Goal: Transaction & Acquisition: Purchase product/service

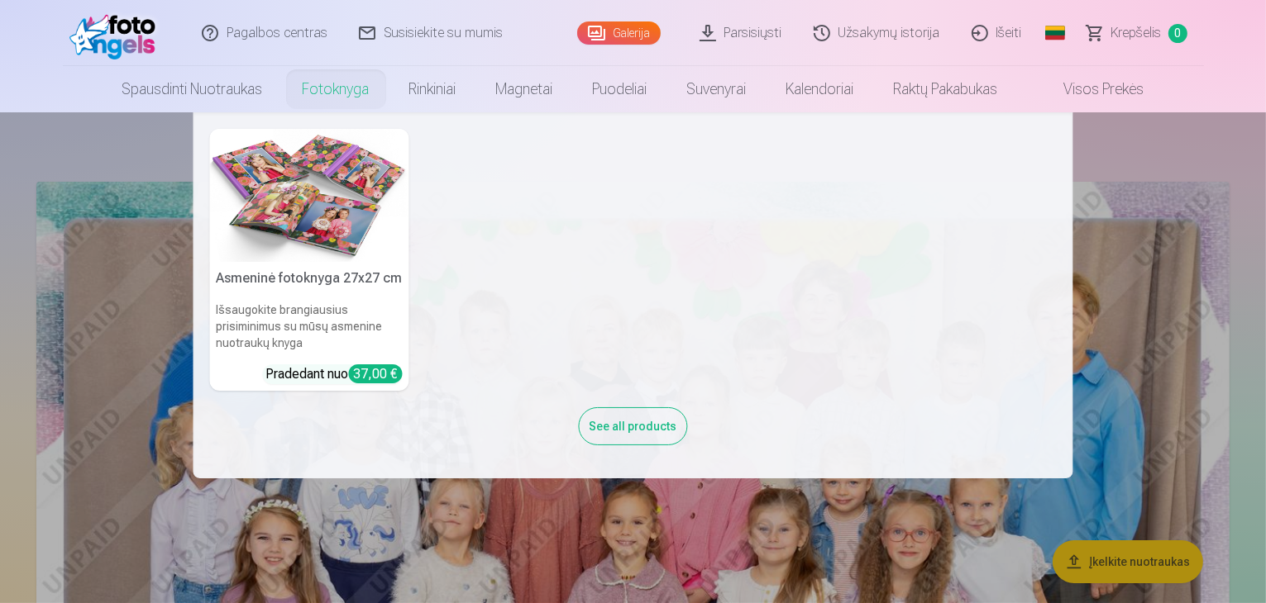
click at [333, 83] on link "Fotoknyga" at bounding box center [336, 89] width 107 height 46
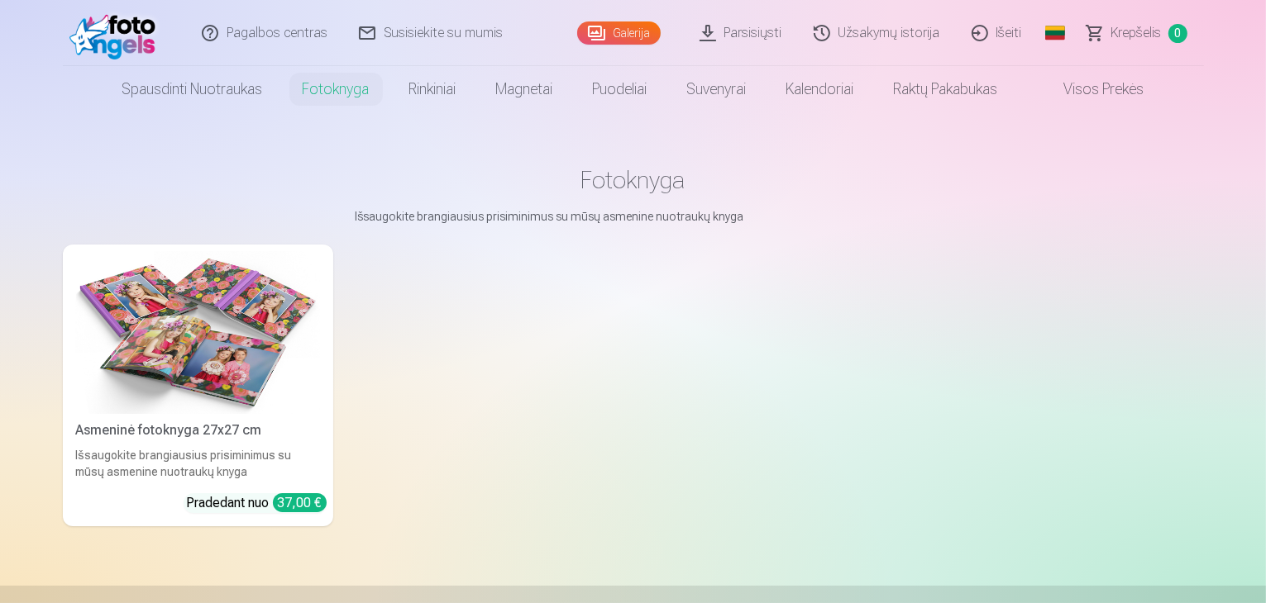
click at [280, 513] on div "37,00 €" at bounding box center [300, 503] width 54 height 19
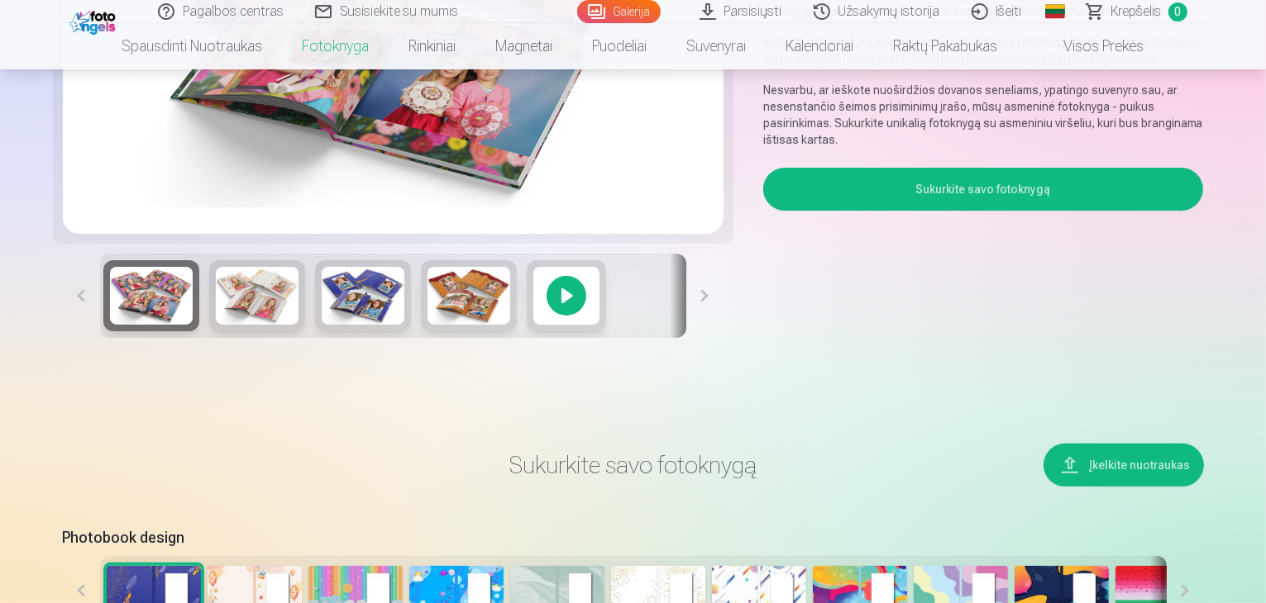
scroll to position [331, 0]
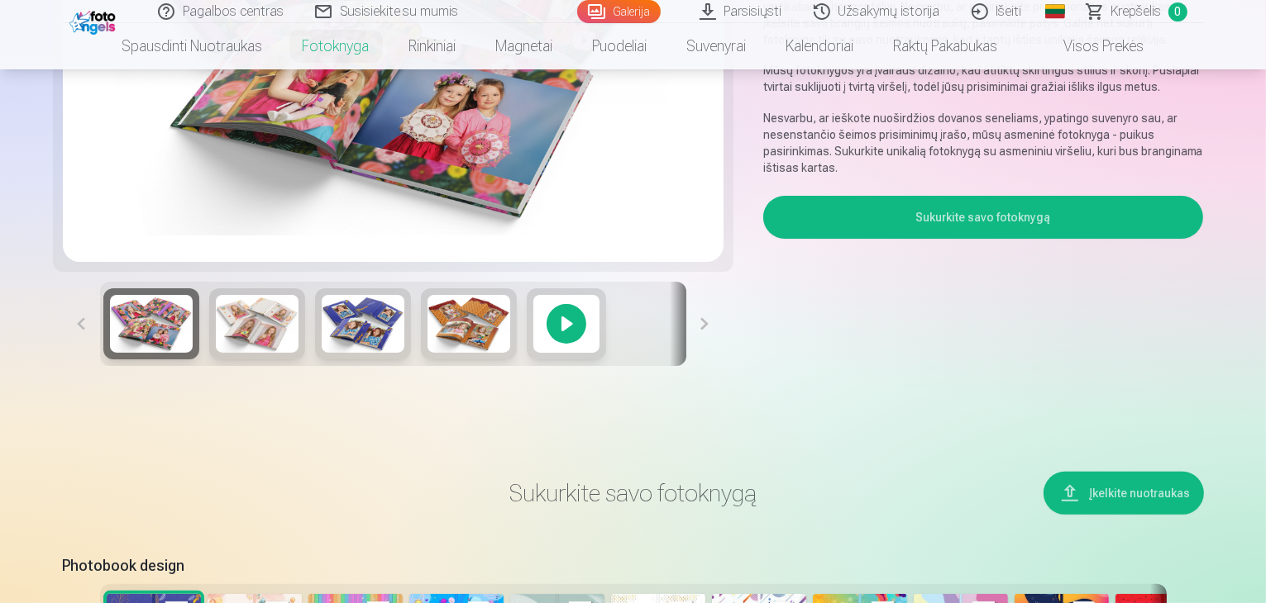
click at [427, 353] on img at bounding box center [468, 324] width 83 height 58
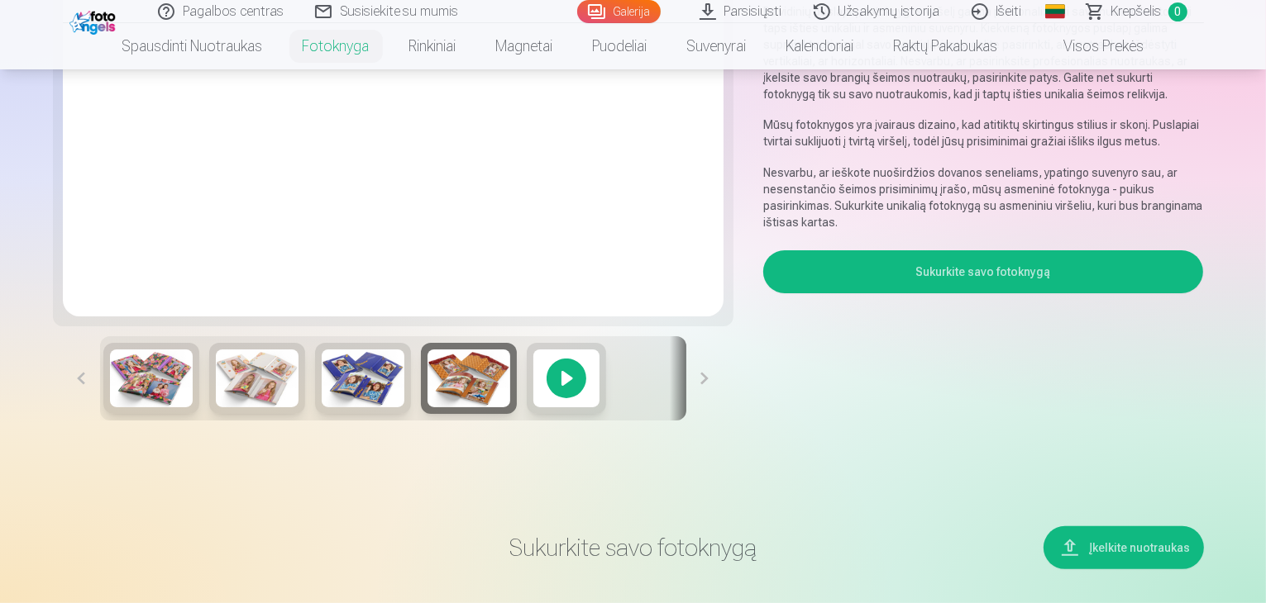
scroll to position [248, 0]
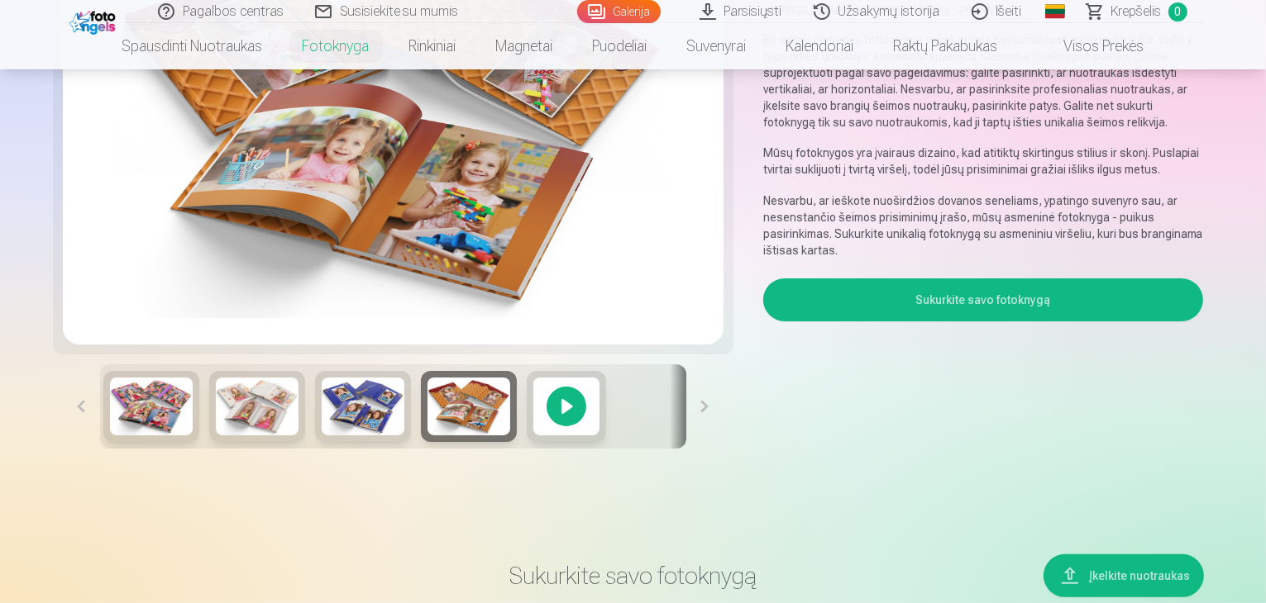
click at [322, 429] on img at bounding box center [363, 407] width 83 height 58
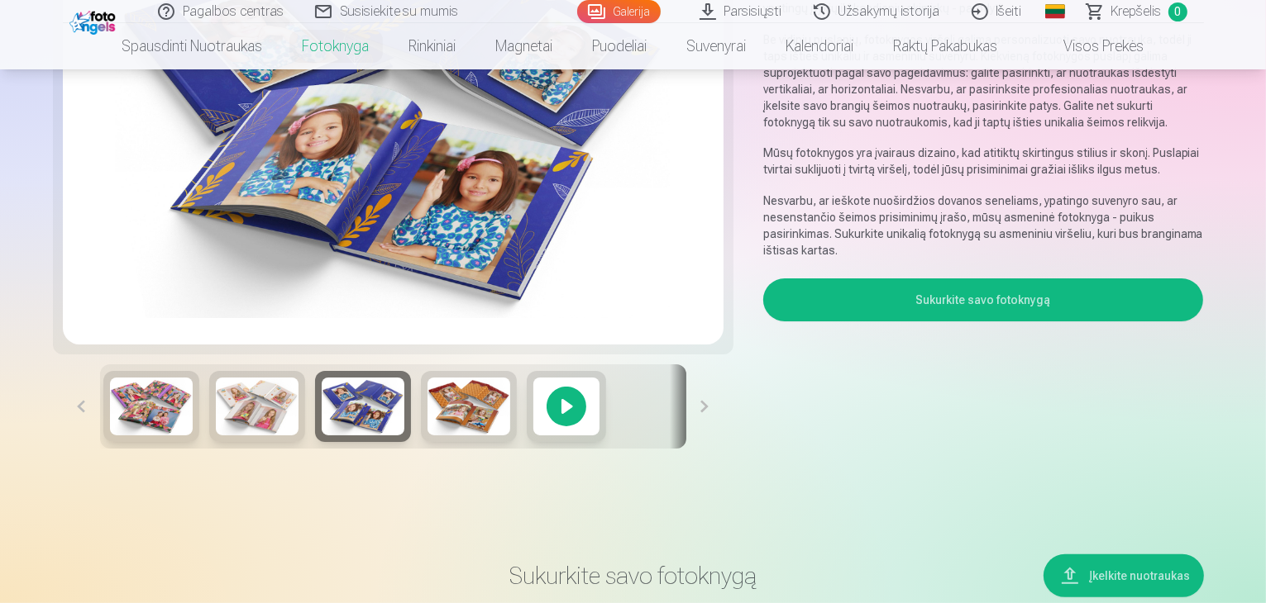
click at [216, 436] on img at bounding box center [257, 407] width 83 height 58
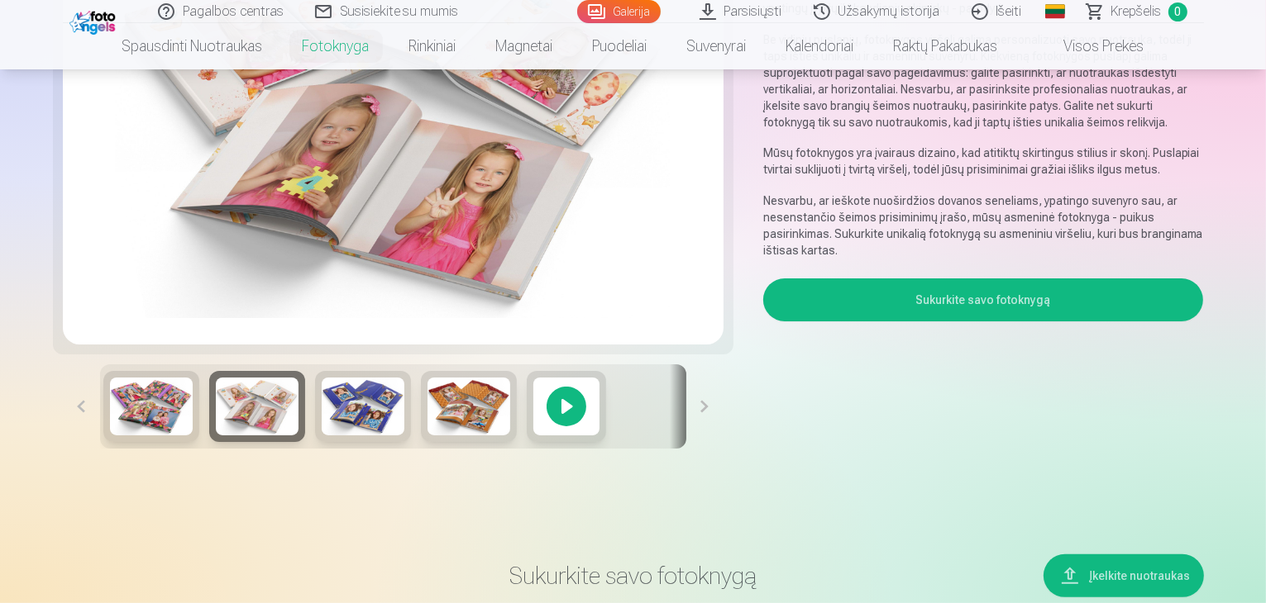
scroll to position [165, 0]
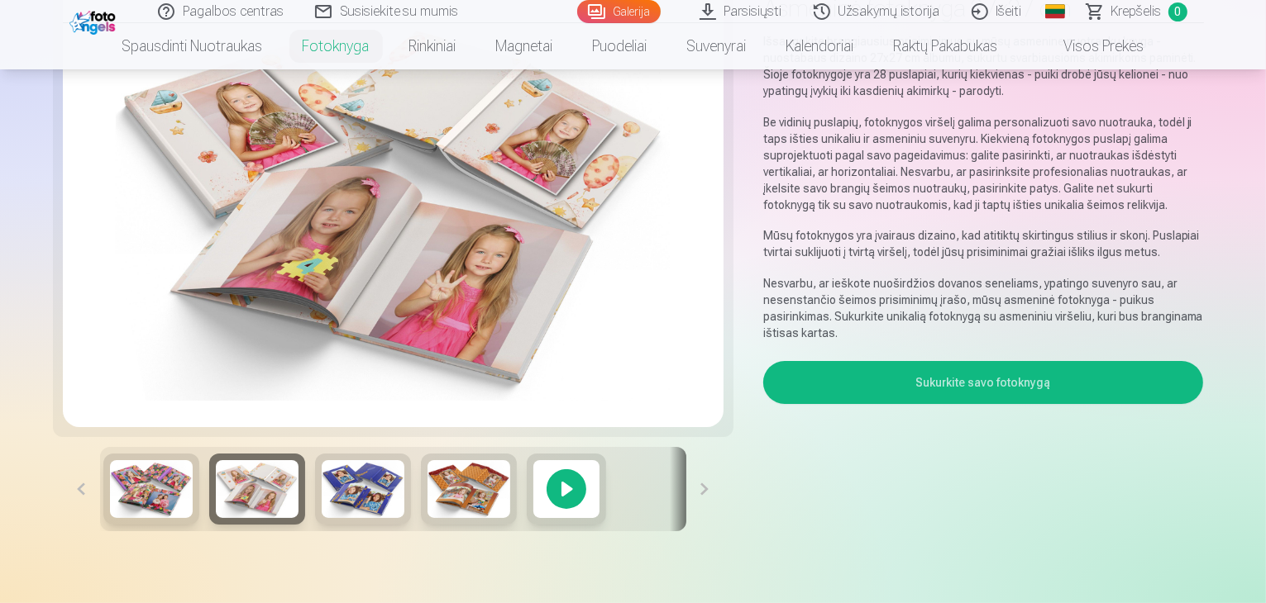
click at [112, 518] on img at bounding box center [151, 489] width 83 height 58
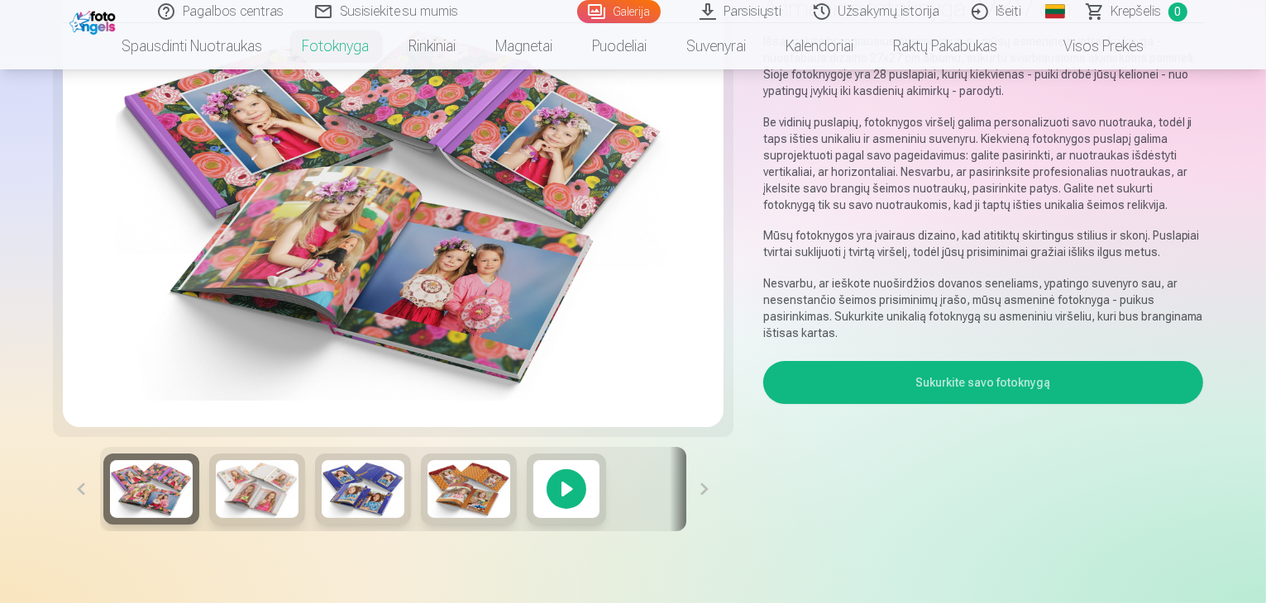
click at [63, 532] on button at bounding box center [81, 489] width 37 height 84
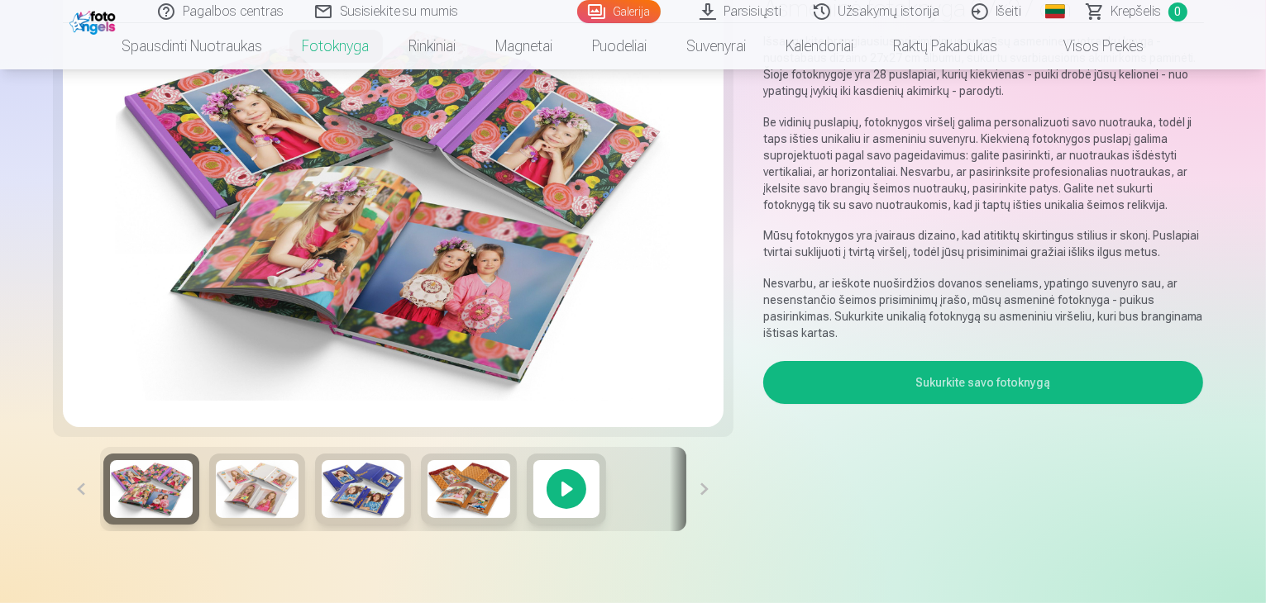
drag, startPoint x: 21, startPoint y: 540, endPoint x: 80, endPoint y: 533, distance: 59.1
click at [63, 532] on button at bounding box center [81, 489] width 37 height 84
click at [707, 532] on button at bounding box center [704, 489] width 37 height 84
click at [660, 532] on div at bounding box center [393, 489] width 586 height 84
click at [216, 518] on img at bounding box center [257, 489] width 83 height 58
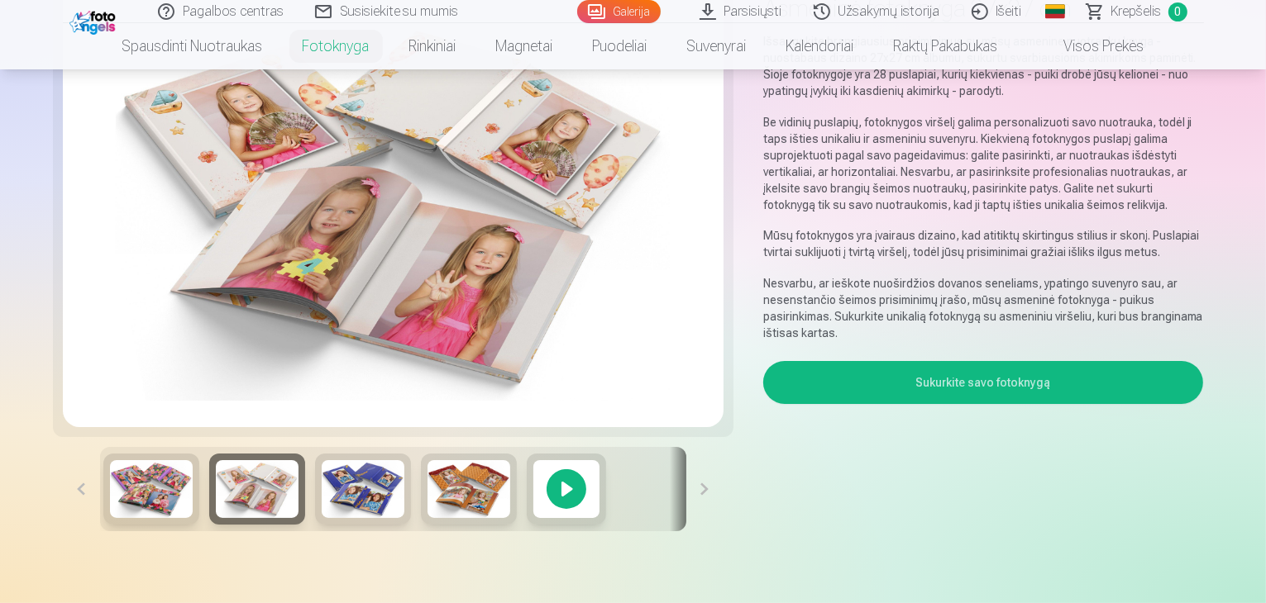
click at [110, 518] on img at bounding box center [151, 489] width 83 height 58
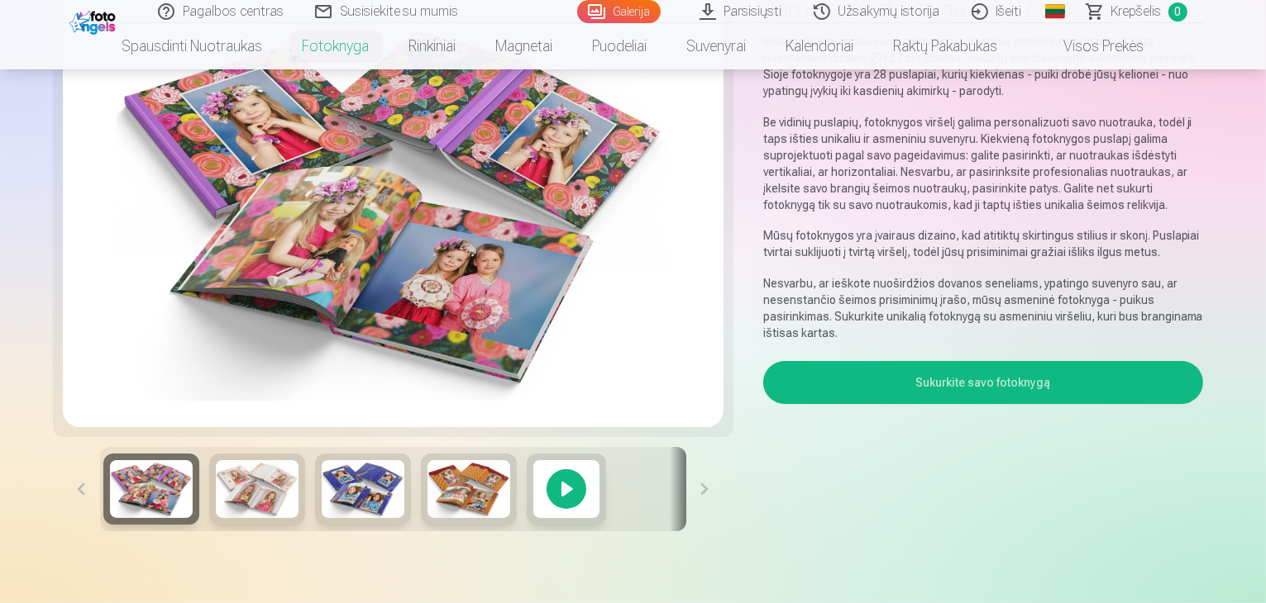
click at [132, 532] on div at bounding box center [393, 489] width 586 height 84
click at [216, 518] on img at bounding box center [257, 489] width 83 height 58
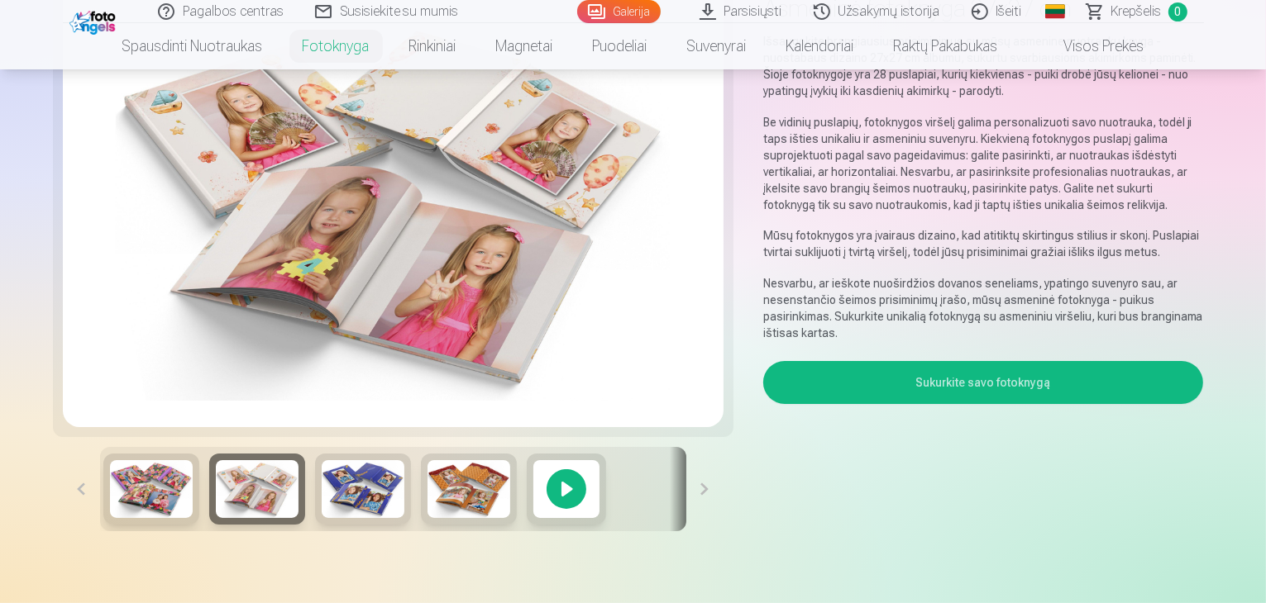
click at [1066, 378] on button "Sukurkite savo fotoknygą" at bounding box center [983, 382] width 441 height 43
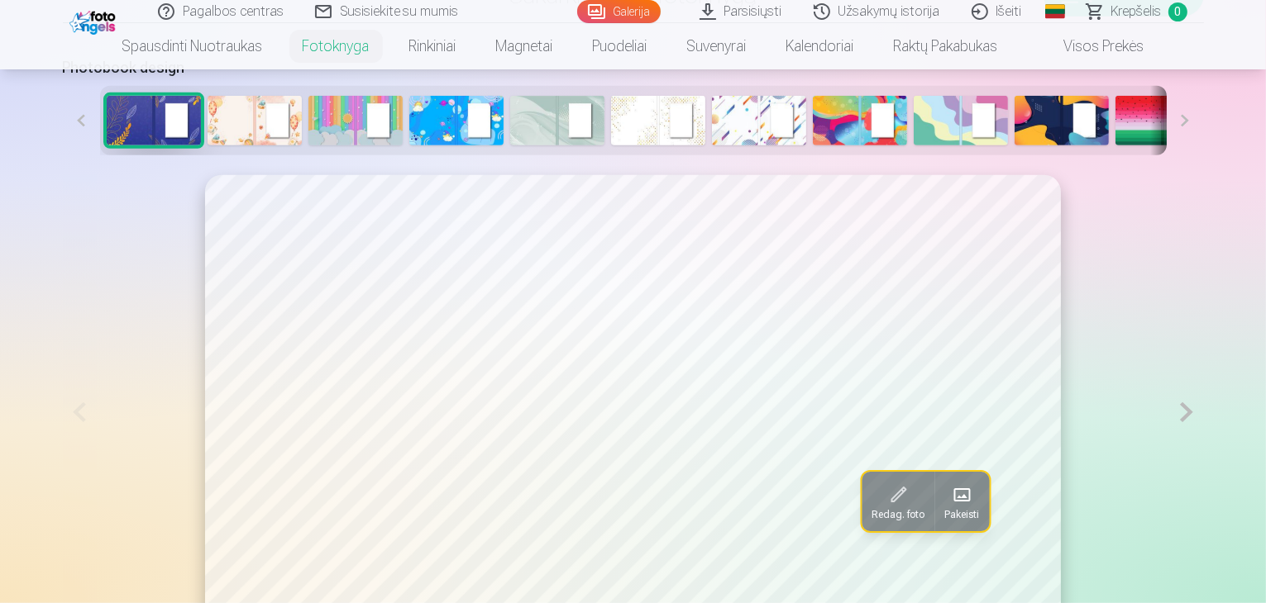
scroll to position [660, 0]
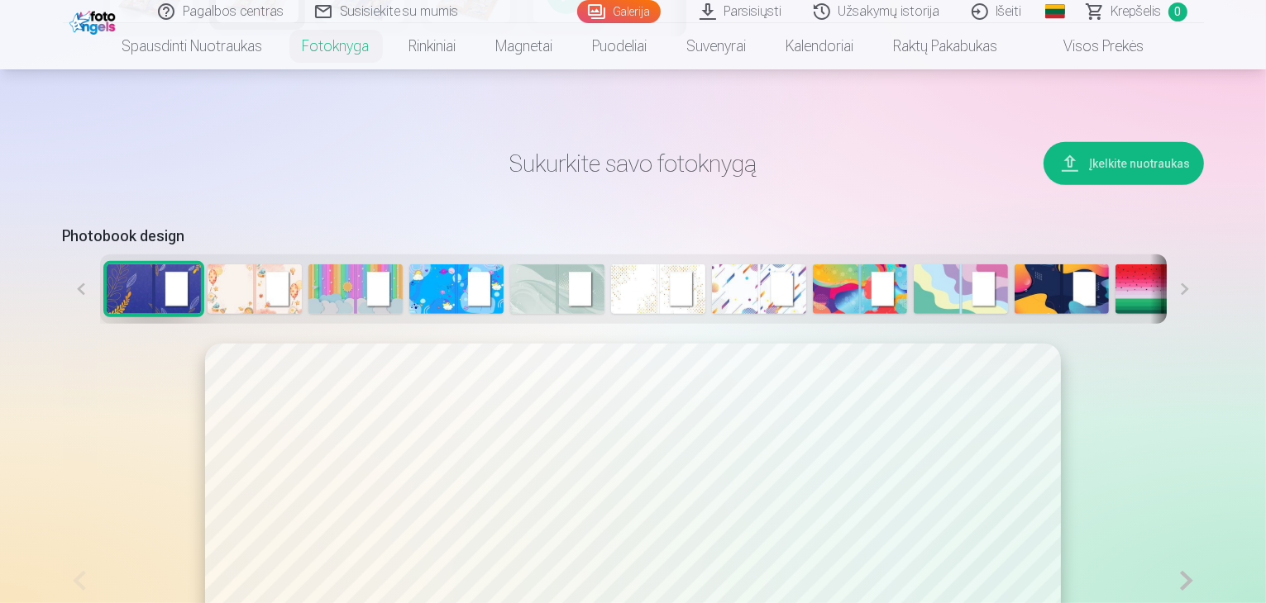
click at [207, 314] on img at bounding box center [254, 290] width 94 height 50
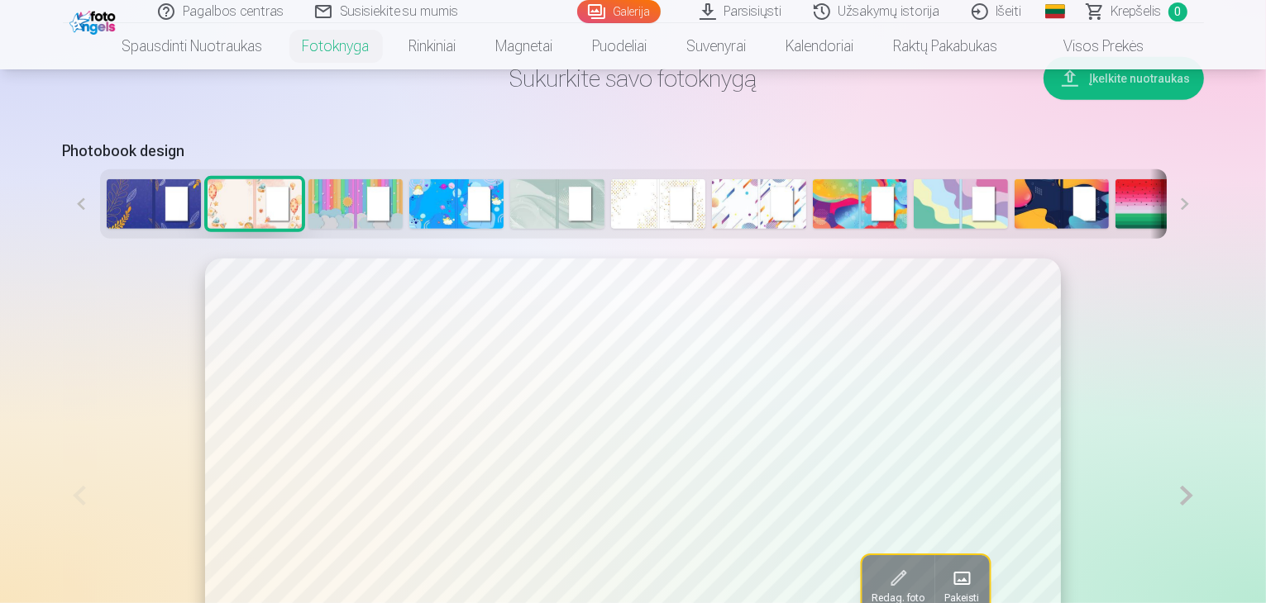
scroll to position [743, 0]
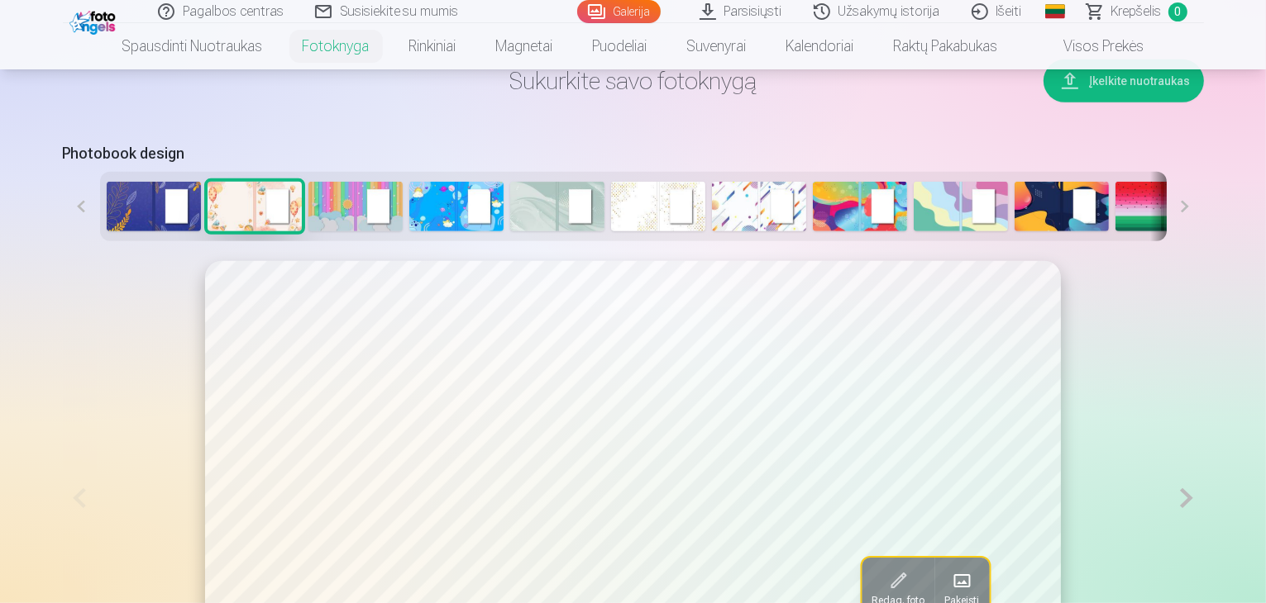
click at [308, 231] on img at bounding box center [355, 207] width 94 height 50
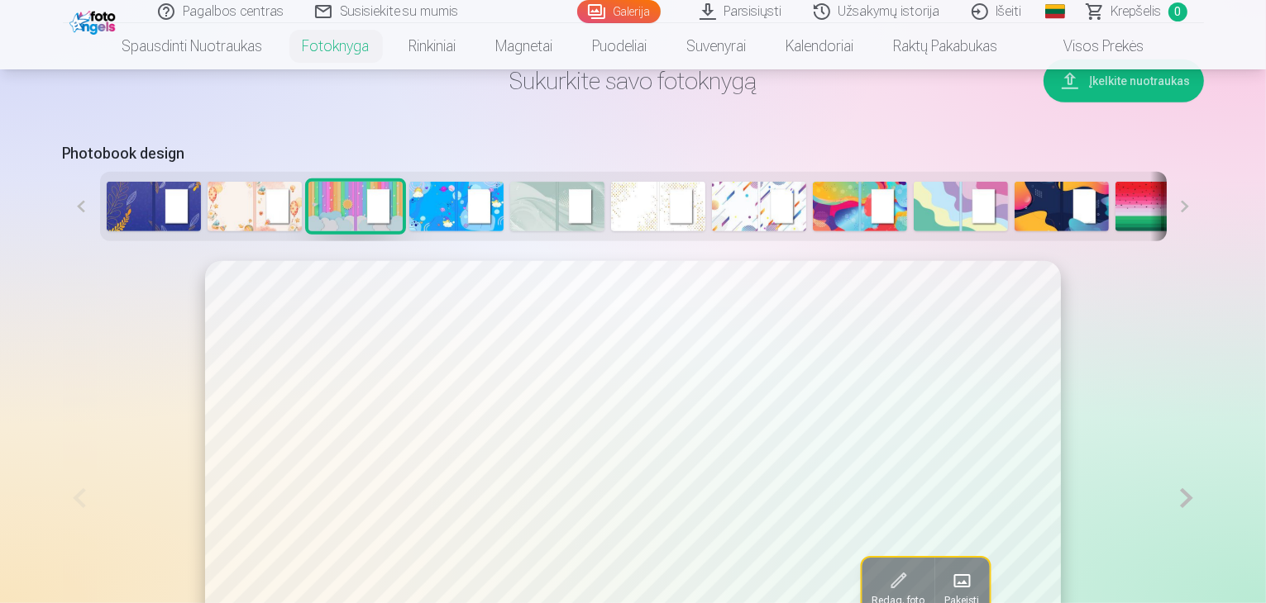
click at [422, 231] on img at bounding box center [456, 207] width 94 height 50
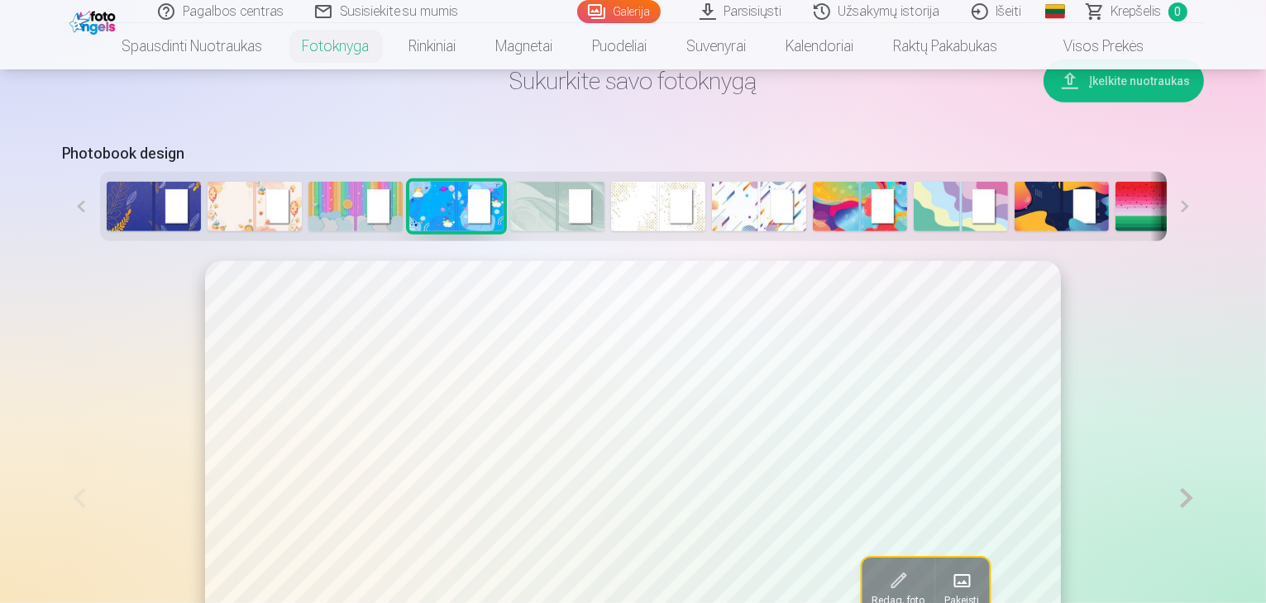
click at [510, 231] on img at bounding box center [557, 207] width 94 height 50
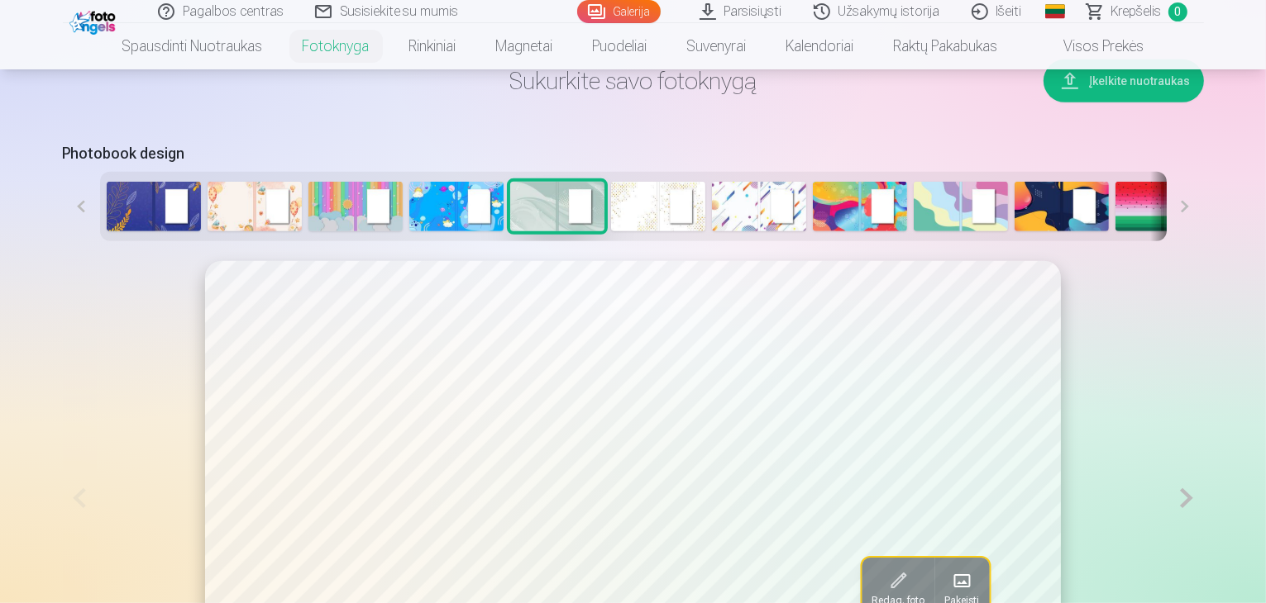
click at [611, 231] on img at bounding box center [658, 207] width 94 height 50
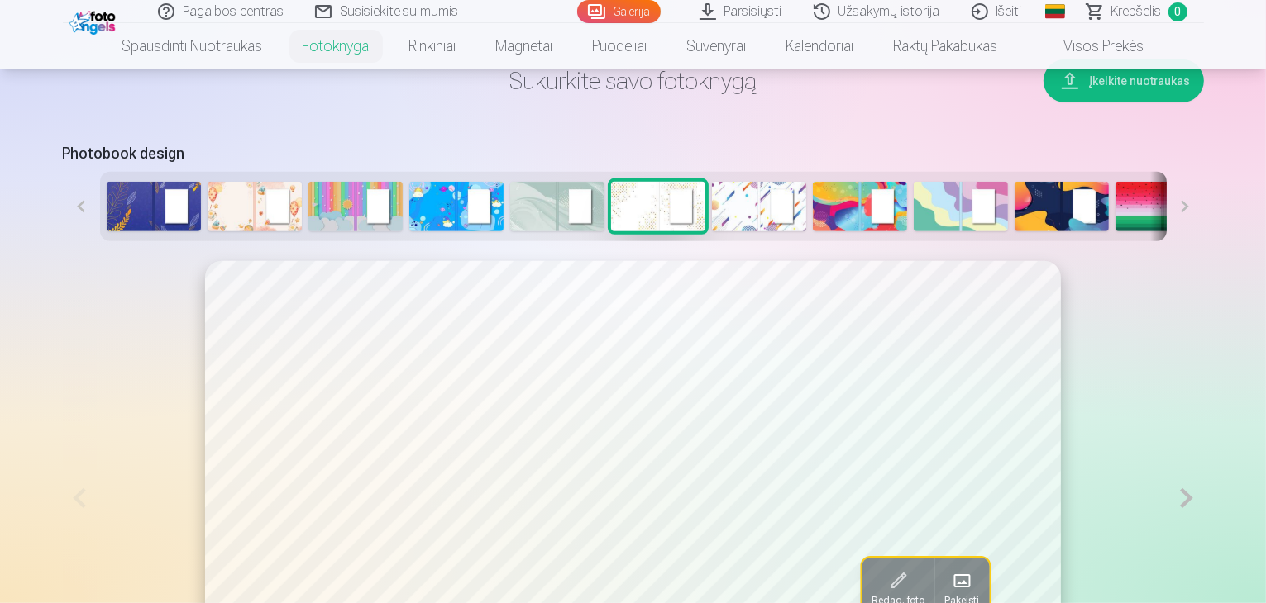
click at [715, 231] on img at bounding box center [759, 207] width 94 height 50
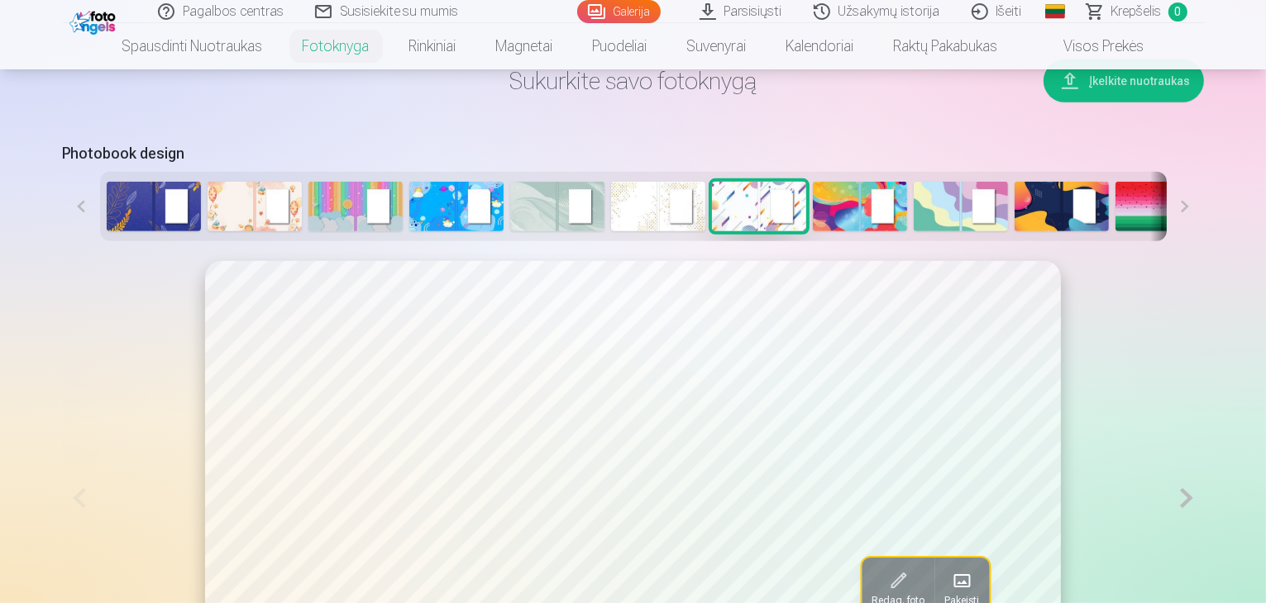
click at [837, 231] on img at bounding box center [860, 207] width 94 height 50
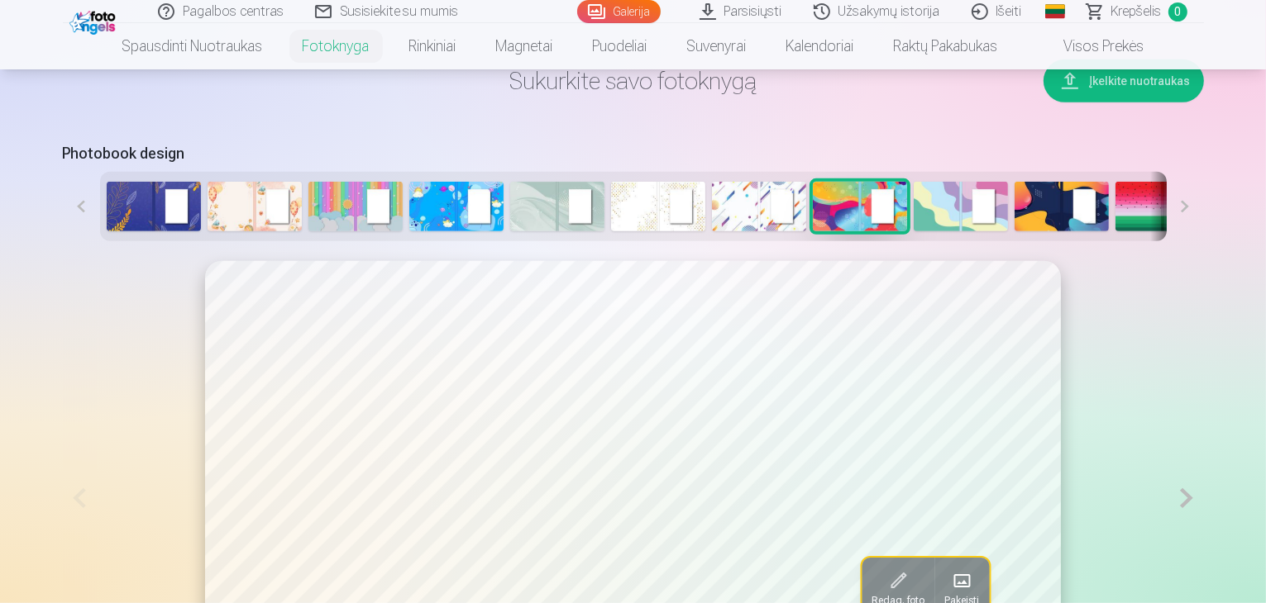
click at [913, 231] on img at bounding box center [960, 207] width 94 height 50
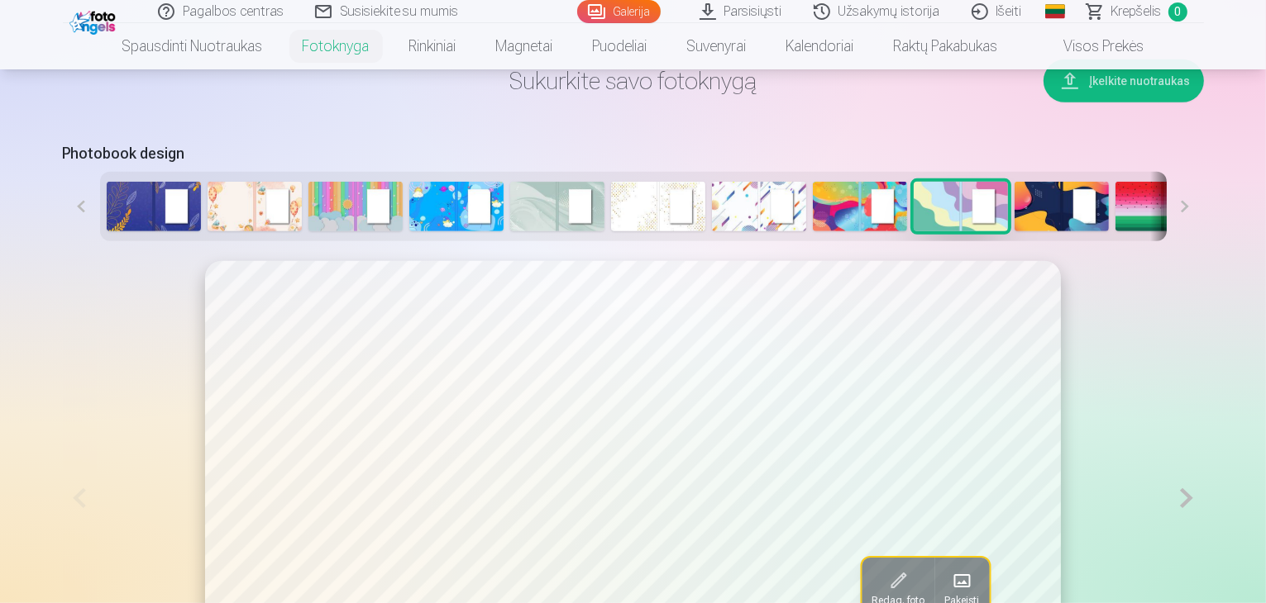
click at [1121, 231] on img at bounding box center [1162, 207] width 94 height 50
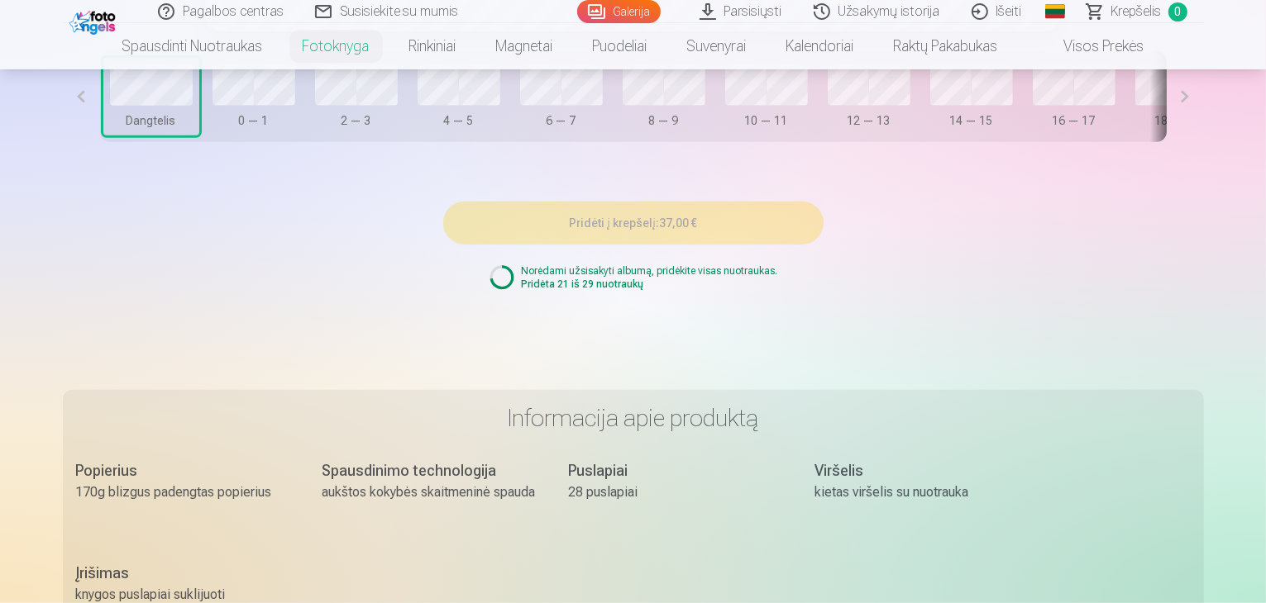
scroll to position [1156, 0]
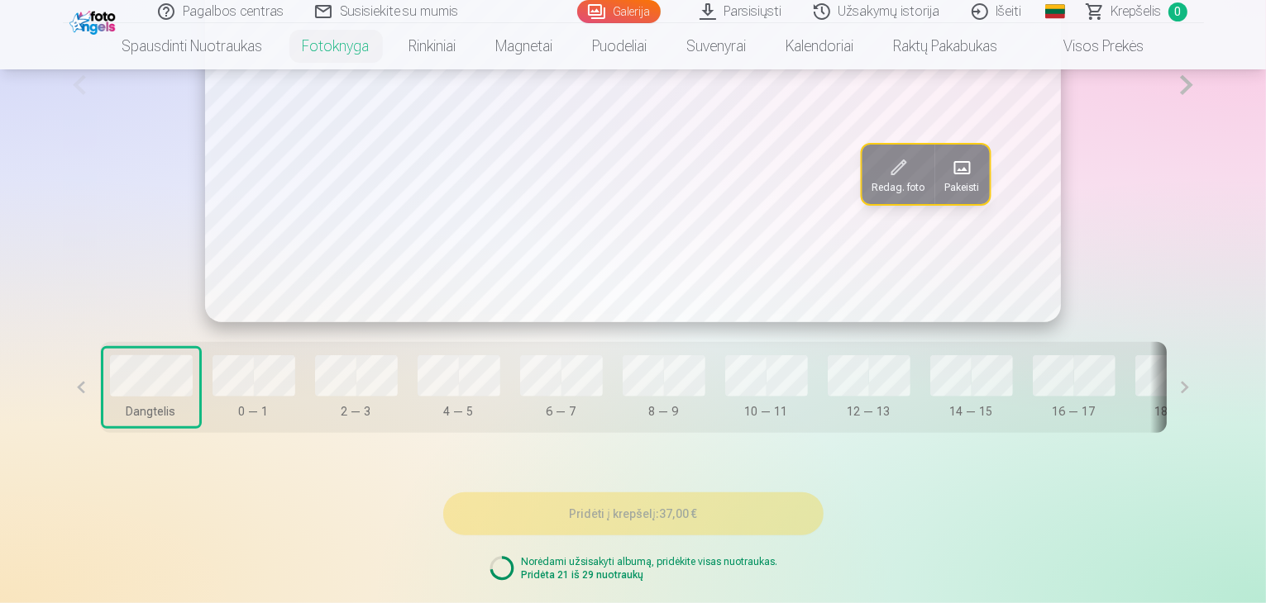
click at [1204, 433] on button at bounding box center [1184, 387] width 37 height 91
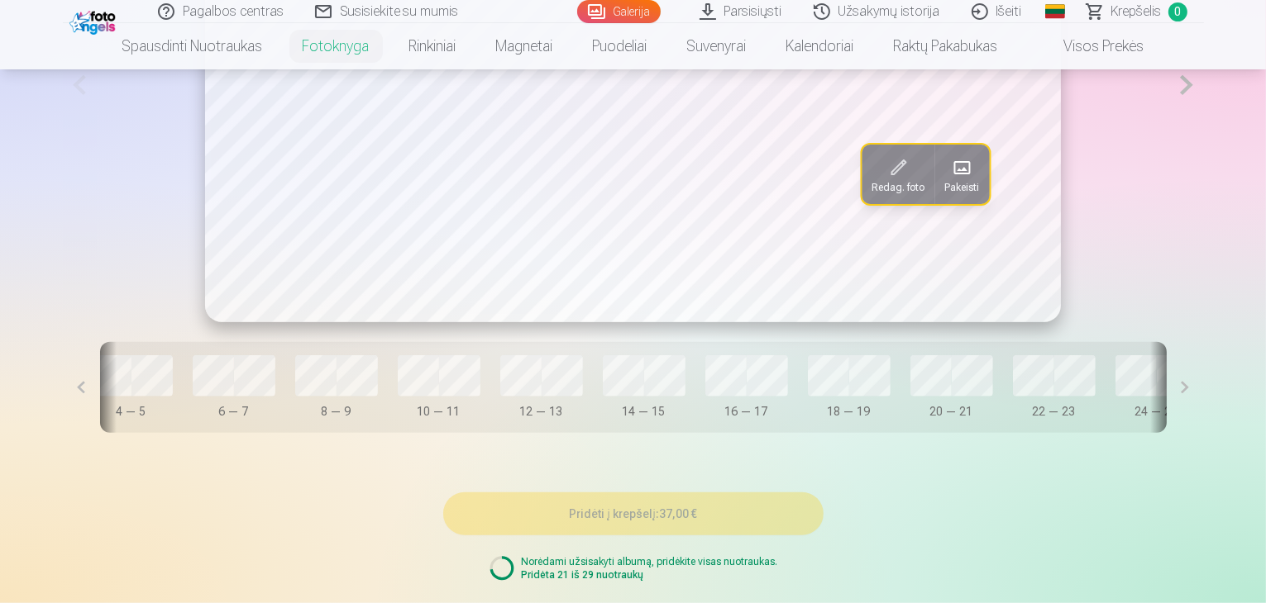
click at [1204, 433] on button at bounding box center [1184, 387] width 37 height 91
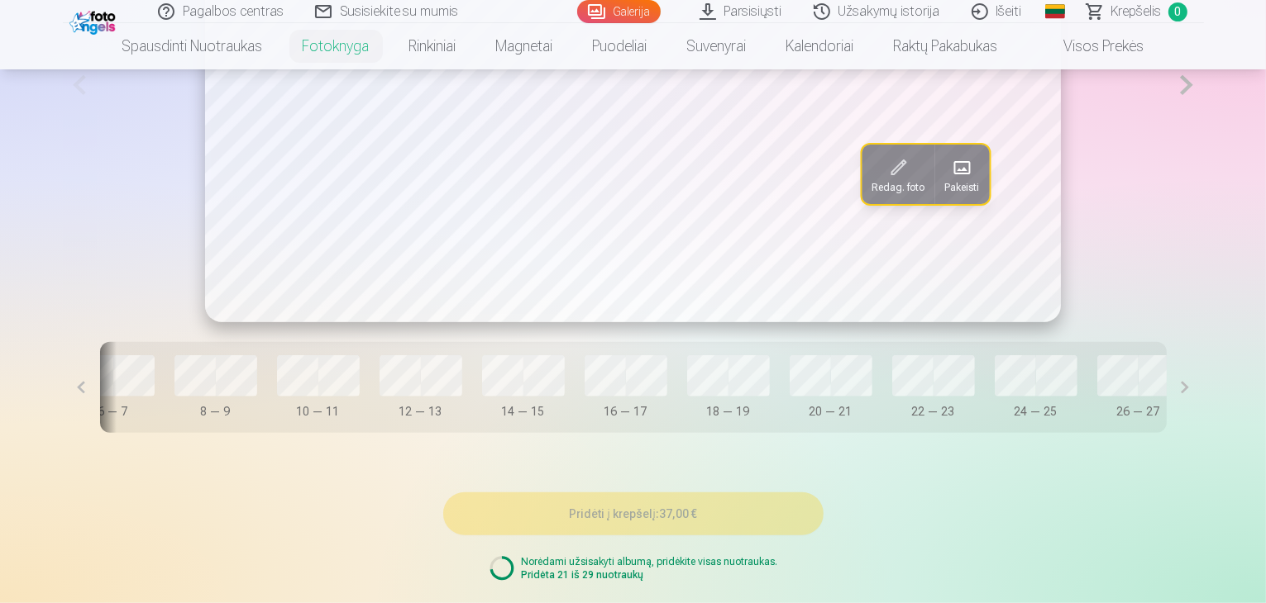
click at [1204, 433] on button at bounding box center [1184, 387] width 37 height 91
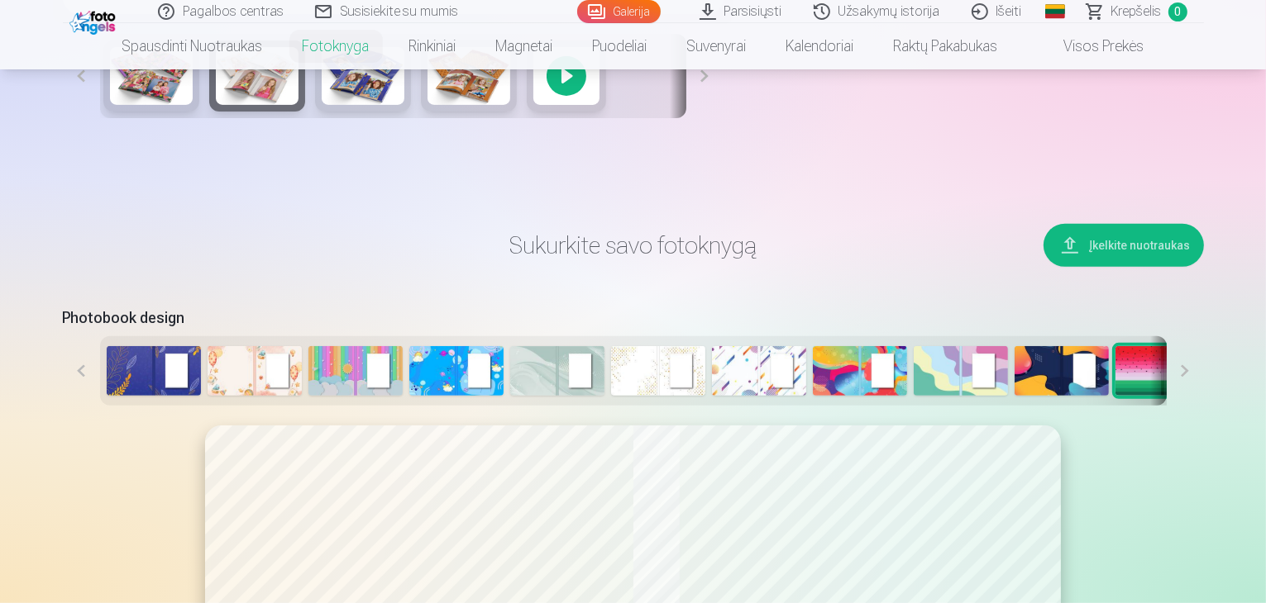
scroll to position [1157, 0]
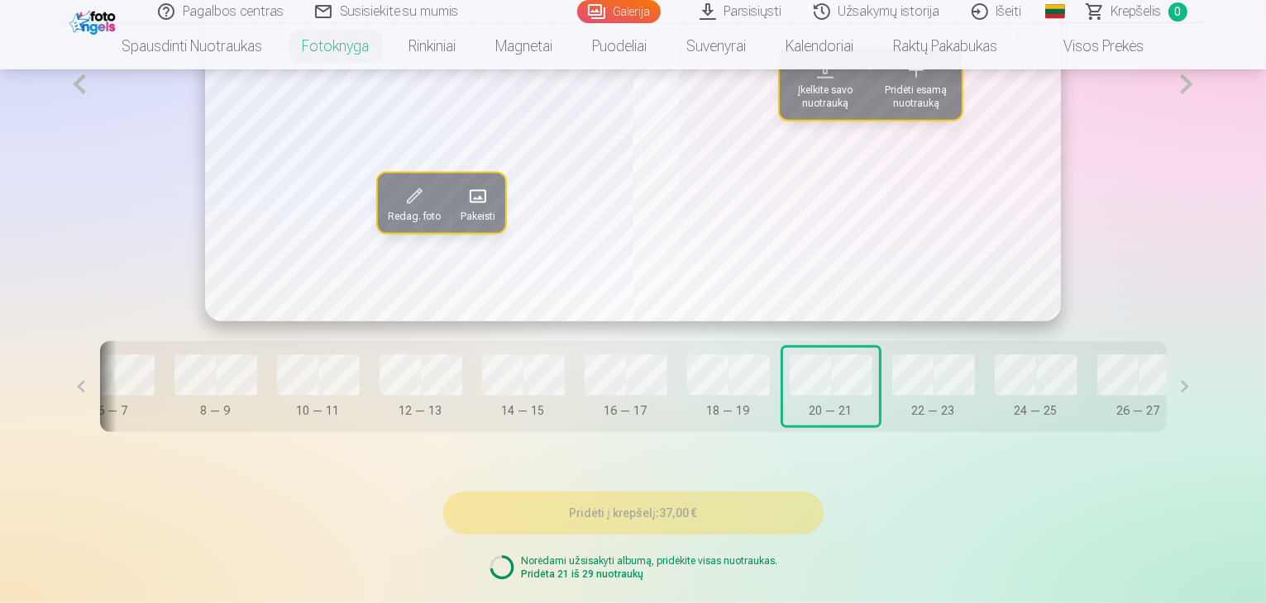
click at [919, 110] on span "Pridėti esamą nuotrauką" at bounding box center [915, 96] width 71 height 26
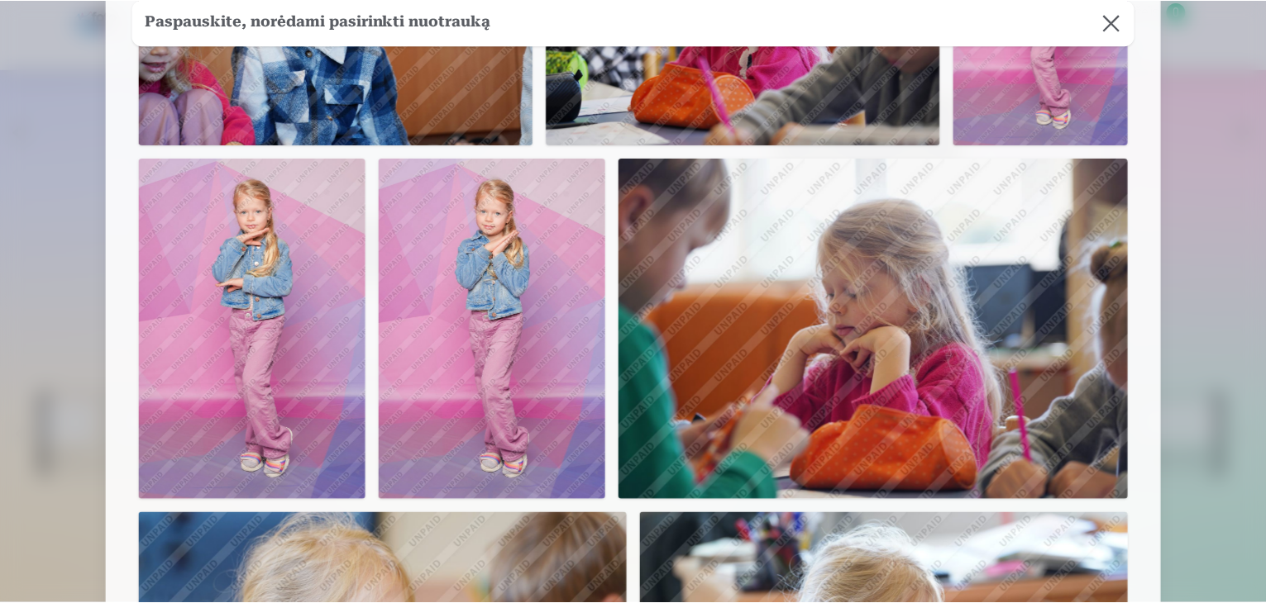
scroll to position [909, 0]
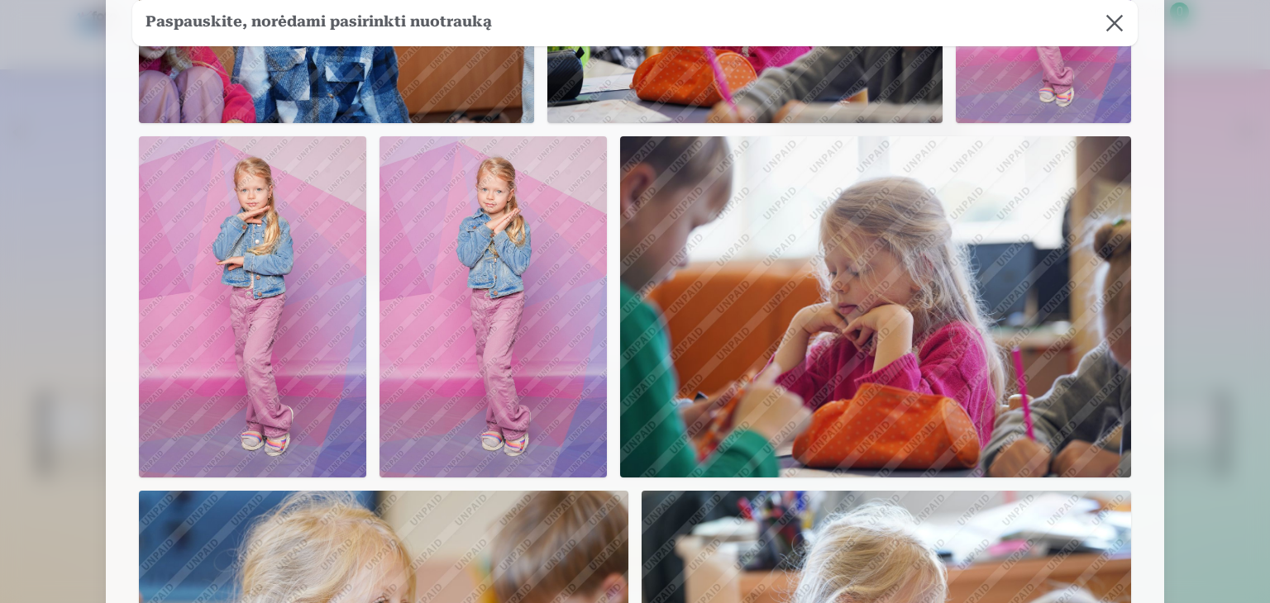
click at [1126, 20] on button at bounding box center [1114, 23] width 46 height 46
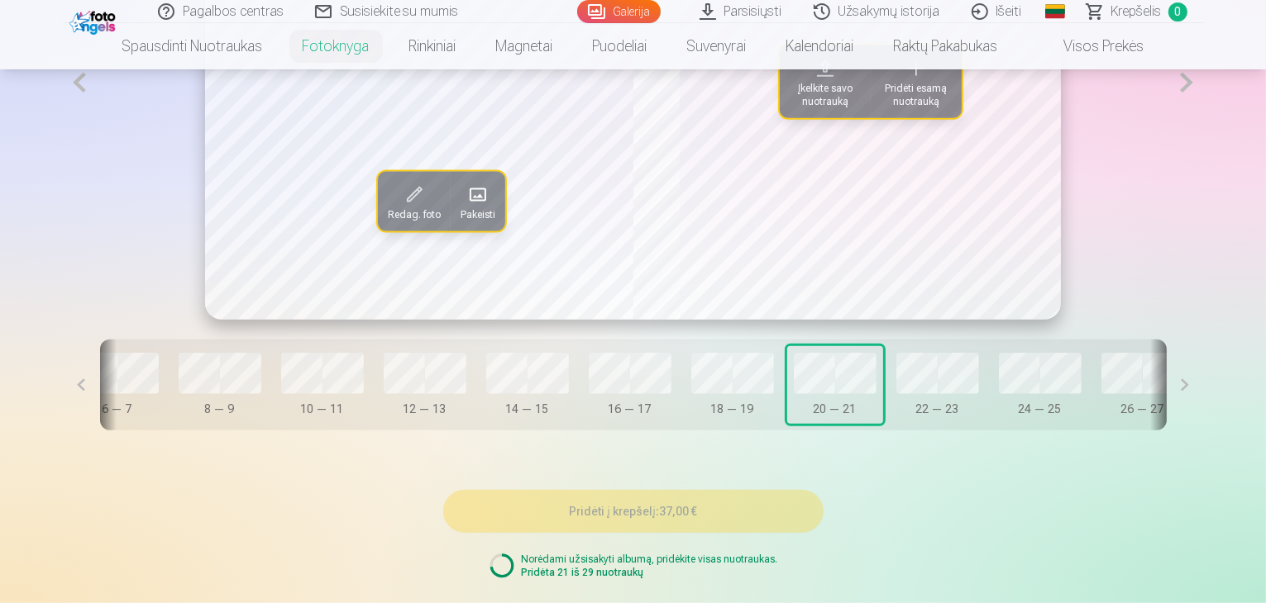
scroll to position [1407, 0]
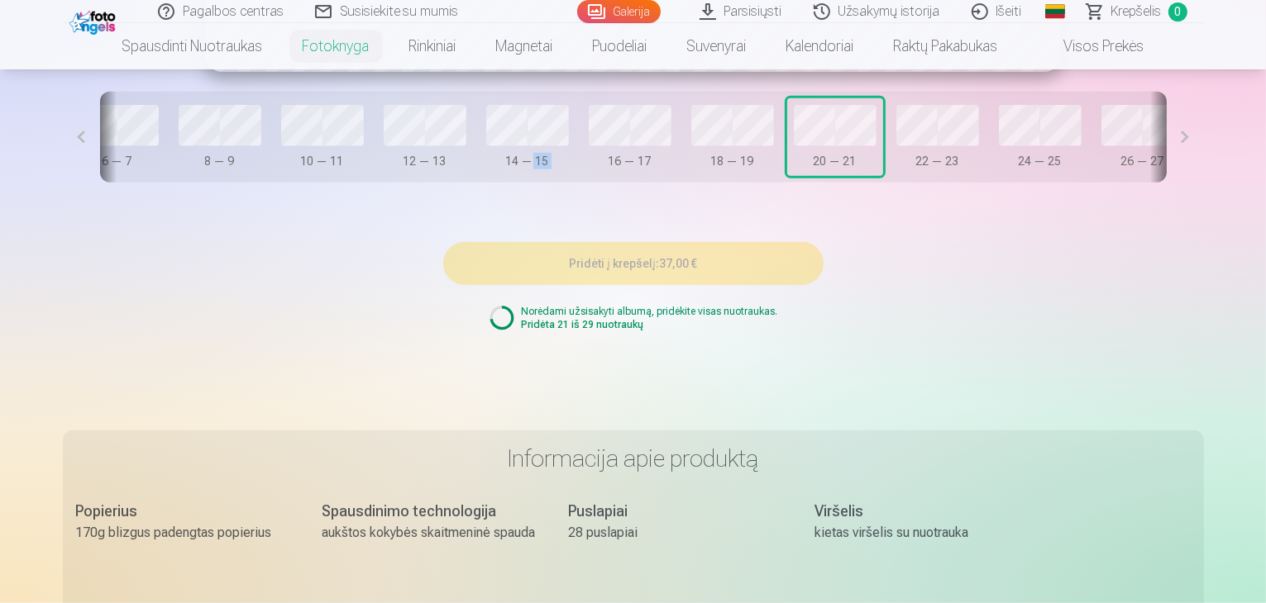
drag, startPoint x: 517, startPoint y: 232, endPoint x: 467, endPoint y: 245, distance: 51.9
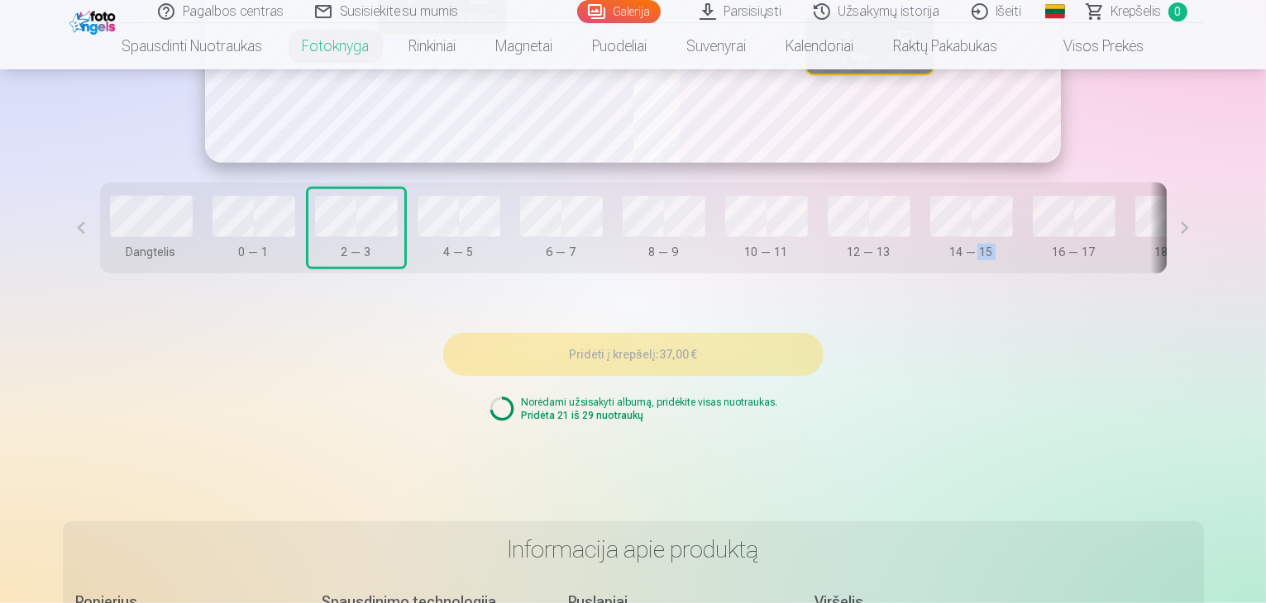
scroll to position [1076, 0]
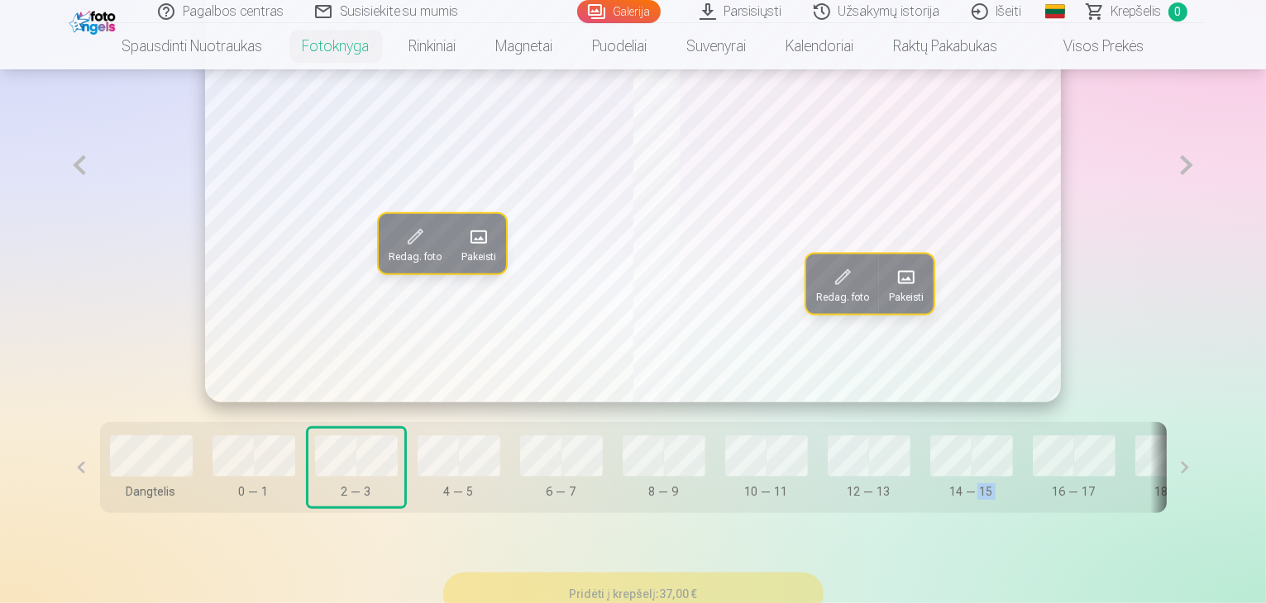
click at [417, 500] on div "4 — 5" at bounding box center [458, 492] width 83 height 17
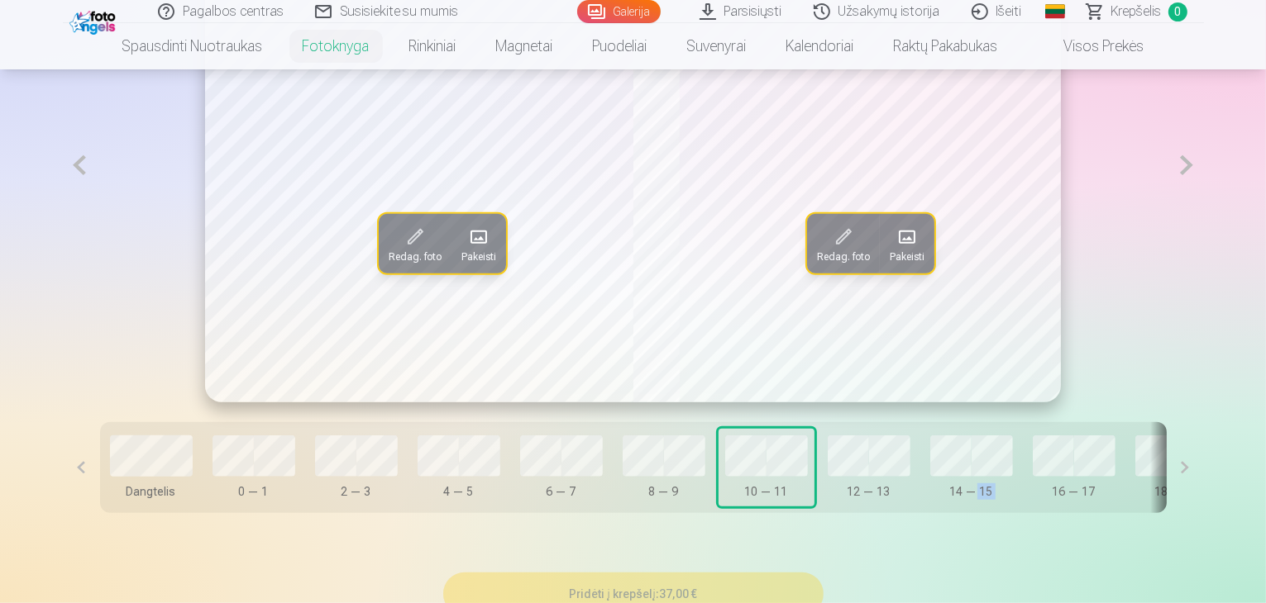
click at [850, 488] on button "12 — 13" at bounding box center [869, 468] width 96 height 78
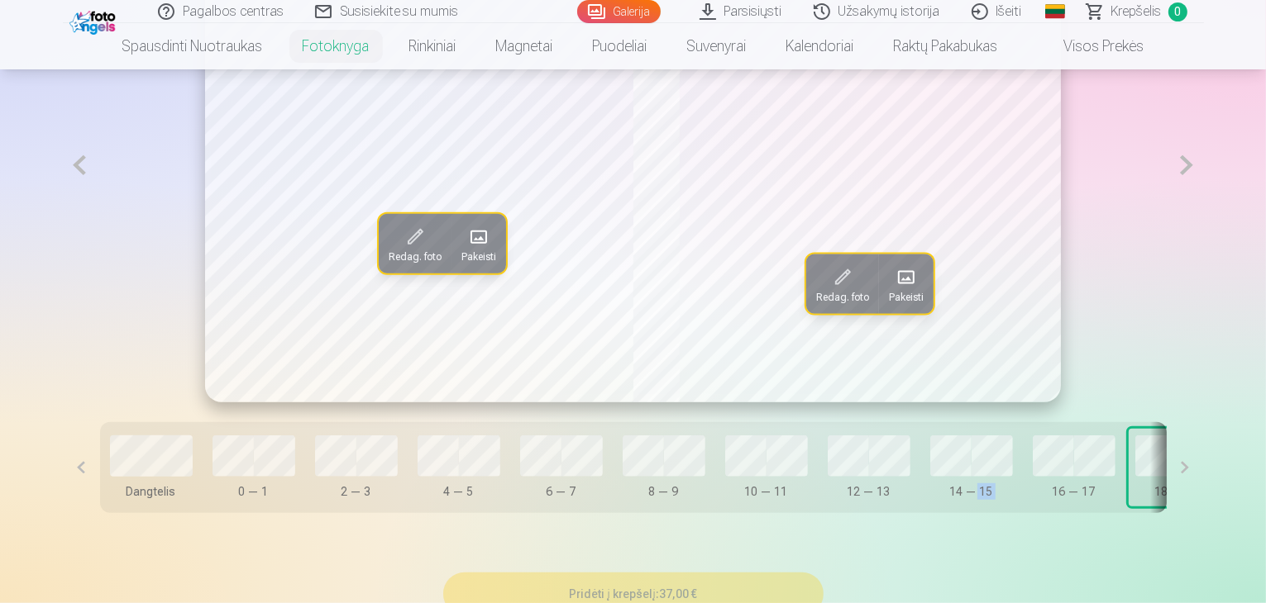
click at [1204, 513] on button at bounding box center [1184, 467] width 37 height 91
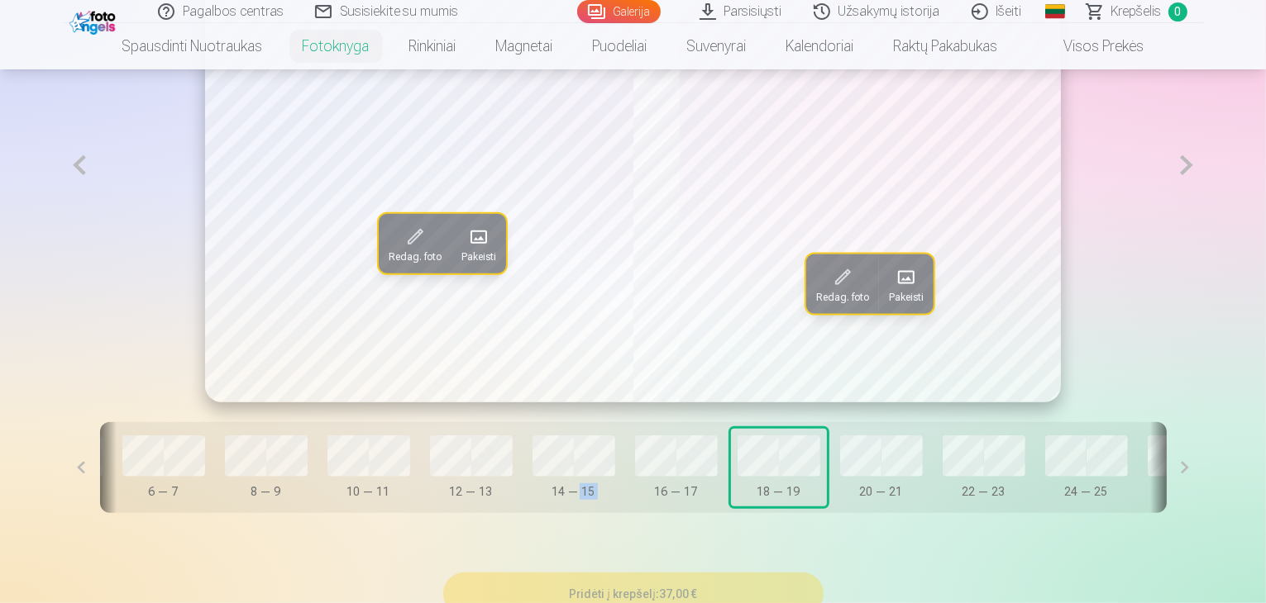
click at [1204, 513] on button at bounding box center [1184, 467] width 37 height 91
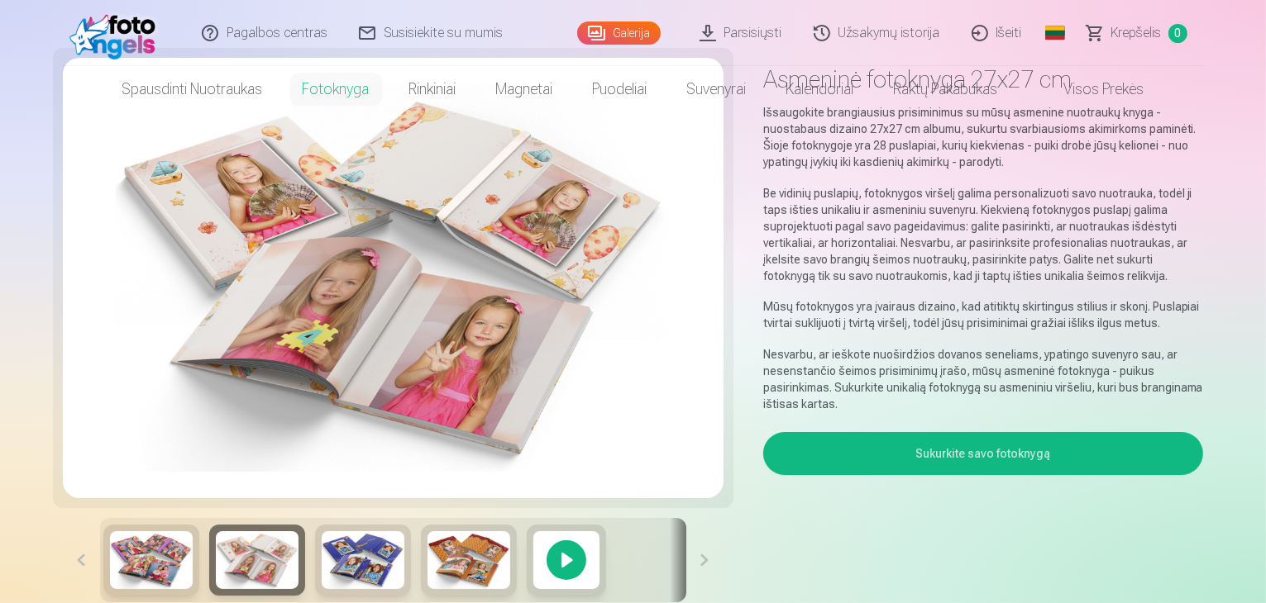
scroll to position [0, 0]
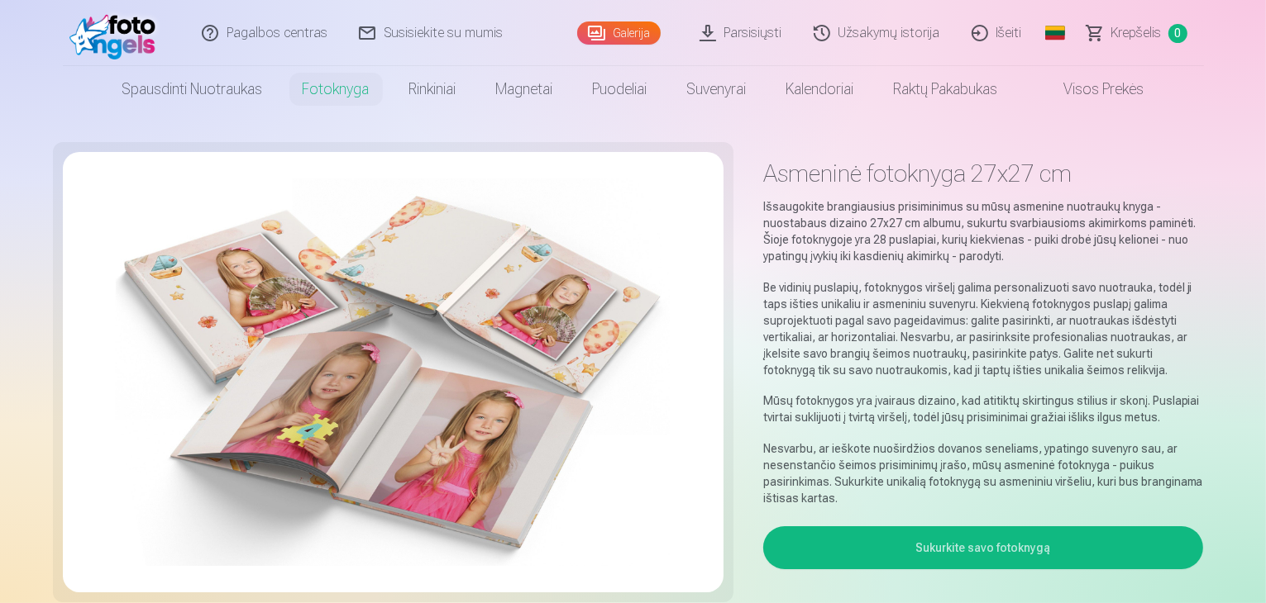
click at [736, 39] on link "Parsisiųsti" at bounding box center [741, 33] width 114 height 66
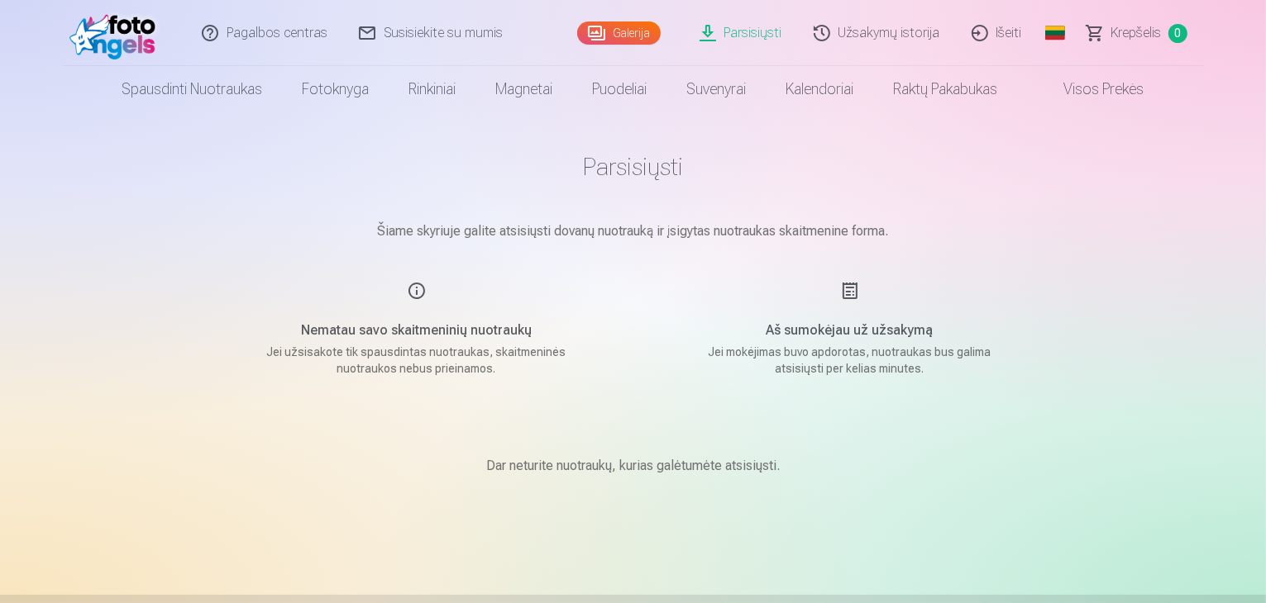
click at [928, 31] on link "Užsakymų istorija" at bounding box center [878, 33] width 158 height 66
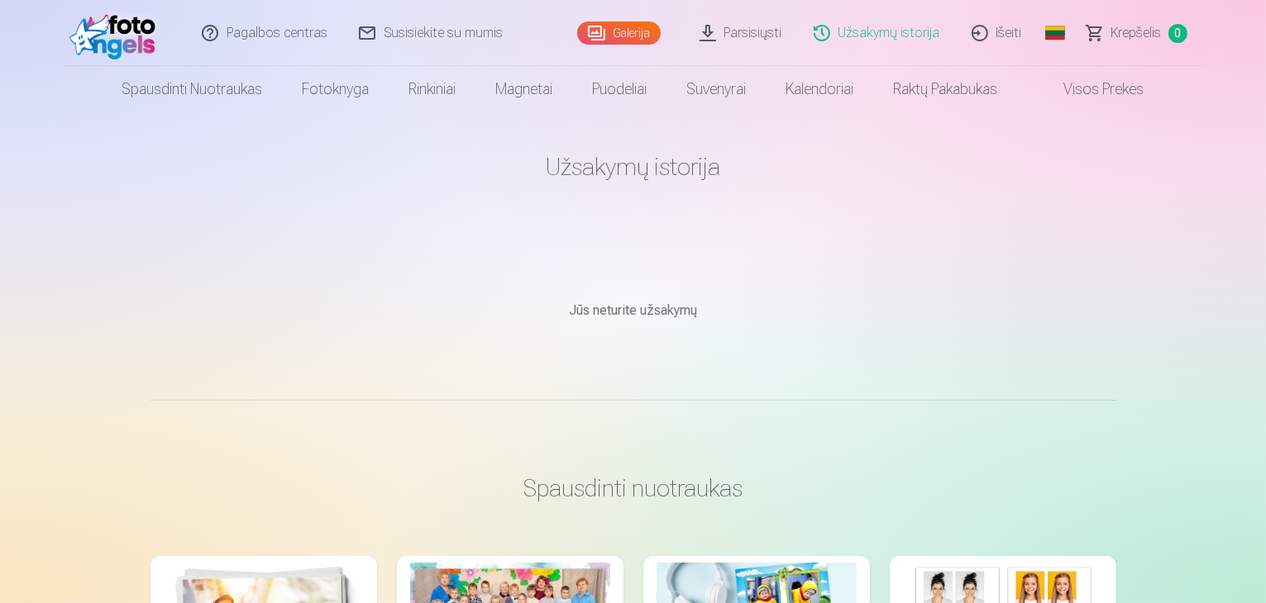
click at [1057, 91] on span at bounding box center [1047, 89] width 20 height 20
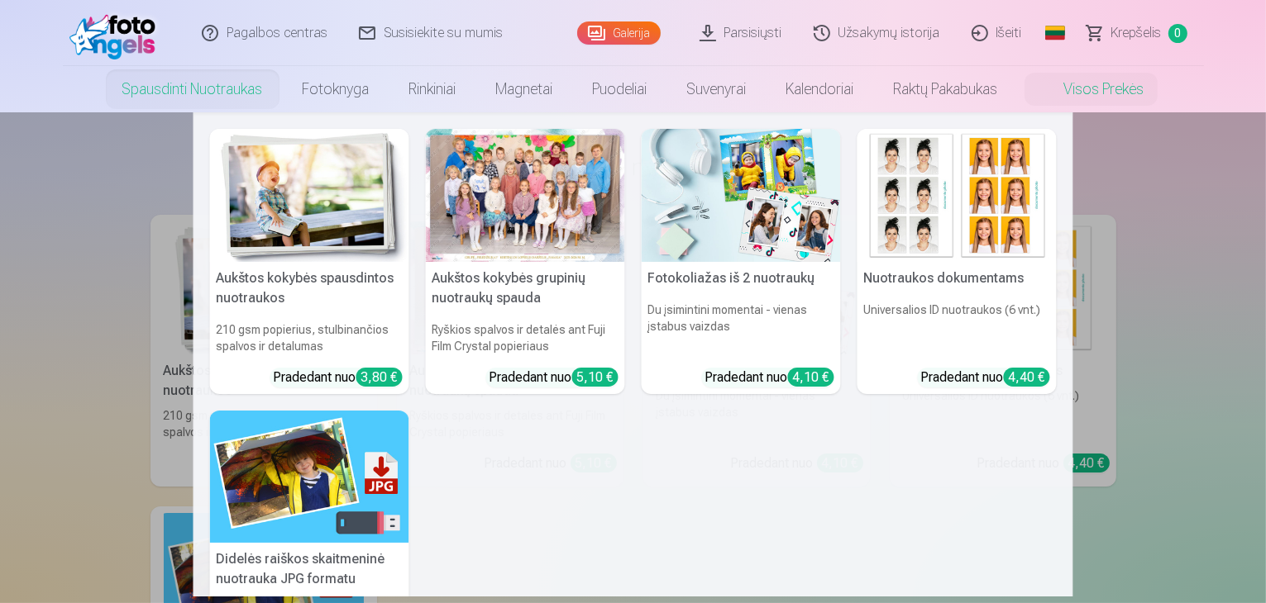
click at [239, 83] on link "Spausdinti nuotraukas" at bounding box center [193, 89] width 180 height 46
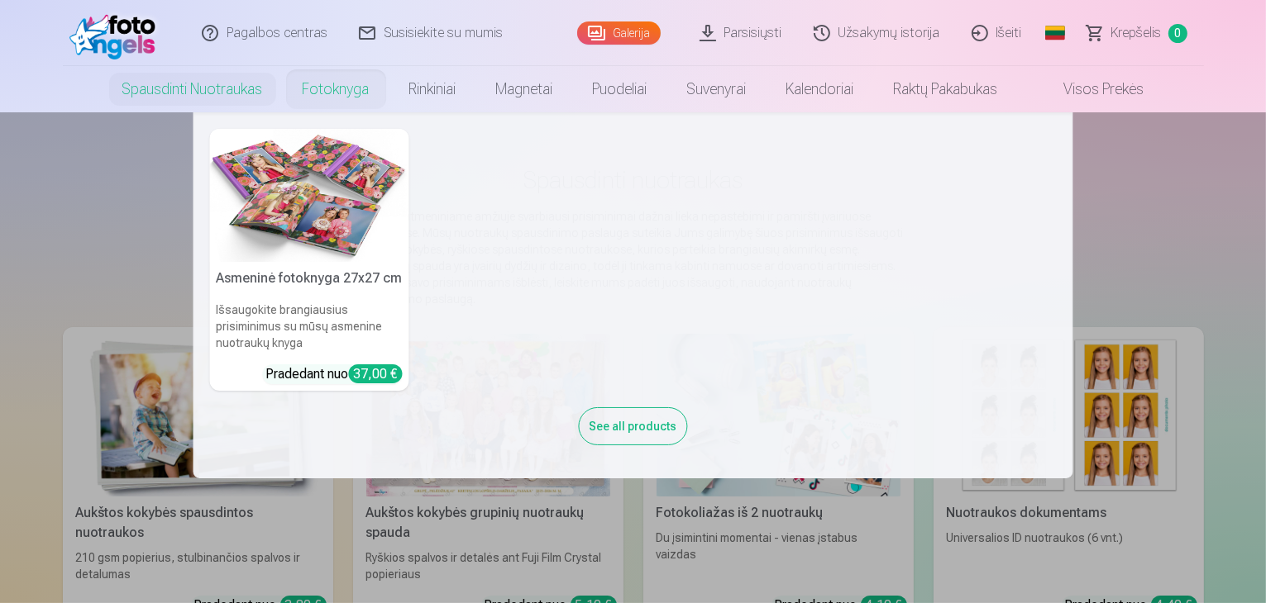
click at [326, 93] on link "Fotoknyga" at bounding box center [336, 89] width 107 height 46
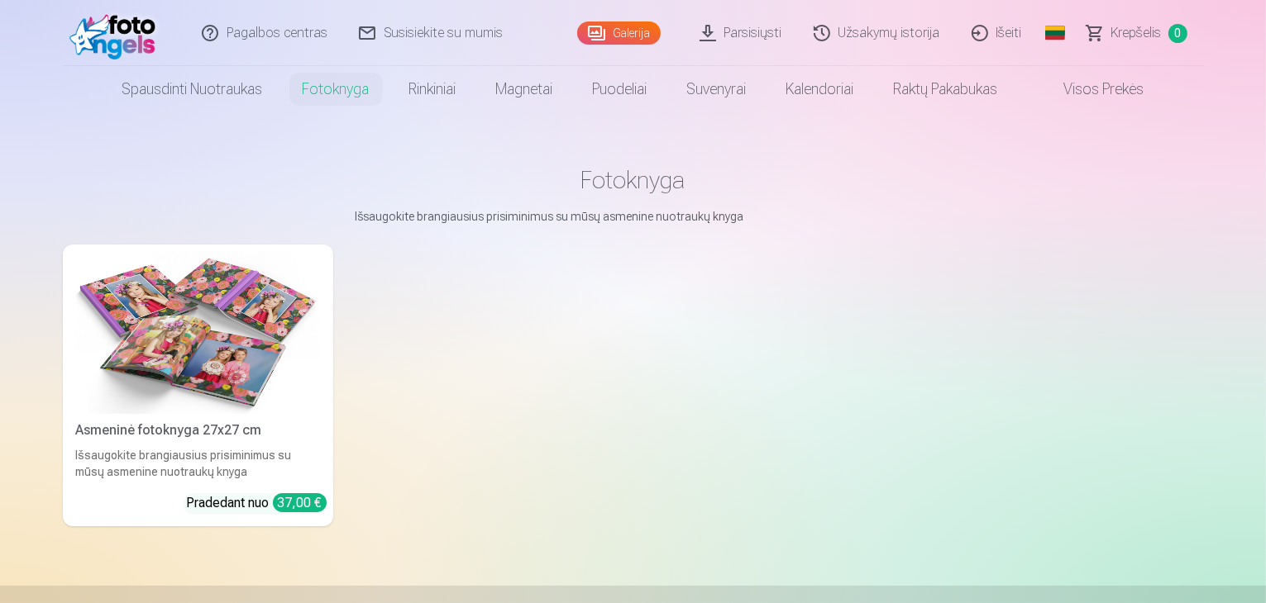
click at [212, 467] on link "Asmeninė fotoknyga 27x27 cm Išsaugokite brangiausius prisiminimus su mūsų asmen…" at bounding box center [198, 386] width 270 height 282
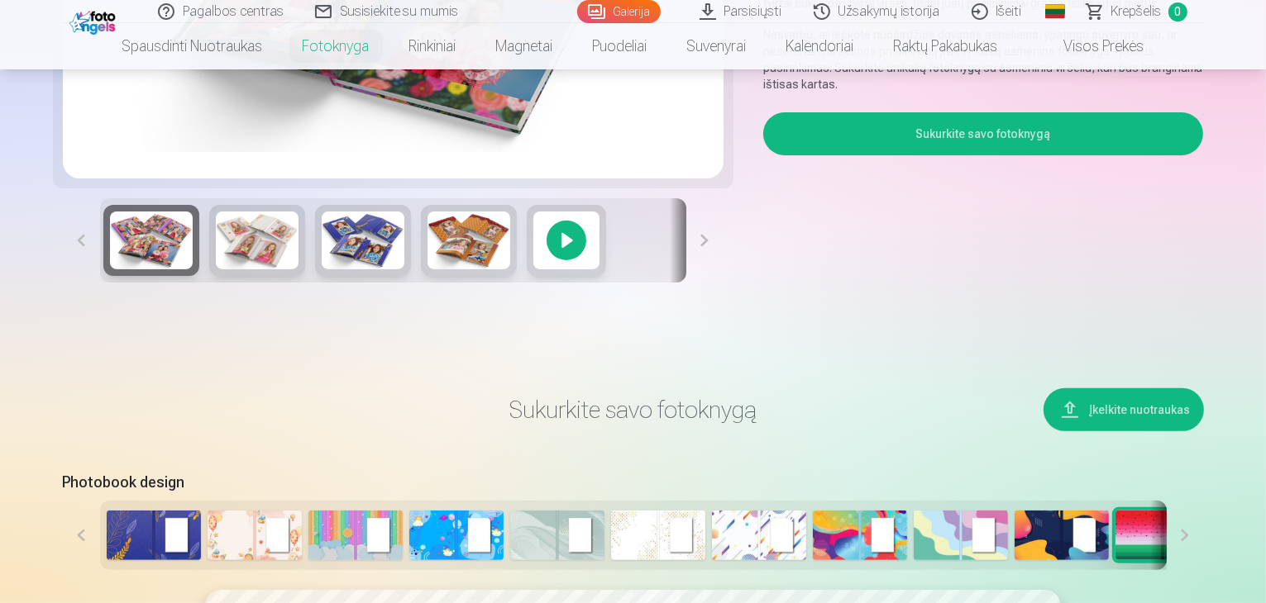
scroll to position [331, 0]
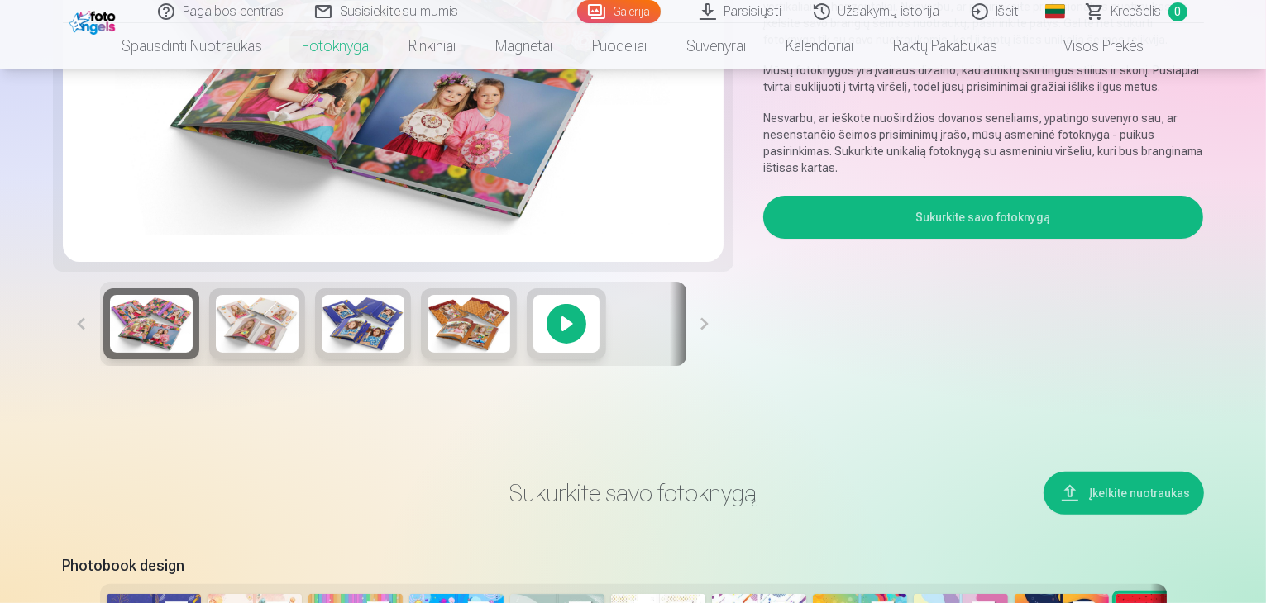
click at [1071, 196] on button "Sukurkite savo fotoknygą" at bounding box center [983, 217] width 441 height 43
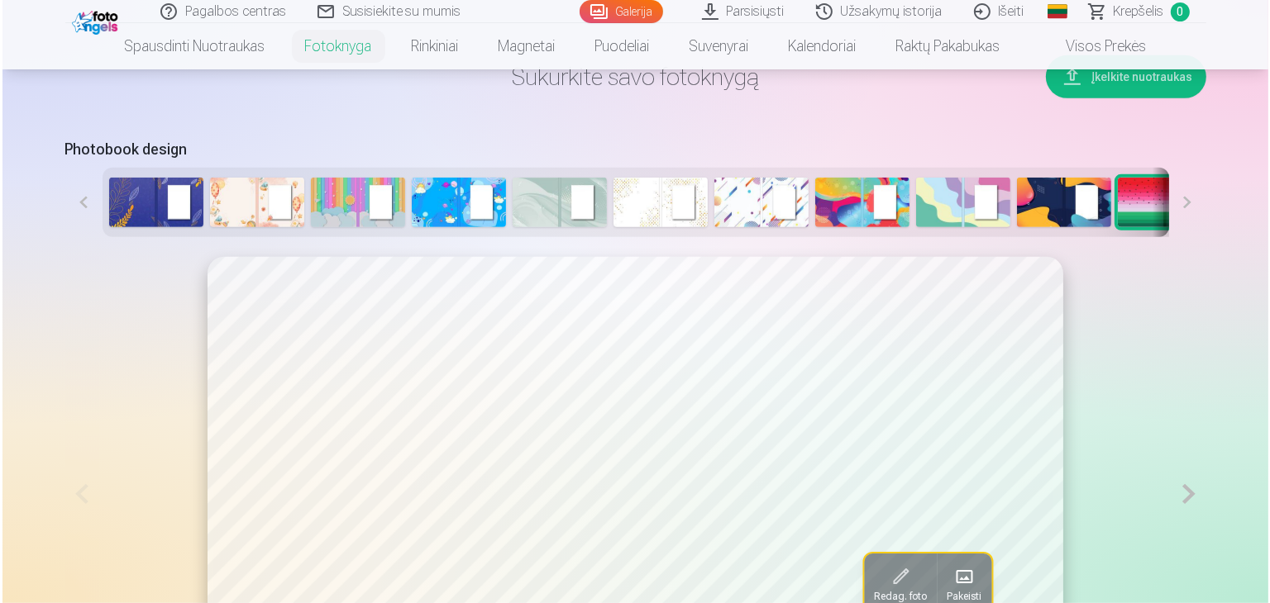
scroll to position [660, 0]
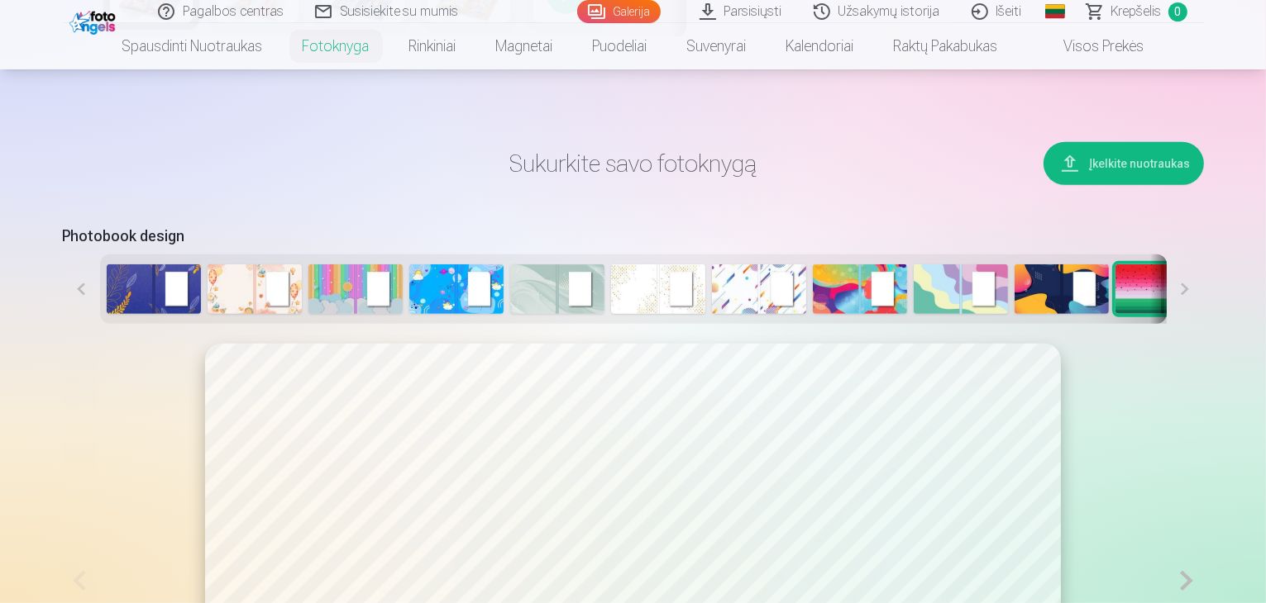
click at [1171, 185] on button "Įkelkite nuotraukas" at bounding box center [1123, 163] width 160 height 43
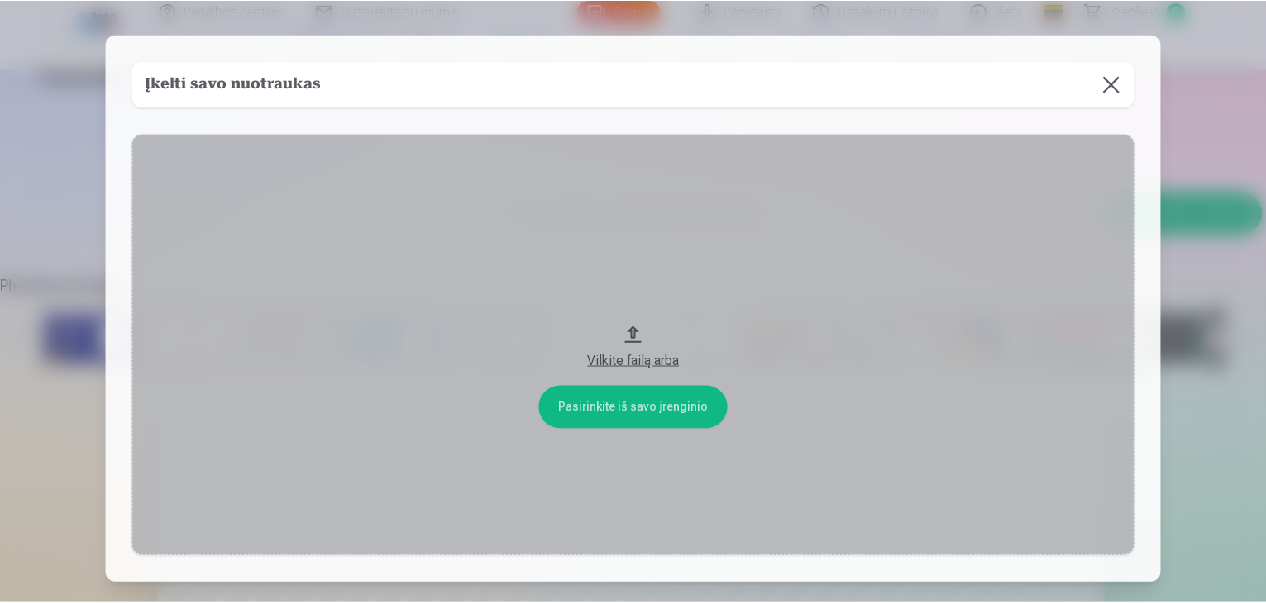
scroll to position [0, 444]
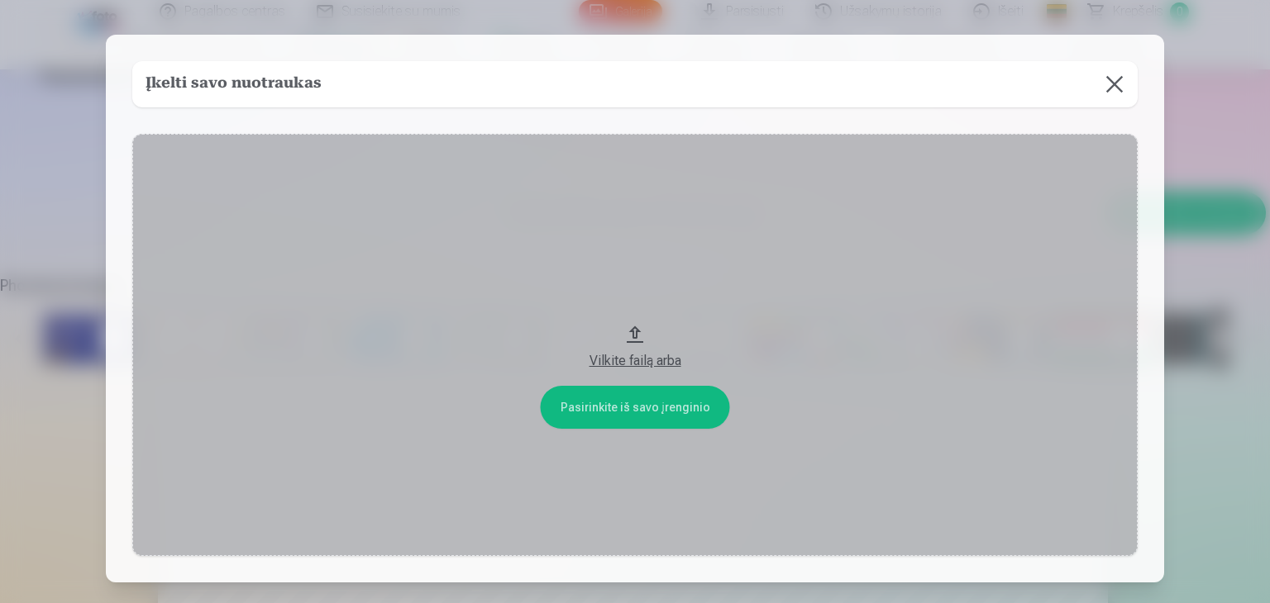
click at [1091, 96] on button at bounding box center [1114, 84] width 46 height 46
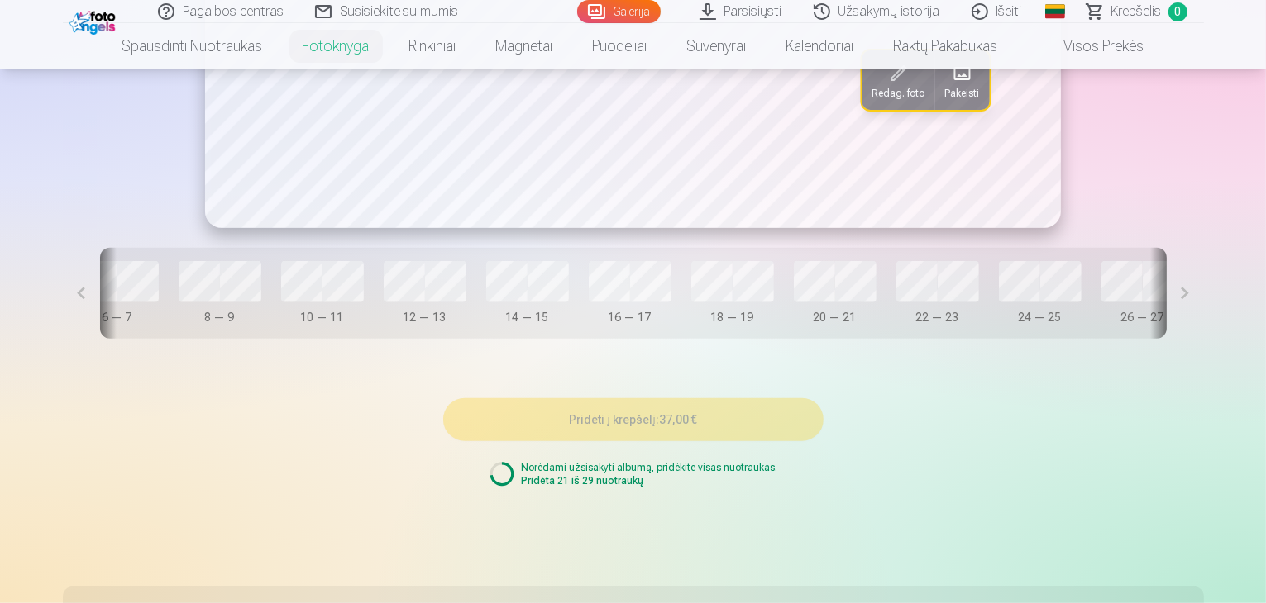
scroll to position [1074, 0]
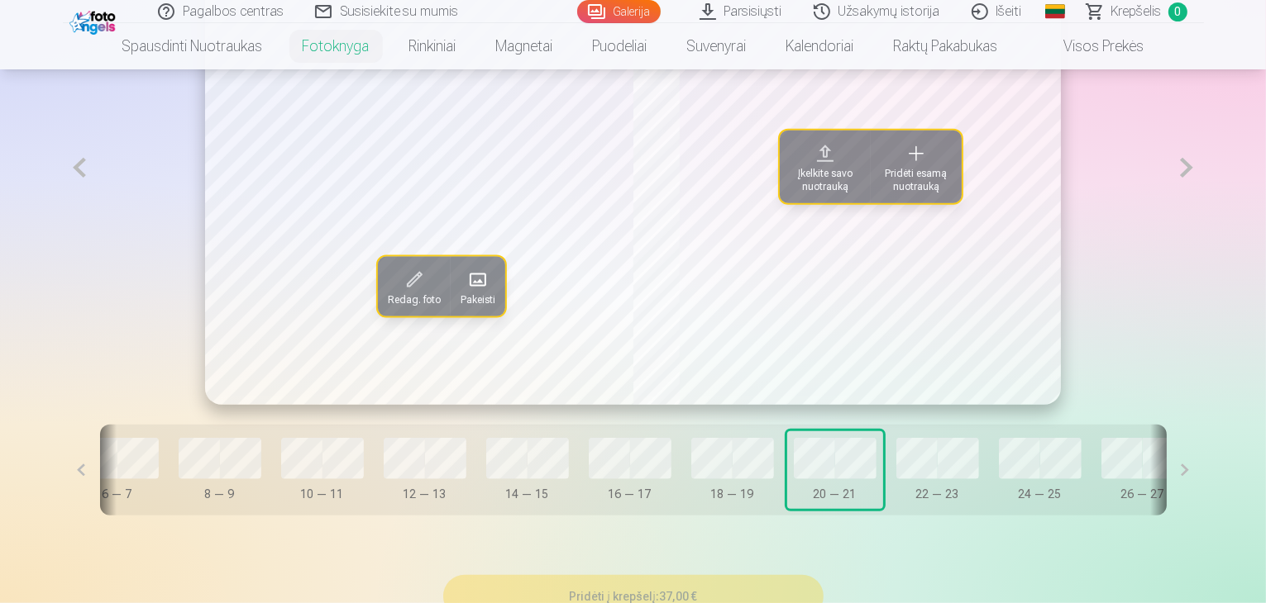
click at [906, 167] on span at bounding box center [916, 154] width 26 height 26
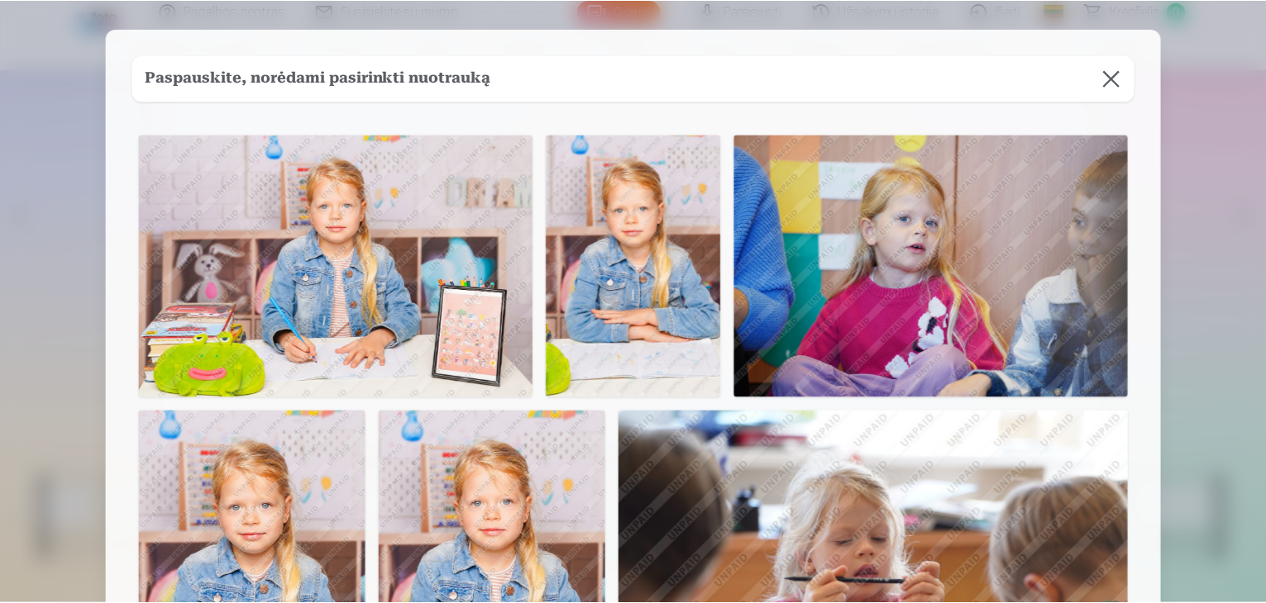
scroll to position [0, 0]
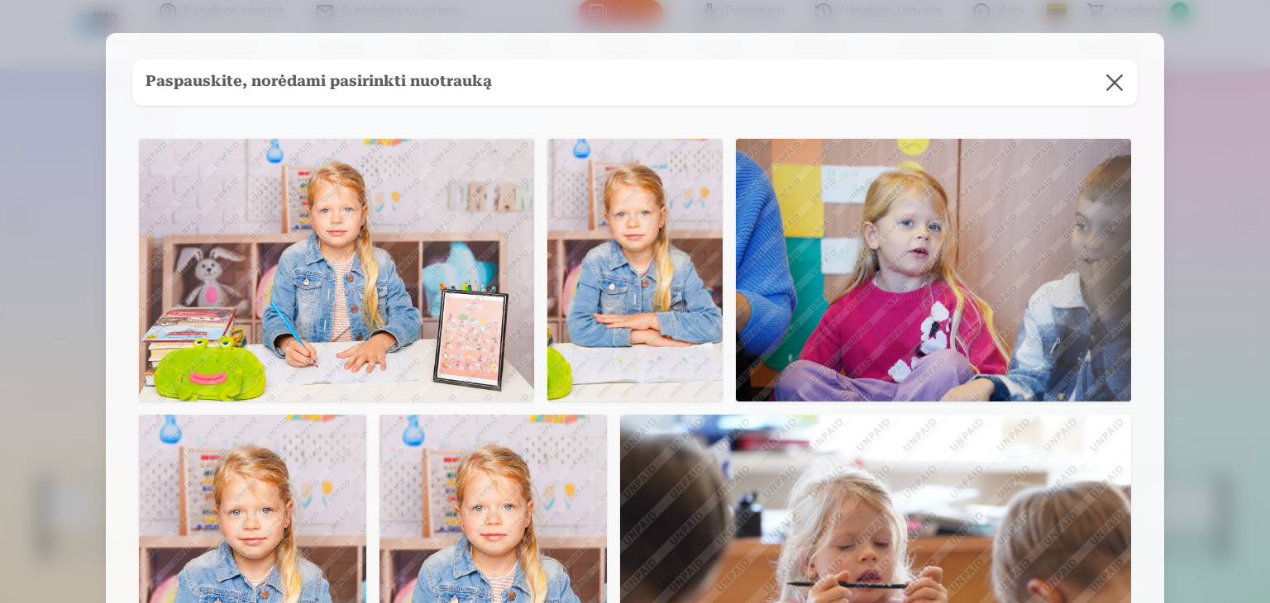
click at [1111, 88] on button at bounding box center [1114, 83] width 46 height 46
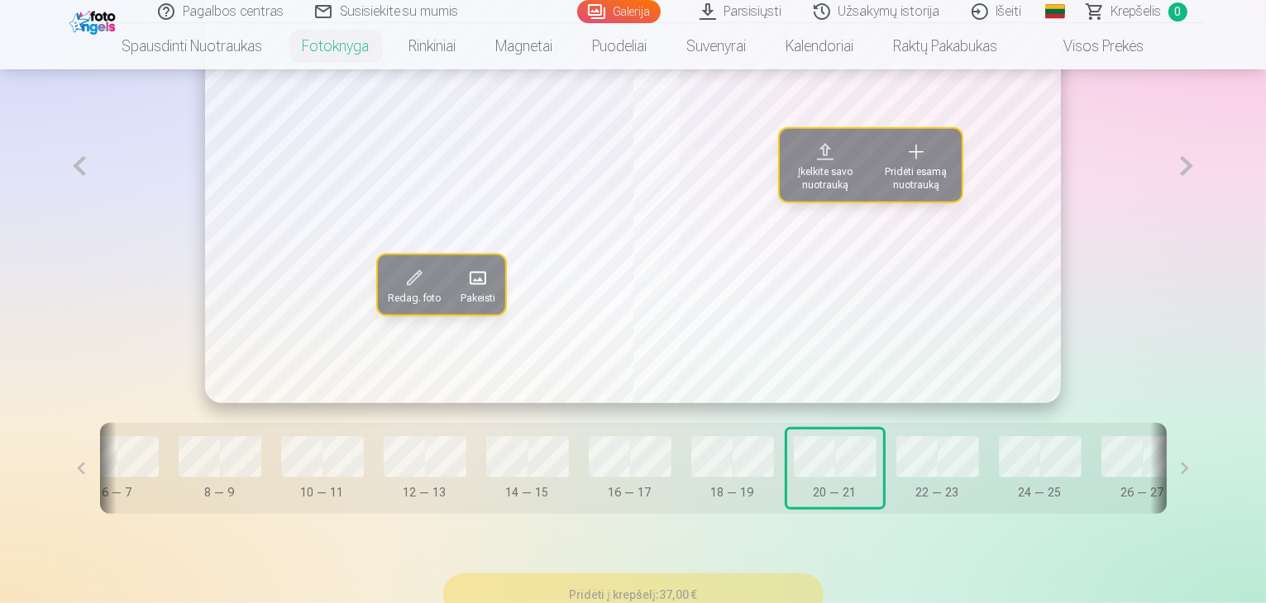
click at [625, 4] on link "Galerija" at bounding box center [618, 11] width 83 height 23
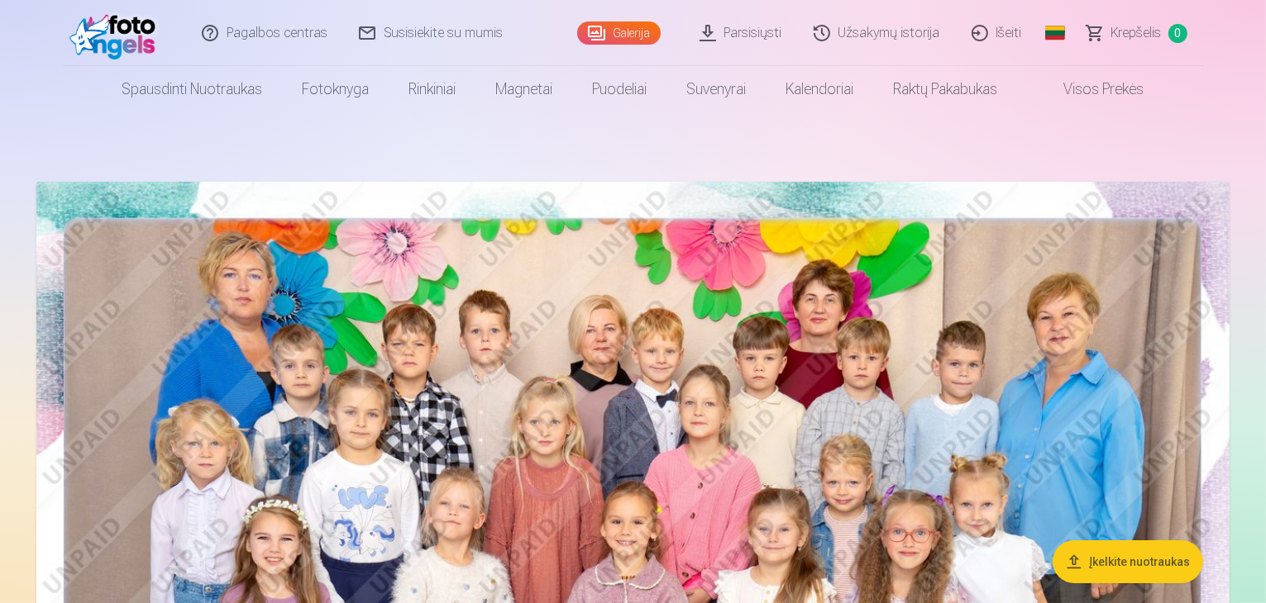
click at [716, 424] on img at bounding box center [632, 580] width 1193 height 796
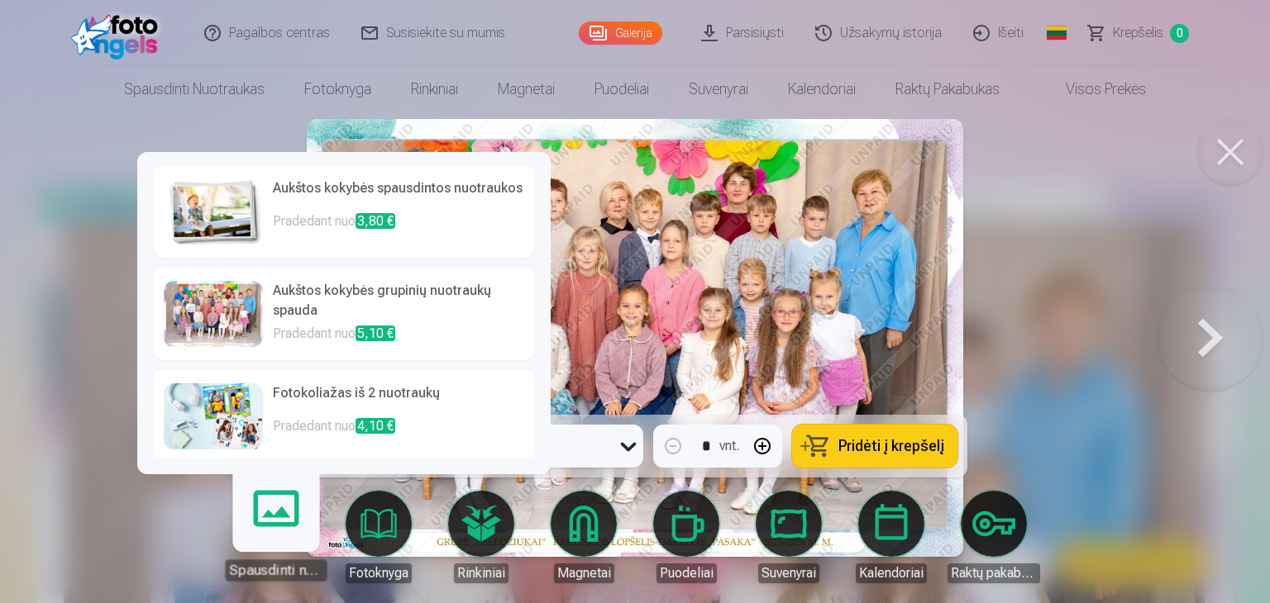
click at [271, 520] on body "Pagalbos centras Susisiekite su mumis Galerija Parsisiųsti Užsakymų istorija Iš…" at bounding box center [635, 301] width 1270 height 603
click at [379, 522] on body "Pagalbos centras Susisiekite su mumis Galerija Parsisiųsti Užsakymų istorija Iš…" at bounding box center [635, 301] width 1270 height 603
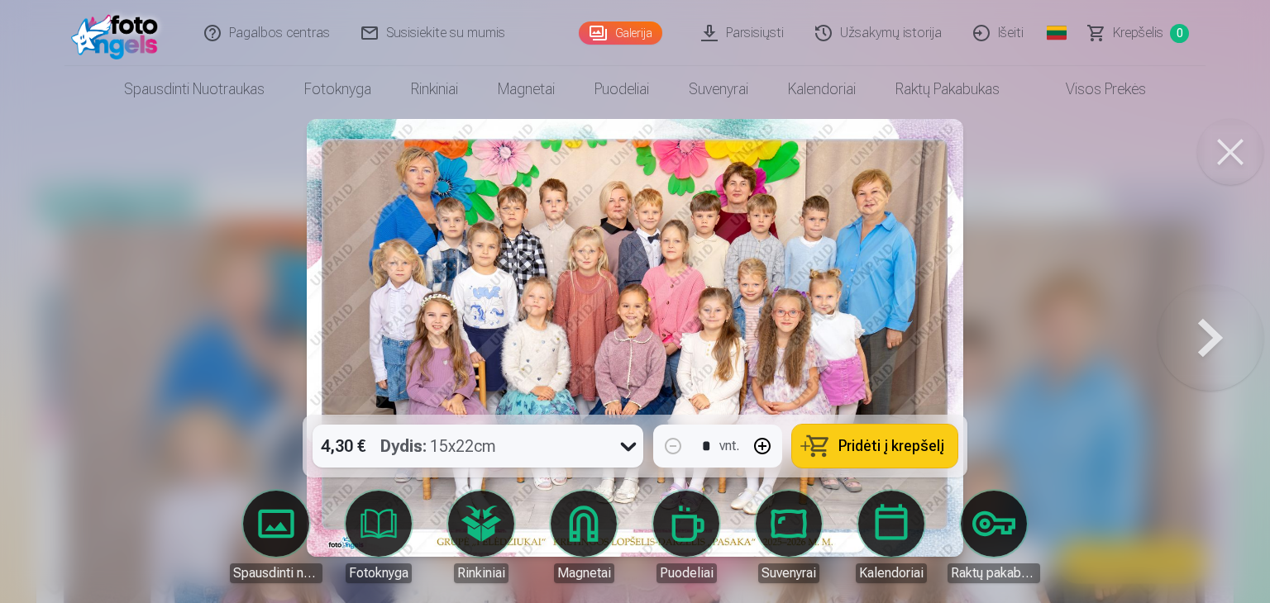
click at [420, 425] on div "Dydis : 15x22cm" at bounding box center [438, 446] width 116 height 43
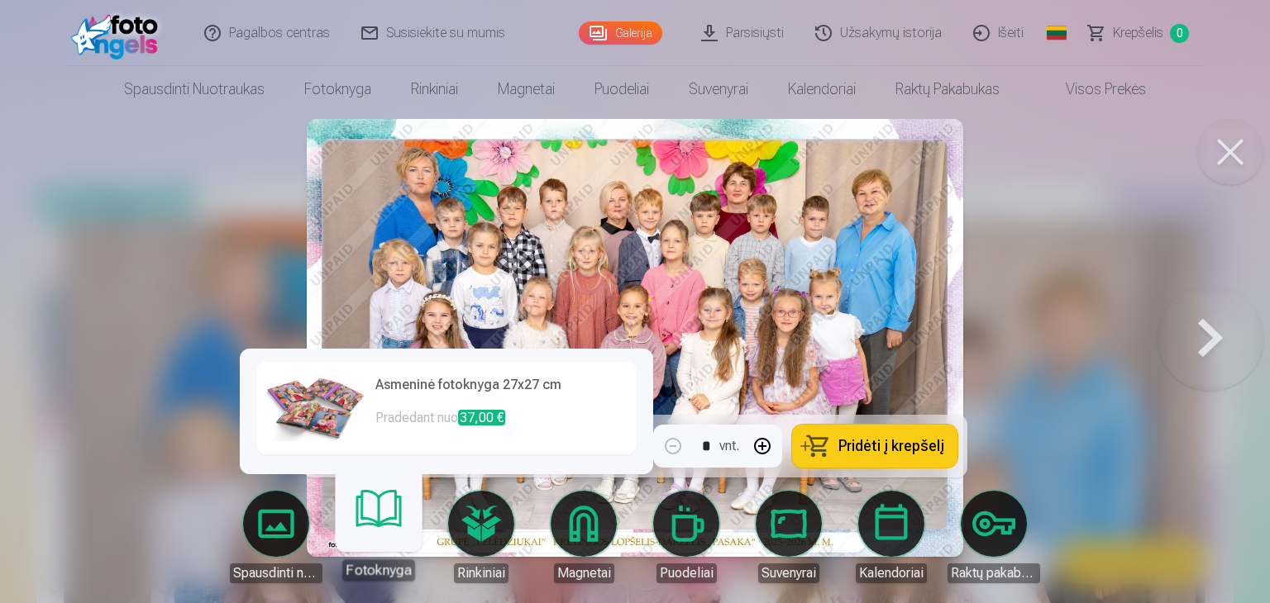
click at [369, 547] on link "Fotoknyga" at bounding box center [378, 530] width 102 height 102
click at [378, 502] on link "Fotoknyga" at bounding box center [378, 530] width 102 height 102
click at [300, 535] on link "Spausdinti nuotraukas" at bounding box center [276, 537] width 93 height 93
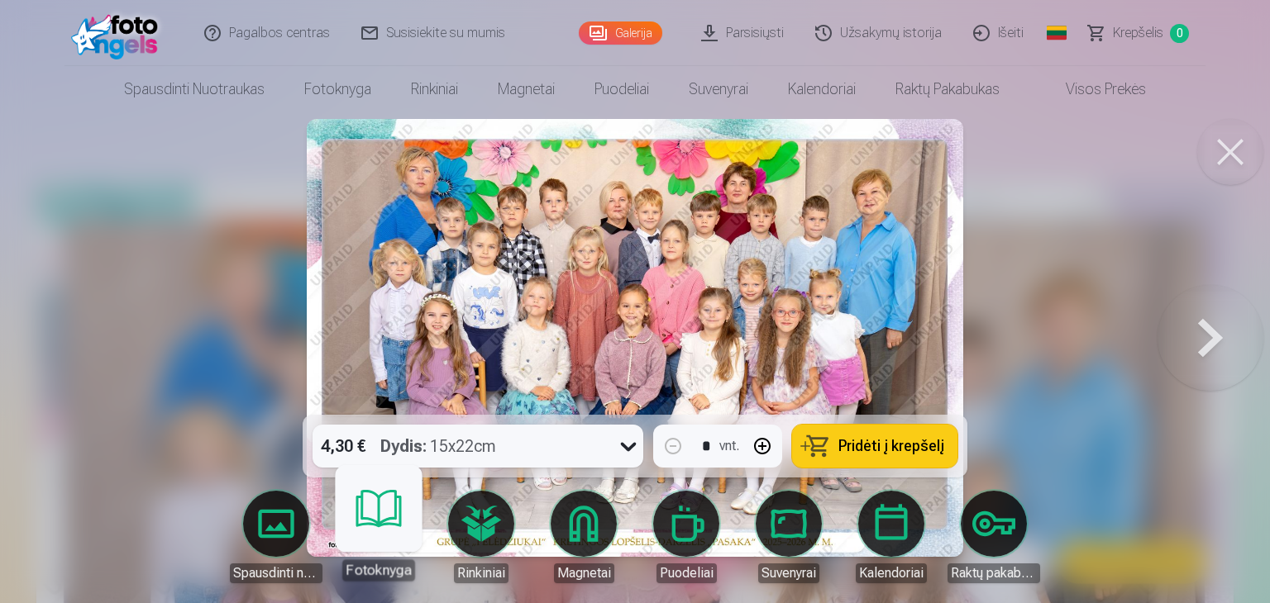
click at [366, 522] on body "Pagalbos centras Susisiekite su mumis Galerija Parsisiųsti Užsakymų istorija Iš…" at bounding box center [635, 301] width 1270 height 603
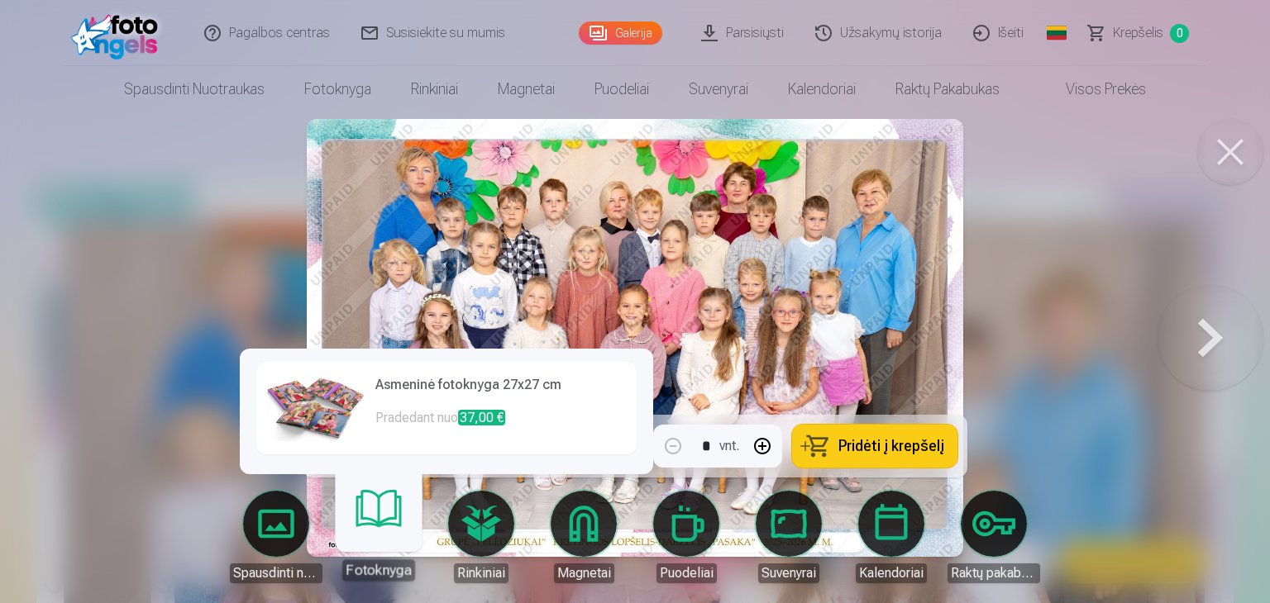
click at [408, 401] on h6 "Asmeninė fotoknyga 27x27 cm" at bounding box center [500, 391] width 251 height 33
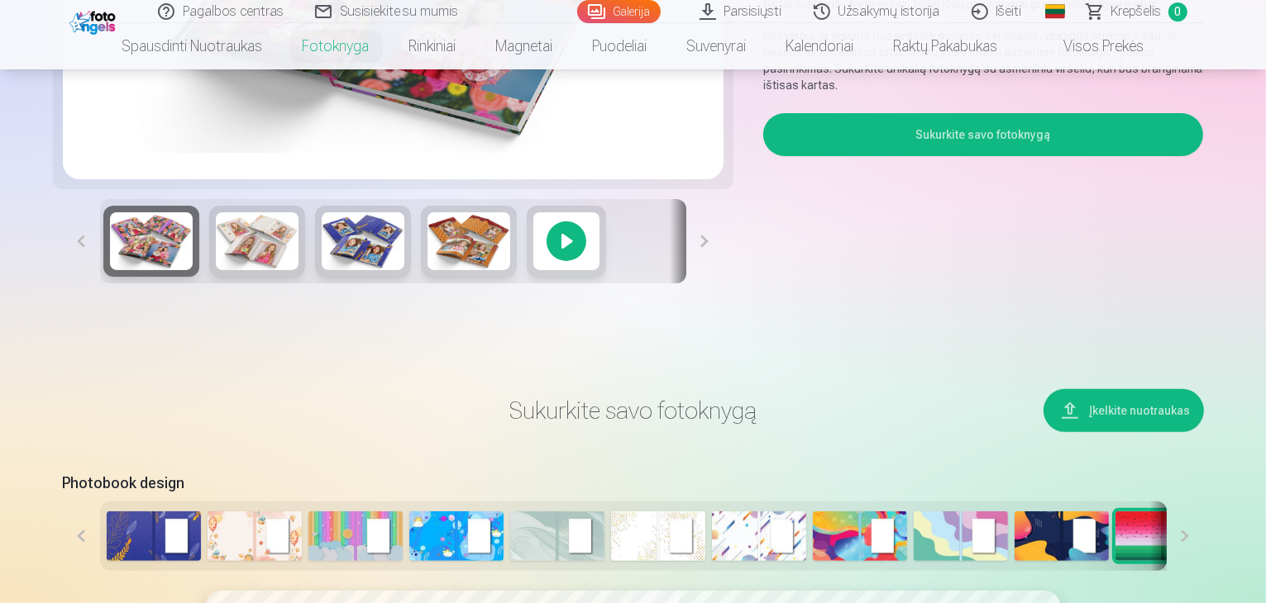
scroll to position [1075, 0]
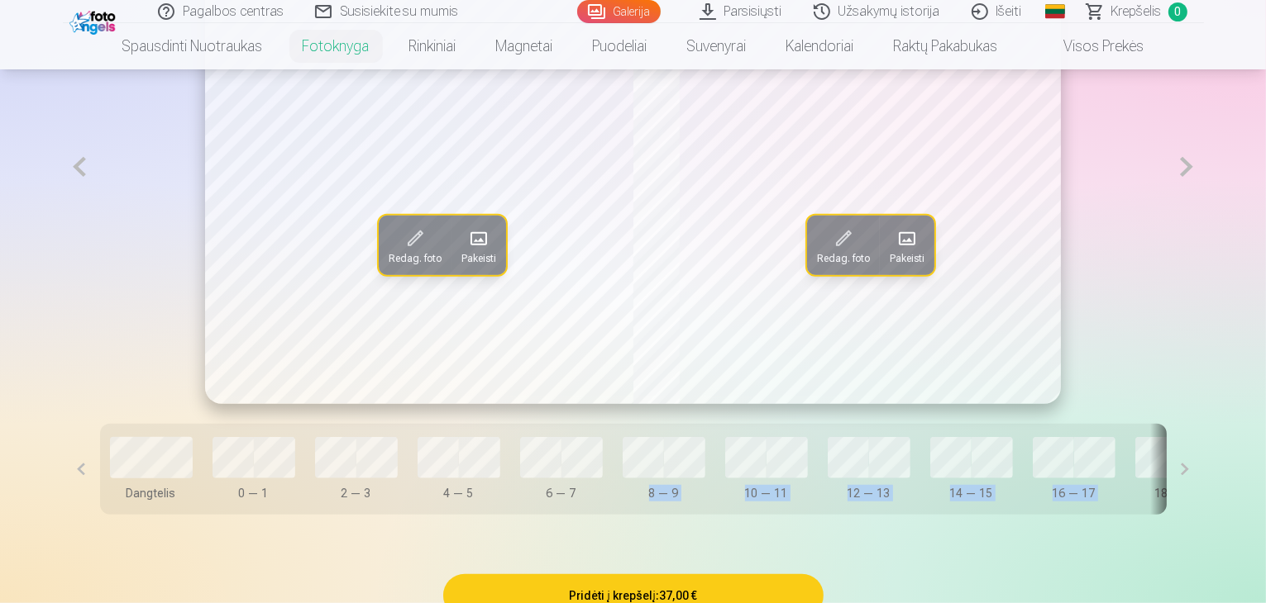
click at [1106, 500] on div "Dangtelis 0 — 1 2 — 3 4 — 5 6 — 7 8 — 9 10 — 11 12 — 13 14 — 15 16 — 17 18 — 19…" at bounding box center [633, 469] width 1066 height 91
click at [1204, 515] on button at bounding box center [1184, 469] width 37 height 91
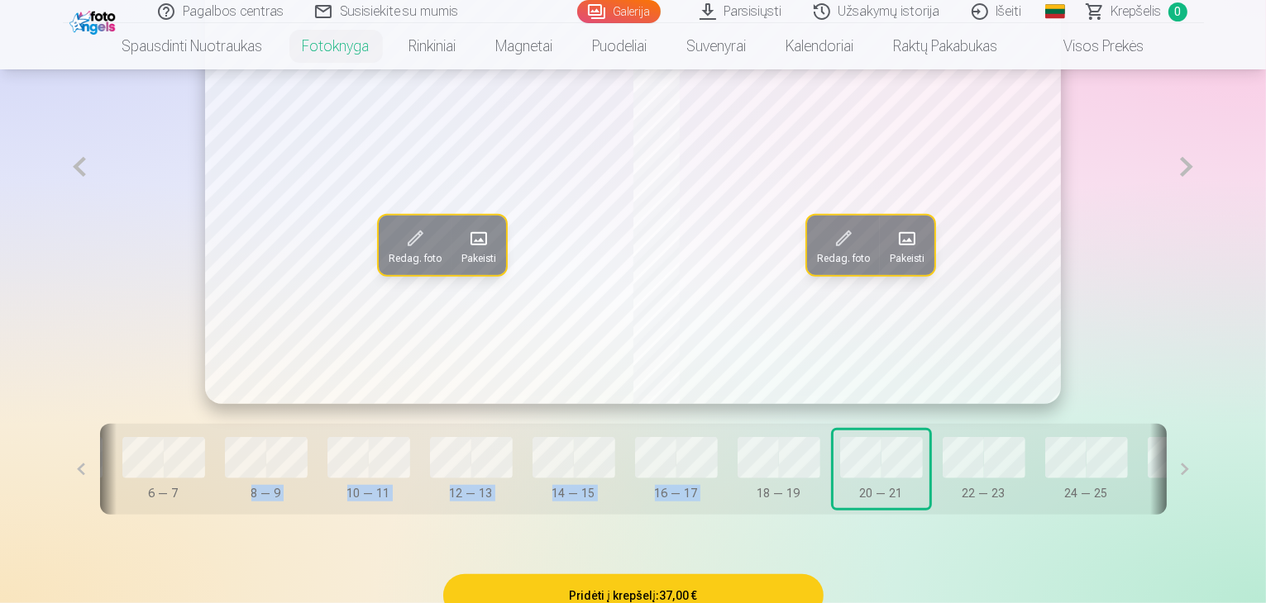
drag, startPoint x: 1247, startPoint y: 530, endPoint x: 1247, endPoint y: 520, distance: 9.9
click at [1204, 515] on button at bounding box center [1184, 469] width 37 height 91
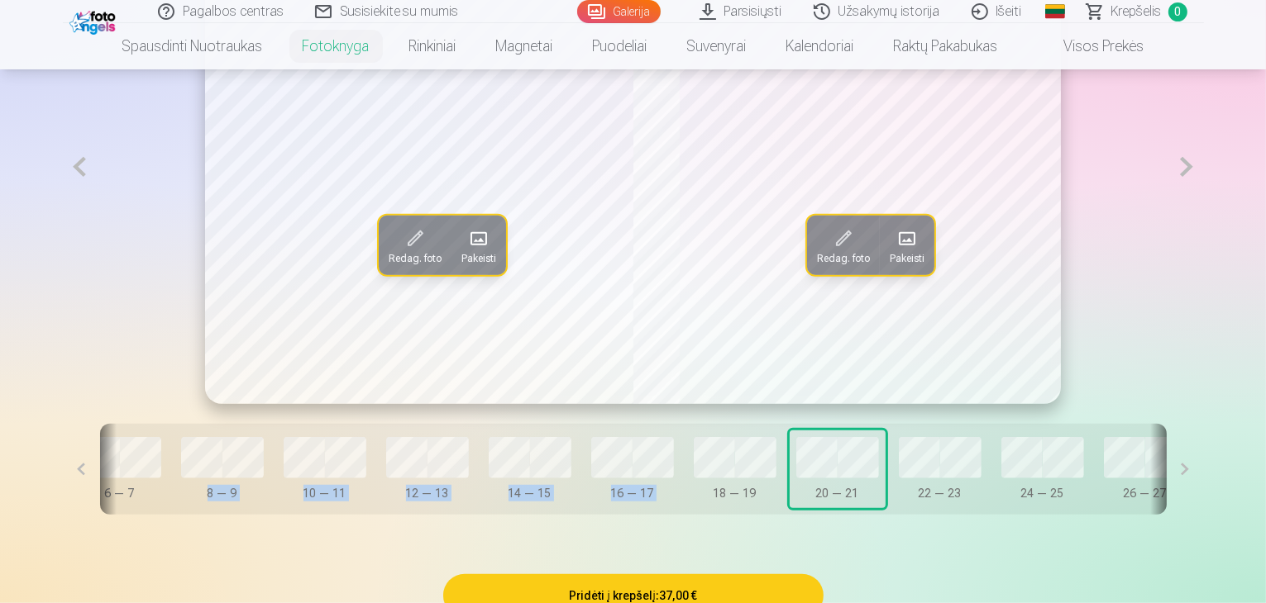
scroll to position [0, 448]
click at [1204, 515] on button at bounding box center [1184, 469] width 37 height 91
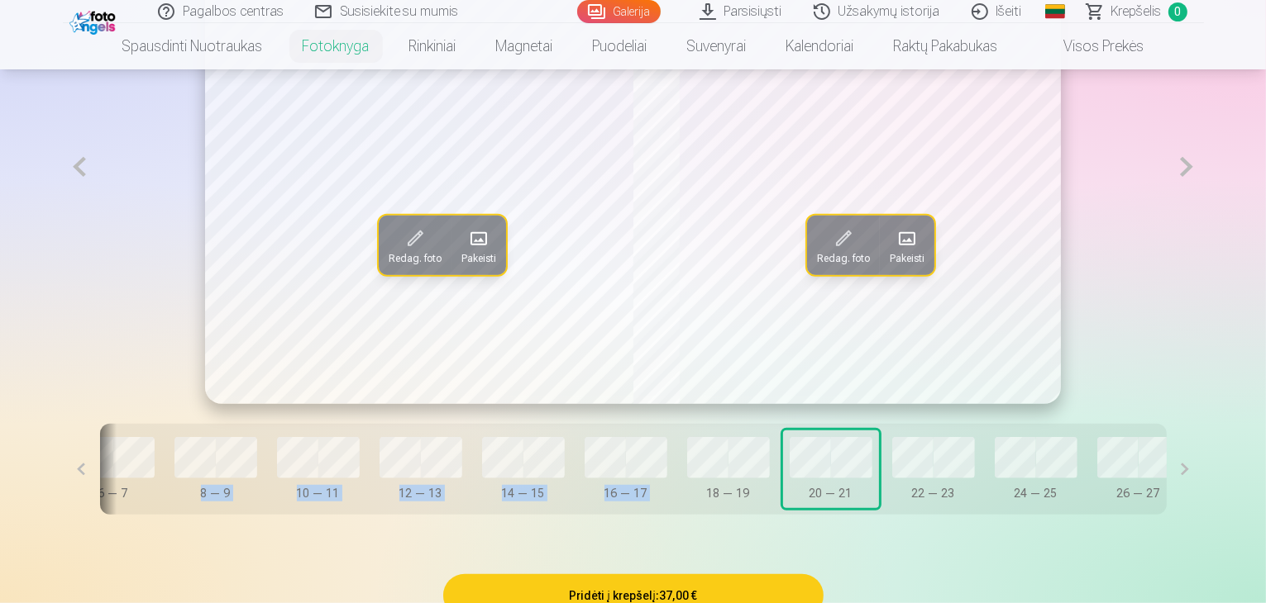
click at [1204, 515] on button at bounding box center [1184, 469] width 37 height 91
click at [578, 508] on button "16 — 17" at bounding box center [626, 470] width 96 height 78
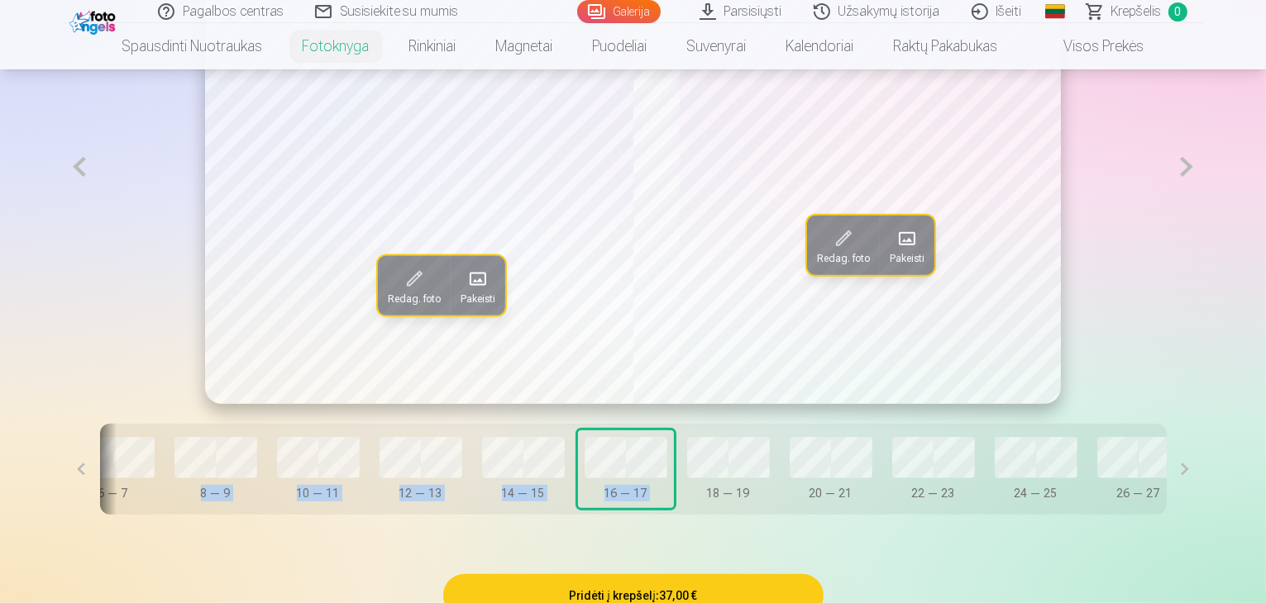
click at [63, 248] on button at bounding box center [80, 167] width 34 height 475
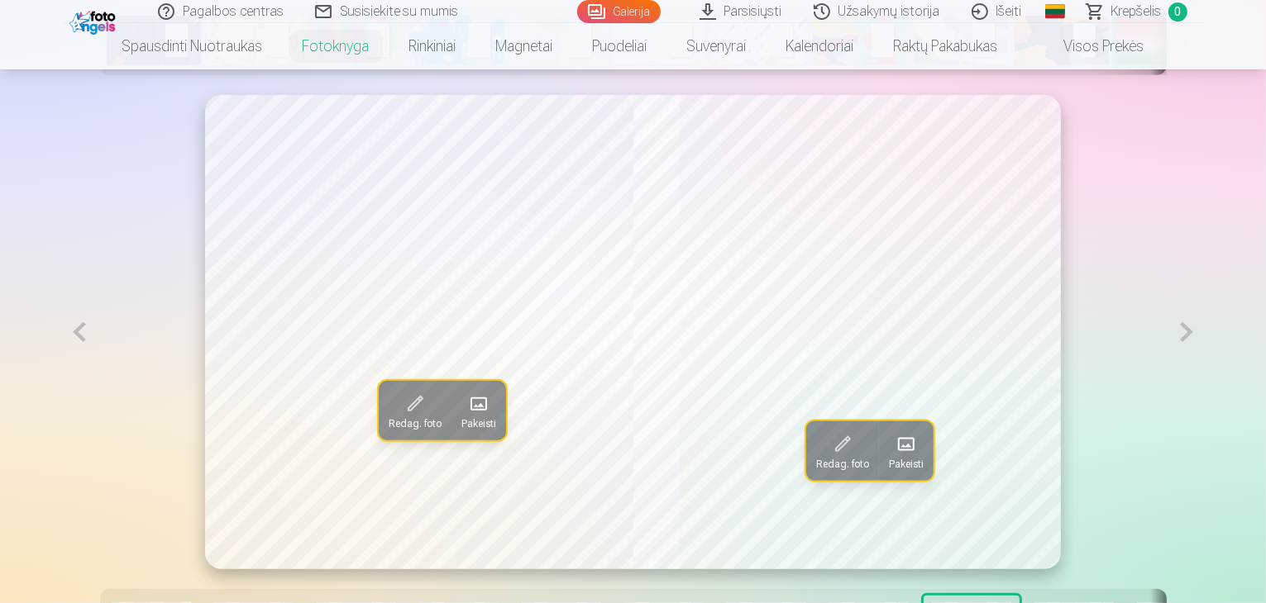
scroll to position [661, 0]
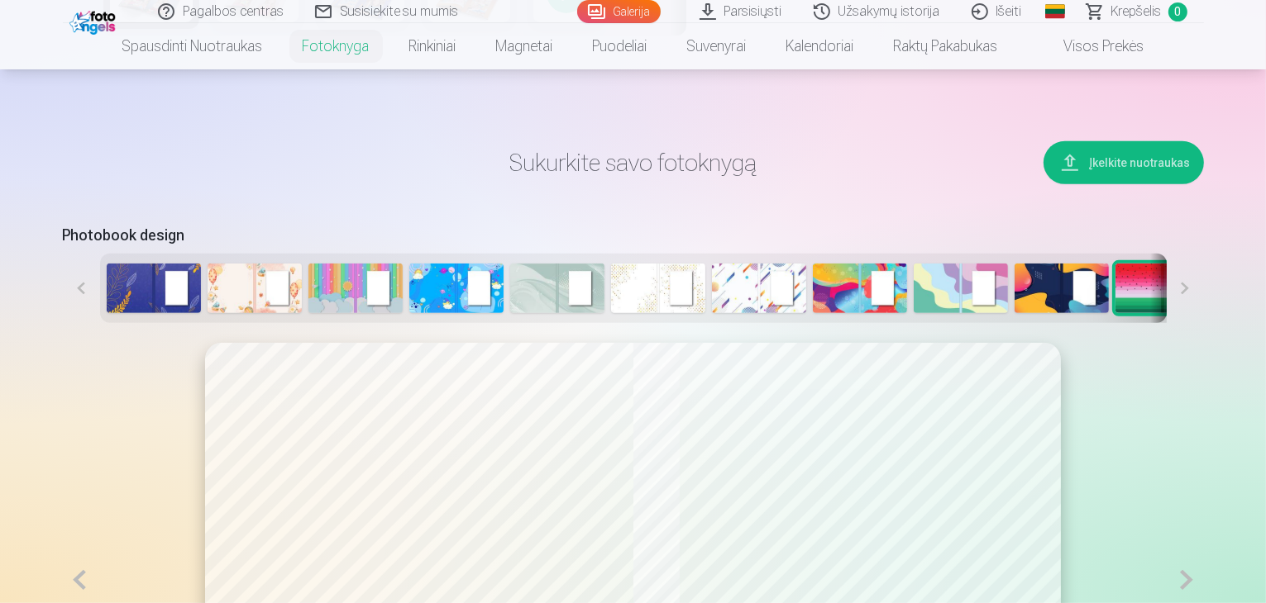
click at [1204, 323] on button at bounding box center [1184, 288] width 37 height 69
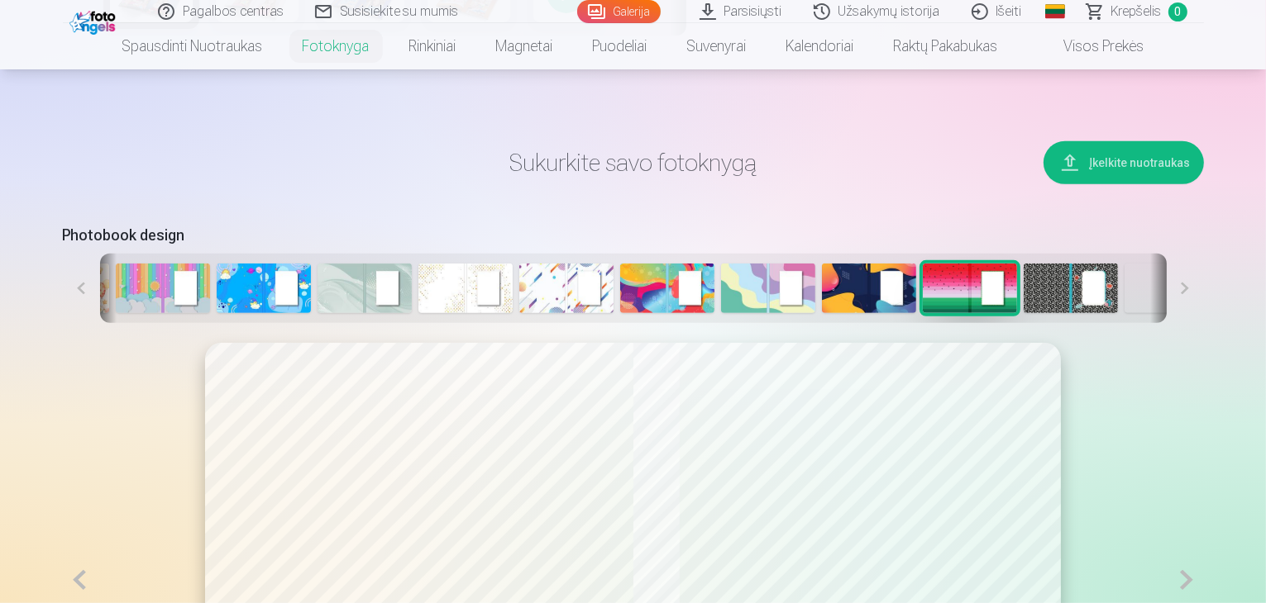
click at [1204, 323] on button at bounding box center [1184, 288] width 37 height 69
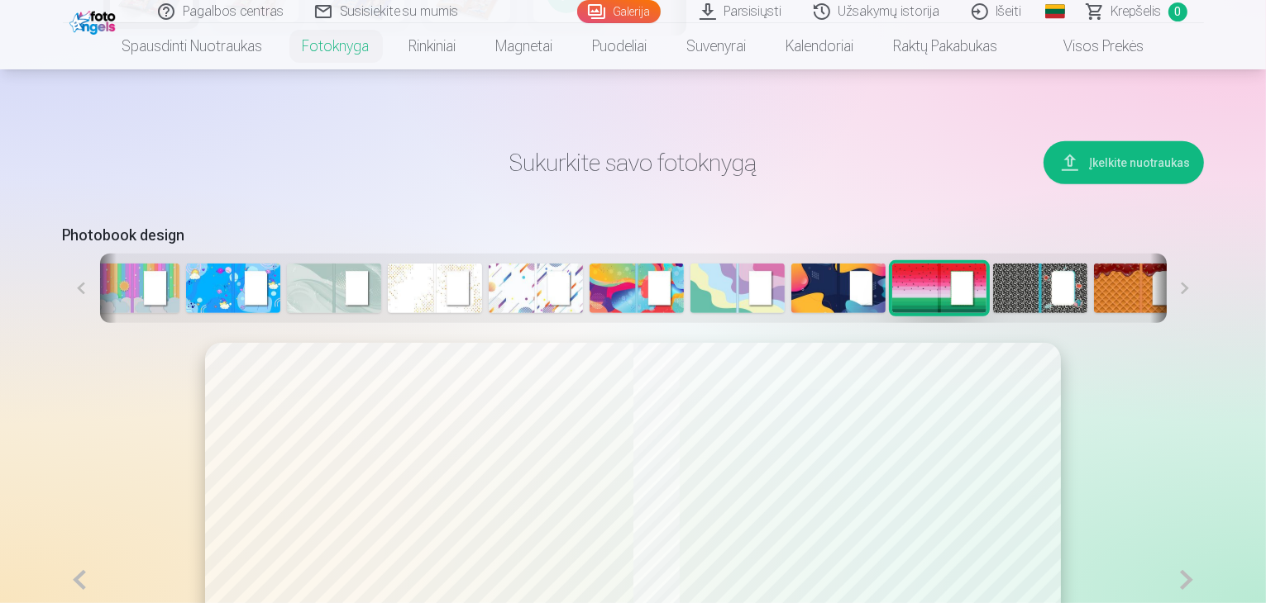
scroll to position [0, 227]
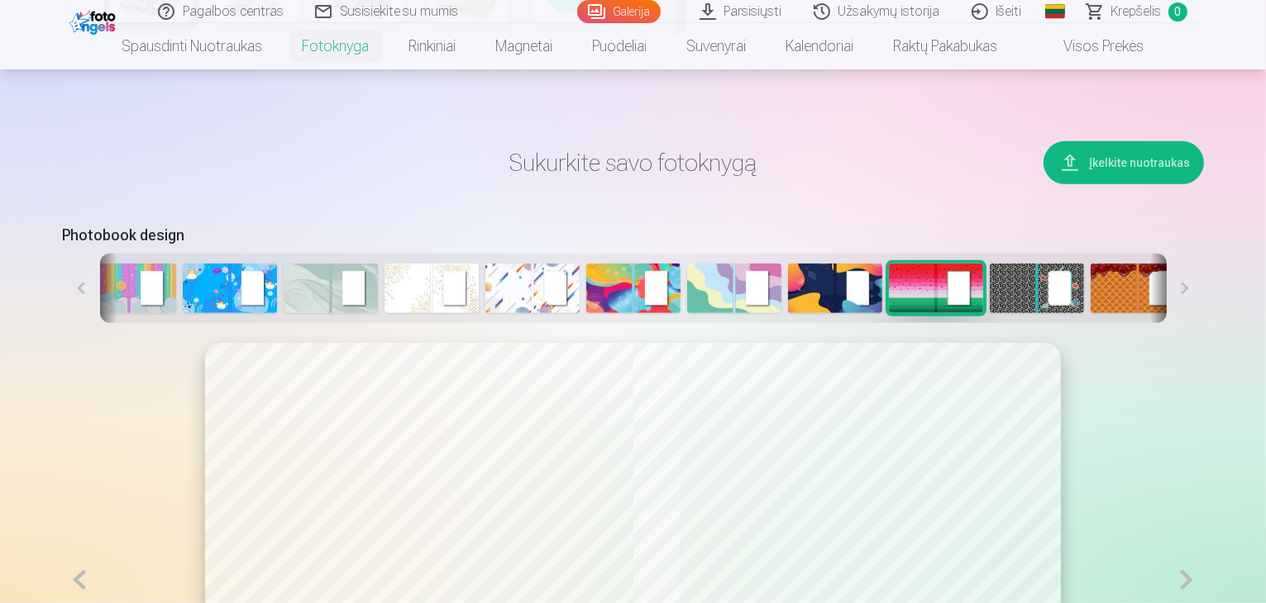
click at [1204, 323] on button at bounding box center [1184, 288] width 37 height 69
click at [1191, 313] on img at bounding box center [1238, 289] width 94 height 50
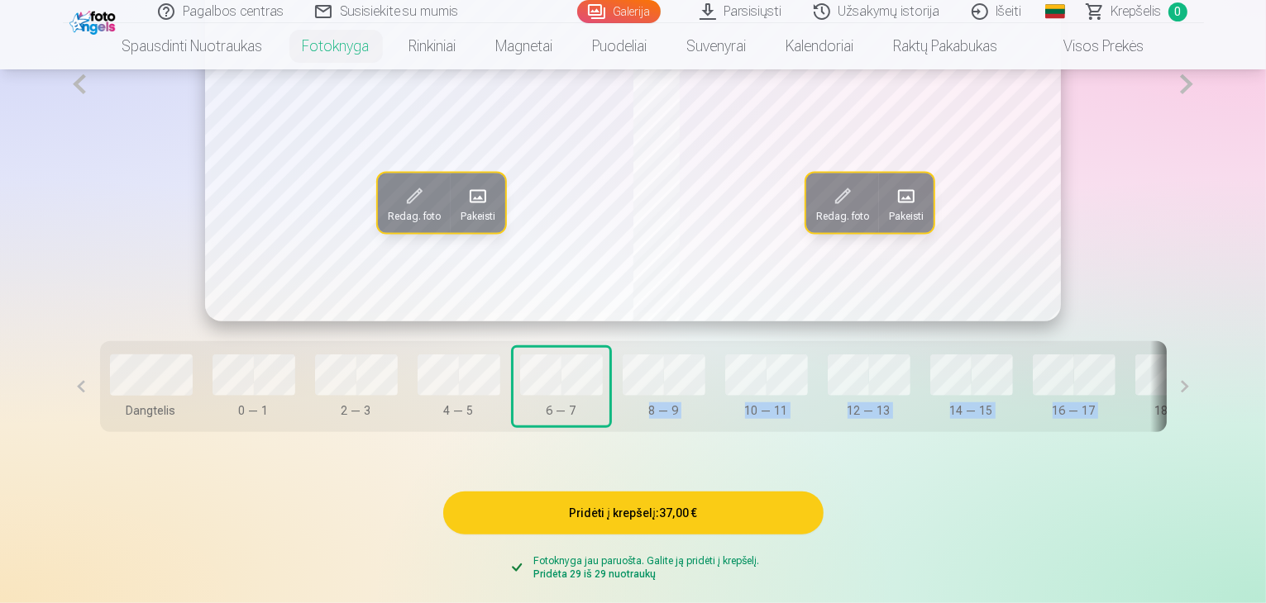
scroll to position [0, 448]
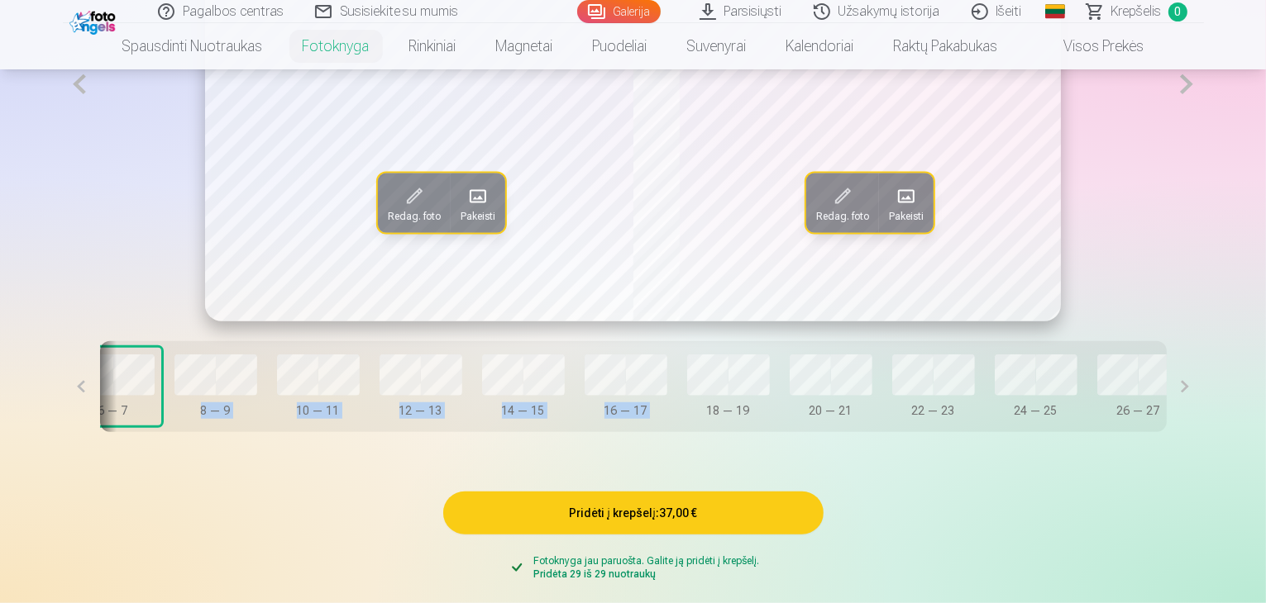
click at [1204, 432] on button at bounding box center [1184, 386] width 37 height 91
drag, startPoint x: 1255, startPoint y: 441, endPoint x: 1243, endPoint y: 435, distance: 12.9
click at [1204, 432] on button at bounding box center [1184, 386] width 37 height 91
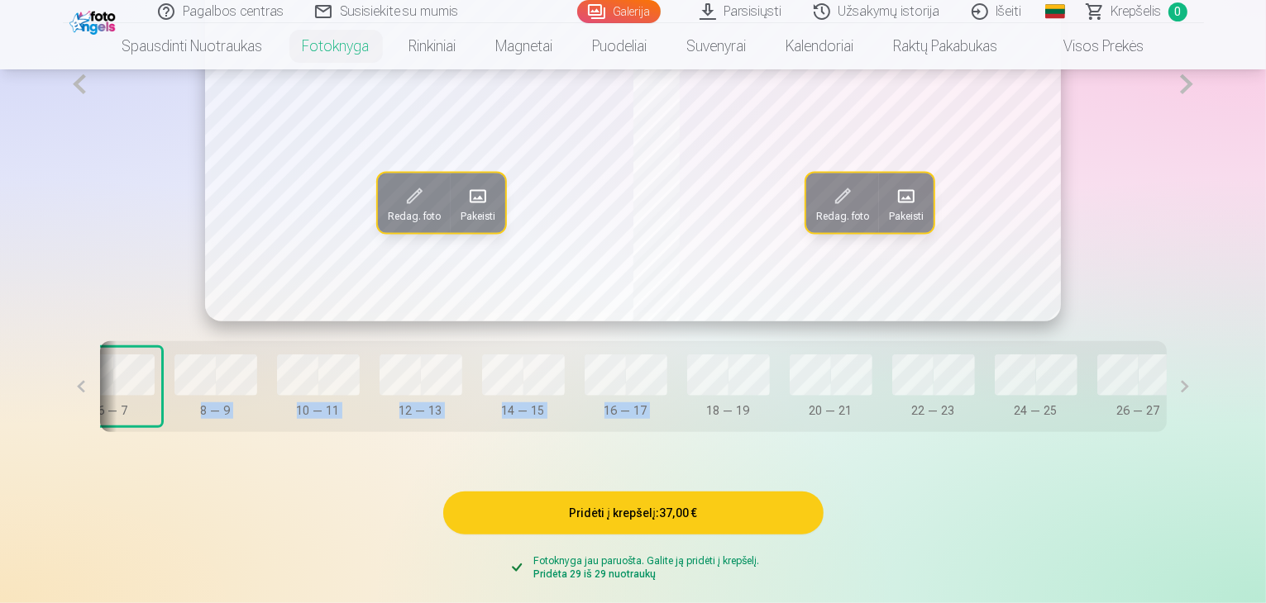
click at [1204, 432] on button at bounding box center [1184, 386] width 37 height 91
drag, startPoint x: 962, startPoint y: 481, endPoint x: 203, endPoint y: 467, distance: 759.0
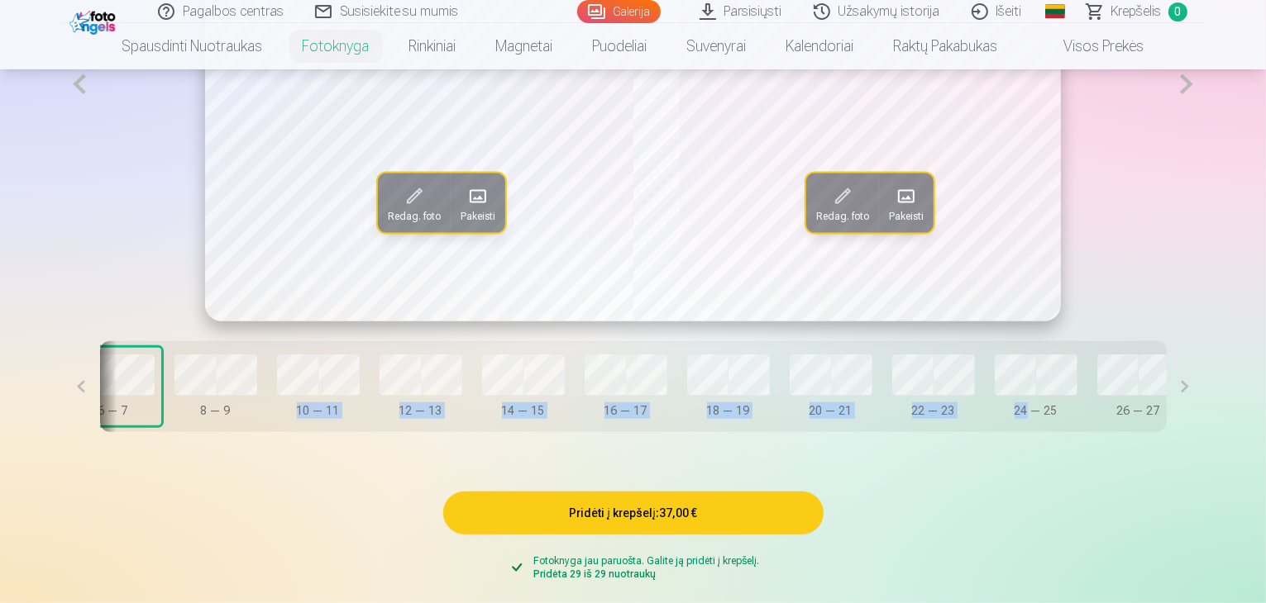
click at [203, 432] on div "Dangtelis 0 — 1 2 — 3 4 — 5 6 — 7 8 — 9 10 — 11 12 — 13 14 — 15 16 — 17 18 — 19…" at bounding box center [633, 386] width 1066 height 91
drag, startPoint x: 486, startPoint y: 478, endPoint x: 371, endPoint y: 477, distance: 114.9
click at [212, 472] on div "Redag. foto Pakeisti Redag. foto Pakeisti Dangtelis 0 — 1 2 — 3 4 — 5 6 — 7 8 —…" at bounding box center [633, 149] width 1141 height 645
drag, startPoint x: 413, startPoint y: 491, endPoint x: 316, endPoint y: 473, distance: 99.2
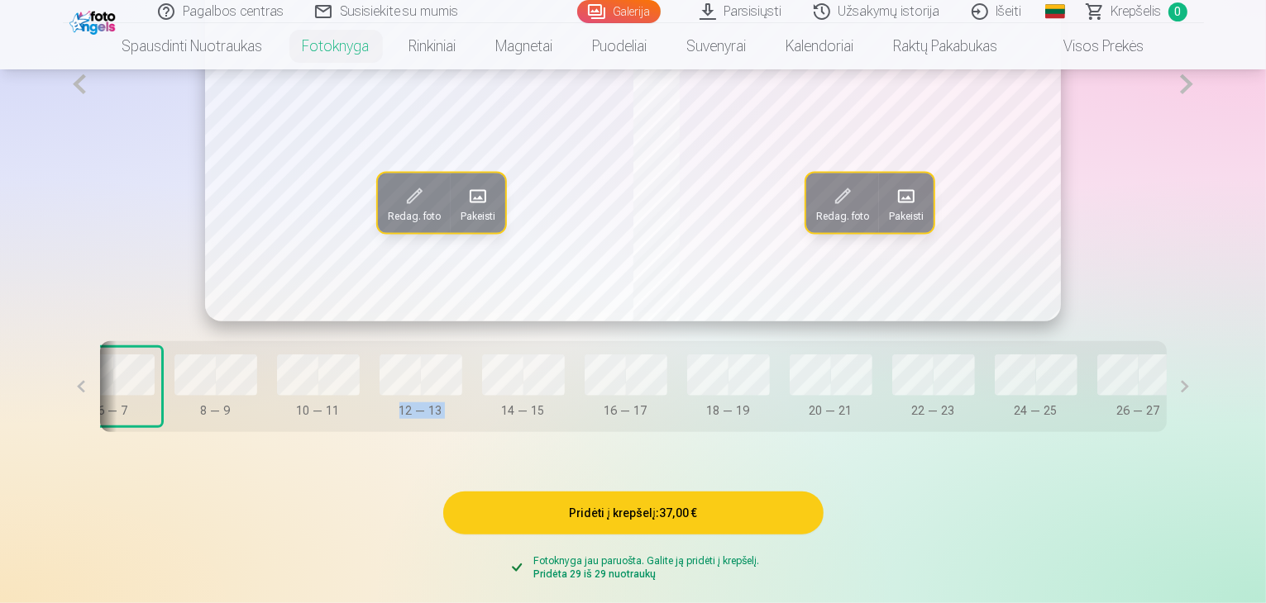
click at [316, 472] on div "Redag. foto Pakeisti Redag. foto Pakeisti Dangtelis 0 — 1 2 — 3 4 — 5 6 — 7 8 —…" at bounding box center [633, 149] width 1141 height 645
click at [451, 472] on div "Redag. foto Pakeisti Redag. foto Pakeisti Dangtelis 0 — 1 2 — 3 4 — 5 6 — 7 8 —…" at bounding box center [633, 149] width 1141 height 645
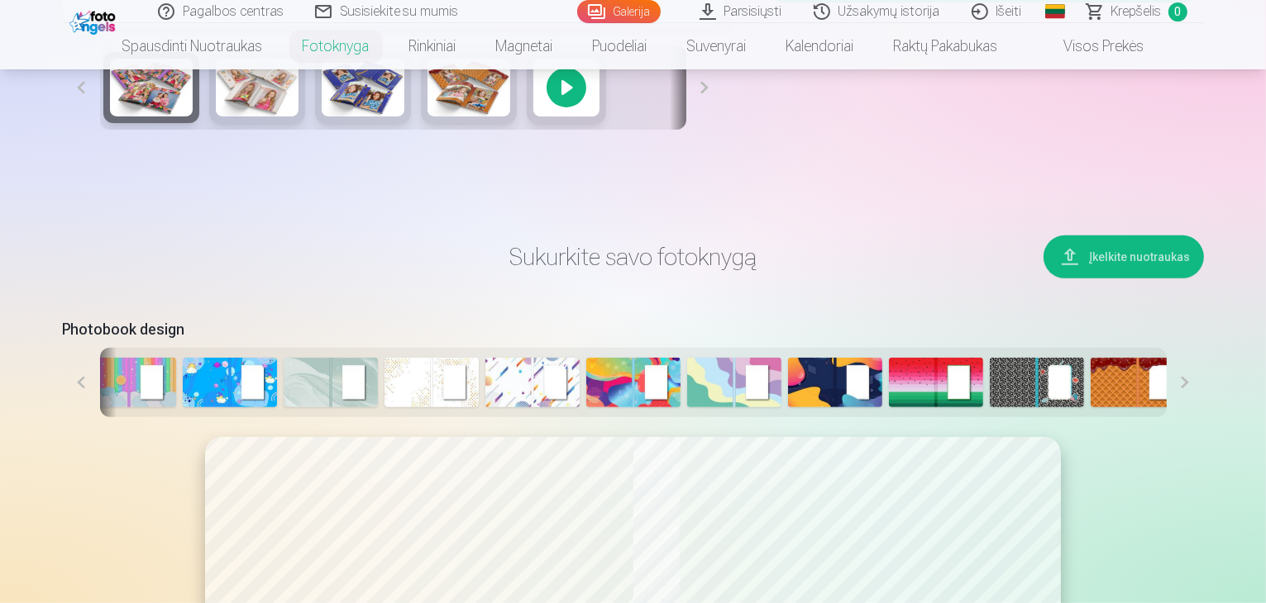
scroll to position [496, 0]
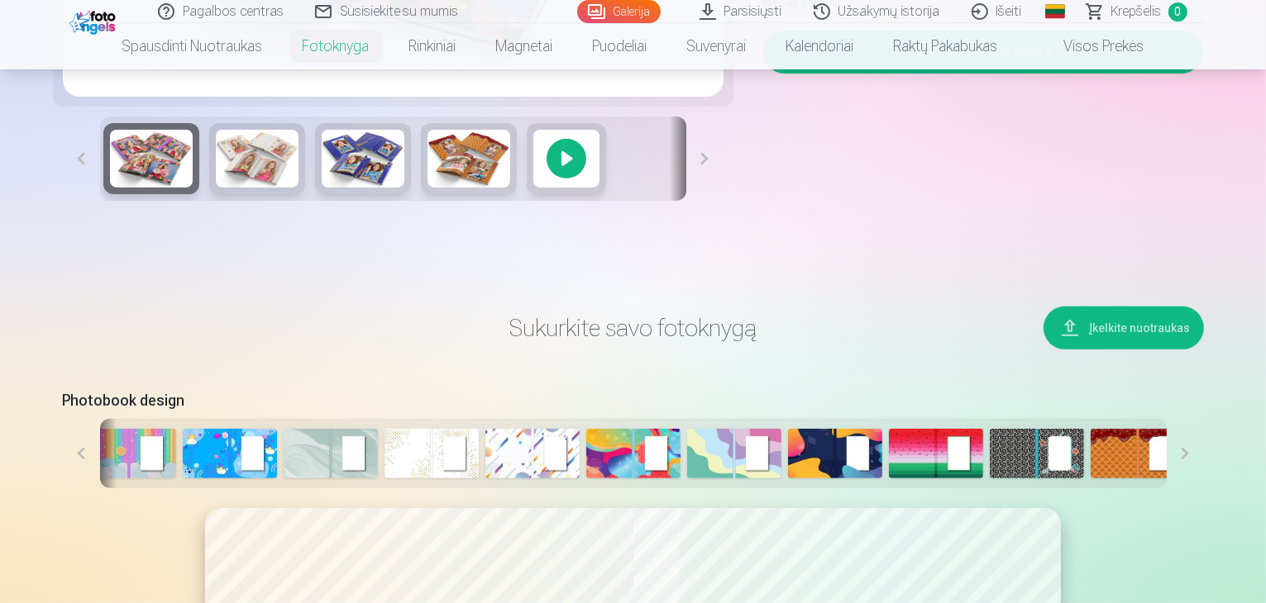
click at [485, 479] on img at bounding box center [532, 454] width 94 height 50
click at [889, 479] on img at bounding box center [936, 454] width 94 height 50
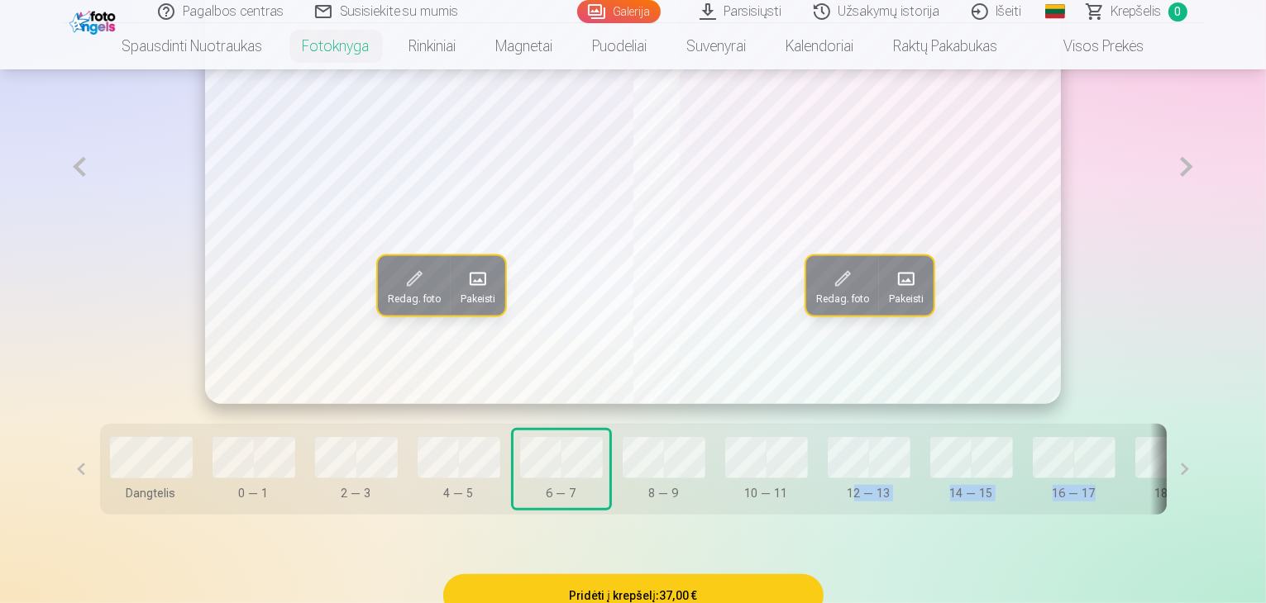
drag, startPoint x: 792, startPoint y: 575, endPoint x: 1023, endPoint y: 553, distance: 232.5
click at [1048, 549] on div "Redag. foto Pakeisti Redag. foto Pakeisti Dangtelis 0 — 1 2 — 3 4 — 5 6 — 7 8 —…" at bounding box center [633, 232] width 1141 height 645
click at [1204, 515] on button at bounding box center [1184, 469] width 37 height 91
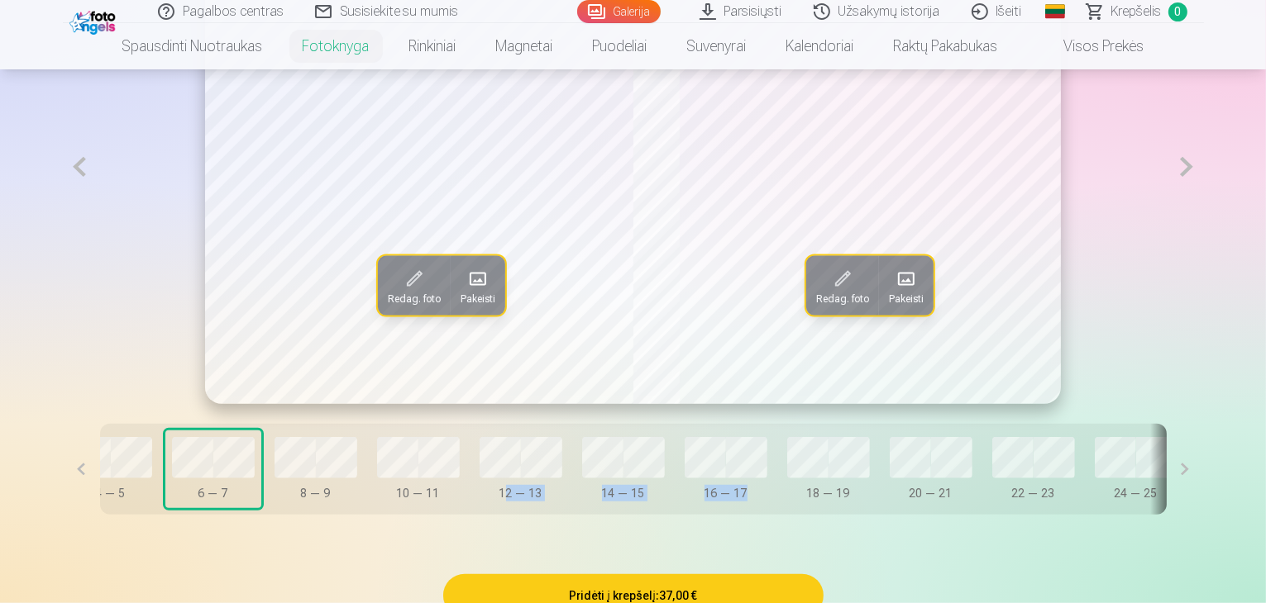
click at [1204, 515] on button at bounding box center [1184, 469] width 37 height 91
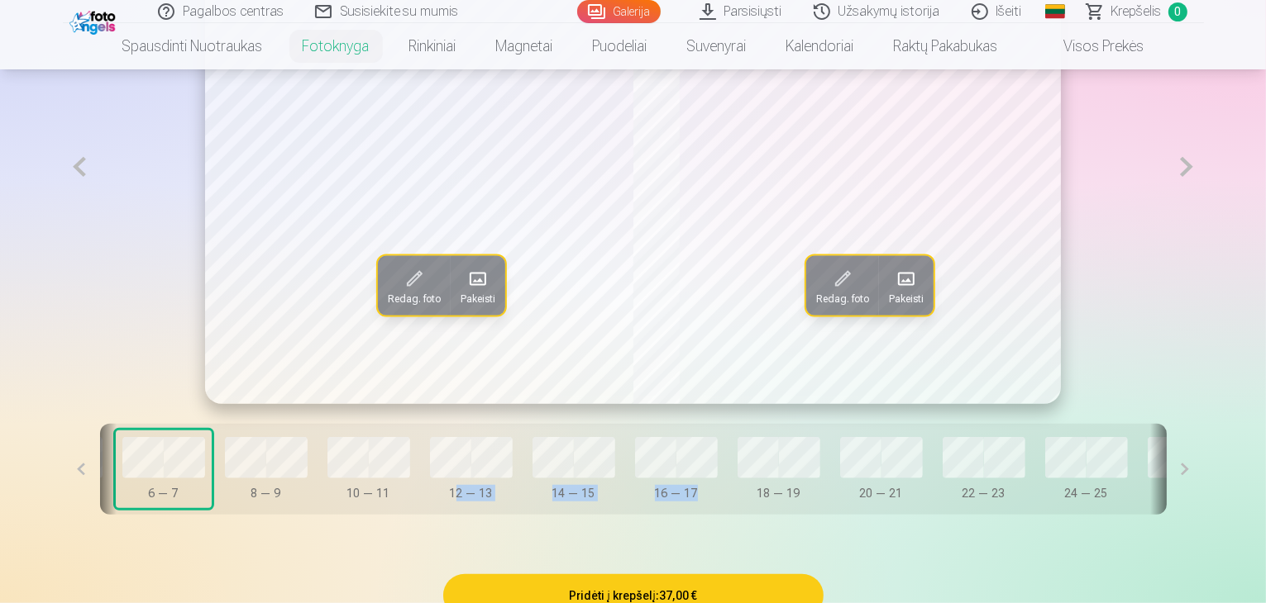
scroll to position [0, 448]
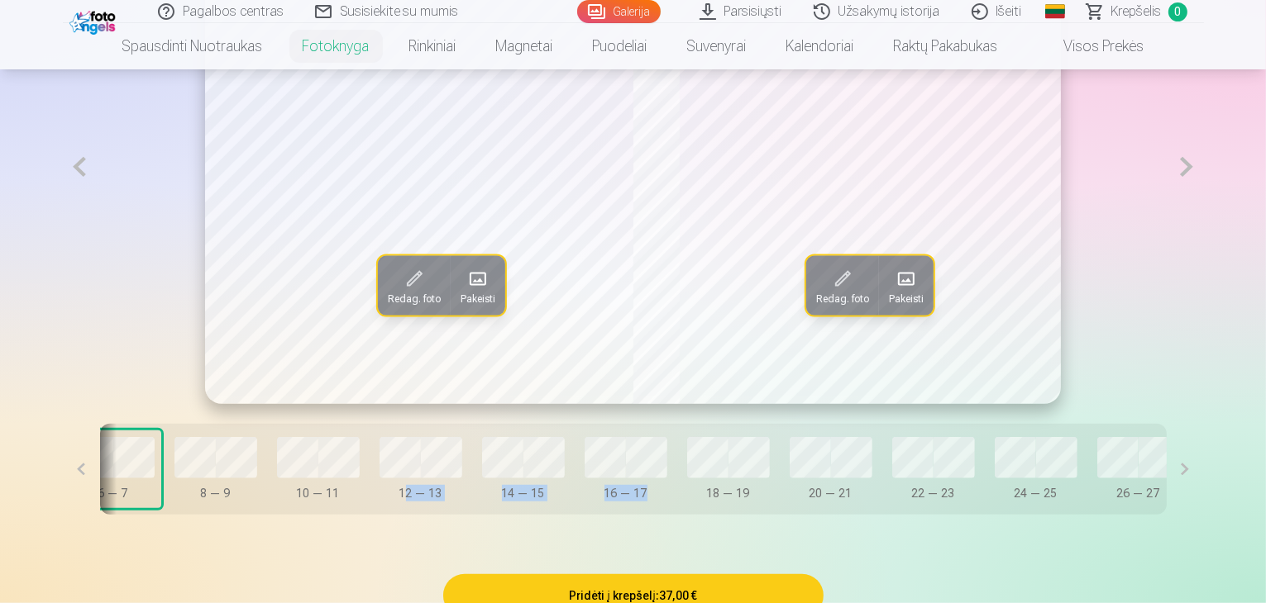
click at [1204, 515] on button at bounding box center [1184, 469] width 37 height 91
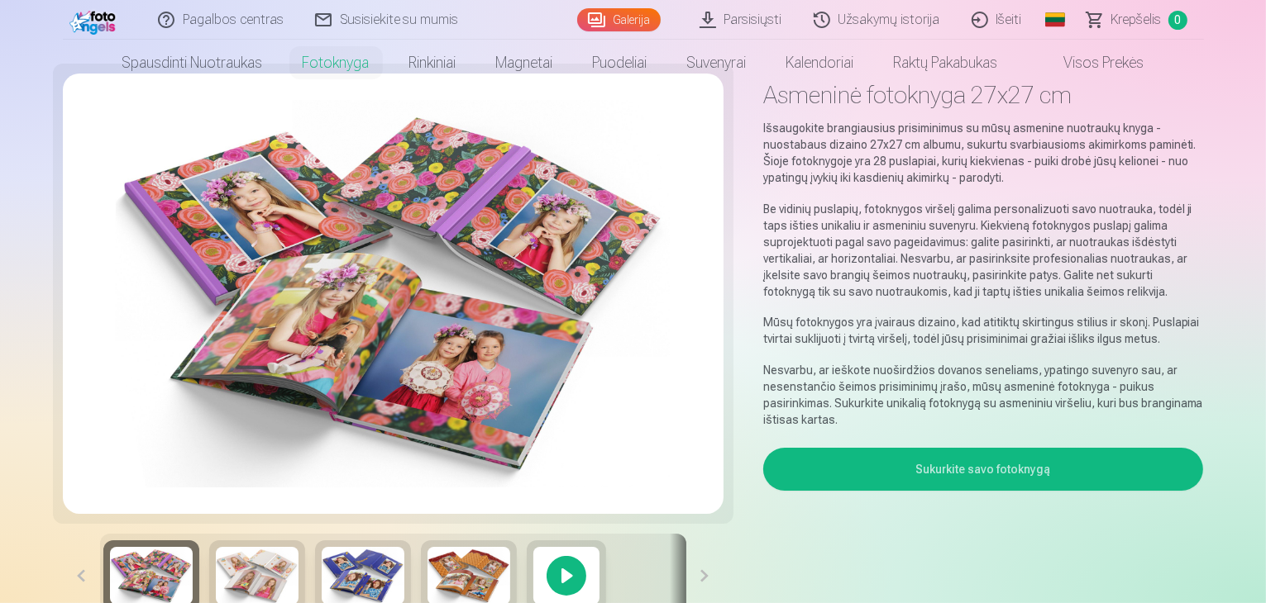
scroll to position [0, 0]
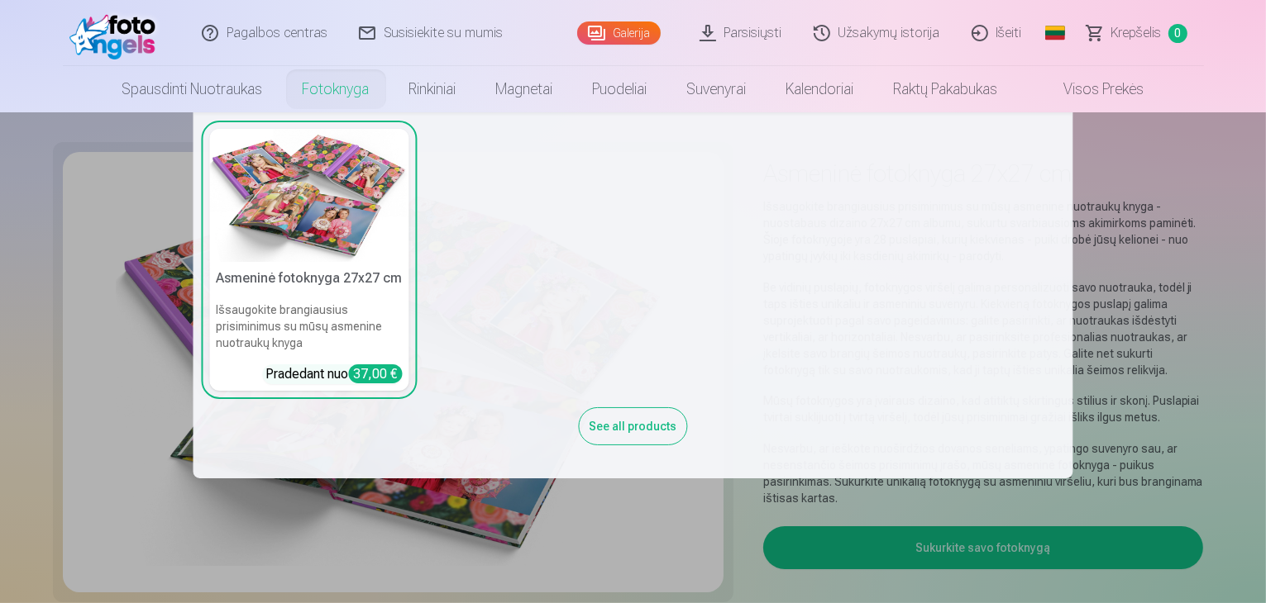
click at [305, 103] on link "Fotoknyga" at bounding box center [336, 89] width 107 height 46
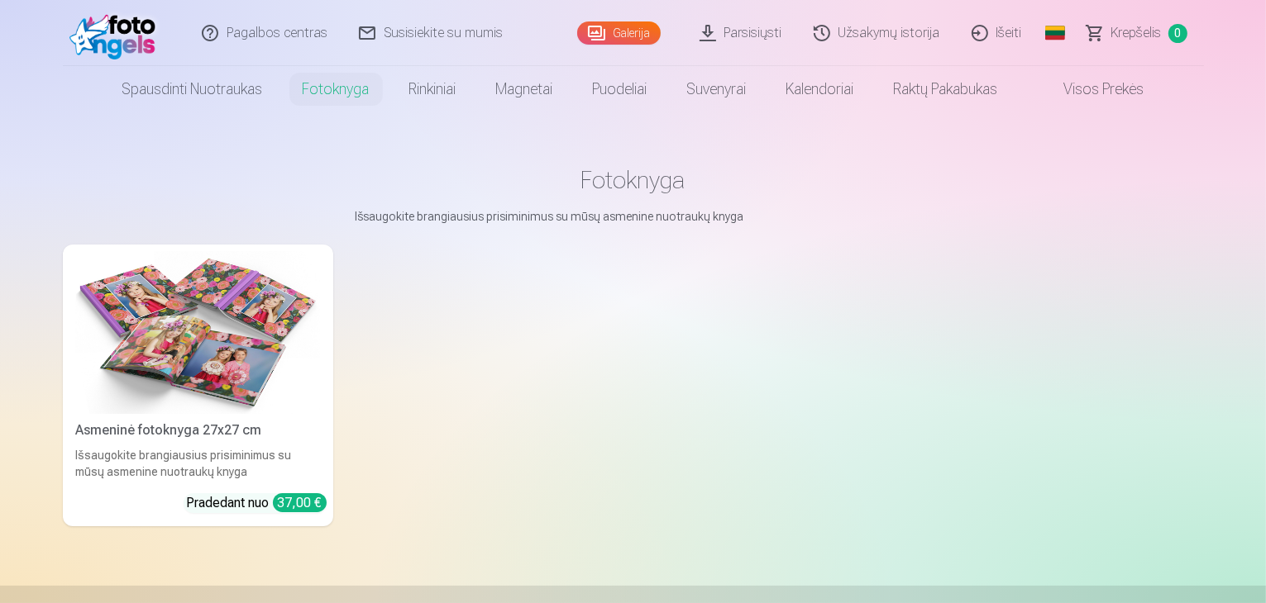
click at [178, 507] on link "Asmeninė fotoknyga 27x27 cm Išsaugokite brangiausius prisiminimus su mūsų asmen…" at bounding box center [198, 386] width 270 height 282
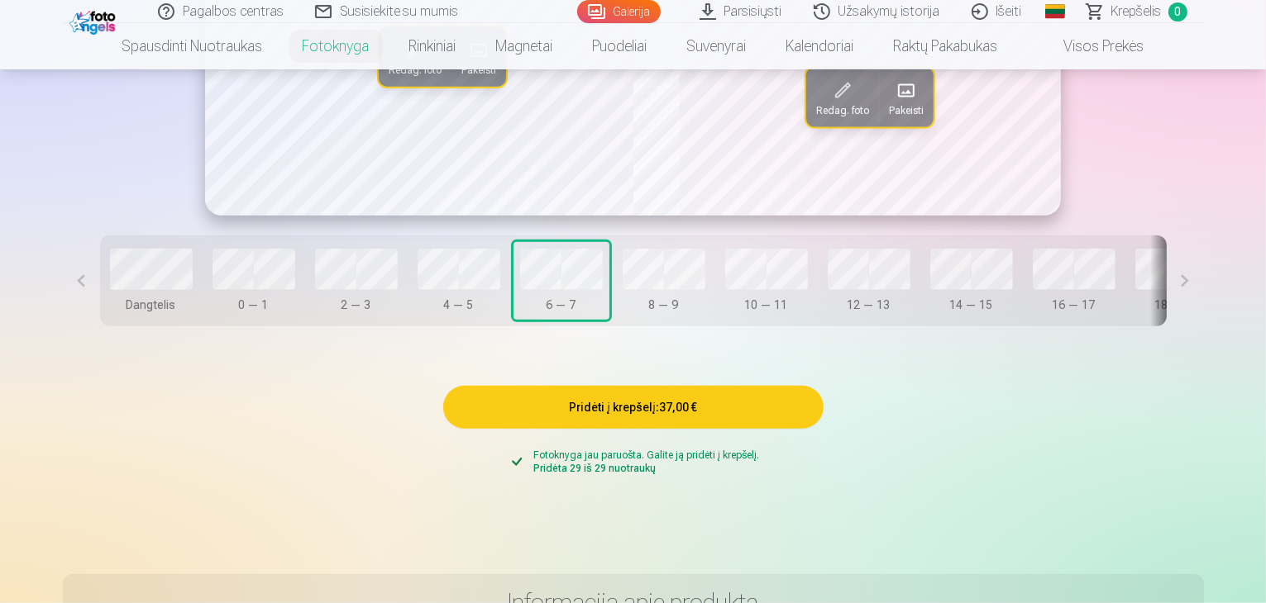
scroll to position [1075, 0]
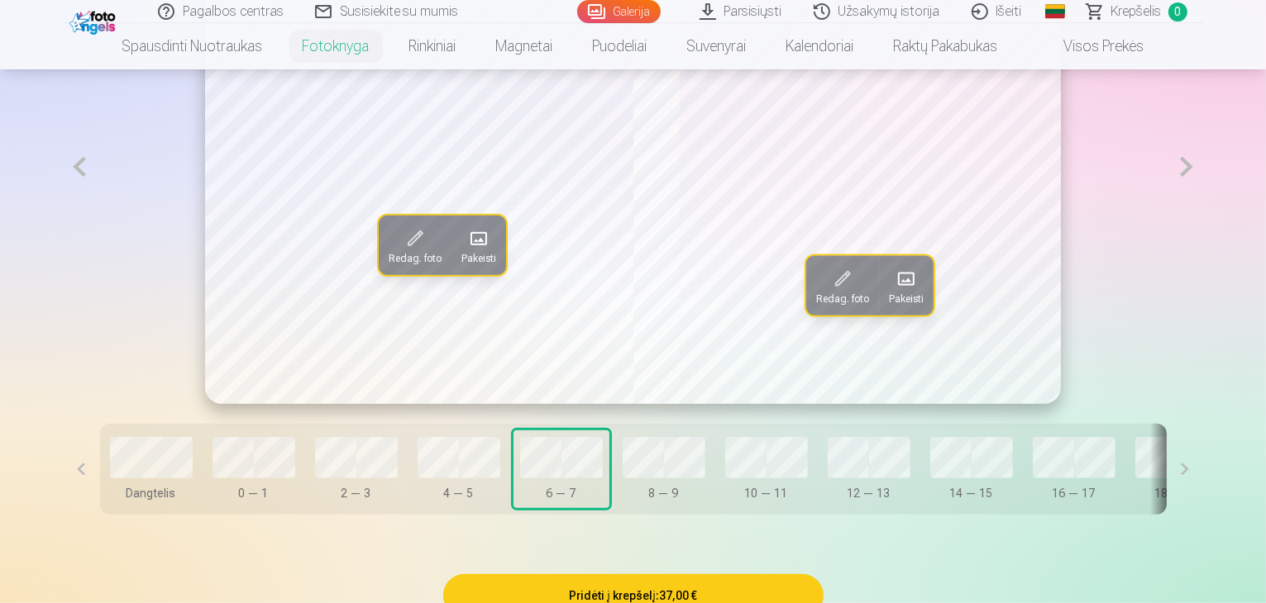
click at [1204, 515] on button at bounding box center [1184, 469] width 37 height 91
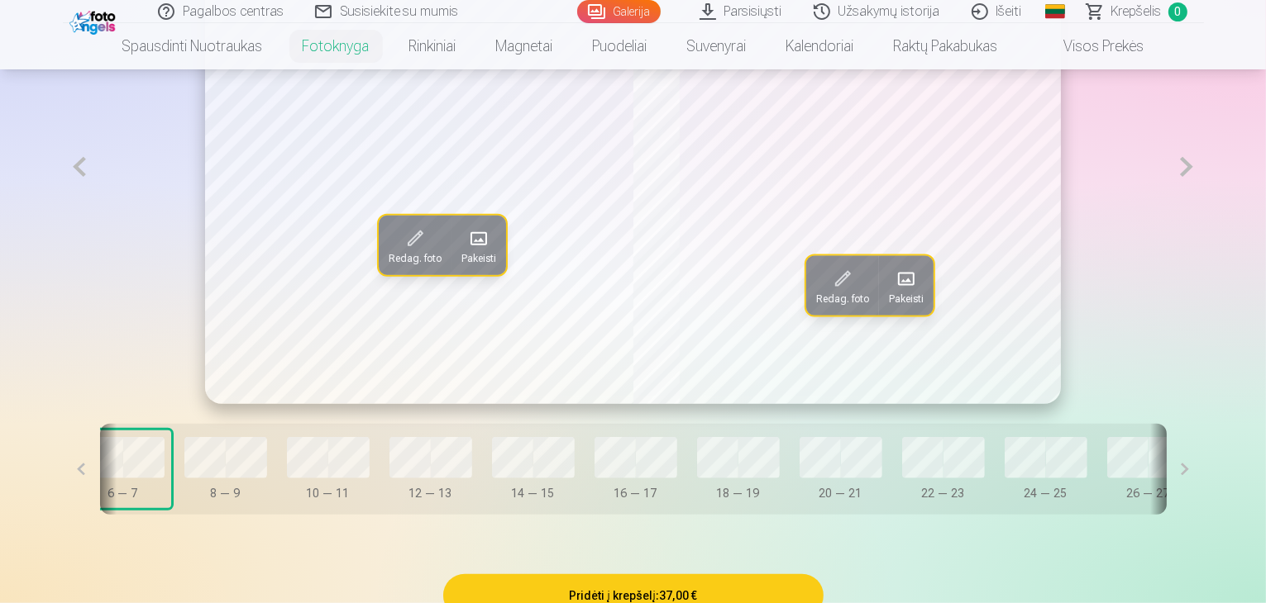
scroll to position [0, 448]
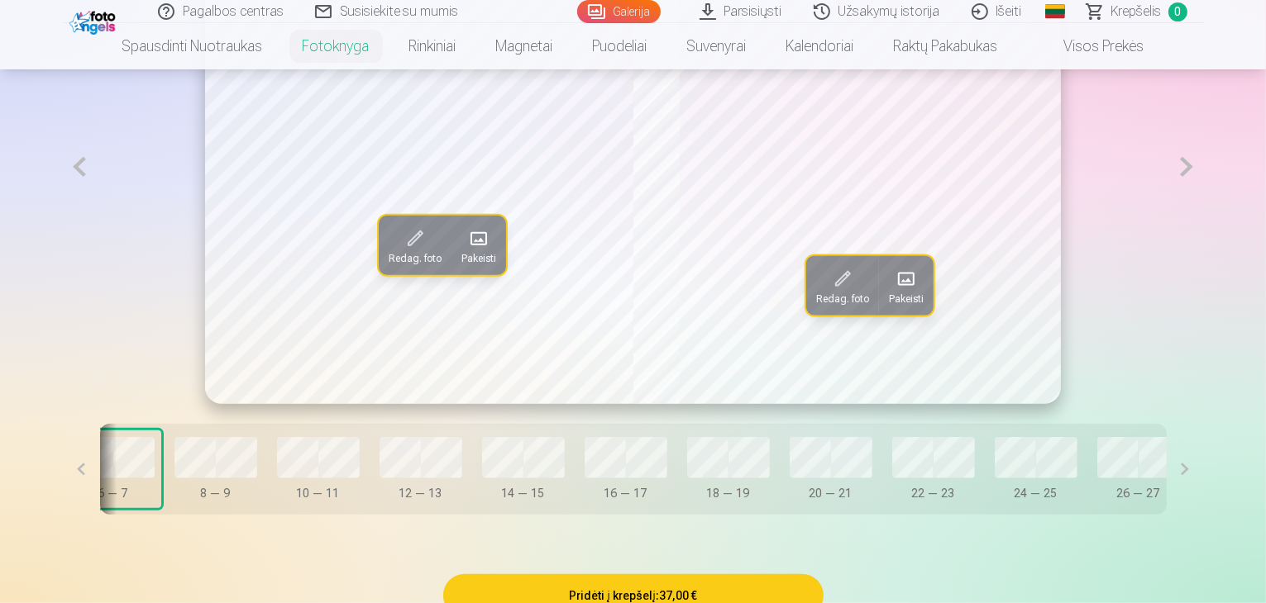
click at [1204, 515] on button at bounding box center [1184, 469] width 37 height 91
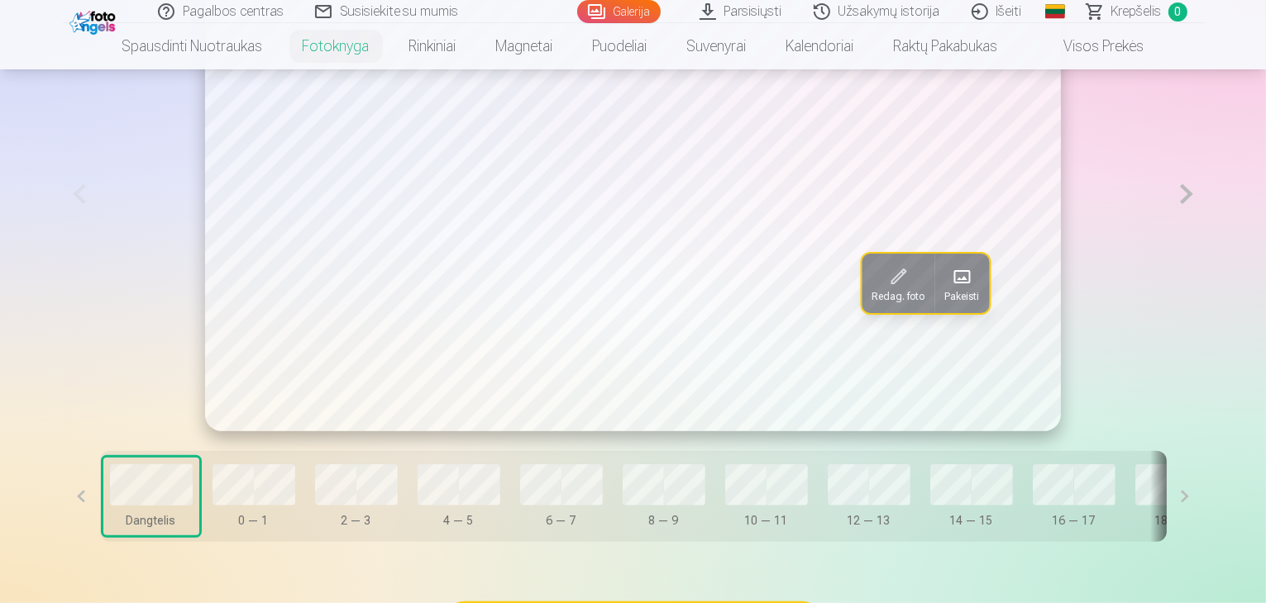
scroll to position [1075, 0]
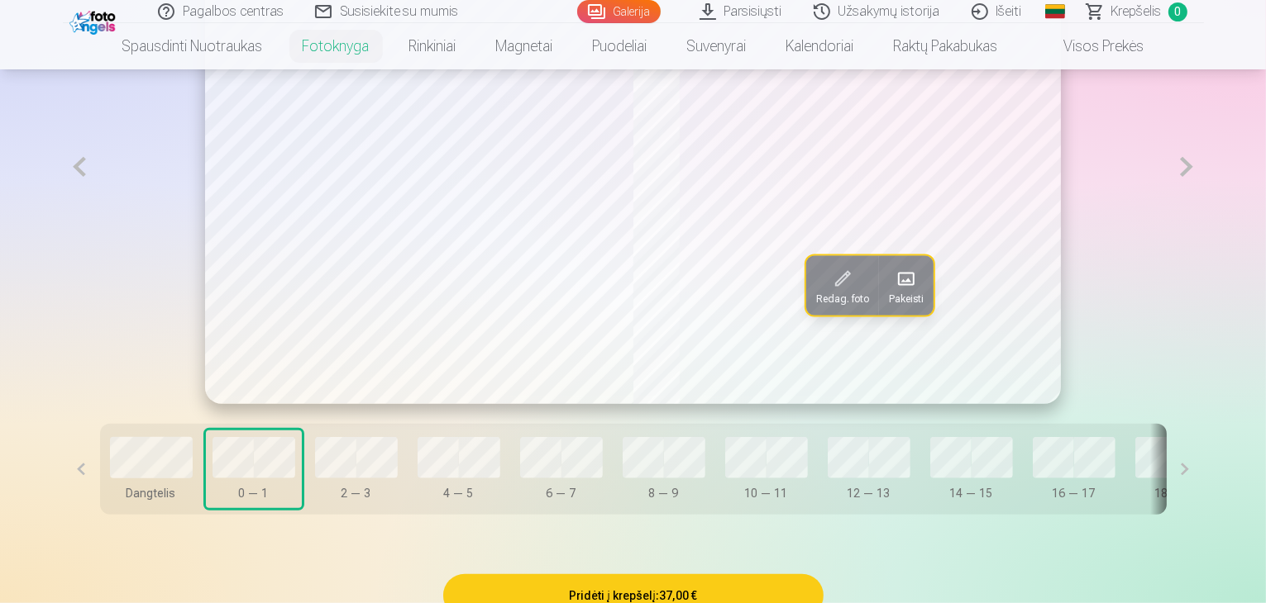
click at [206, 508] on button "0 — 1" at bounding box center [254, 470] width 96 height 78
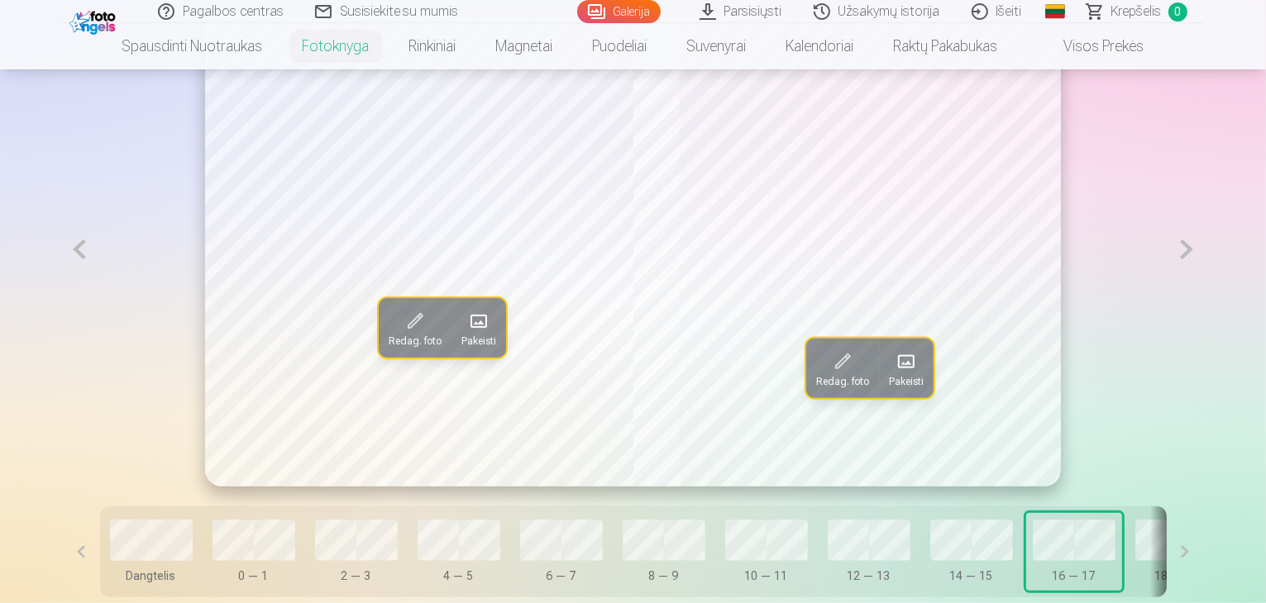
scroll to position [992, 0]
click at [402, 335] on span at bounding box center [415, 321] width 26 height 26
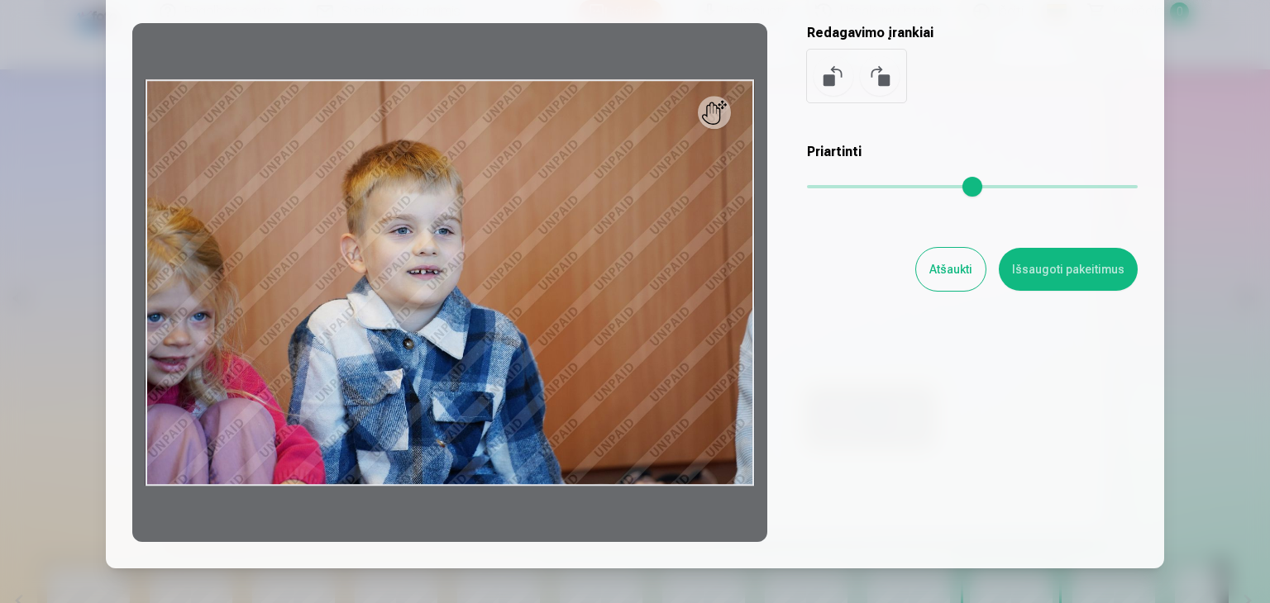
scroll to position [231, 0]
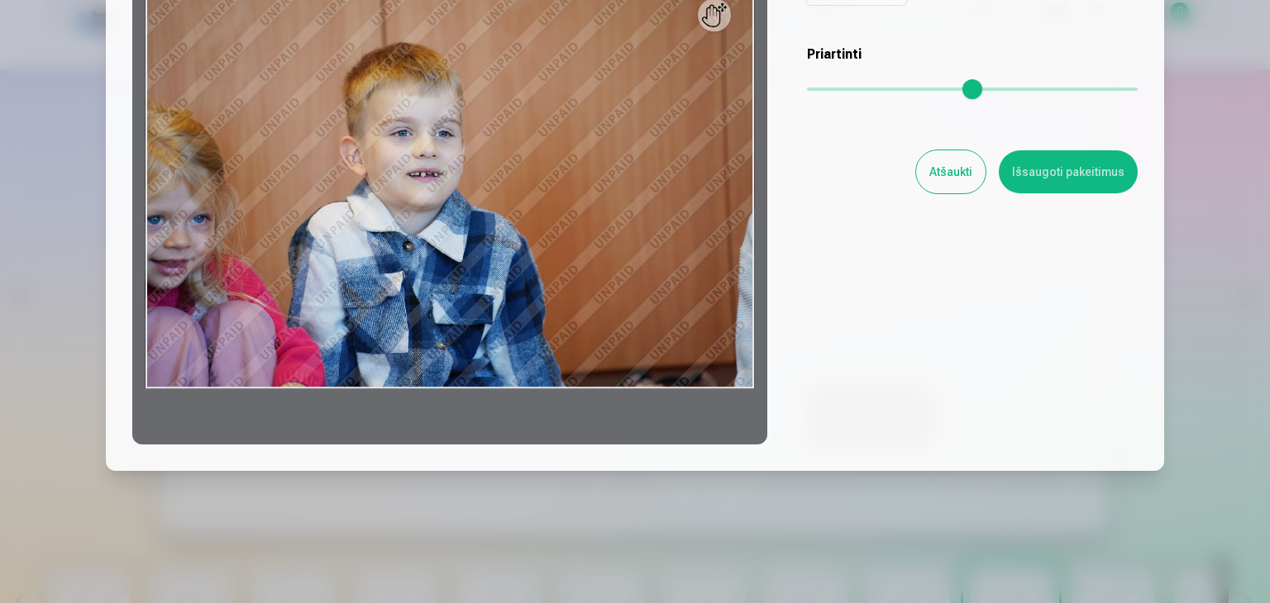
click at [982, 173] on button "Atšaukti" at bounding box center [950, 171] width 69 height 43
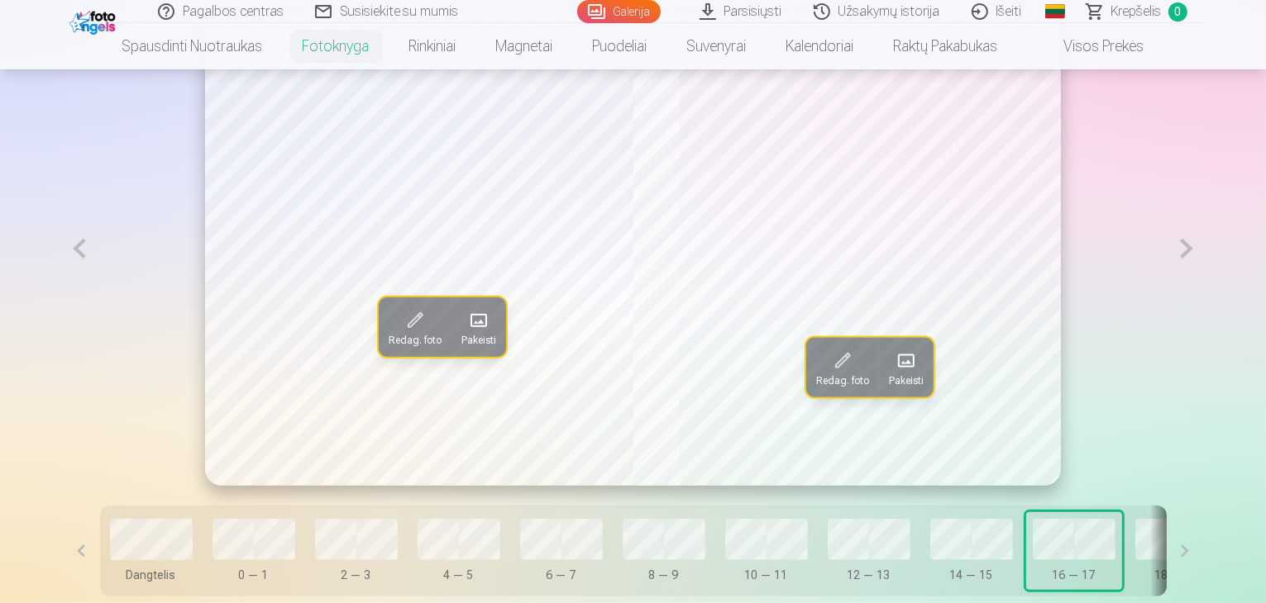
click at [465, 334] on span at bounding box center [478, 321] width 26 height 26
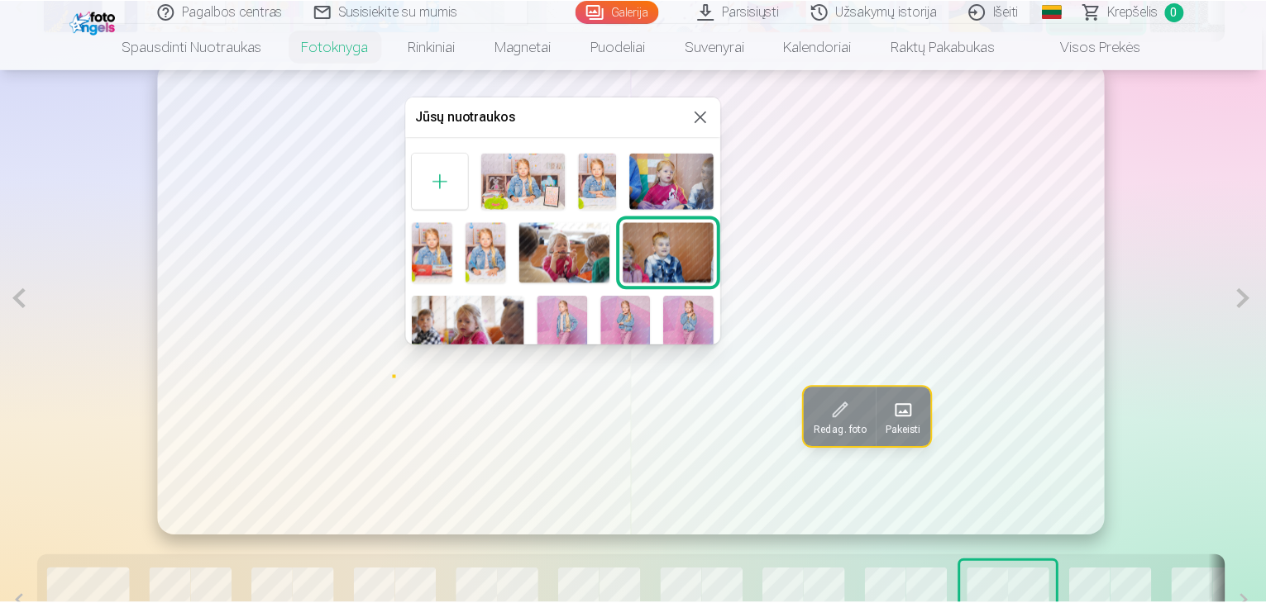
scroll to position [243, 0]
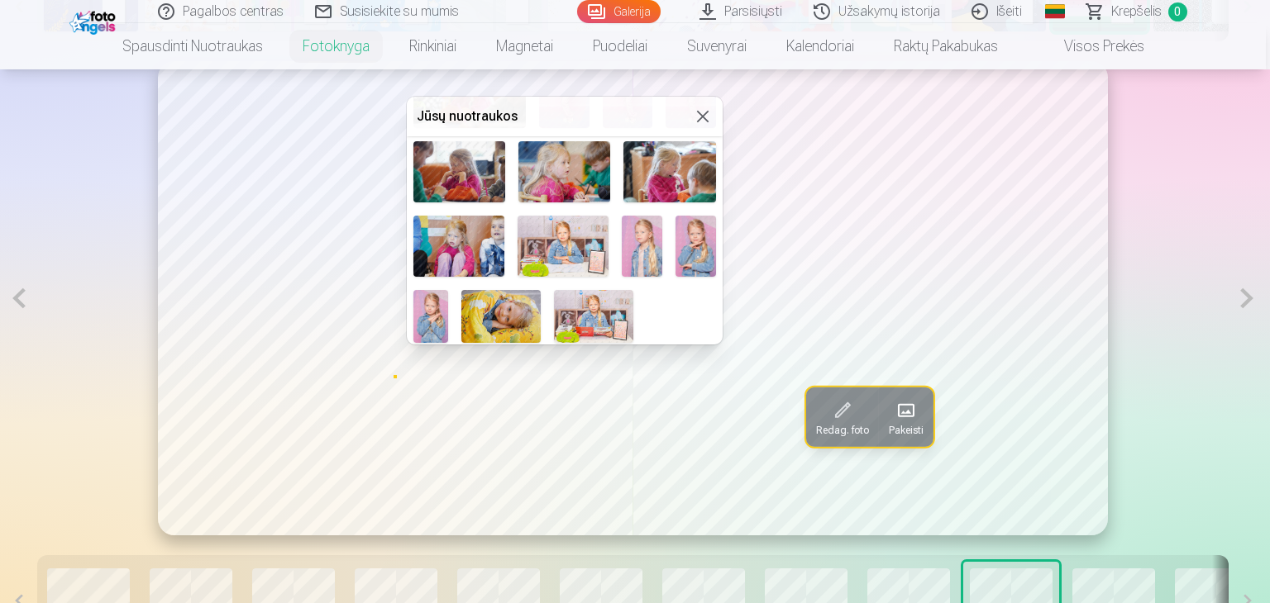
click at [702, 117] on button at bounding box center [703, 117] width 20 height 20
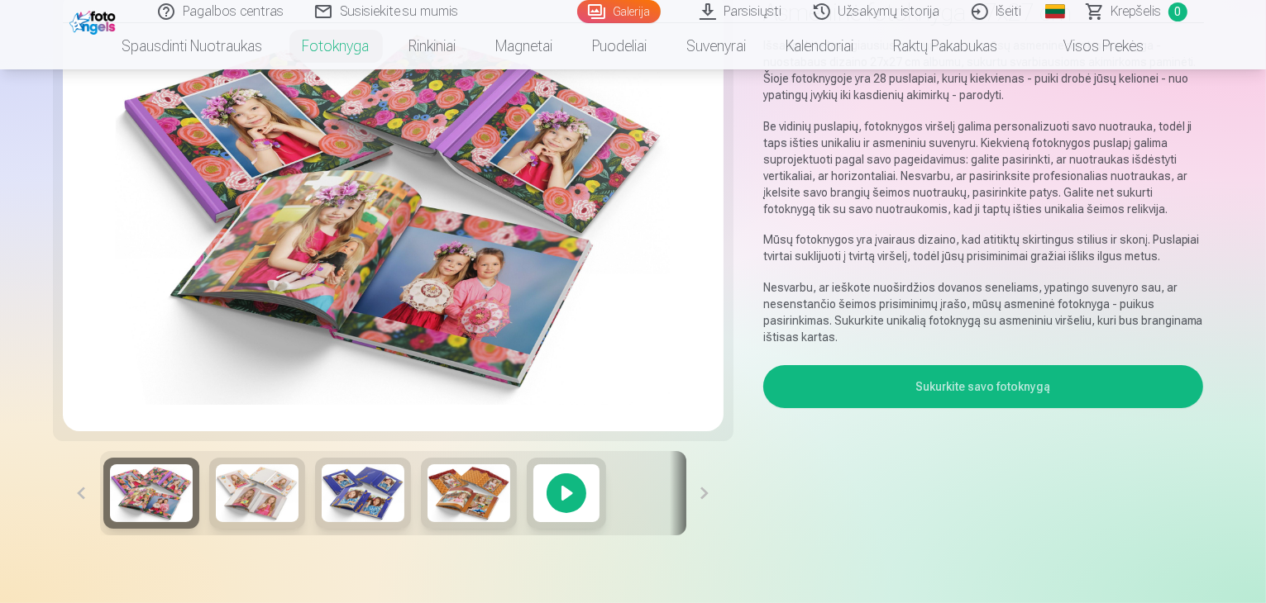
scroll to position [0, 0]
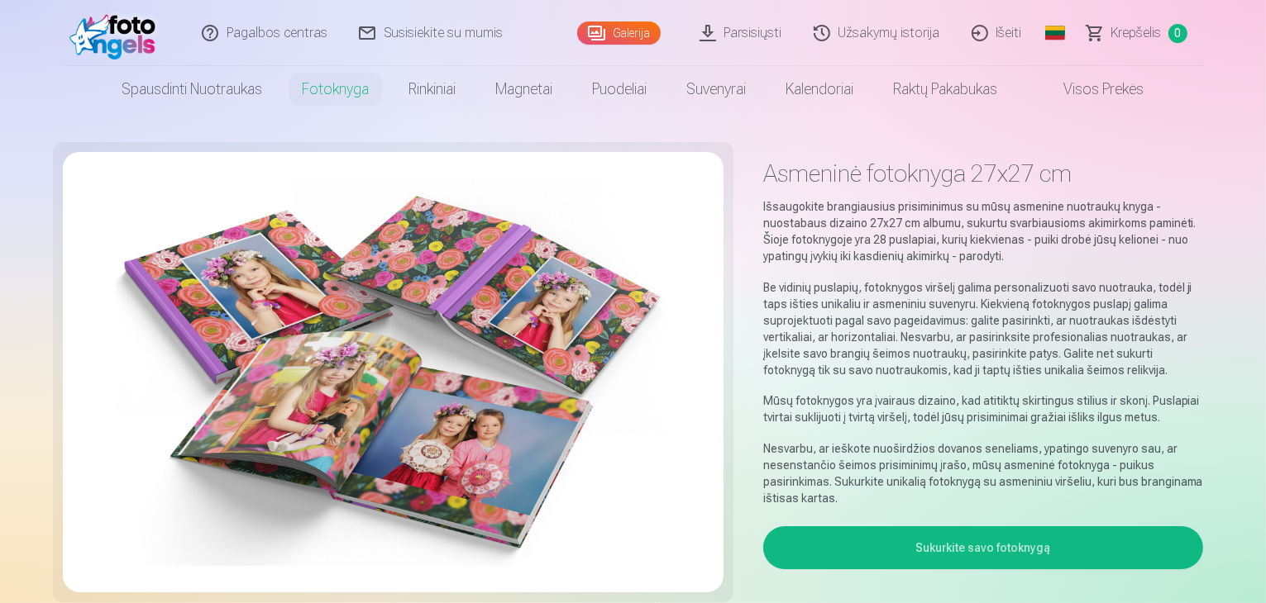
click at [126, 32] on img at bounding box center [116, 33] width 95 height 53
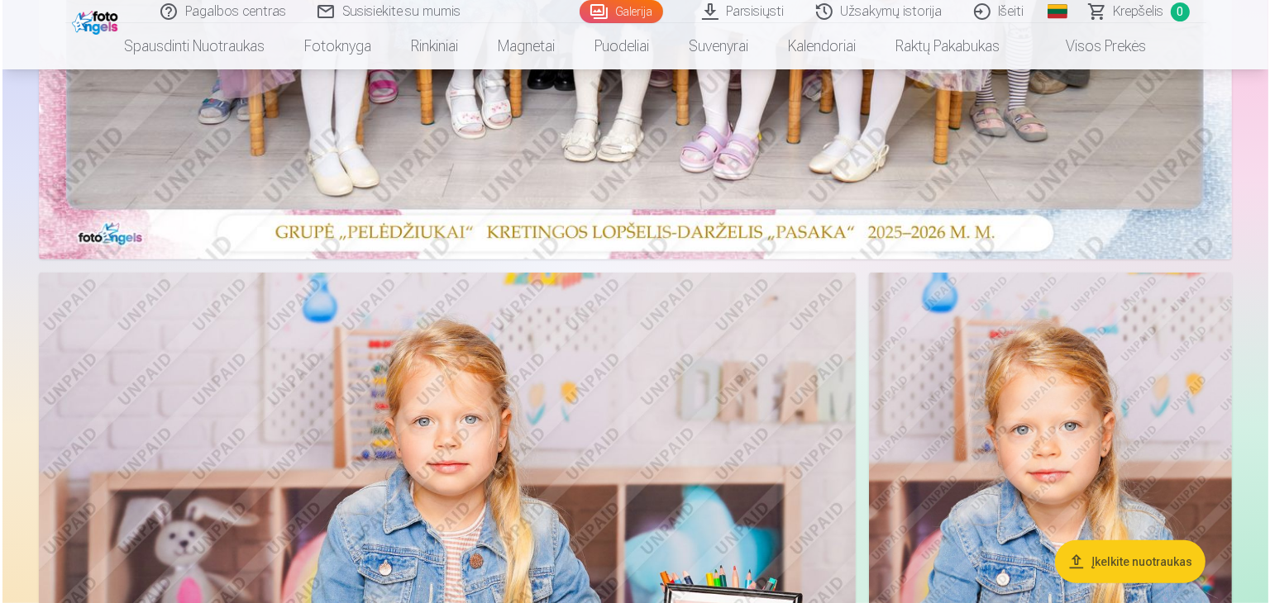
scroll to position [661, 0]
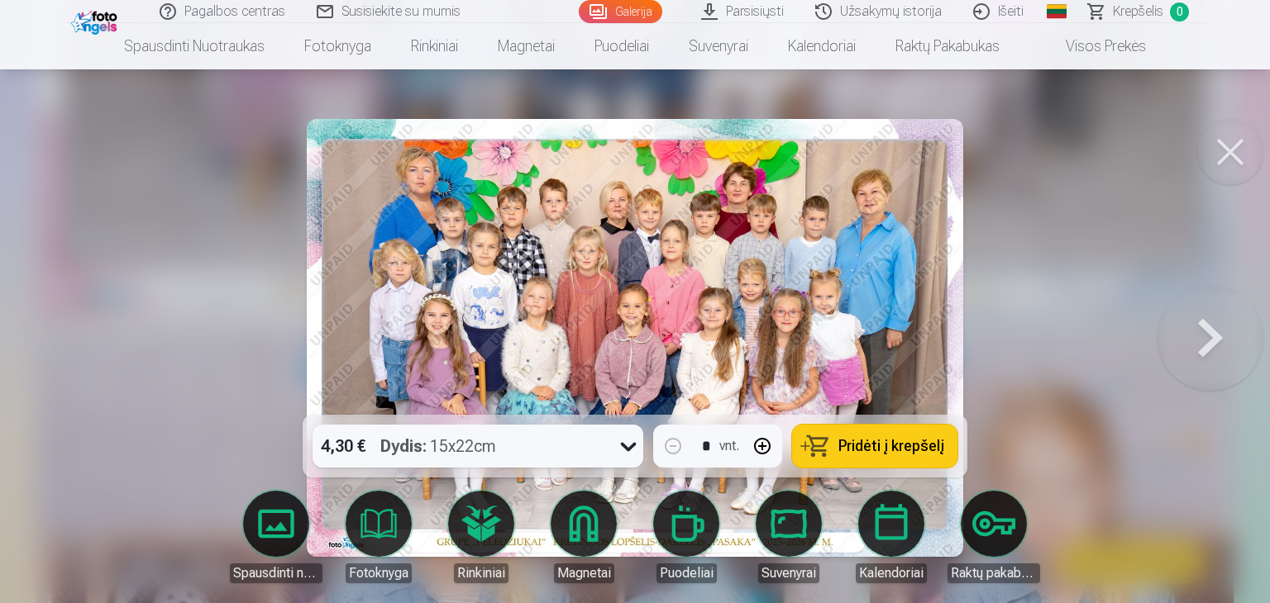
click at [271, 517] on link "Spausdinti nuotraukas" at bounding box center [276, 537] width 93 height 93
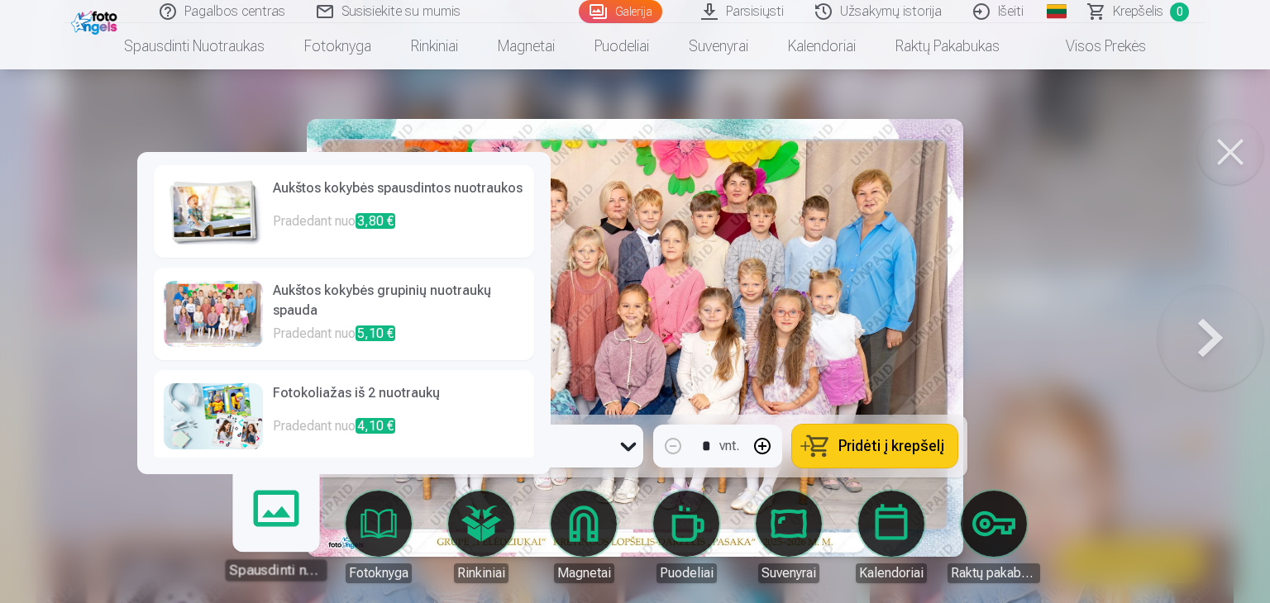
click at [285, 223] on p "Pradedant nuo 3,80 €" at bounding box center [398, 228] width 251 height 33
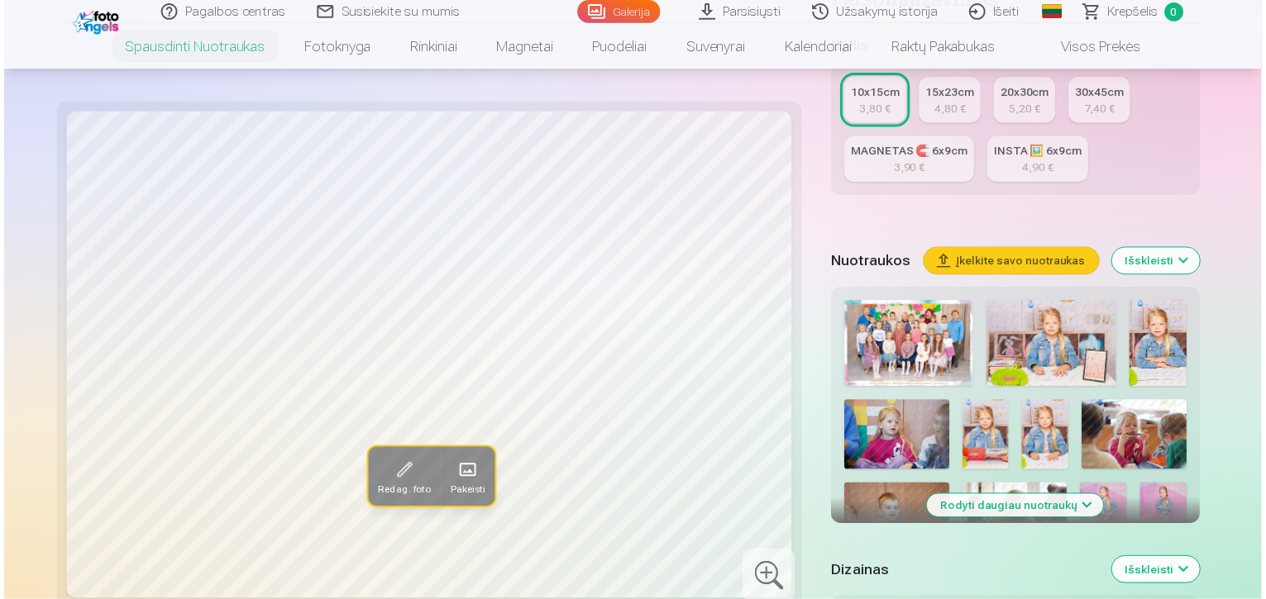
scroll to position [331, 0]
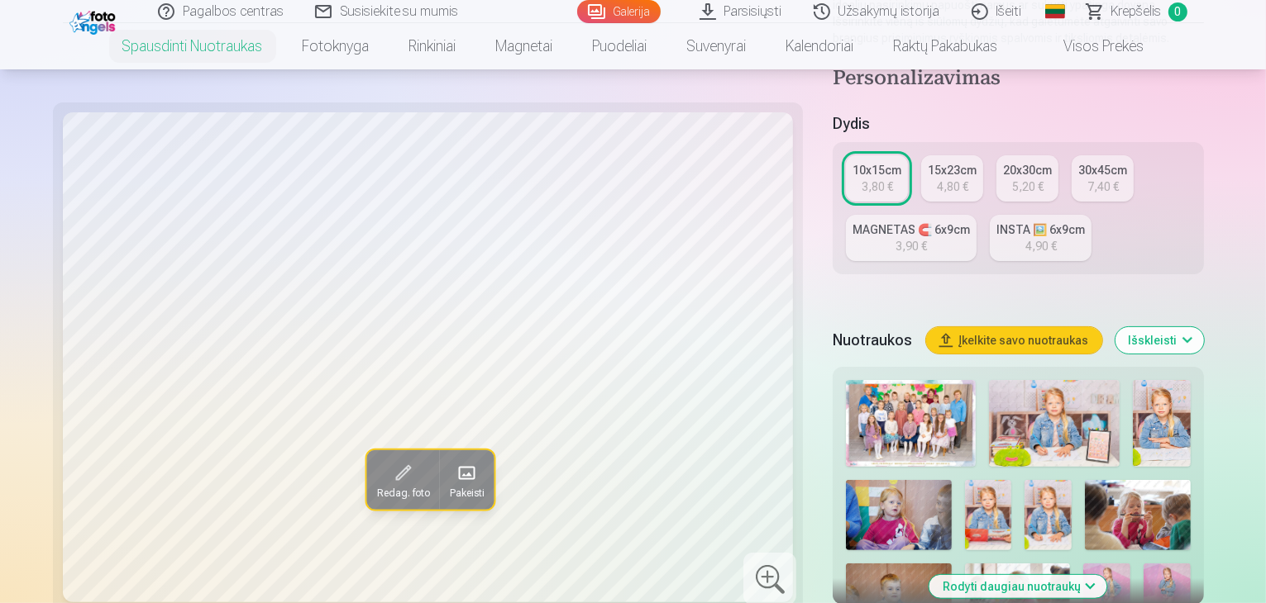
click at [846, 380] on img at bounding box center [911, 423] width 130 height 87
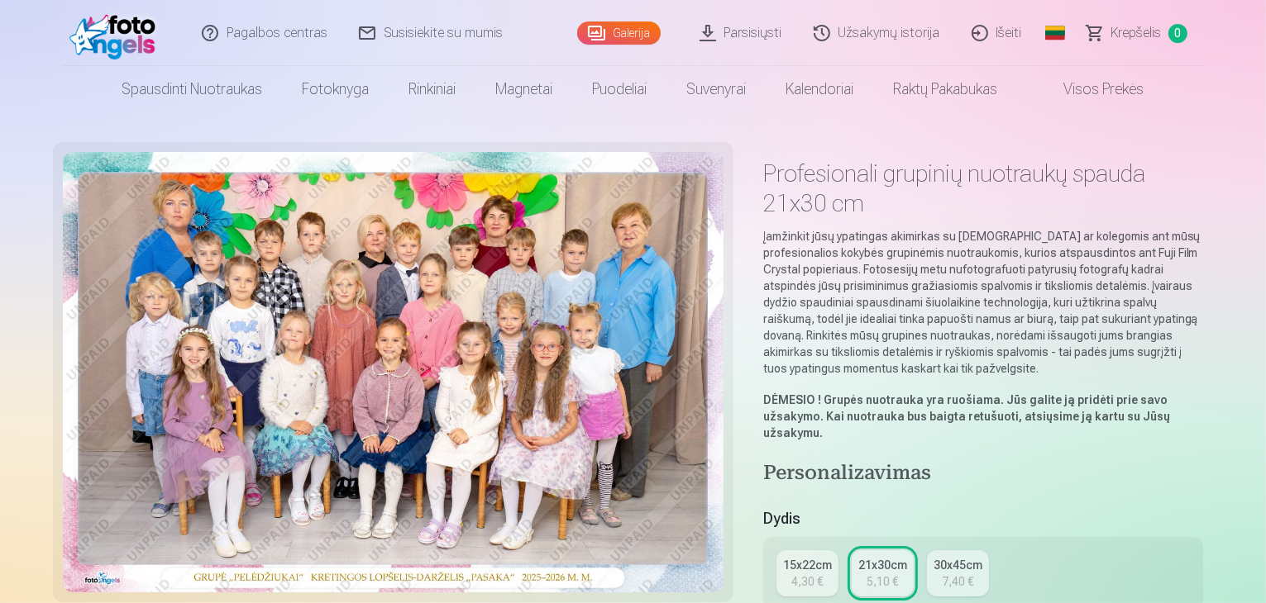
click at [816, 574] on div "4,30 €" at bounding box center [806, 582] width 31 height 17
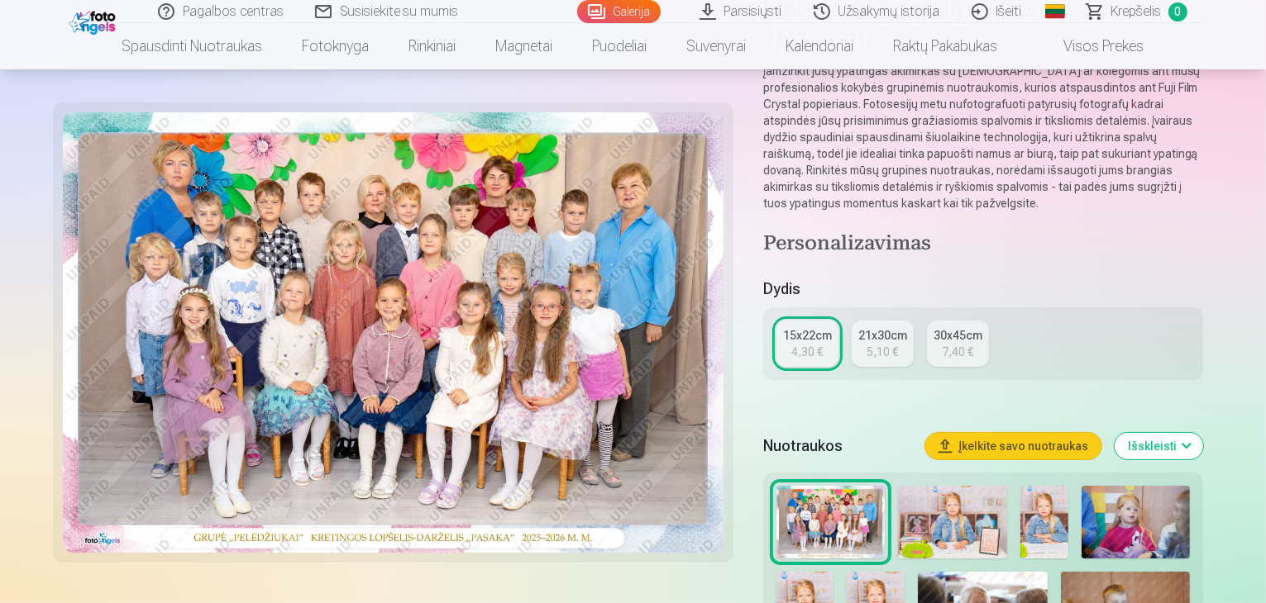
scroll to position [496, 0]
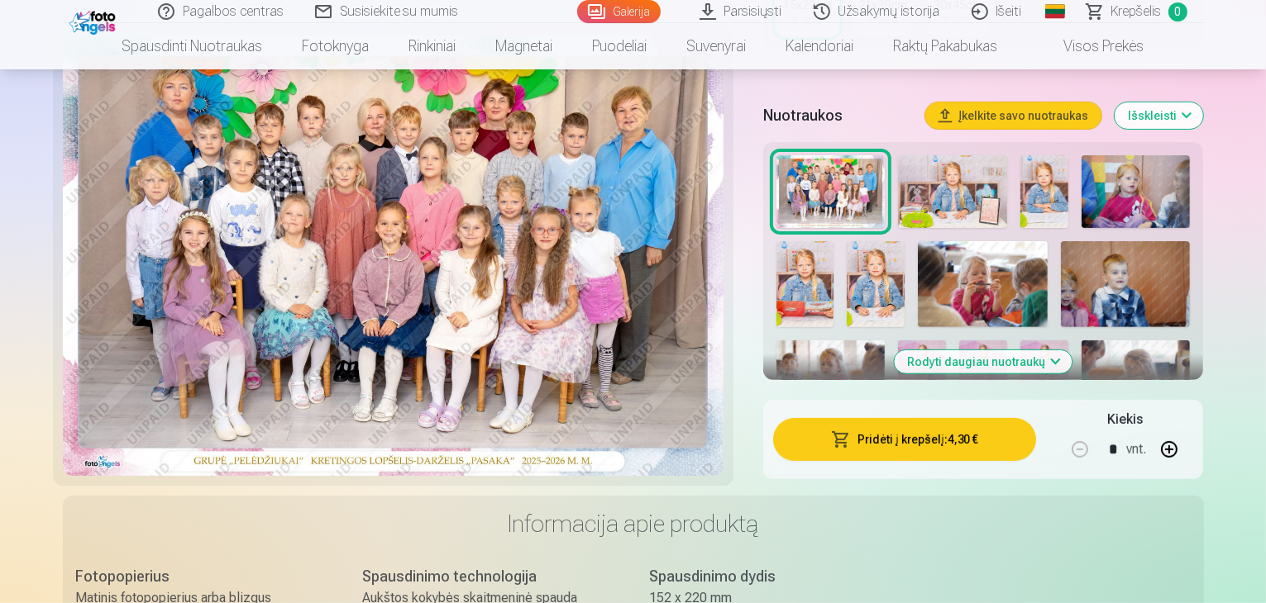
click at [940, 418] on button "Pridėti į krepšelį : 4,30 €" at bounding box center [905, 439] width 264 height 43
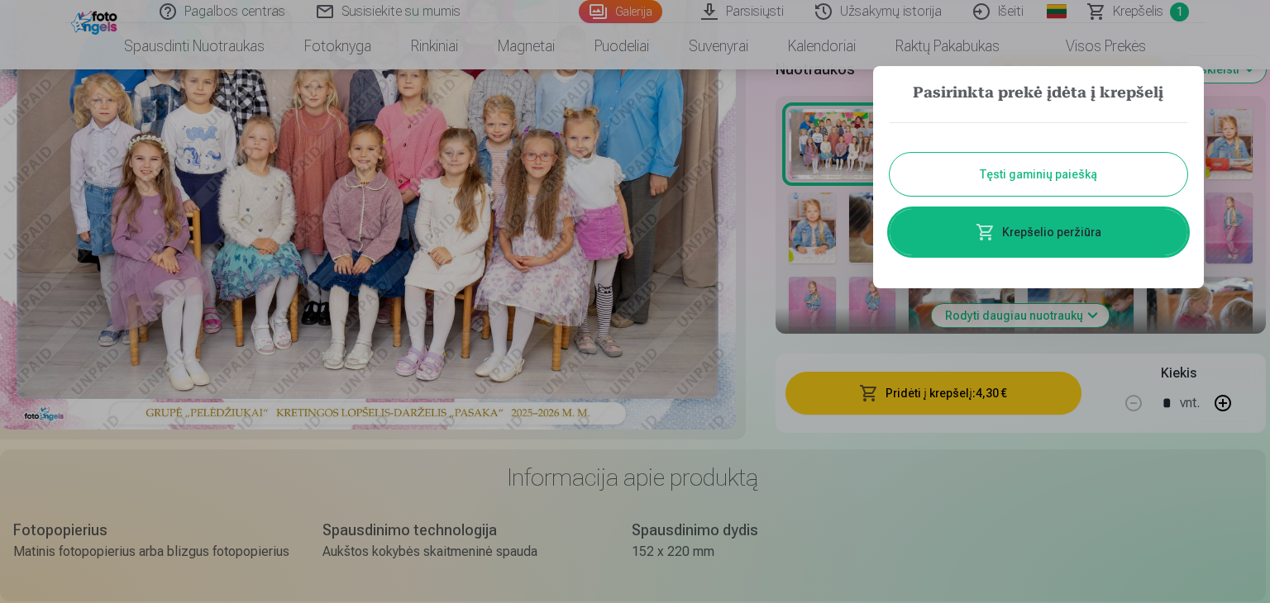
click at [1036, 219] on link "Krepšelio peržiūra" at bounding box center [1038, 232] width 298 height 46
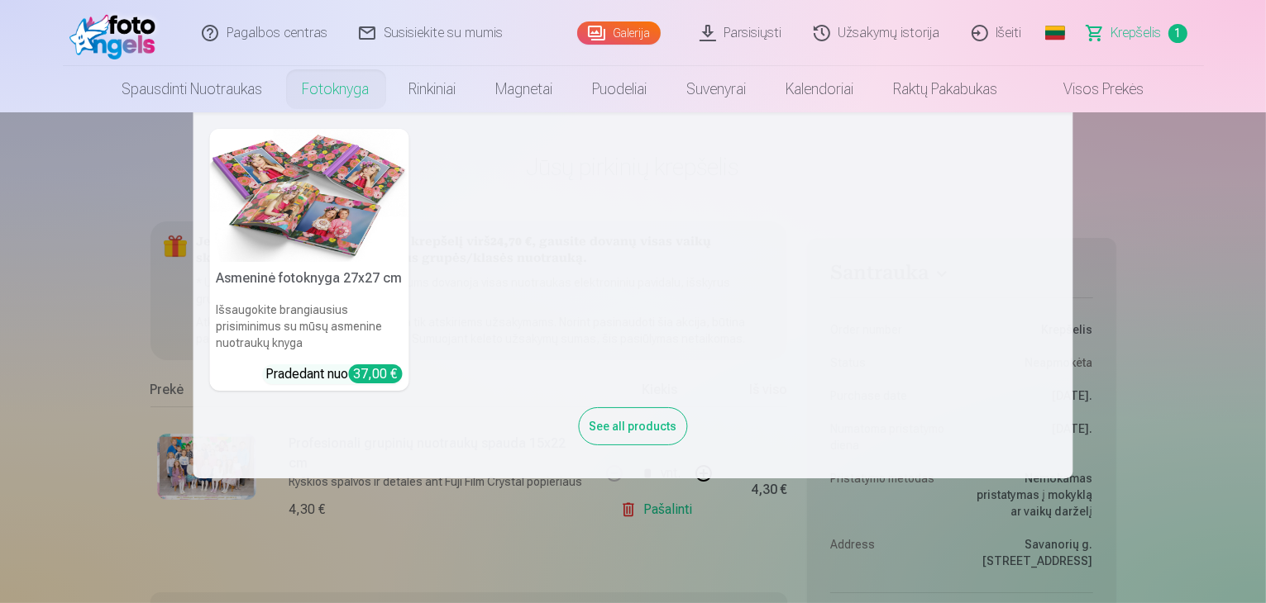
click at [344, 103] on link "Fotoknyga" at bounding box center [336, 89] width 107 height 46
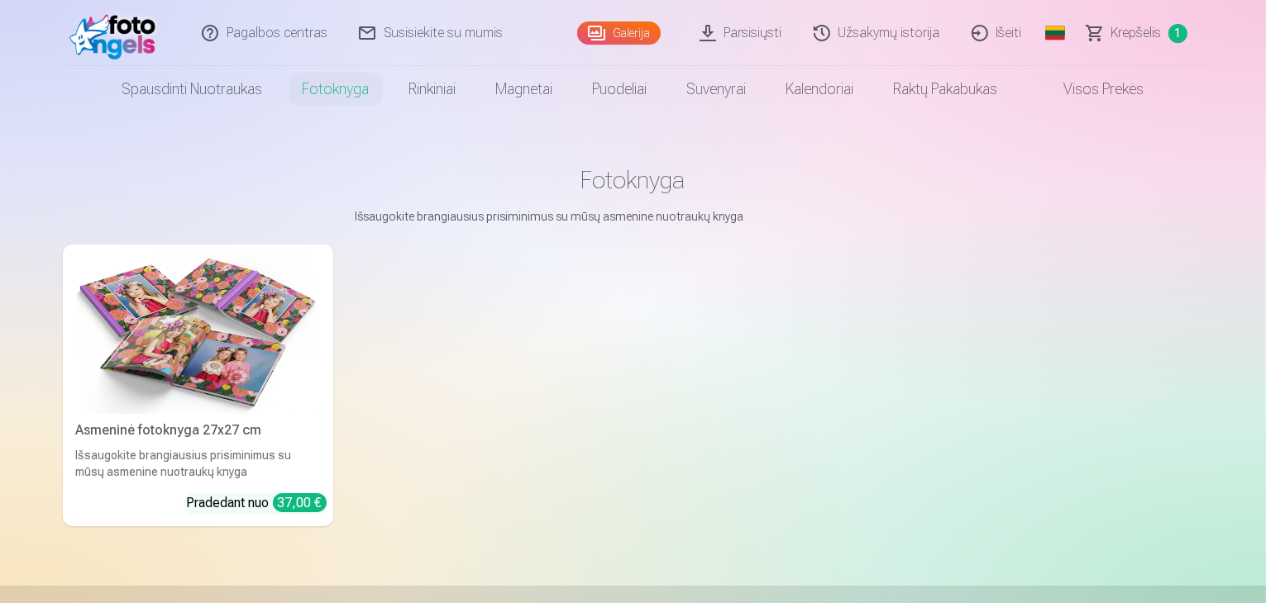
click at [164, 441] on div "Asmeninė fotoknyga 27x27 cm" at bounding box center [197, 431] width 257 height 20
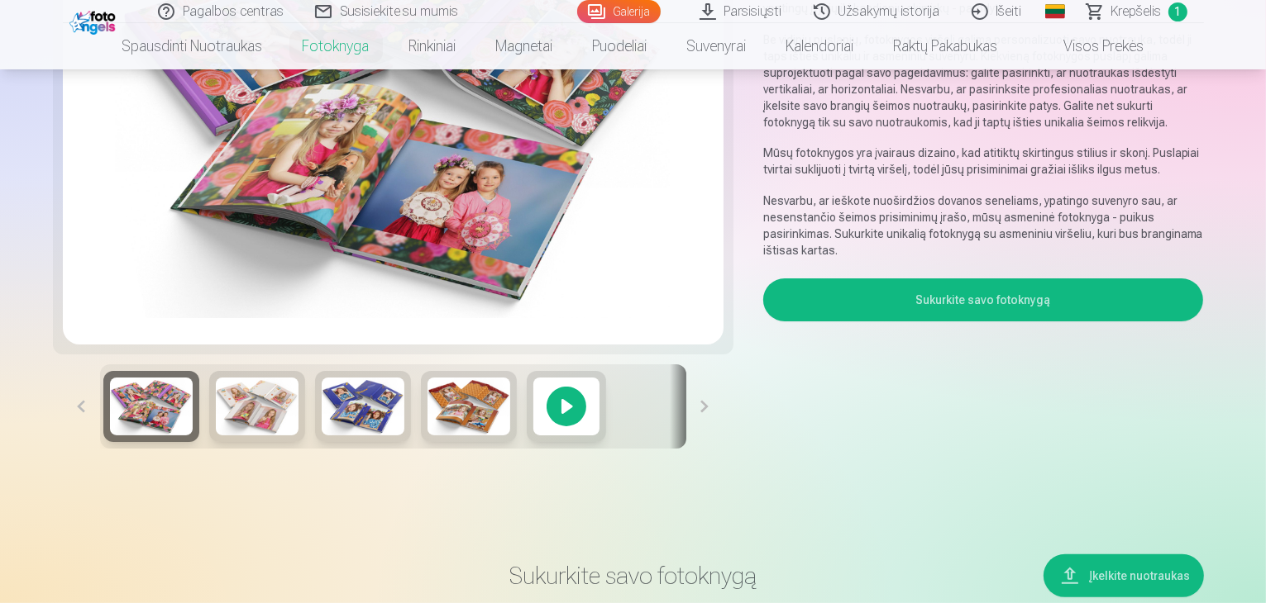
click at [1062, 289] on button "Sukurkite savo fotoknygą" at bounding box center [983, 300] width 441 height 43
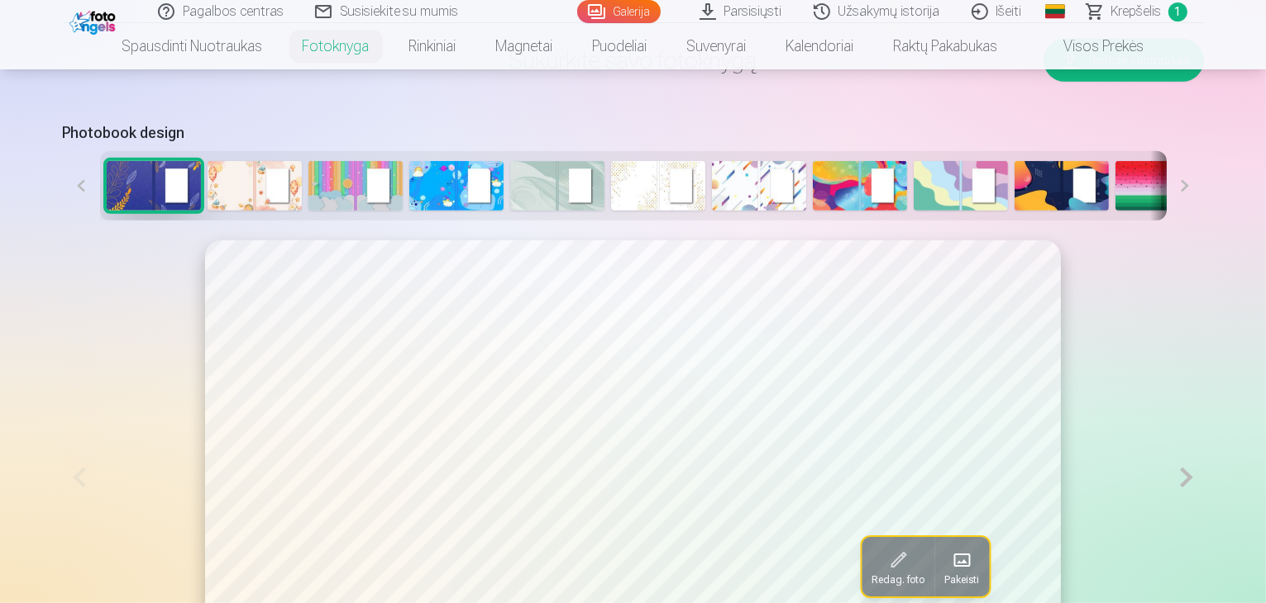
scroll to position [743, 0]
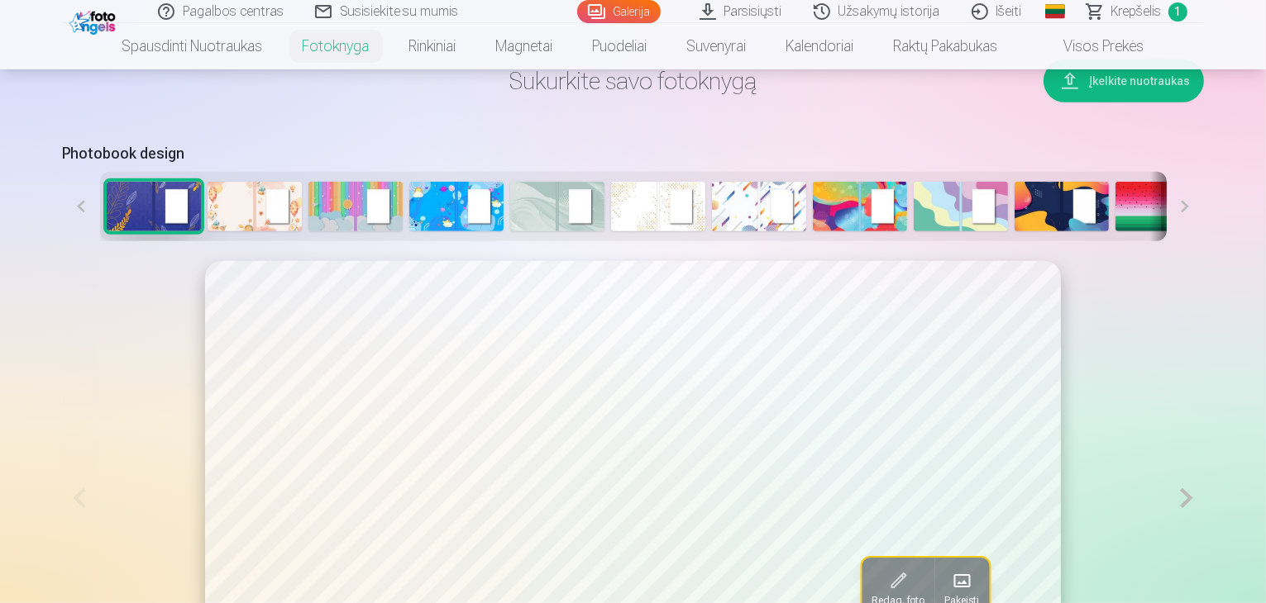
click at [308, 231] on img at bounding box center [355, 207] width 94 height 50
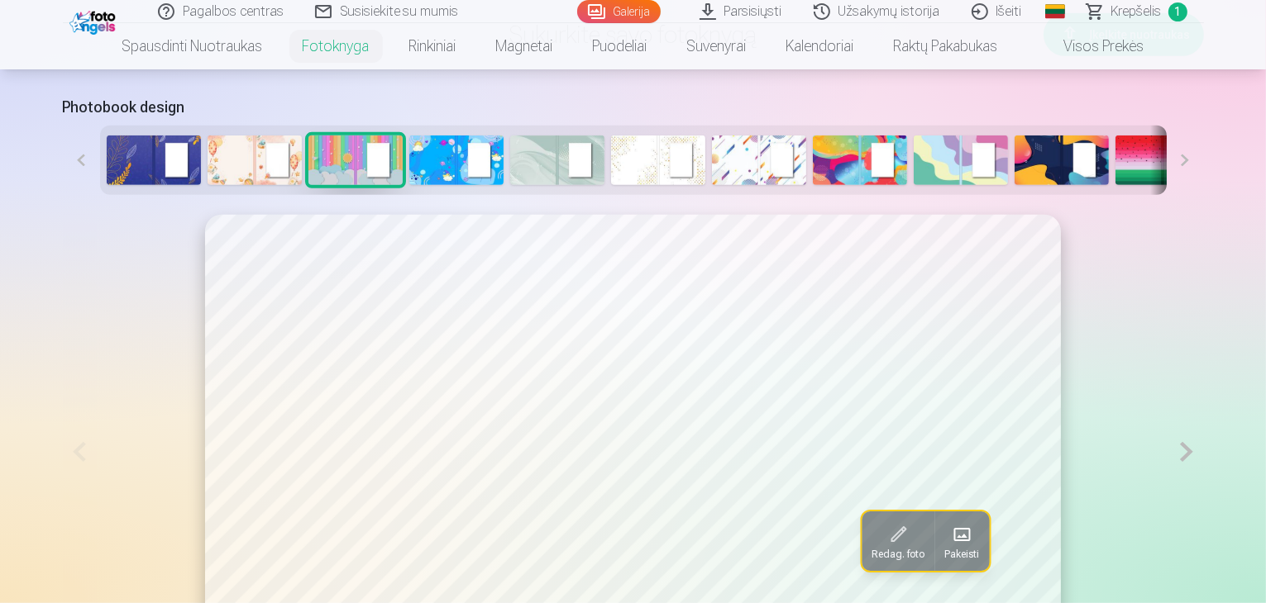
scroll to position [826, 0]
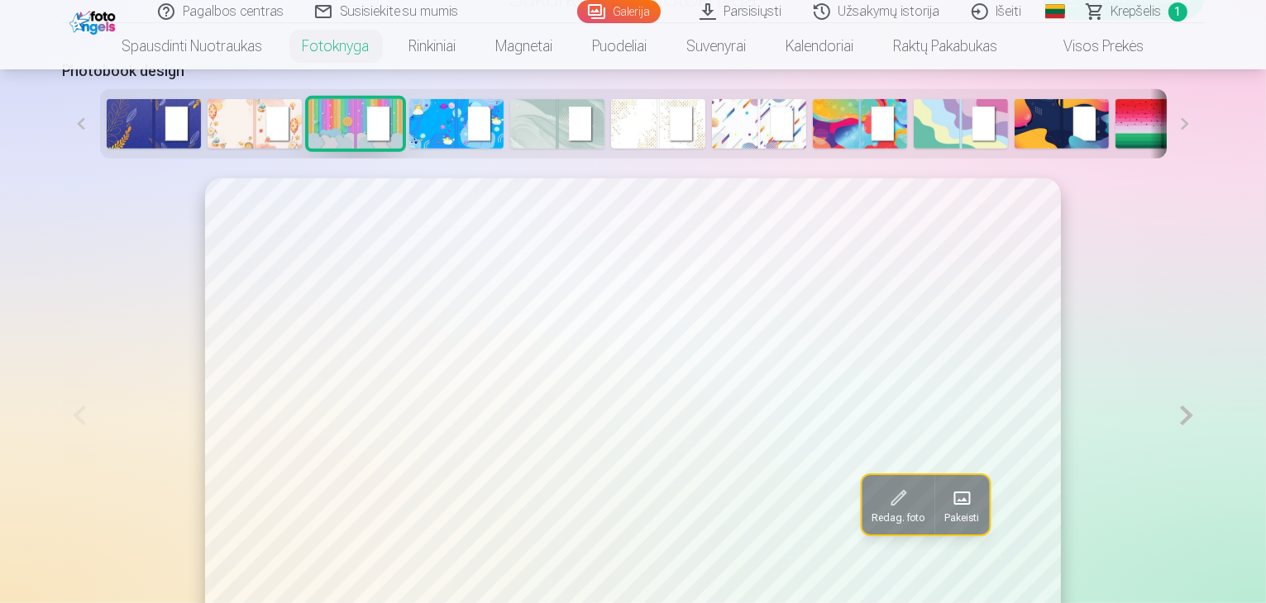
click at [409, 149] on img at bounding box center [456, 124] width 94 height 50
click at [510, 149] on img at bounding box center [557, 124] width 94 height 50
click at [611, 149] on img at bounding box center [658, 124] width 94 height 50
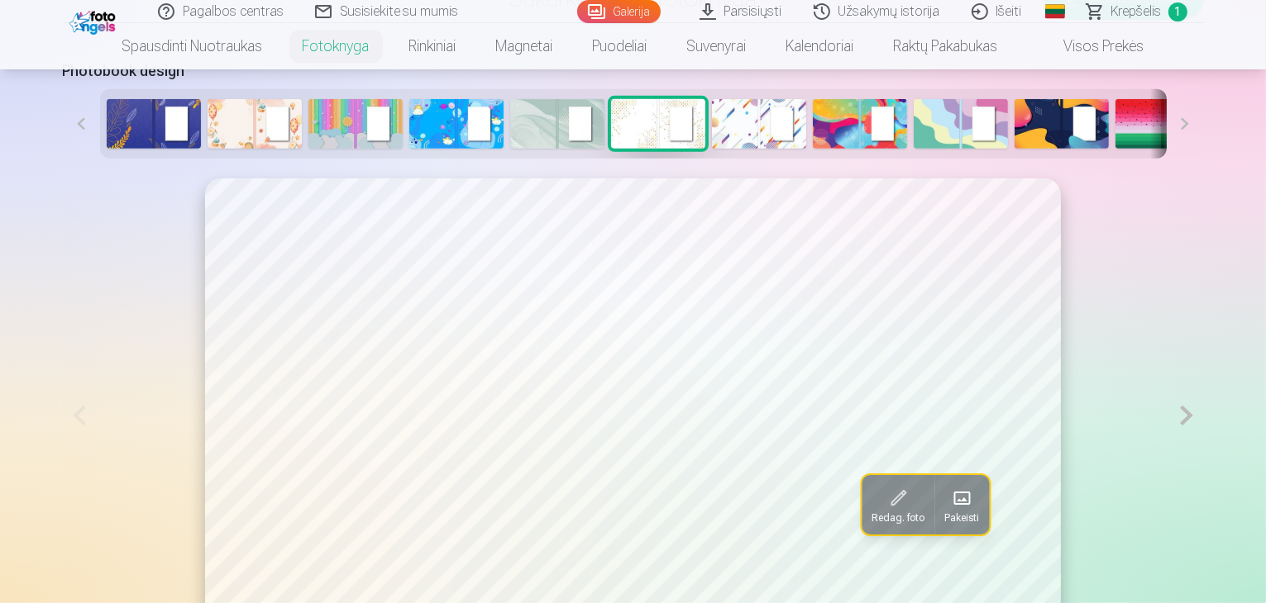
click at [712, 149] on img at bounding box center [759, 124] width 94 height 50
click at [802, 159] on div at bounding box center [633, 123] width 1066 height 69
click at [832, 149] on img at bounding box center [860, 124] width 94 height 50
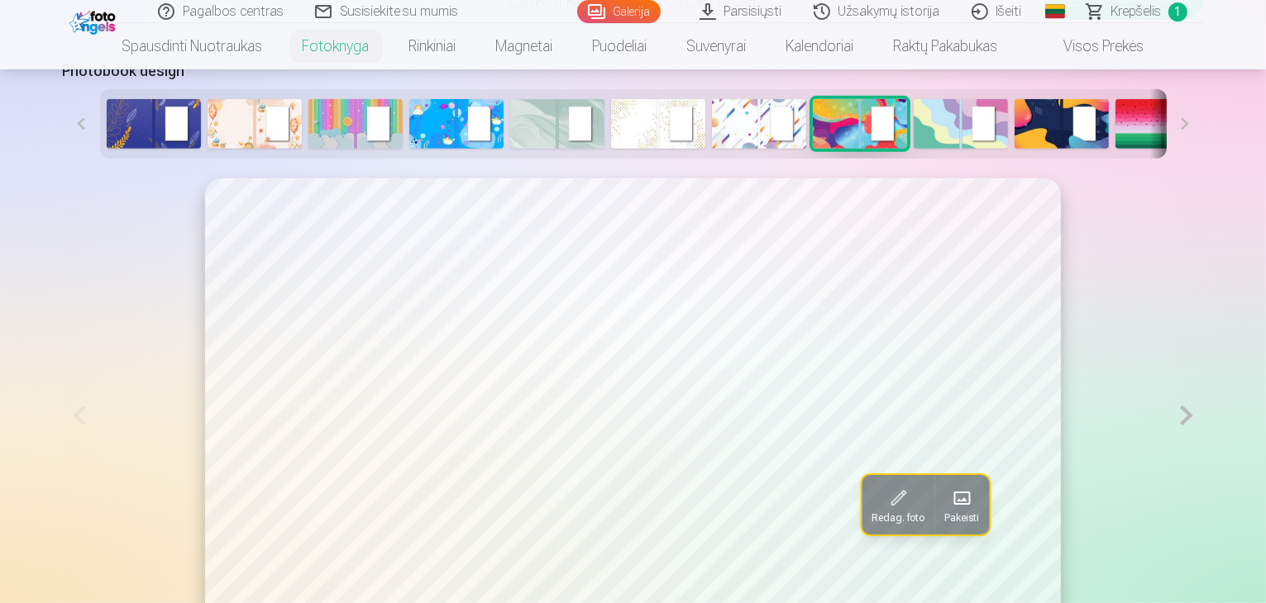
click at [913, 149] on img at bounding box center [960, 124] width 94 height 50
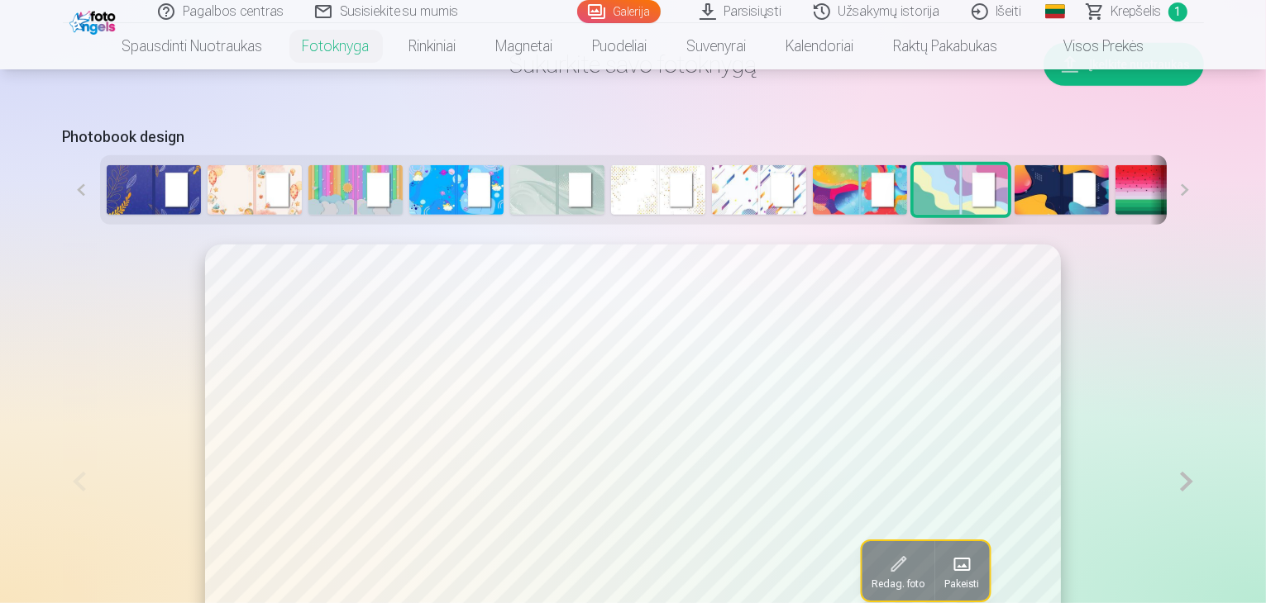
scroll to position [743, 0]
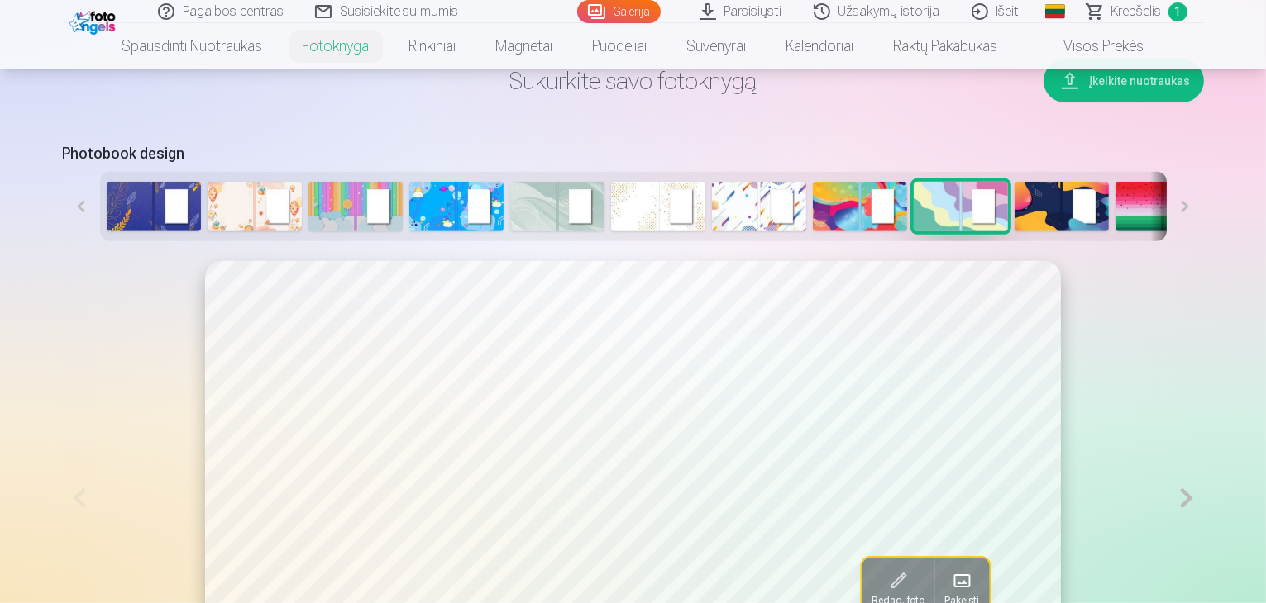
click at [1115, 231] on img at bounding box center [1162, 207] width 94 height 50
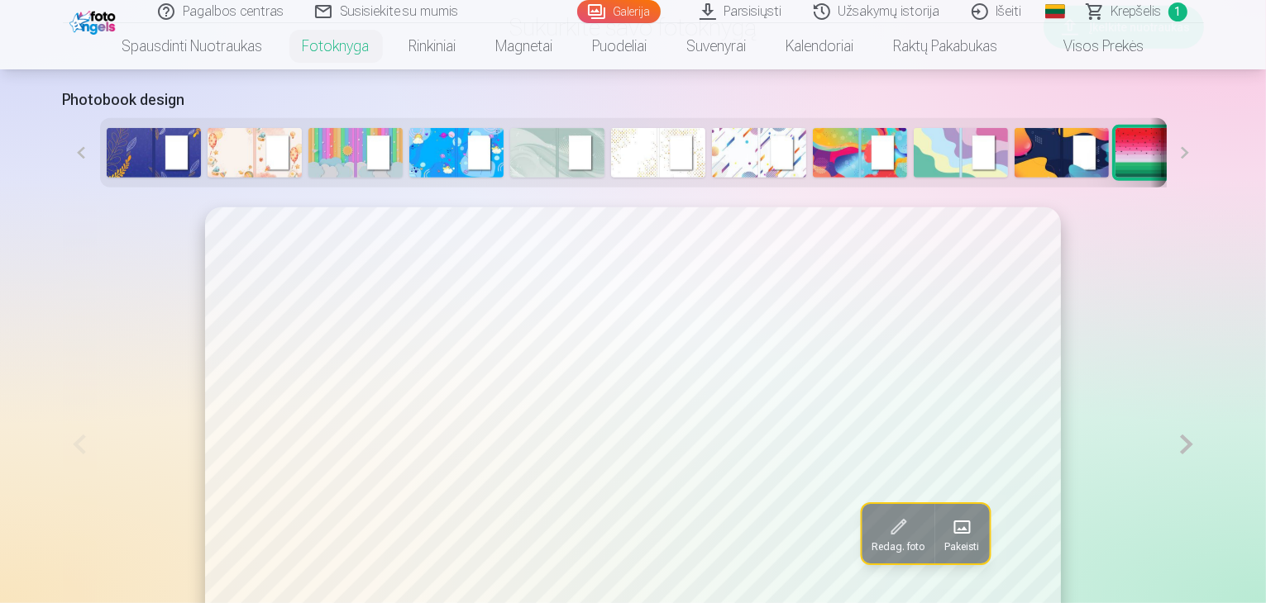
scroll to position [826, 0]
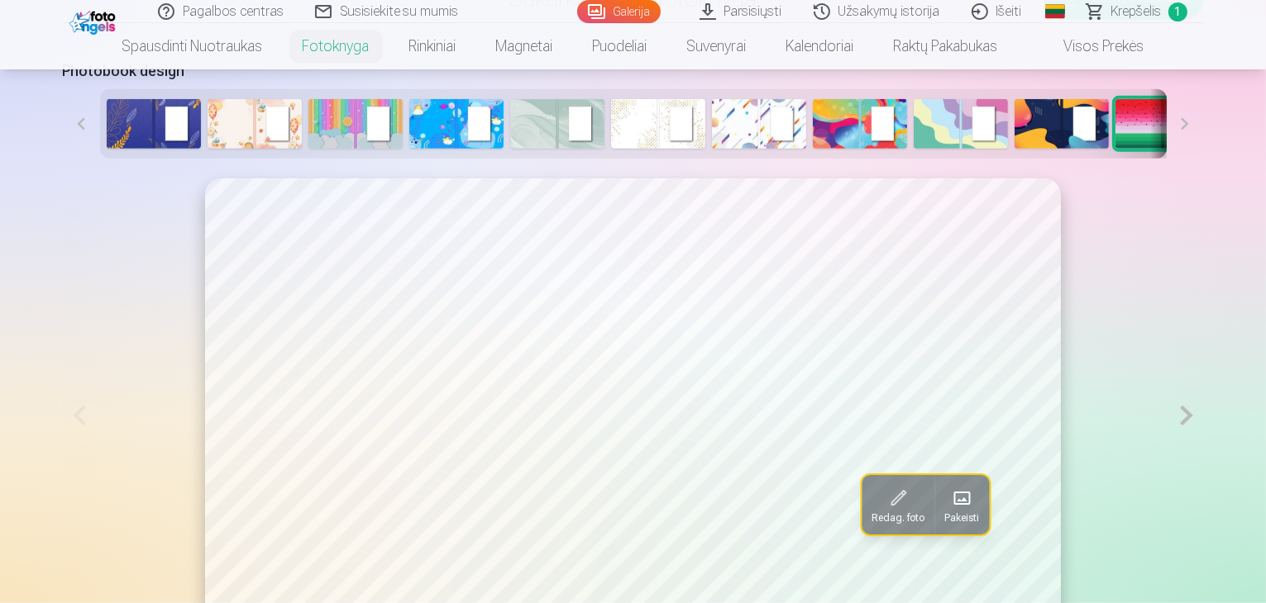
click at [1204, 159] on button at bounding box center [1184, 123] width 37 height 69
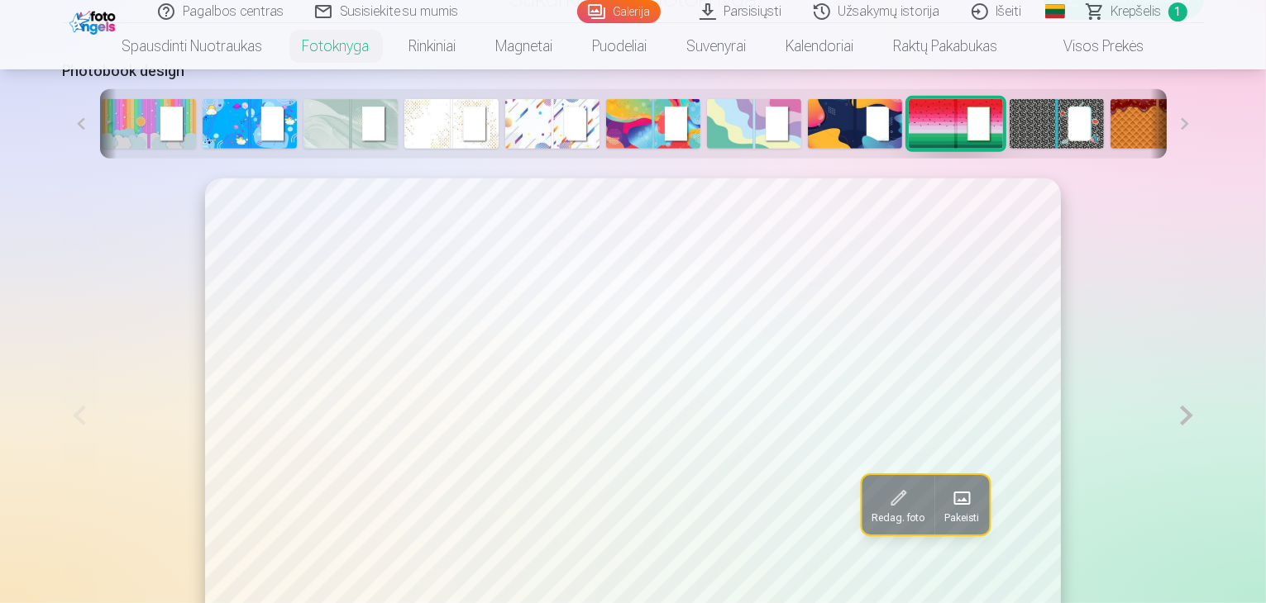
click at [1204, 159] on button at bounding box center [1184, 123] width 37 height 69
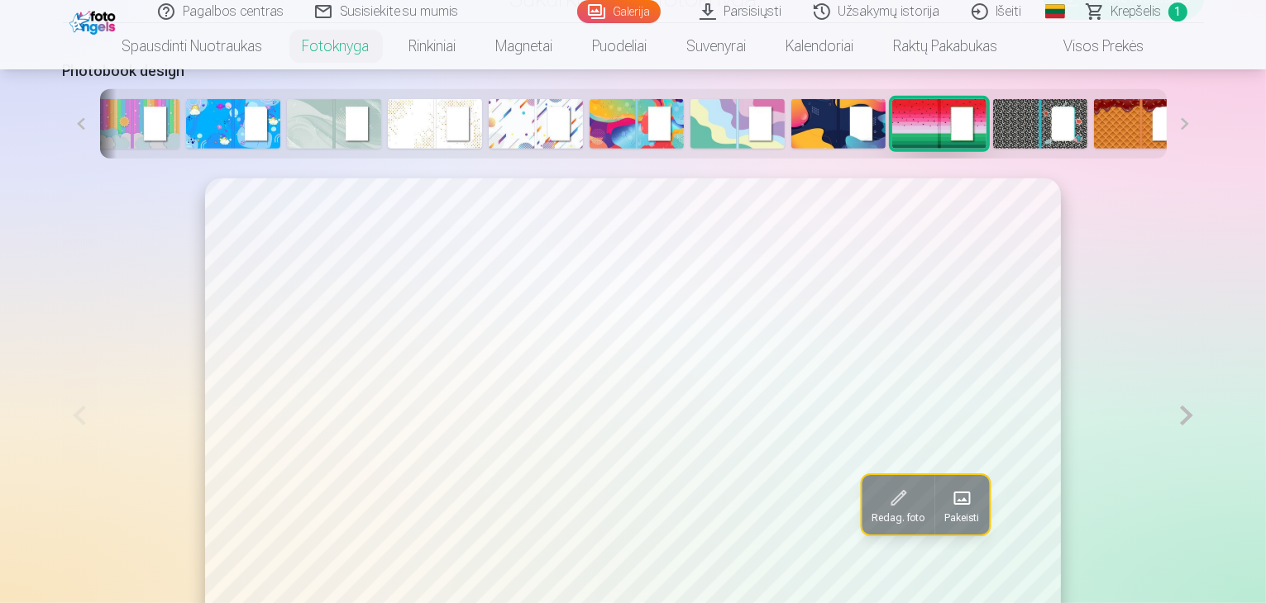
scroll to position [0, 227]
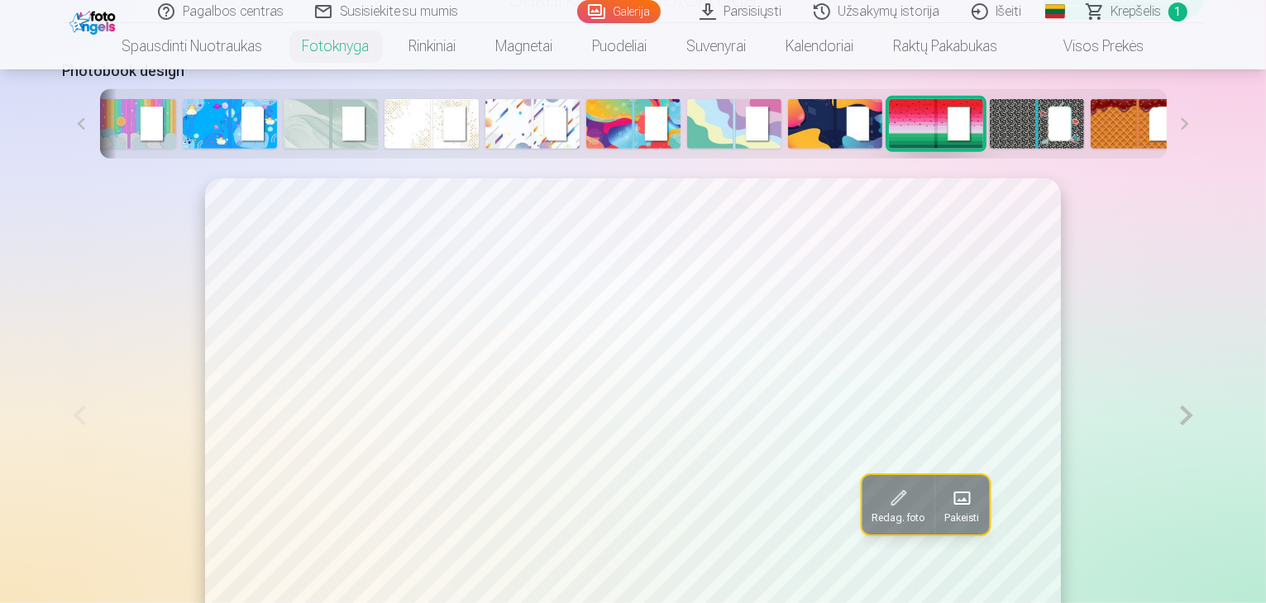
click at [1204, 159] on button at bounding box center [1184, 123] width 37 height 69
click at [1191, 149] on img at bounding box center [1238, 124] width 94 height 50
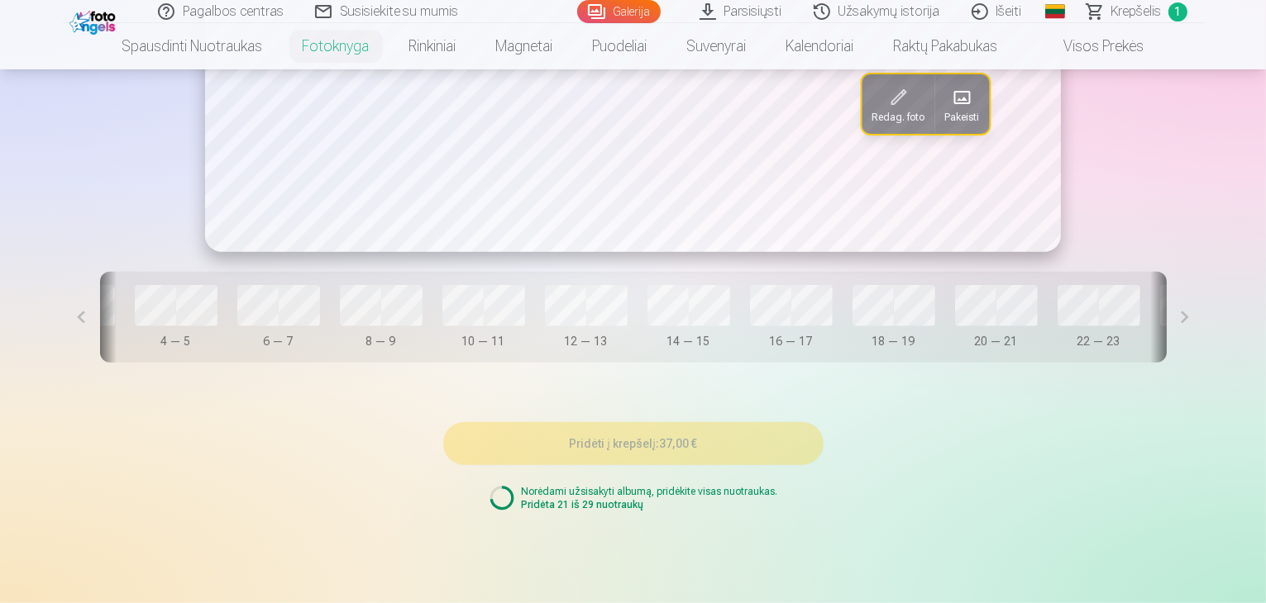
scroll to position [1239, 0]
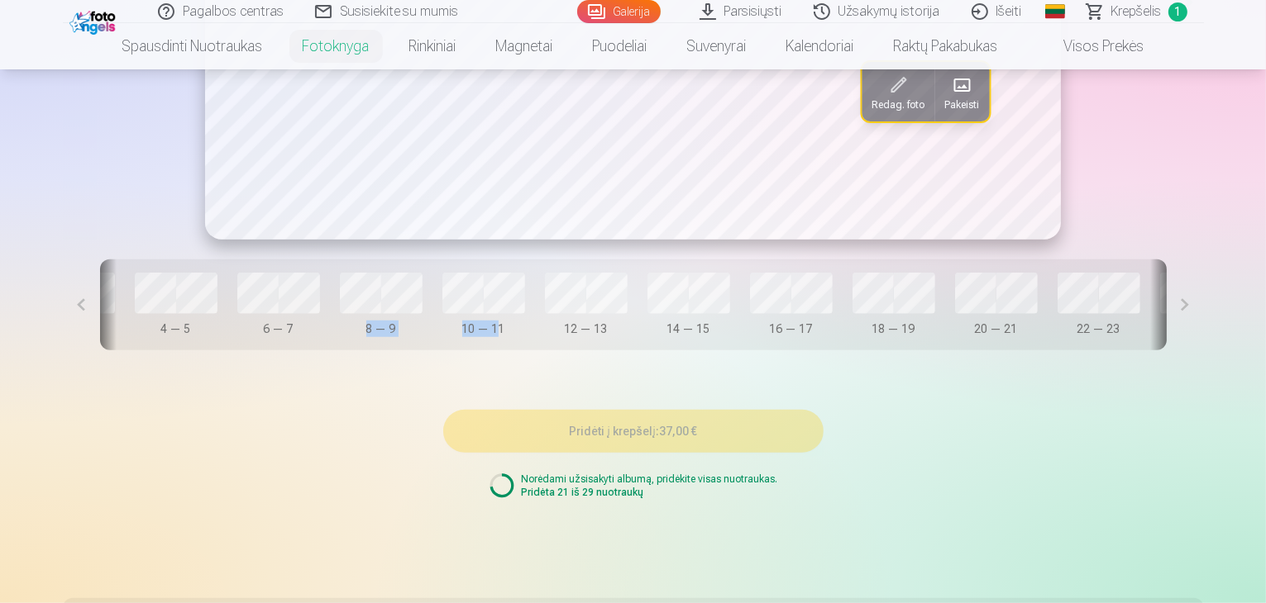
drag, startPoint x: 436, startPoint y: 404, endPoint x: 241, endPoint y: 413, distance: 195.3
click at [241, 390] on div "Redag. foto Pakeisti Dangtelis 0 — 1 2 — 3 4 — 5 6 — 7 8 — 9 10 — 11 12 — 13 14…" at bounding box center [633, 67] width 1141 height 645
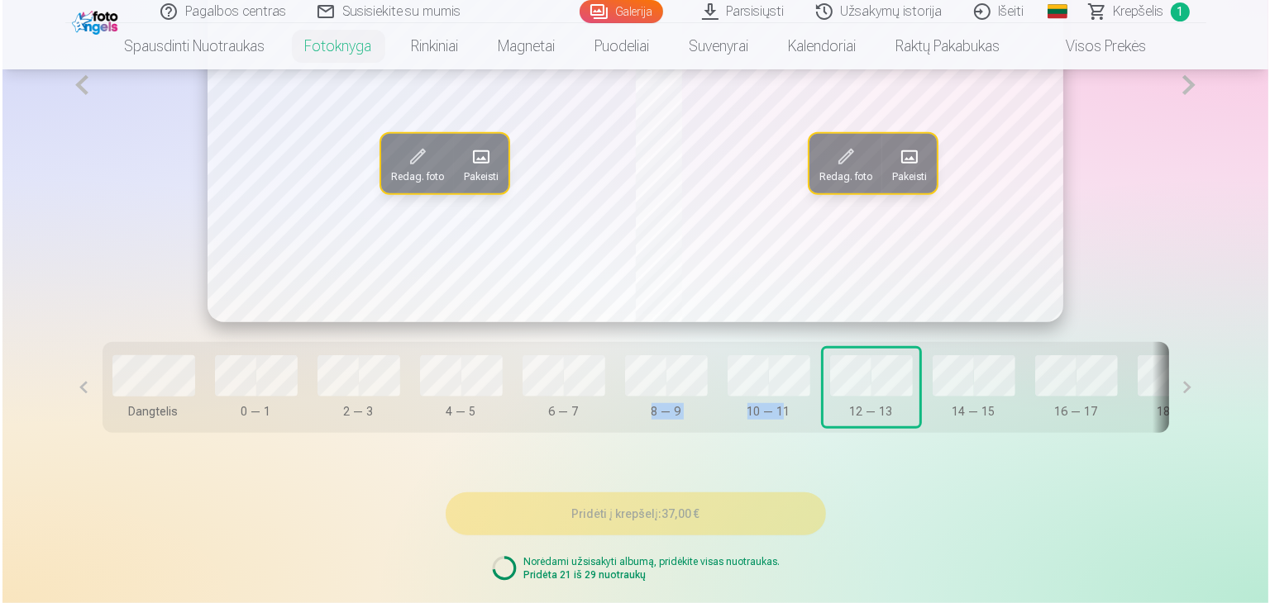
scroll to position [1074, 0]
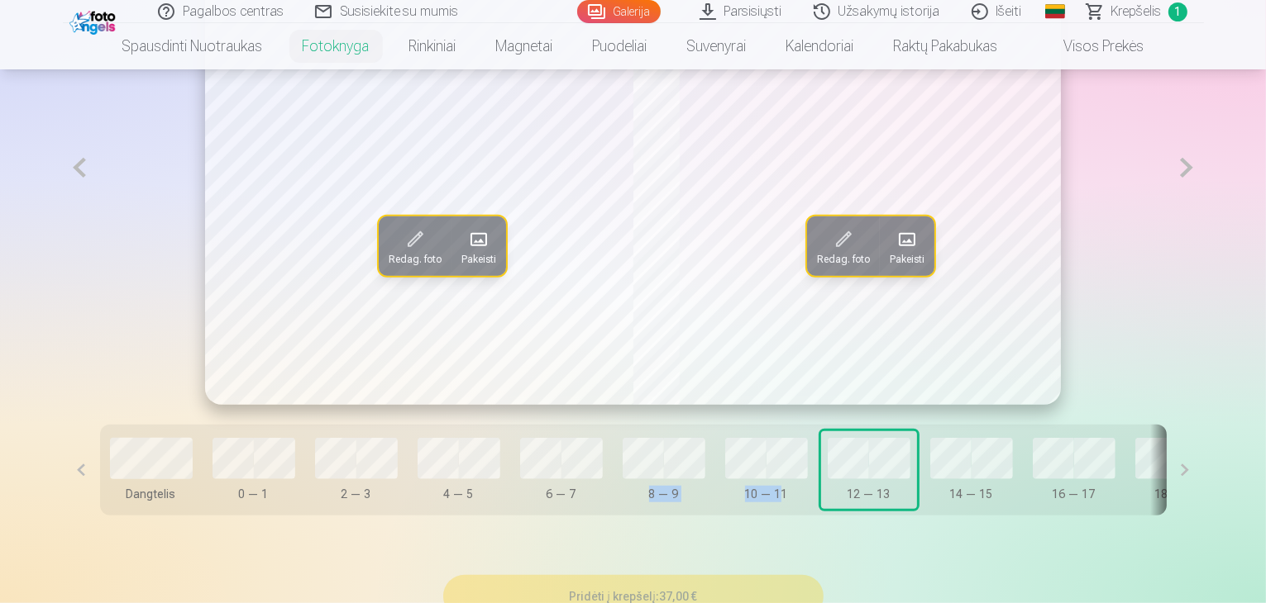
click at [898, 253] on span at bounding box center [907, 240] width 26 height 26
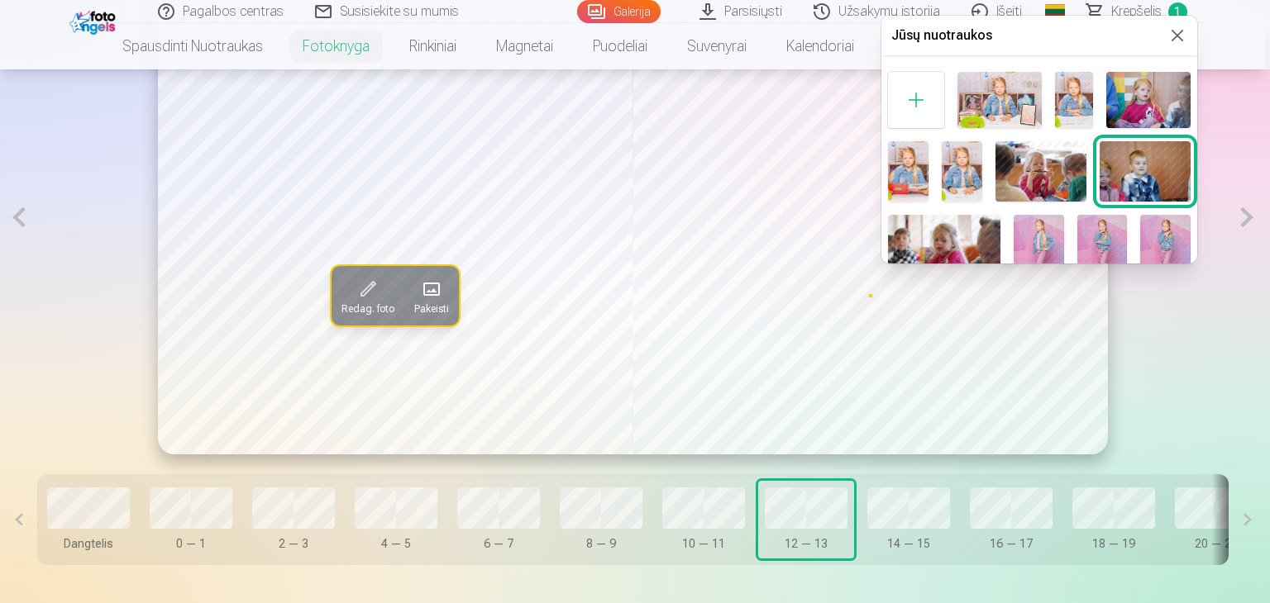
click at [909, 93] on div at bounding box center [916, 100] width 56 height 56
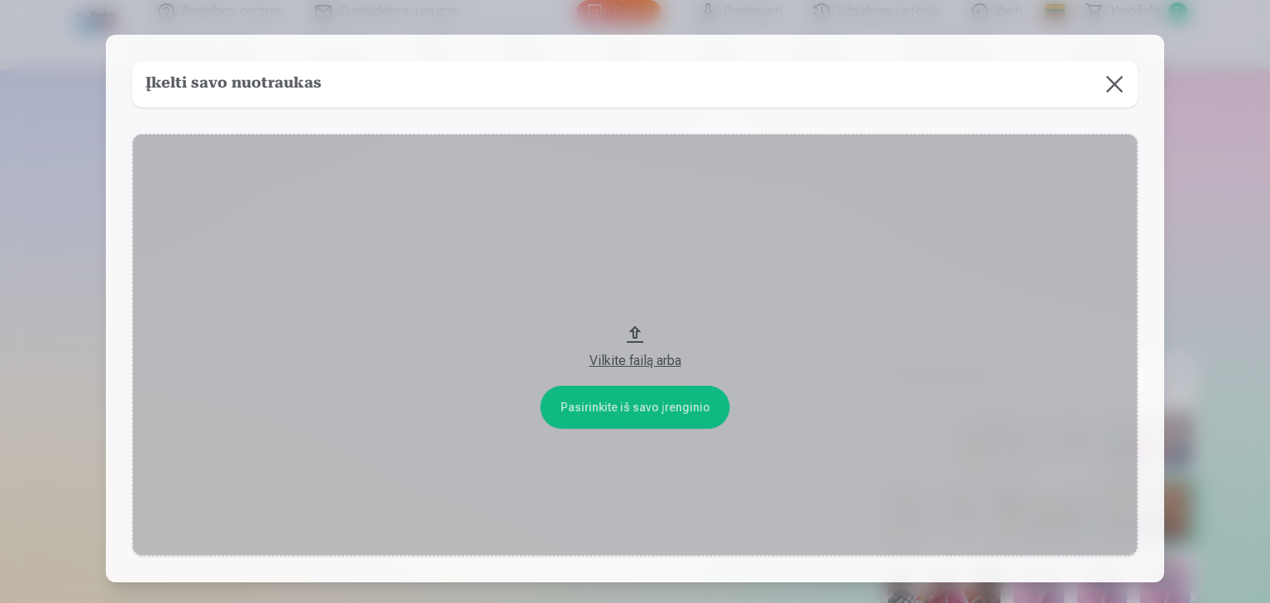
scroll to position [734, 0]
click at [641, 359] on div "Vilkite failą arba" at bounding box center [635, 361] width 972 height 20
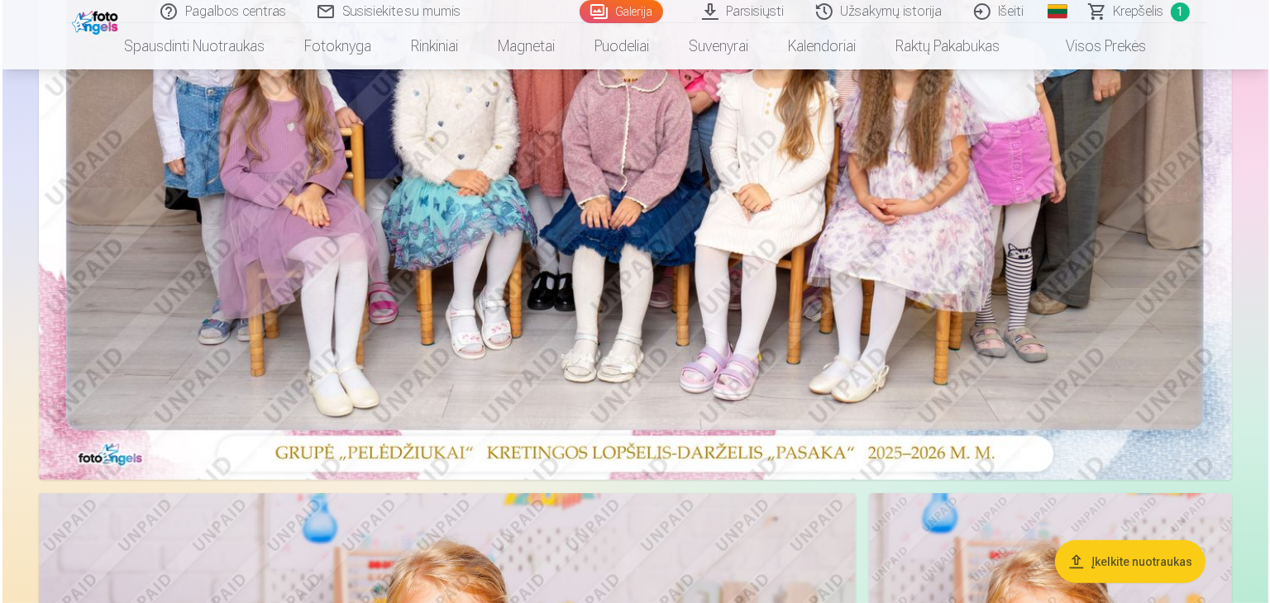
scroll to position [661, 0]
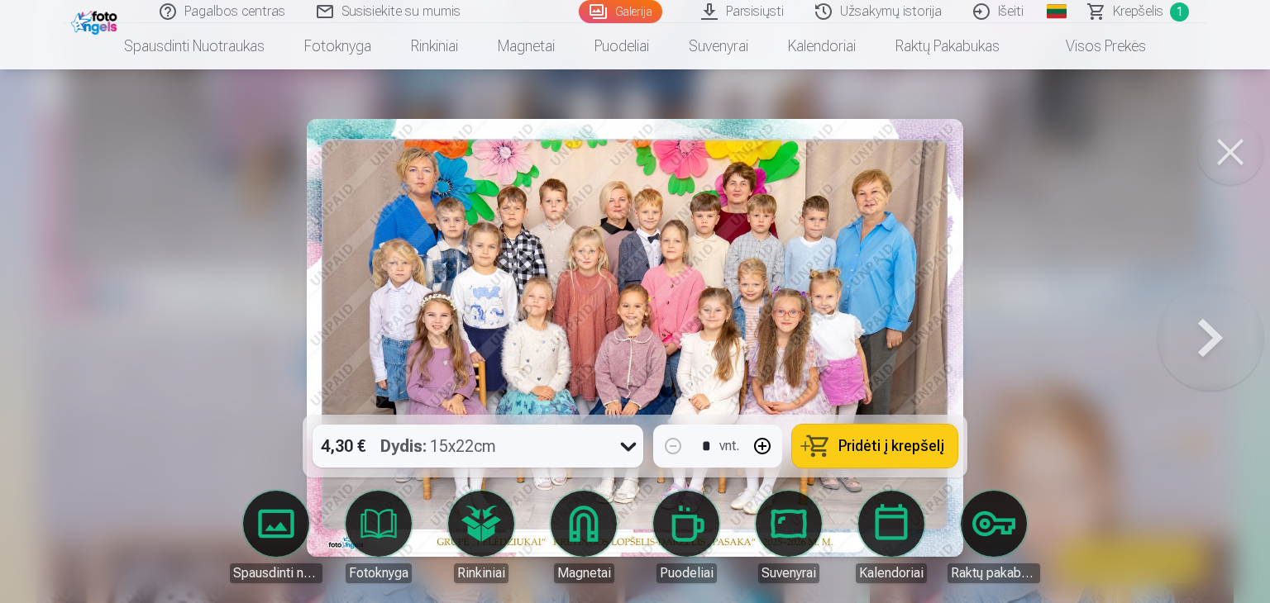
click at [298, 550] on link "Spausdinti nuotraukas" at bounding box center [276, 537] width 93 height 93
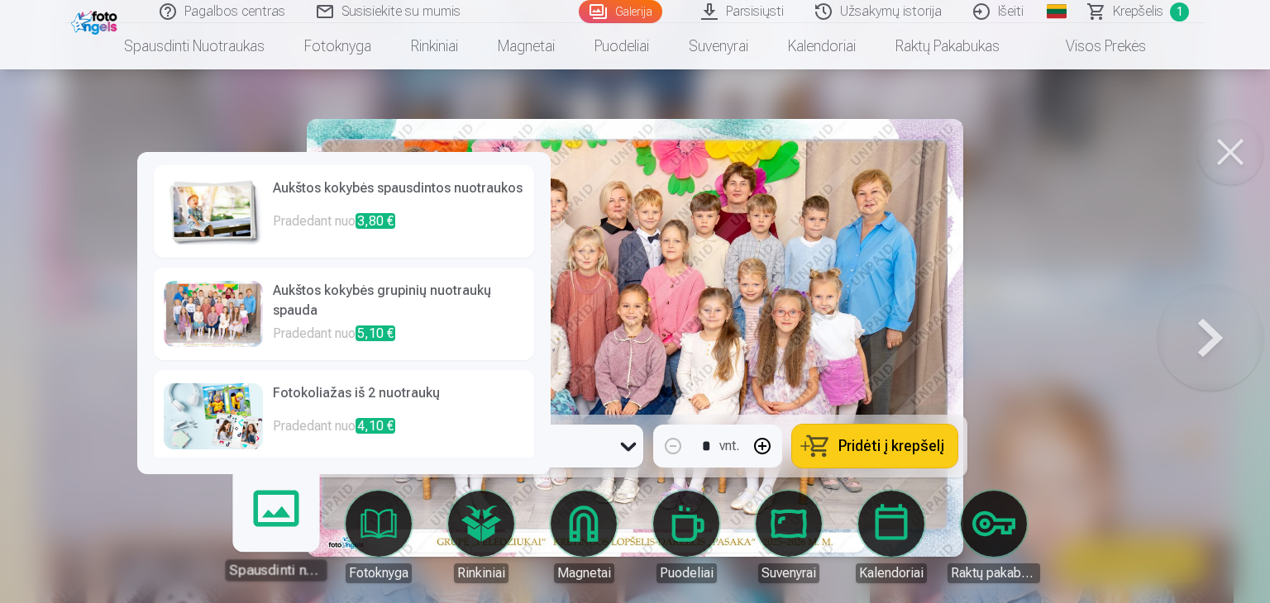
click at [344, 222] on p "Pradedant nuo 3,80 €" at bounding box center [398, 228] width 251 height 33
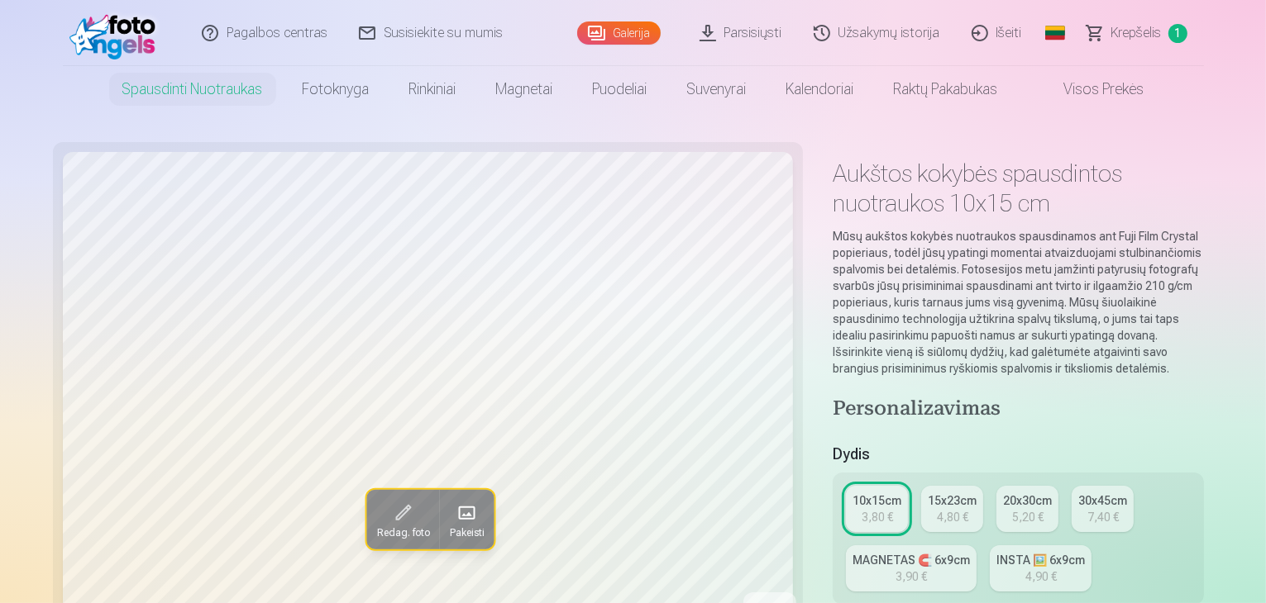
click at [861, 509] on div "3,80 €" at bounding box center [876, 517] width 31 height 17
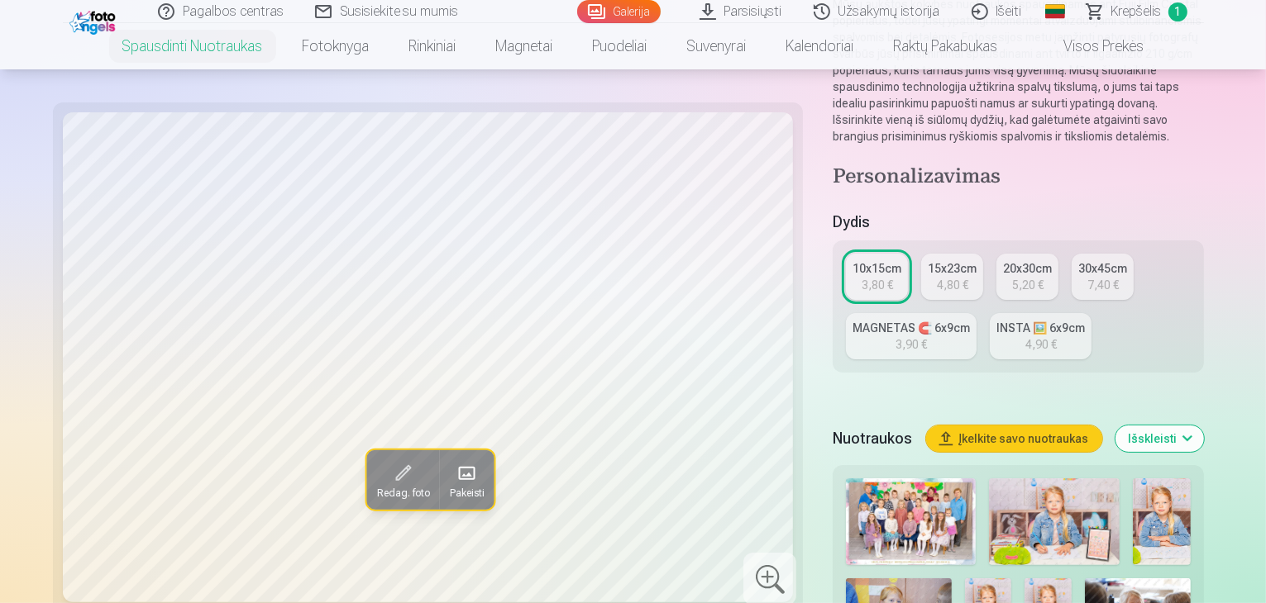
scroll to position [331, 0]
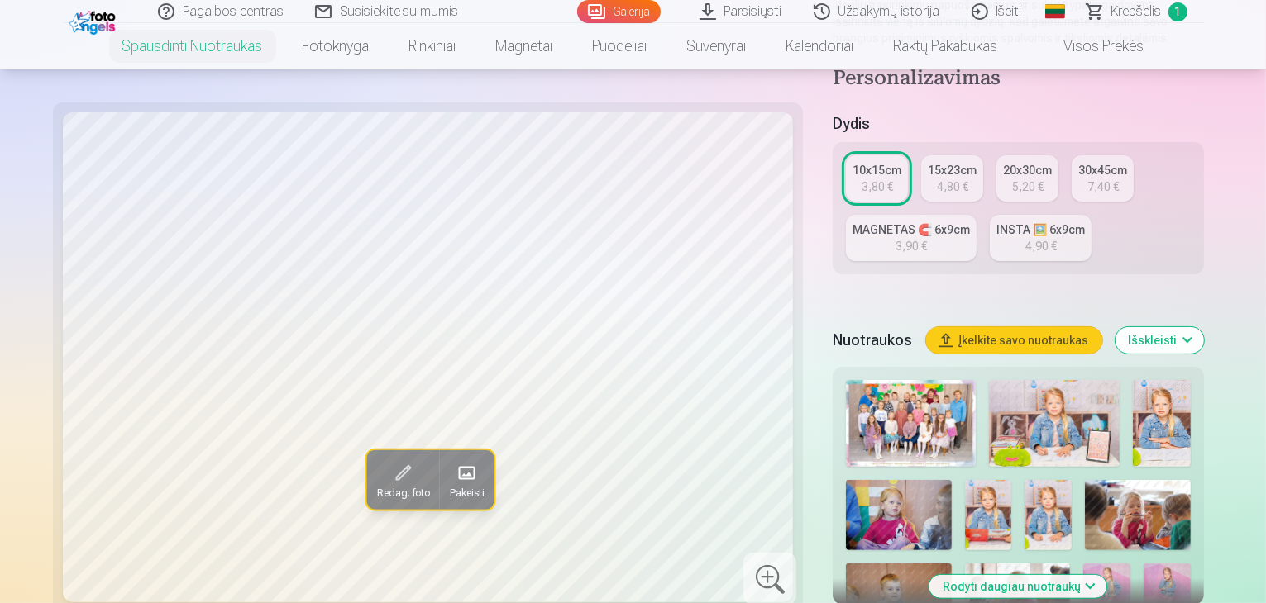
click at [928, 162] on div "15x23cm" at bounding box center [952, 170] width 49 height 17
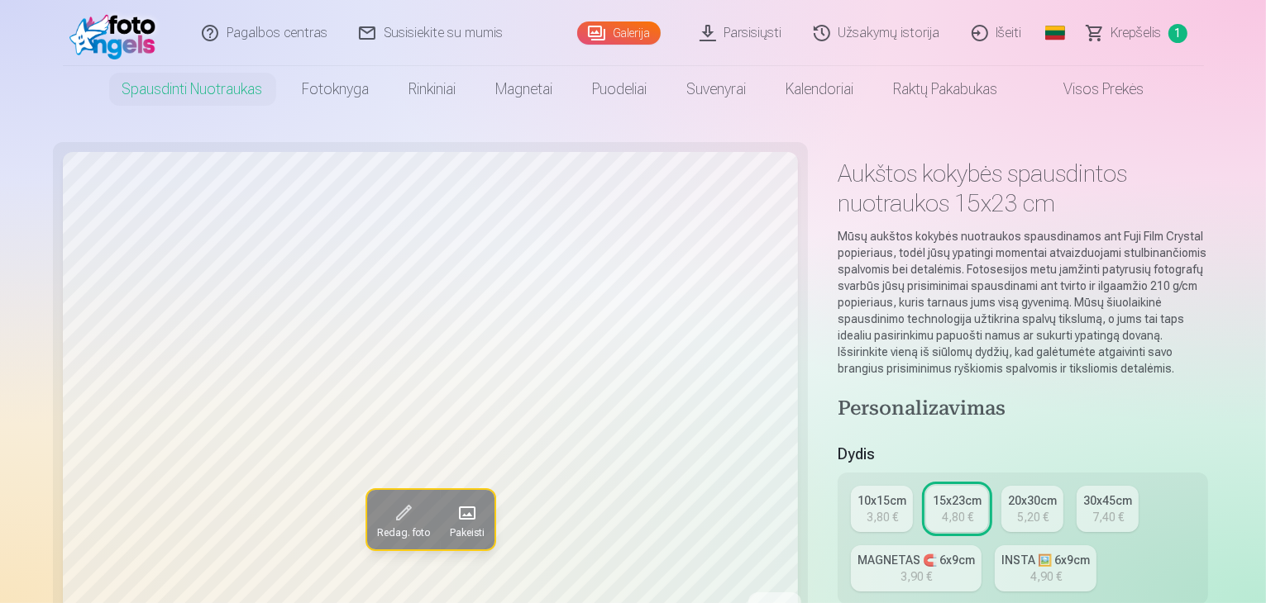
click at [857, 493] on div "10x15cm" at bounding box center [881, 501] width 49 height 17
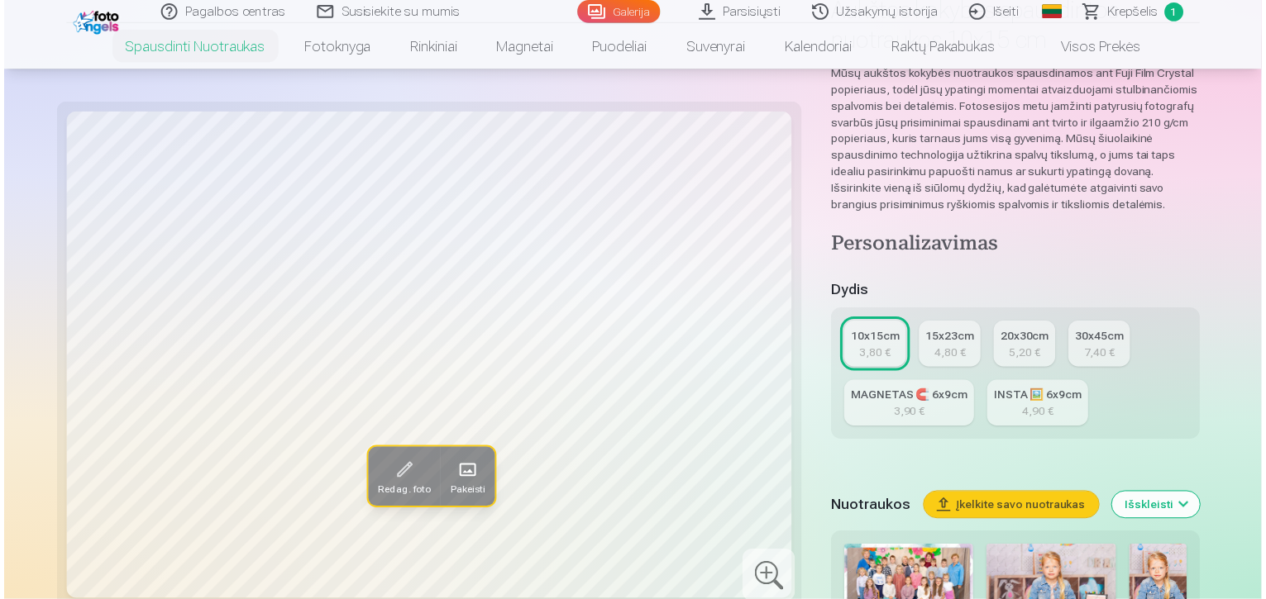
scroll to position [248, 0]
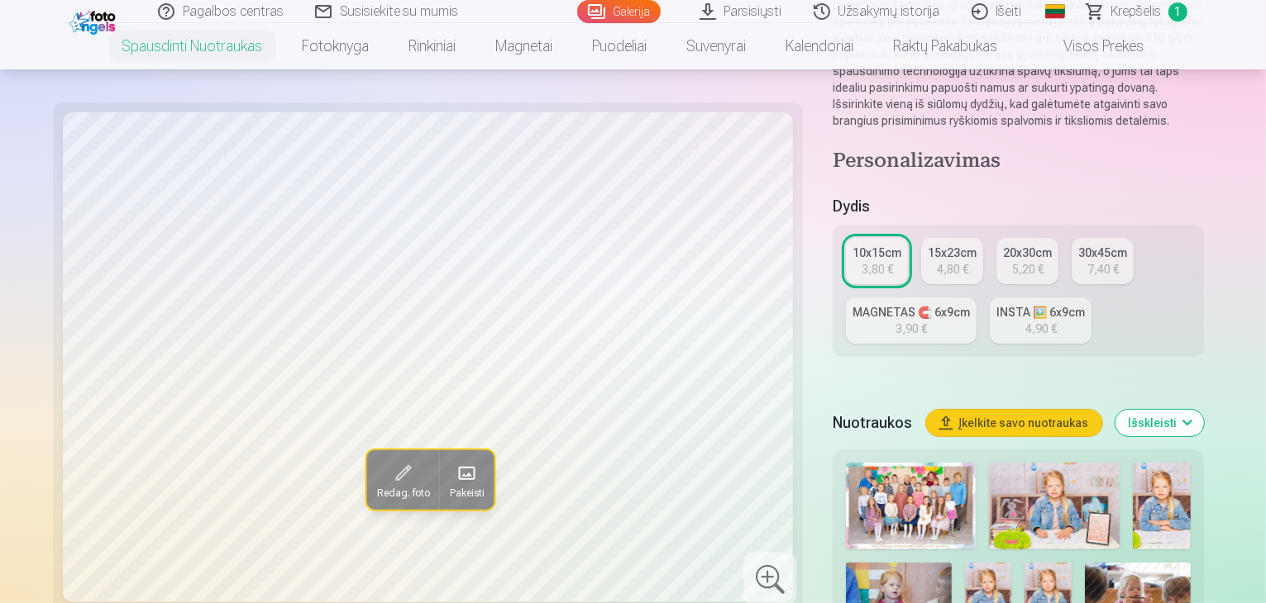
click at [846, 463] on img at bounding box center [911, 506] width 130 height 87
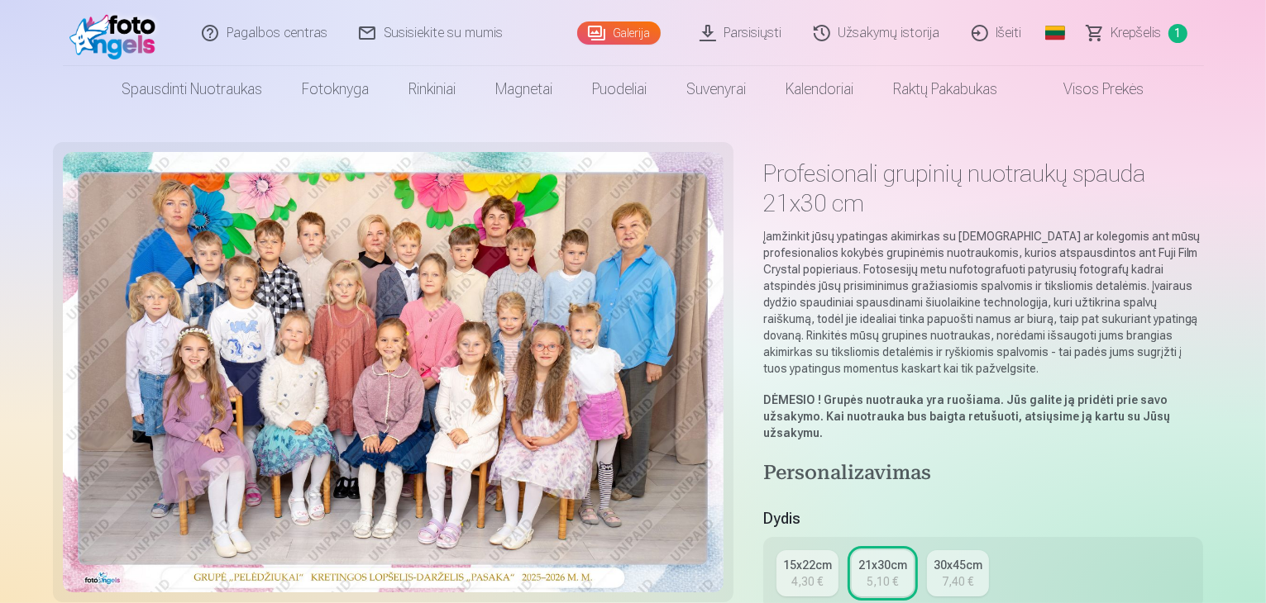
click at [811, 551] on link "15x22cm 4,30 €" at bounding box center [807, 574] width 62 height 46
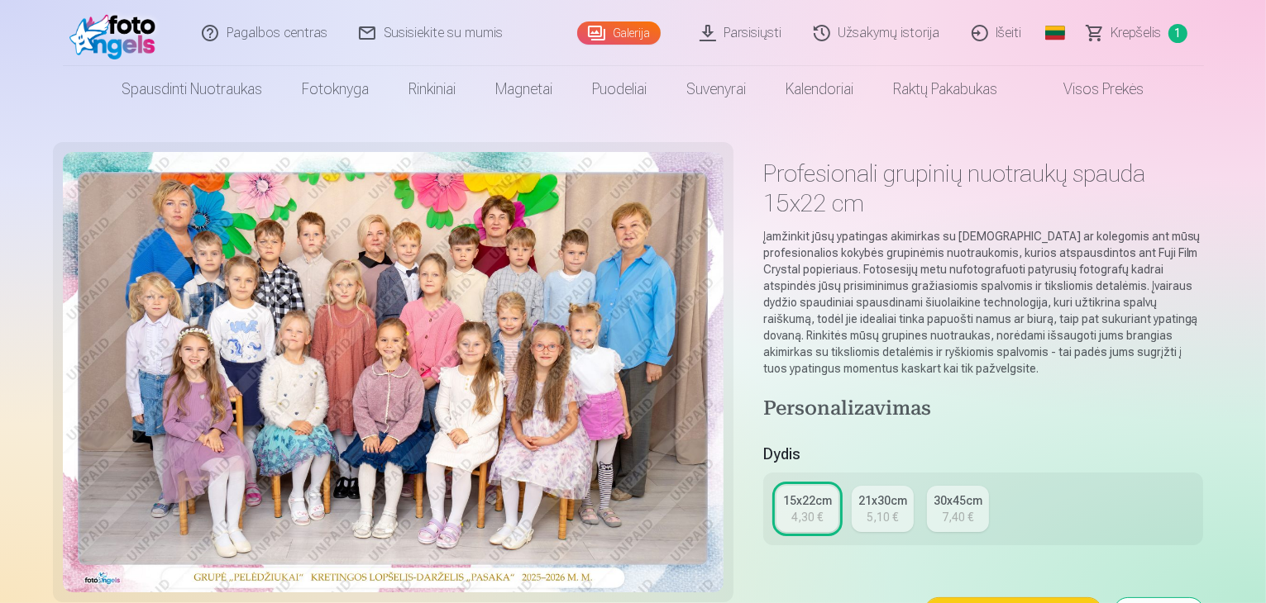
click at [136, 21] on img at bounding box center [116, 33] width 95 height 53
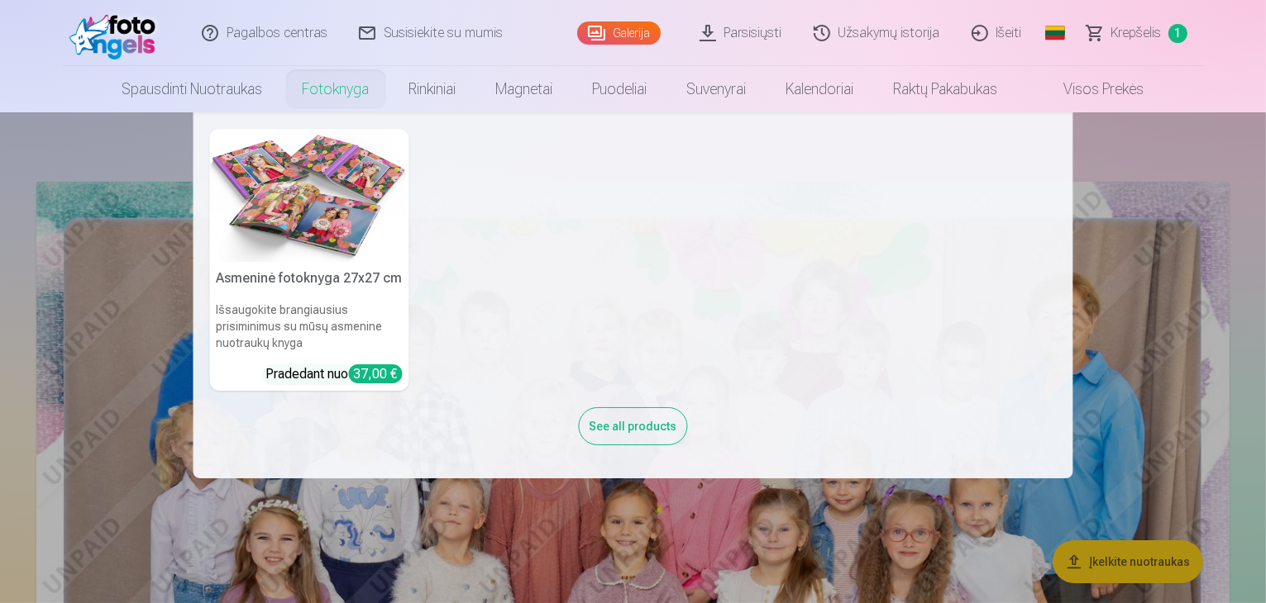
click at [354, 87] on link "Fotoknyga" at bounding box center [336, 89] width 107 height 46
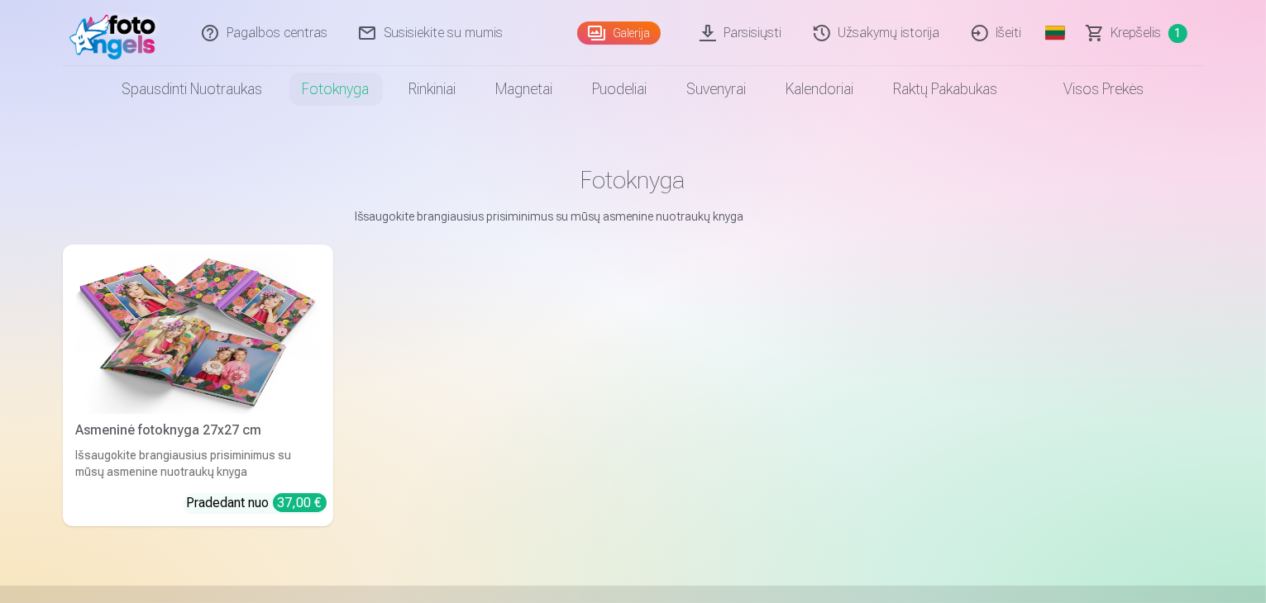
click at [222, 414] on img at bounding box center [198, 332] width 244 height 163
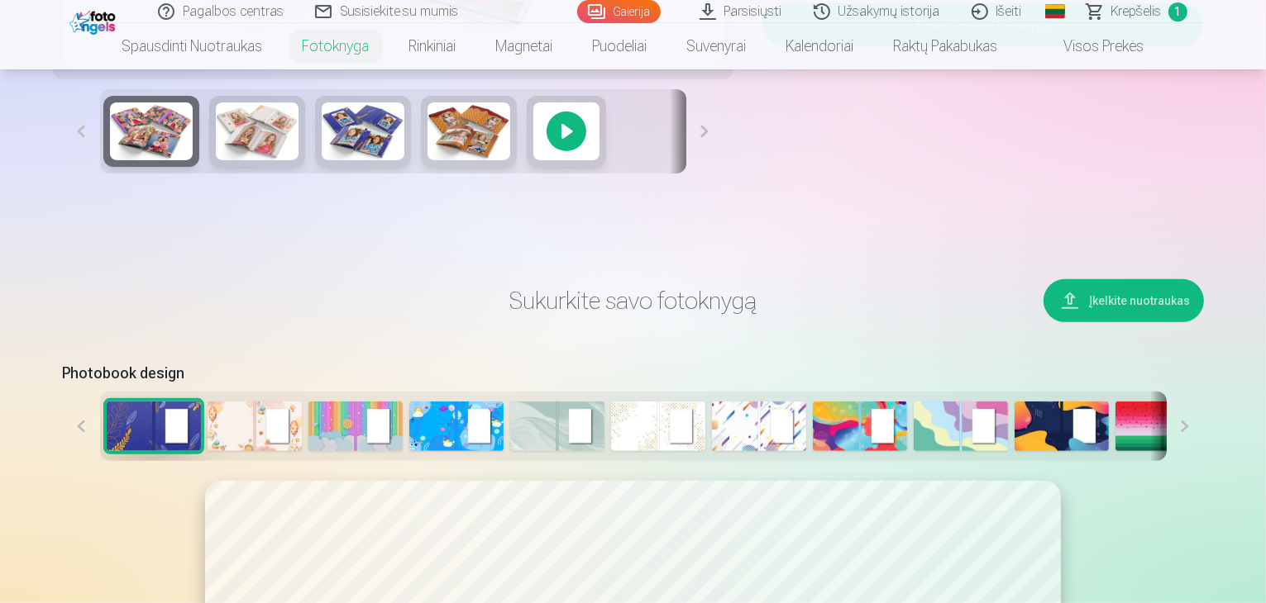
scroll to position [661, 0]
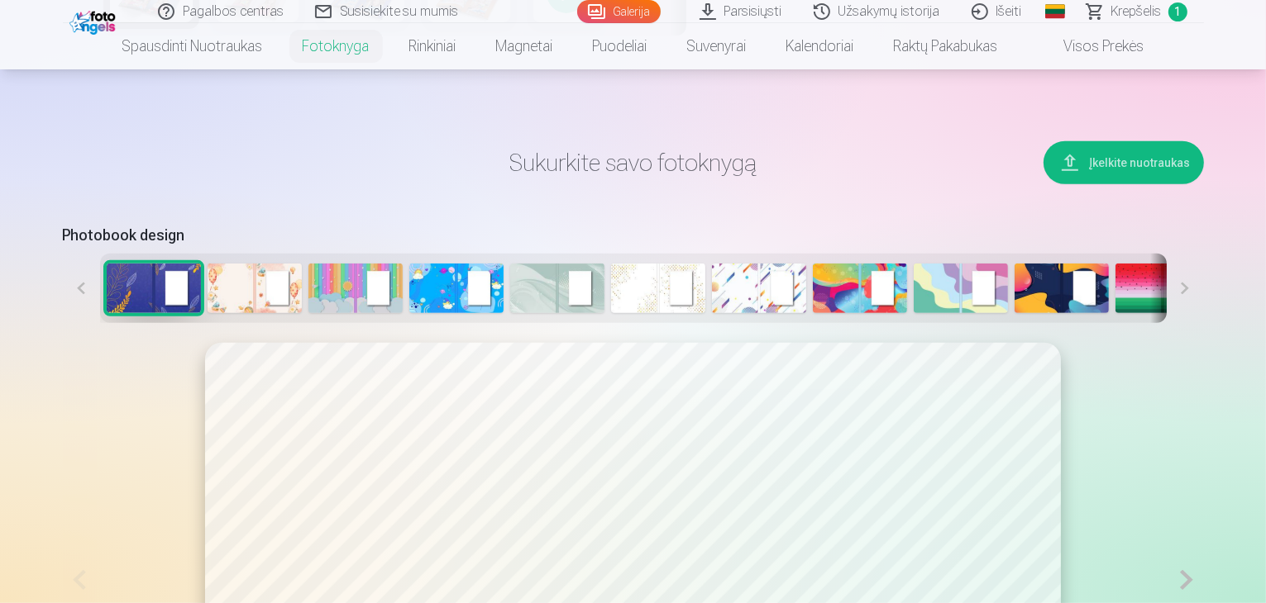
click at [1204, 323] on button at bounding box center [1184, 288] width 37 height 69
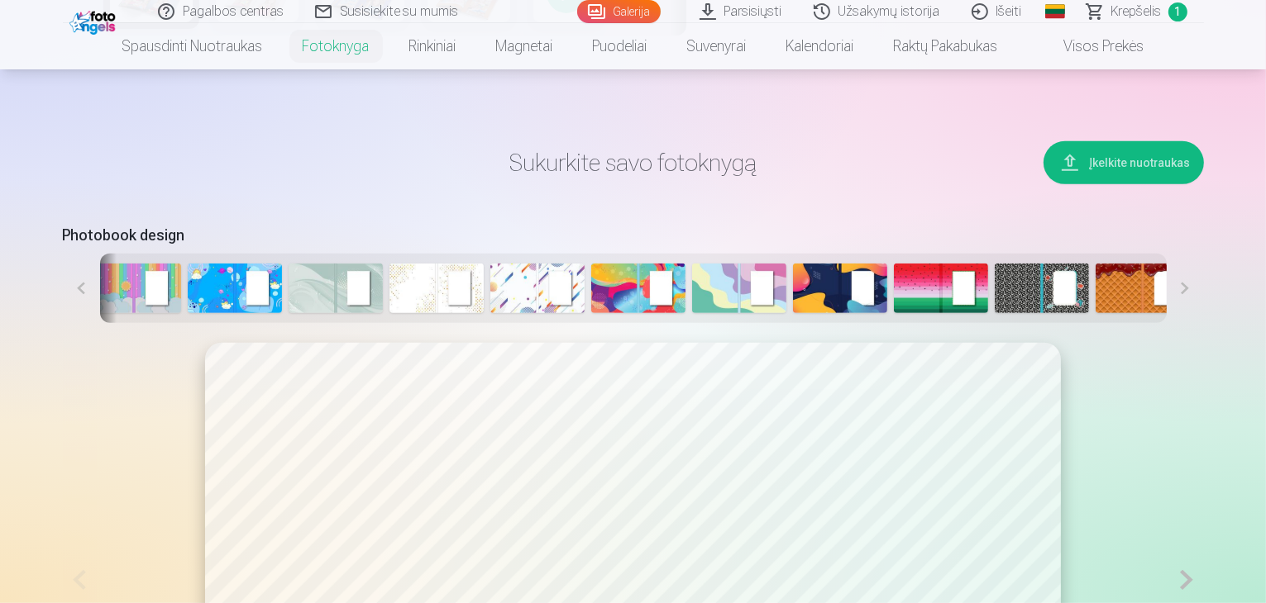
scroll to position [0, 227]
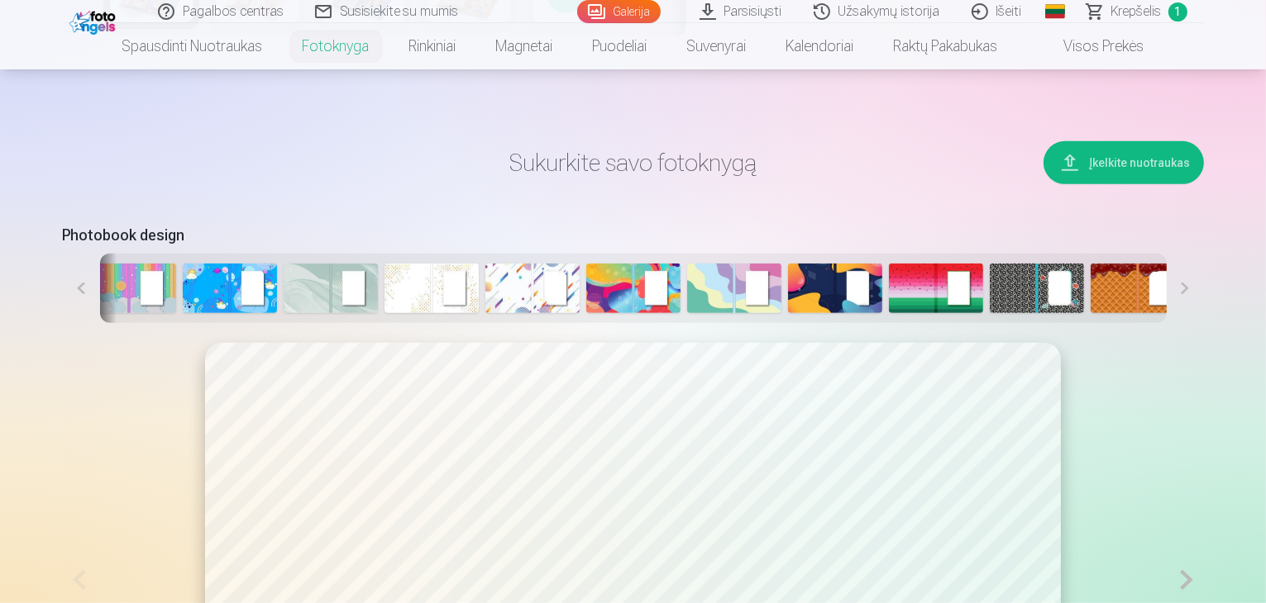
click at [1204, 323] on button at bounding box center [1184, 288] width 37 height 69
click at [1203, 313] on img at bounding box center [1238, 289] width 94 height 50
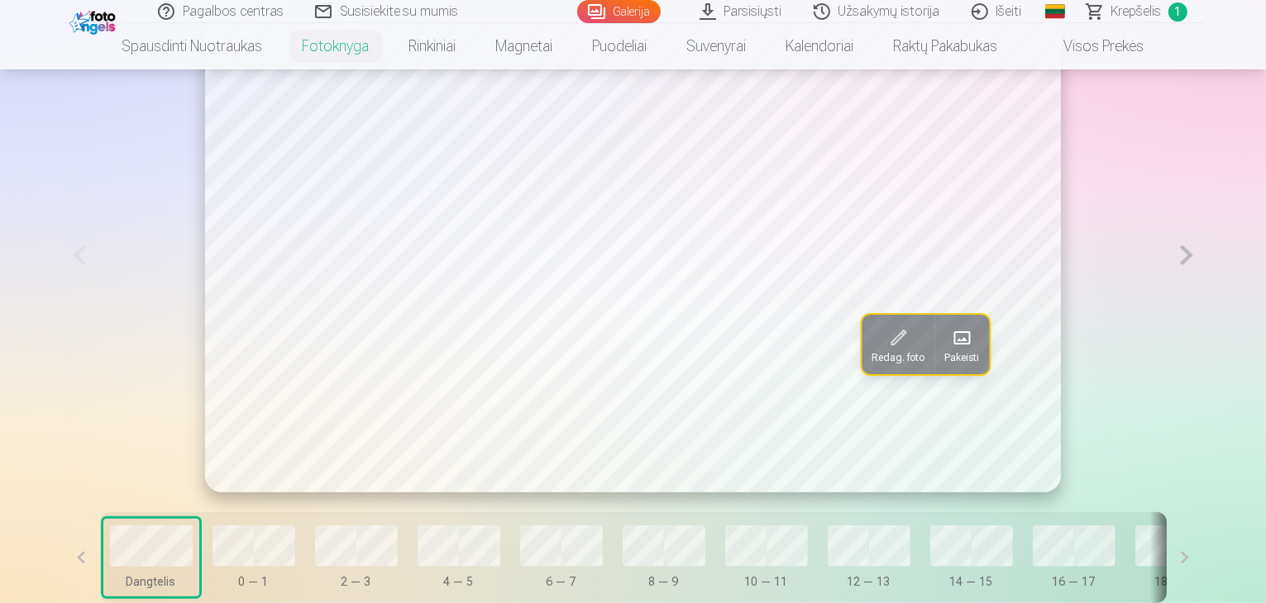
scroll to position [1075, 0]
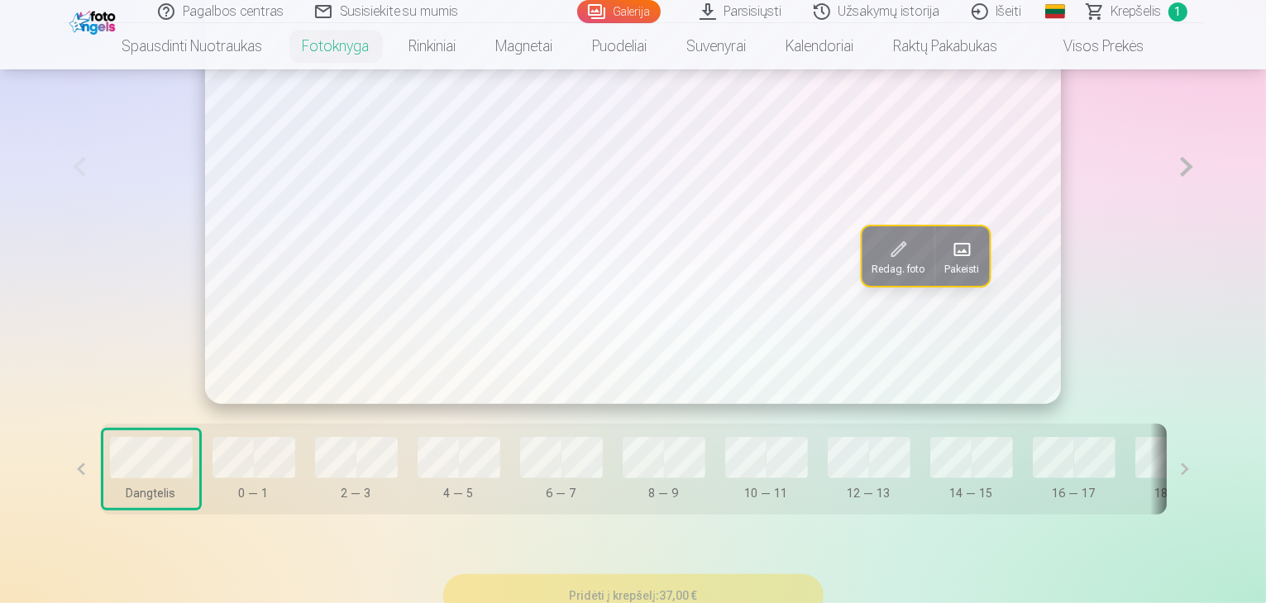
click at [308, 508] on button "2 — 3" at bounding box center [356, 470] width 96 height 78
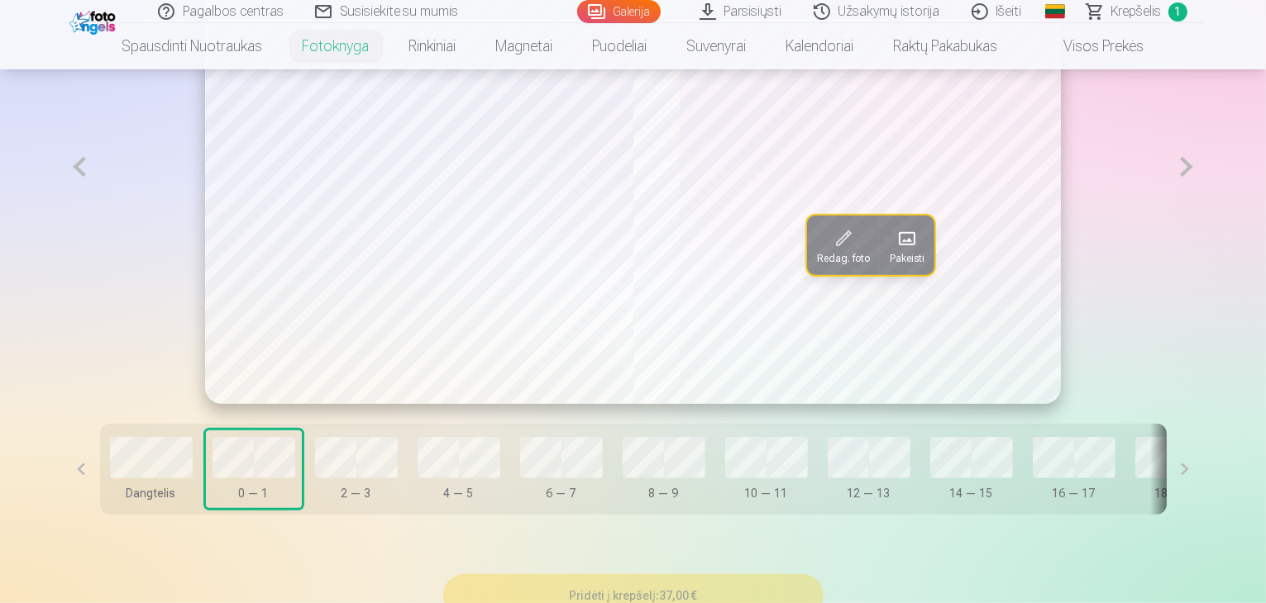
click at [896, 275] on button "Pakeisti" at bounding box center [907, 246] width 55 height 60
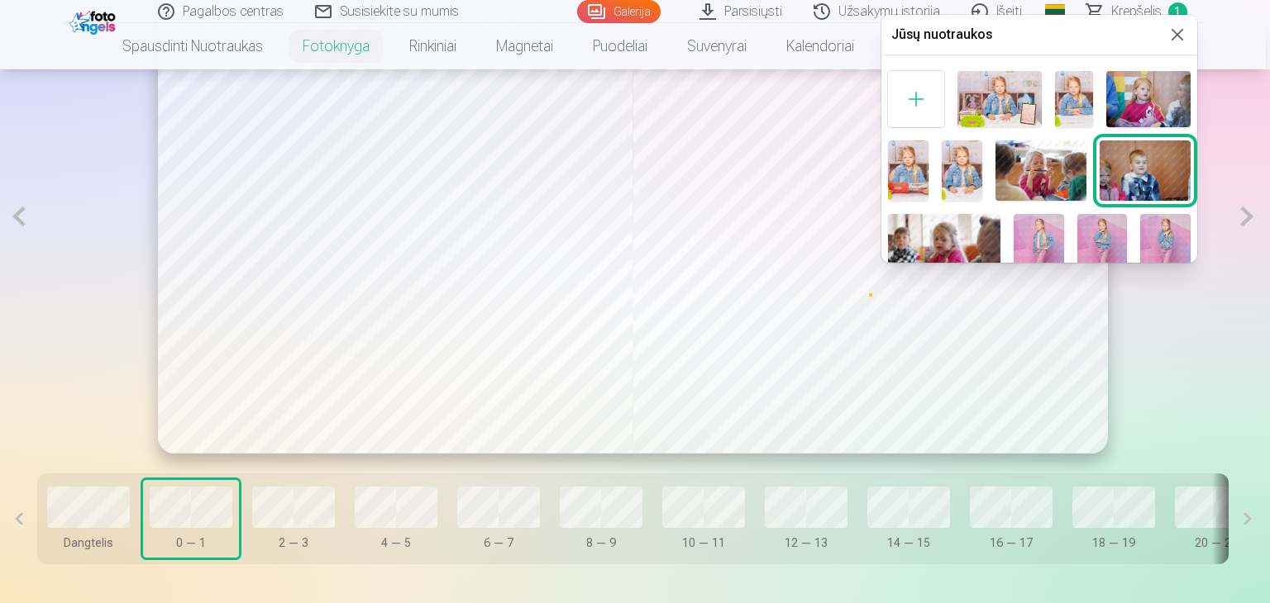
click at [1002, 94] on img at bounding box center [999, 99] width 84 height 56
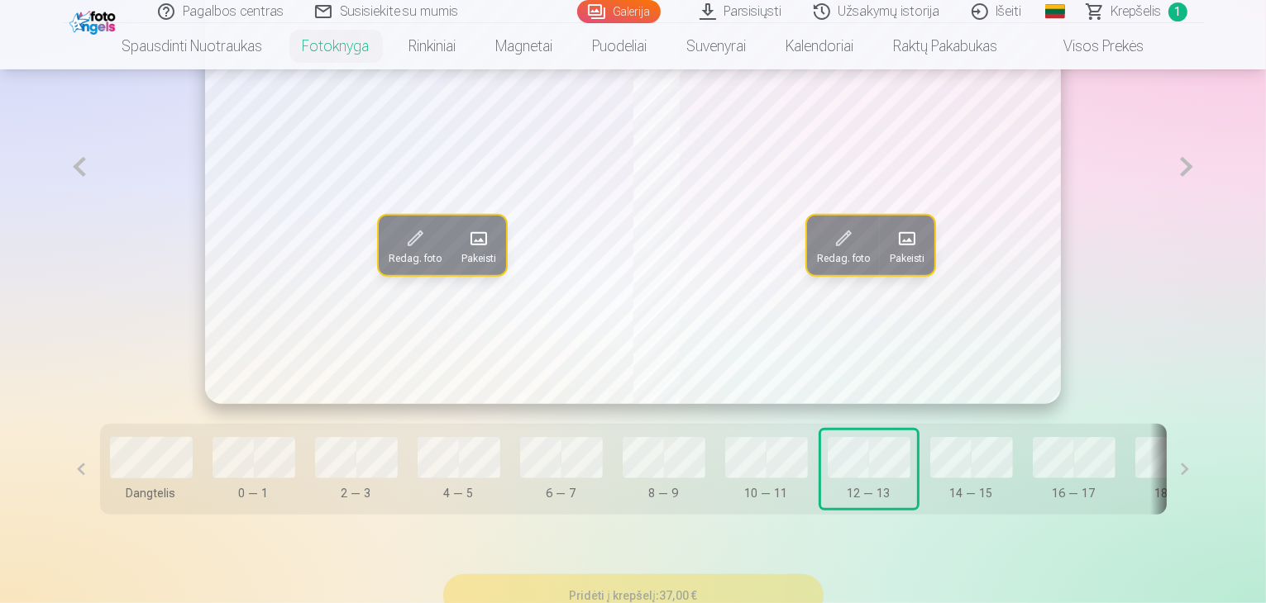
click at [923, 508] on button "14 — 15" at bounding box center [971, 470] width 96 height 78
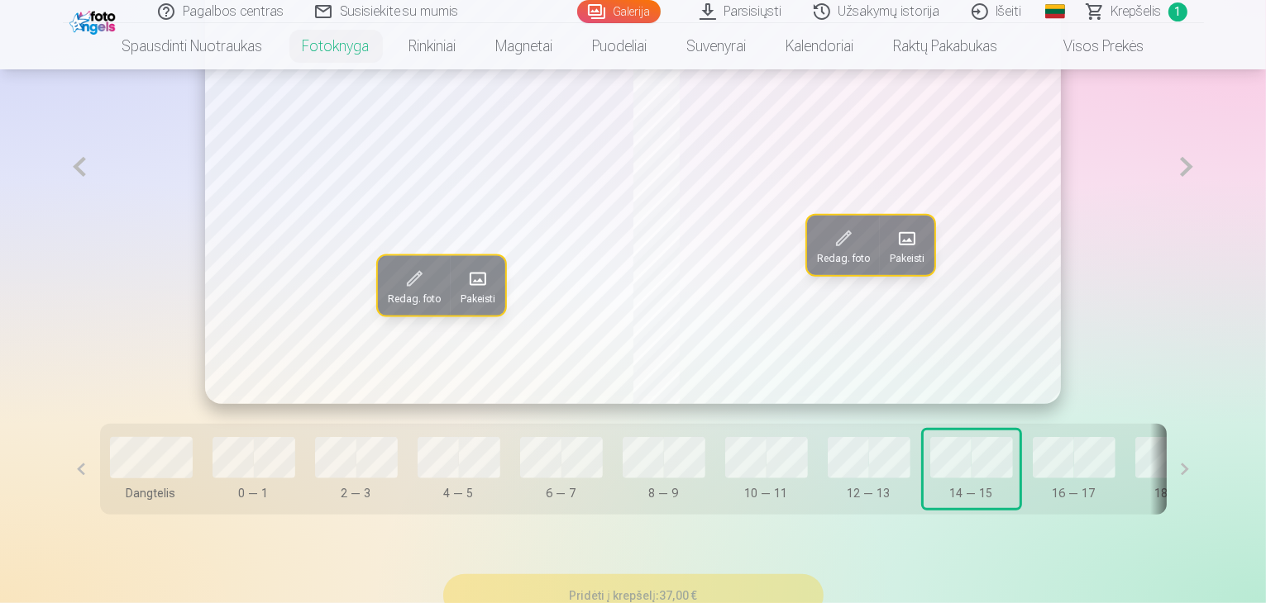
click at [903, 265] on span "Pakeisti" at bounding box center [906, 258] width 35 height 13
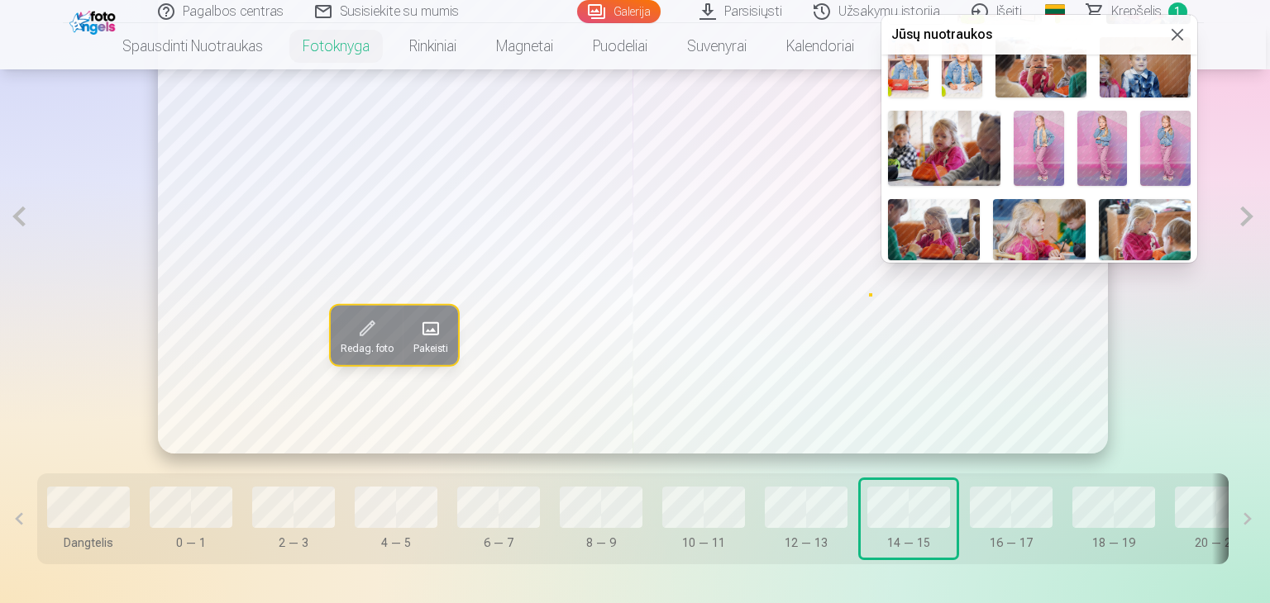
scroll to position [0, 0]
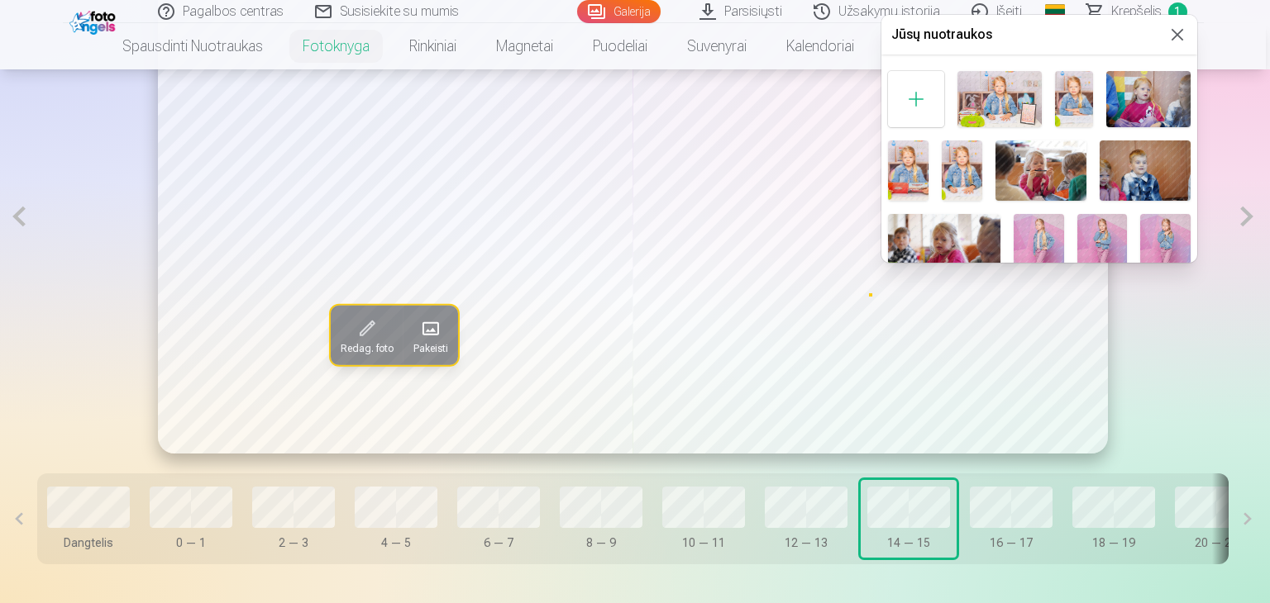
click at [907, 97] on div at bounding box center [916, 99] width 56 height 56
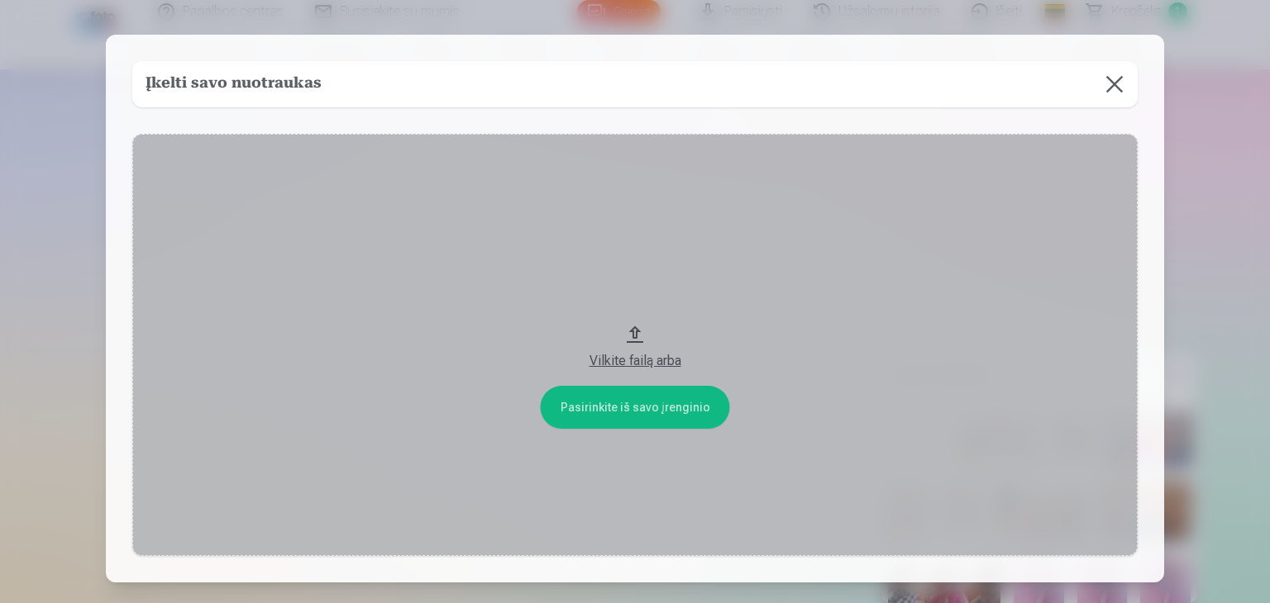
click at [1112, 83] on button at bounding box center [1114, 84] width 46 height 46
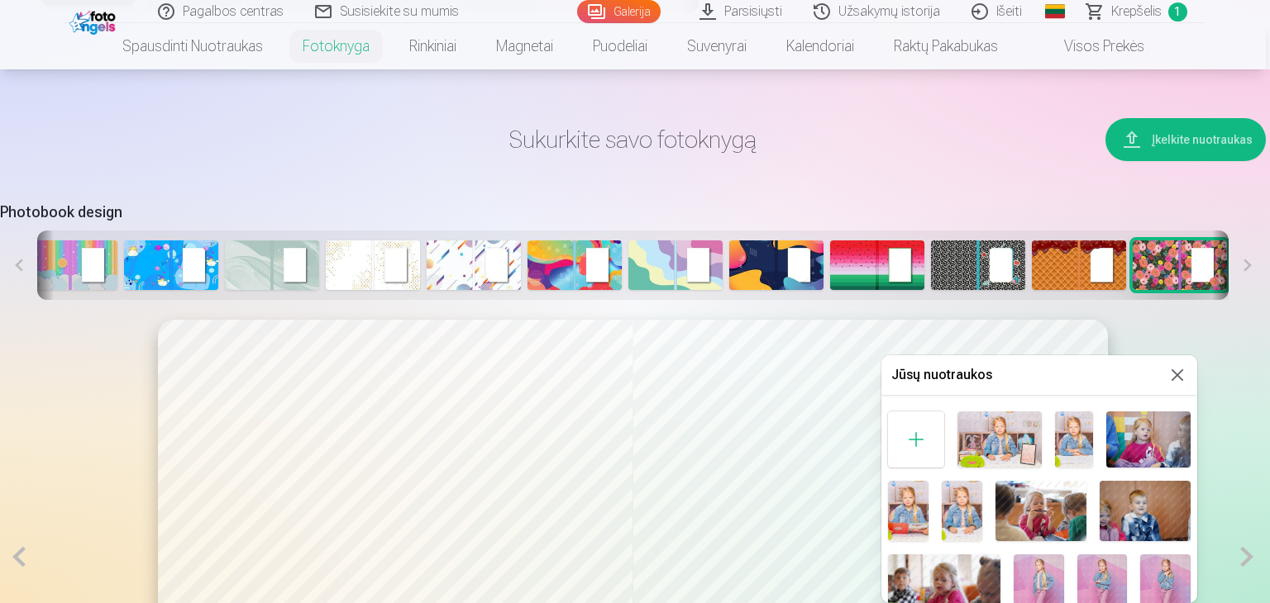
click at [1180, 374] on button at bounding box center [1177, 375] width 20 height 20
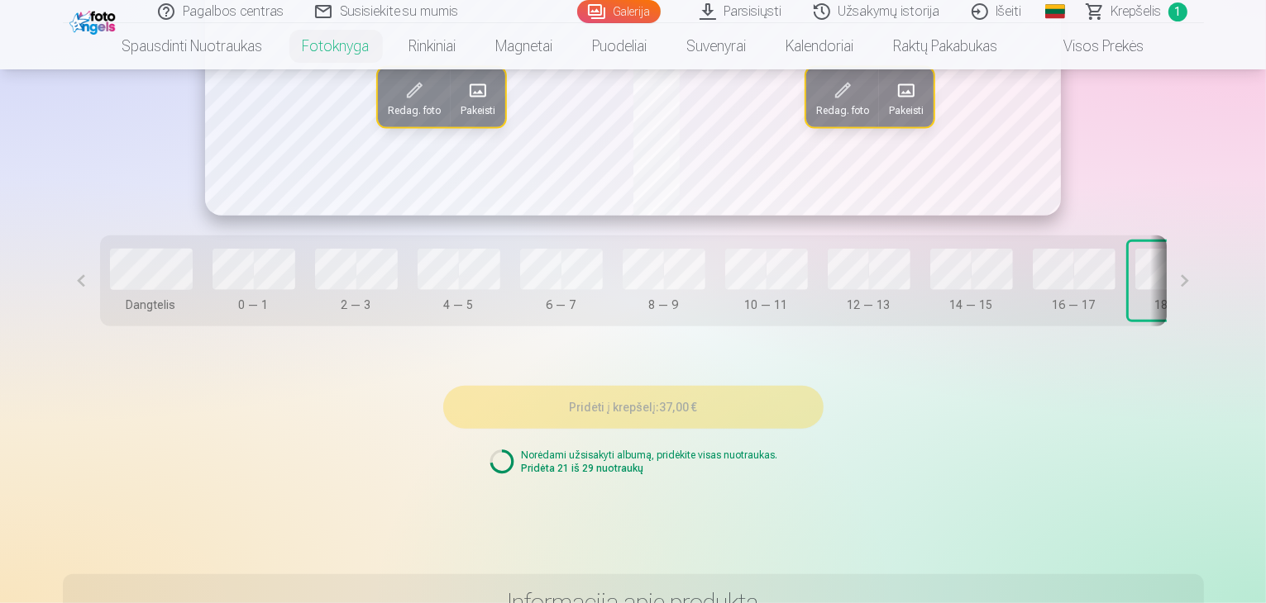
scroll to position [1395, 0]
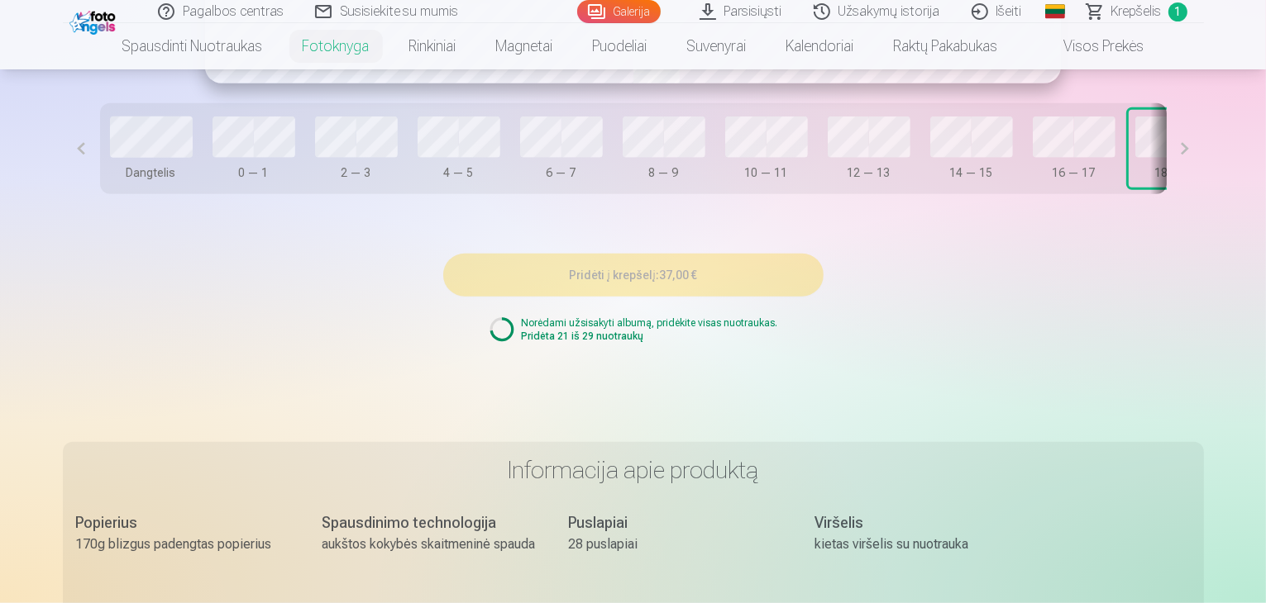
click at [1204, 194] on button at bounding box center [1184, 148] width 37 height 91
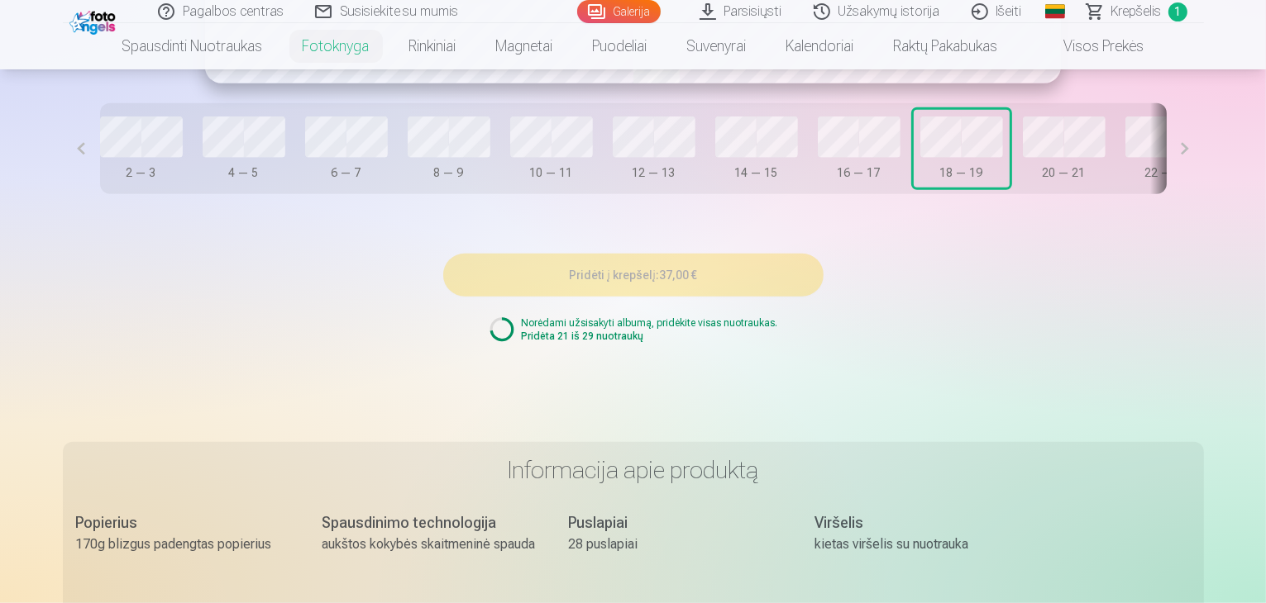
click at [1204, 194] on button at bounding box center [1184, 148] width 37 height 91
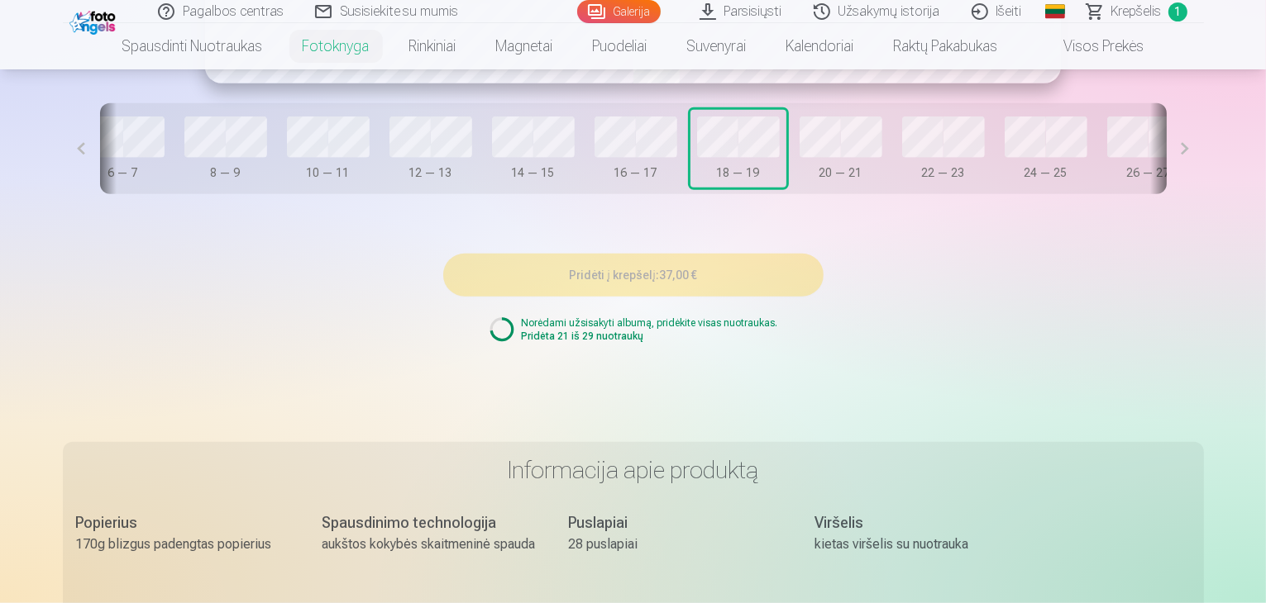
click at [1204, 194] on button at bounding box center [1184, 148] width 37 height 91
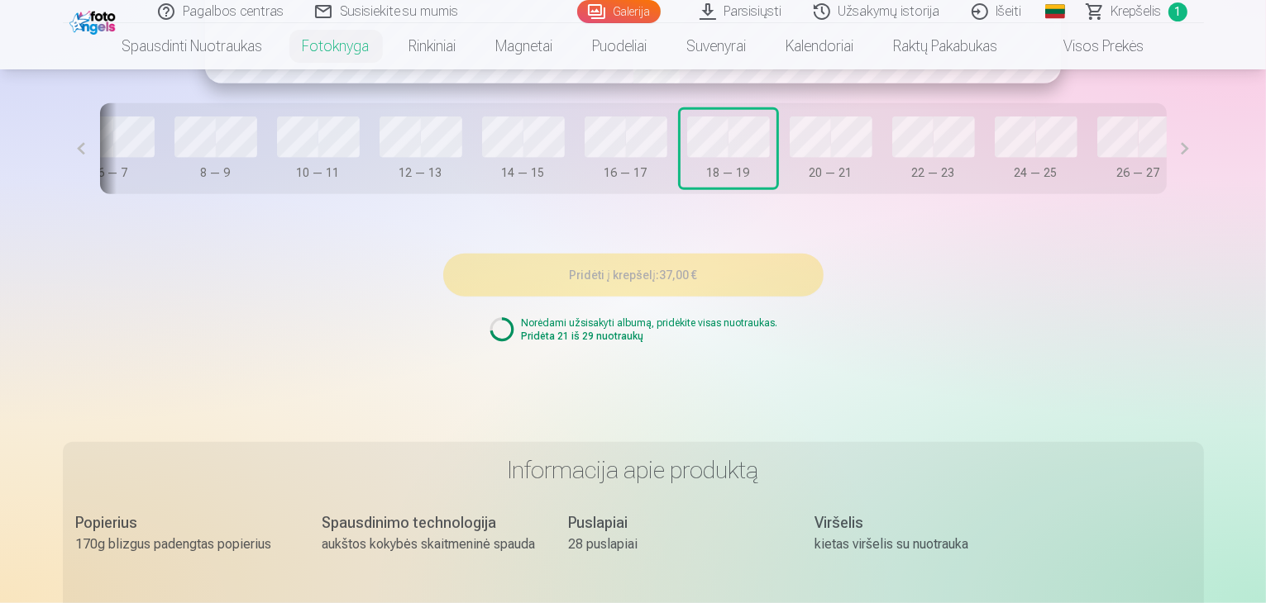
click at [1204, 194] on button at bounding box center [1184, 148] width 37 height 91
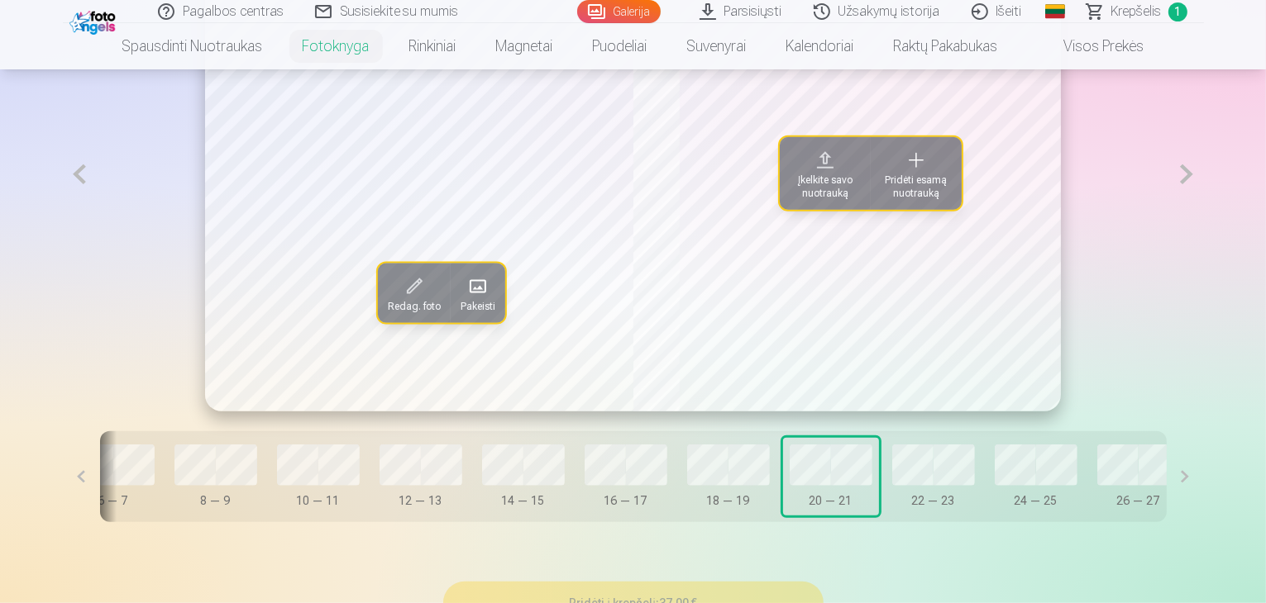
scroll to position [1065, 0]
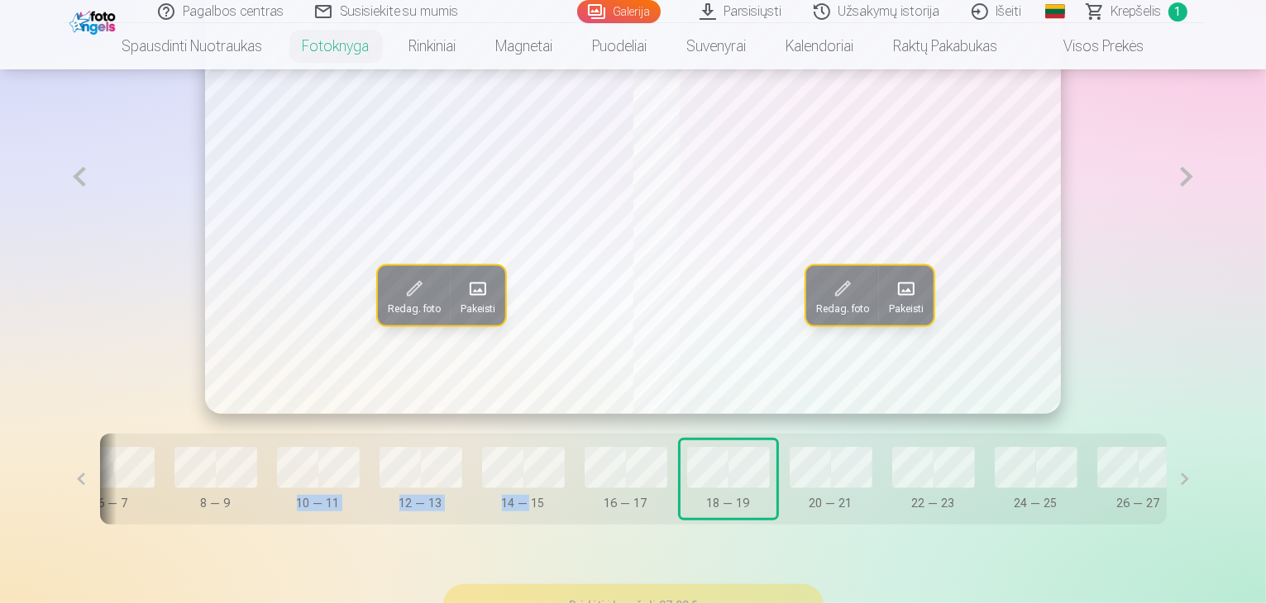
click at [249, 525] on div "Dangtelis 0 — 1 2 — 3 4 — 5 6 — 7 8 — 9 10 — 11 12 — 13 14 — 15 16 — 17 18 — 19…" at bounding box center [633, 479] width 1066 height 91
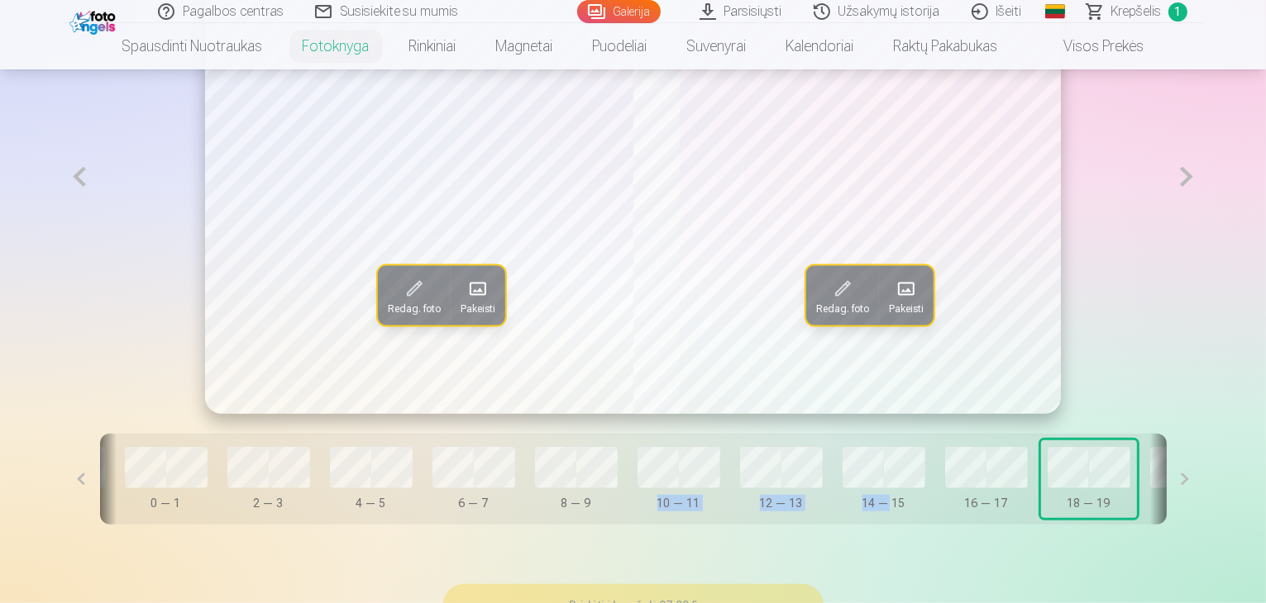
scroll to position [0, 0]
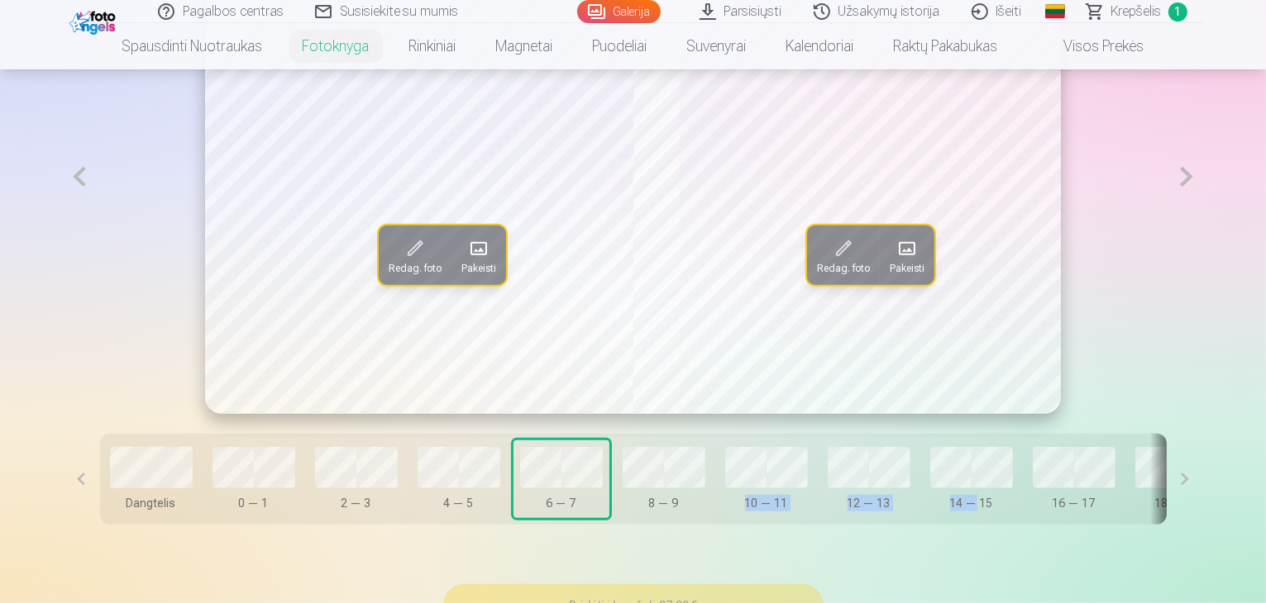
click at [465, 262] on span at bounding box center [478, 249] width 26 height 26
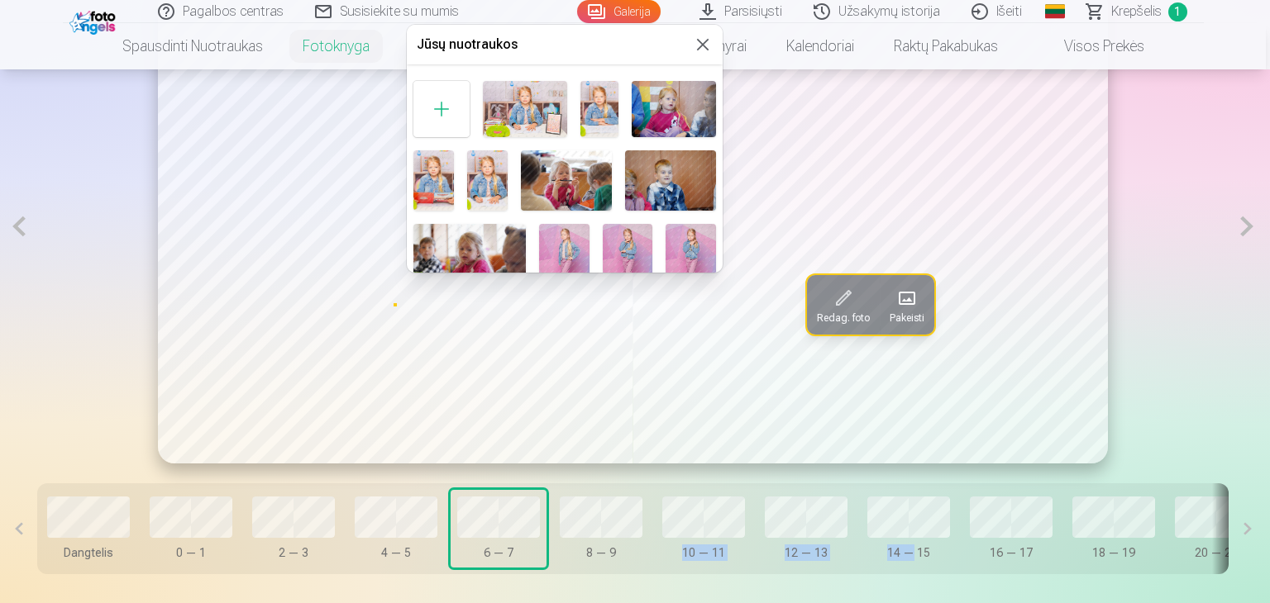
click at [578, 248] on img at bounding box center [564, 261] width 50 height 75
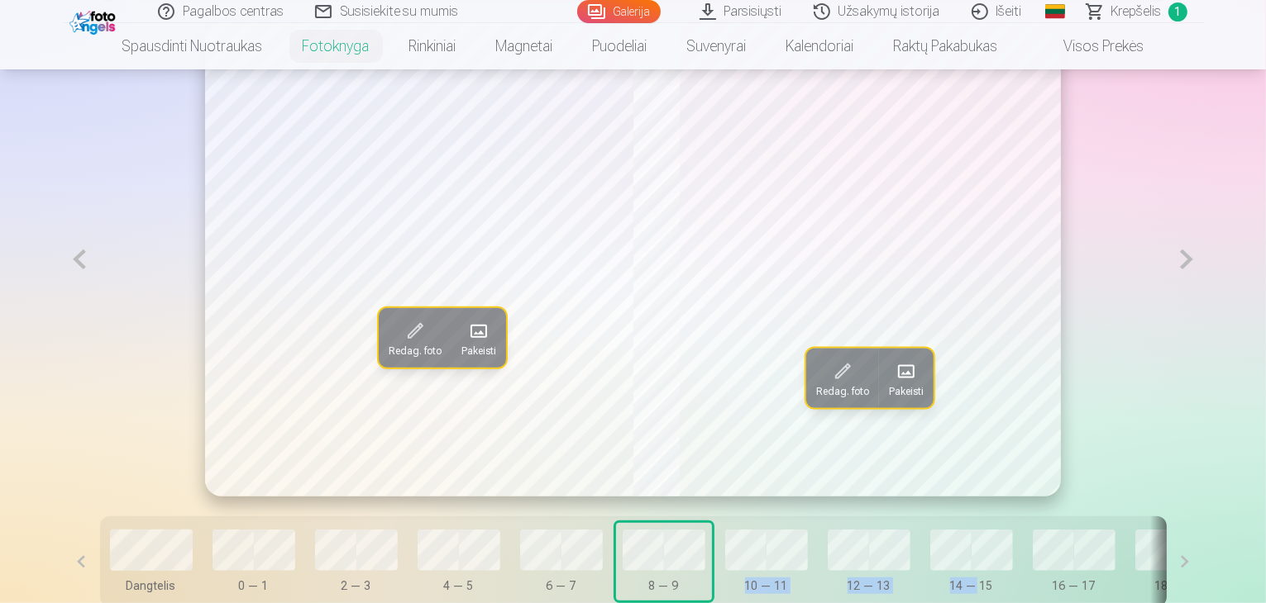
scroll to position [1065, 0]
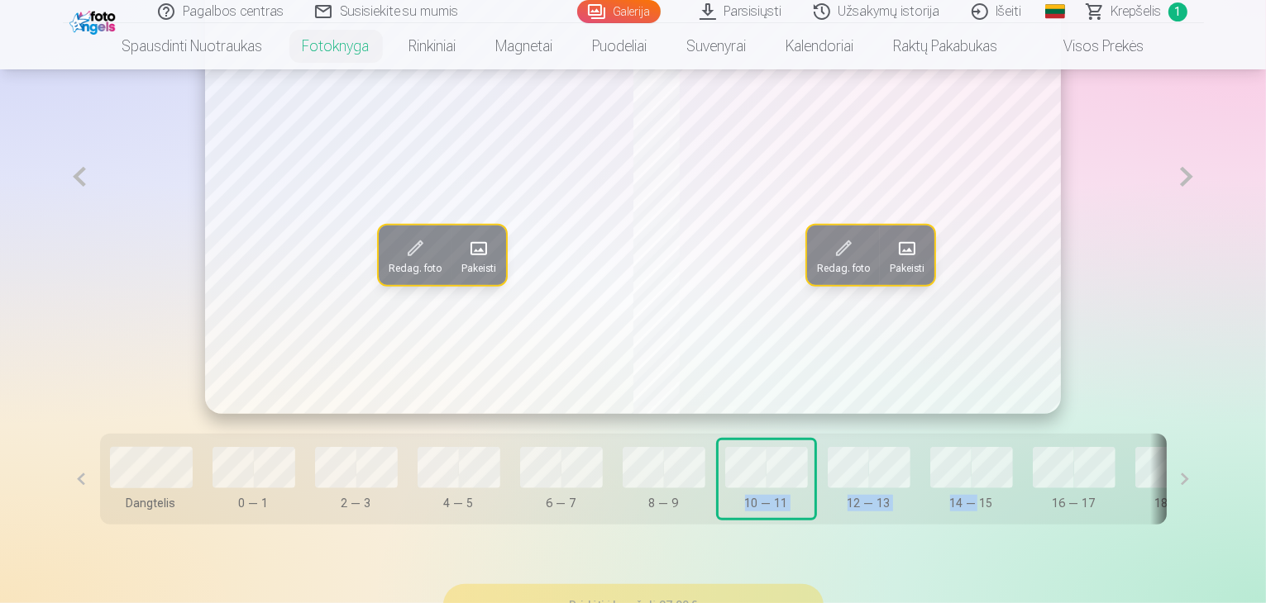
click at [821, 518] on button "12 — 13" at bounding box center [869, 480] width 96 height 78
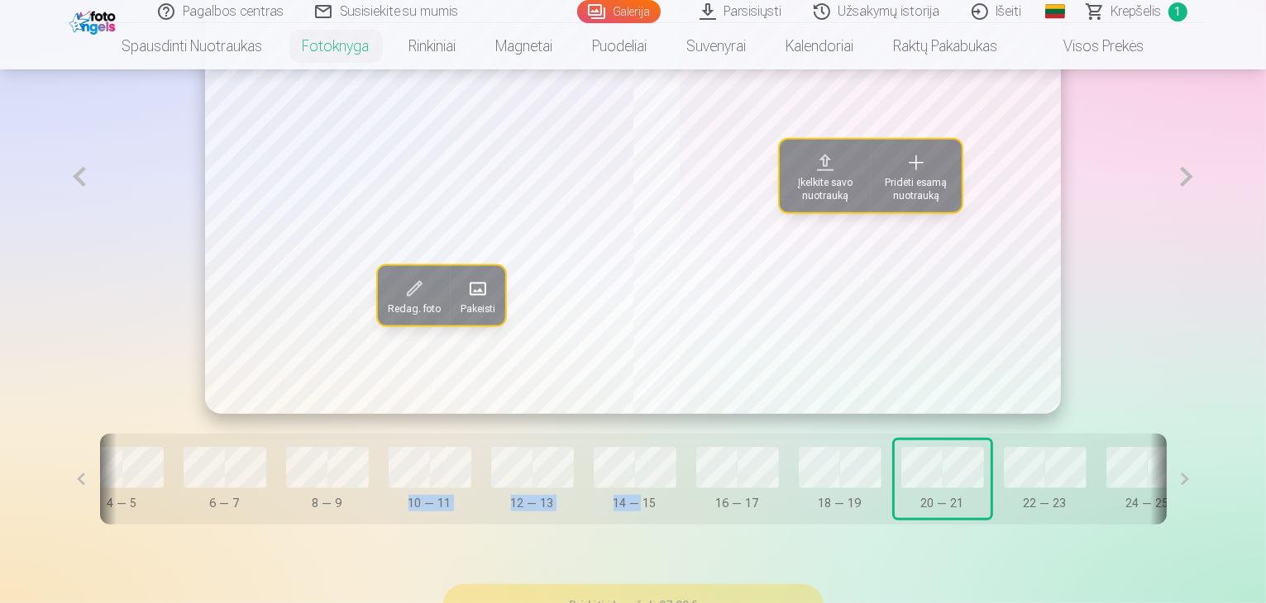
scroll to position [0, 337]
click at [842, 203] on span "Įkelkite savo nuotrauką" at bounding box center [824, 189] width 71 height 26
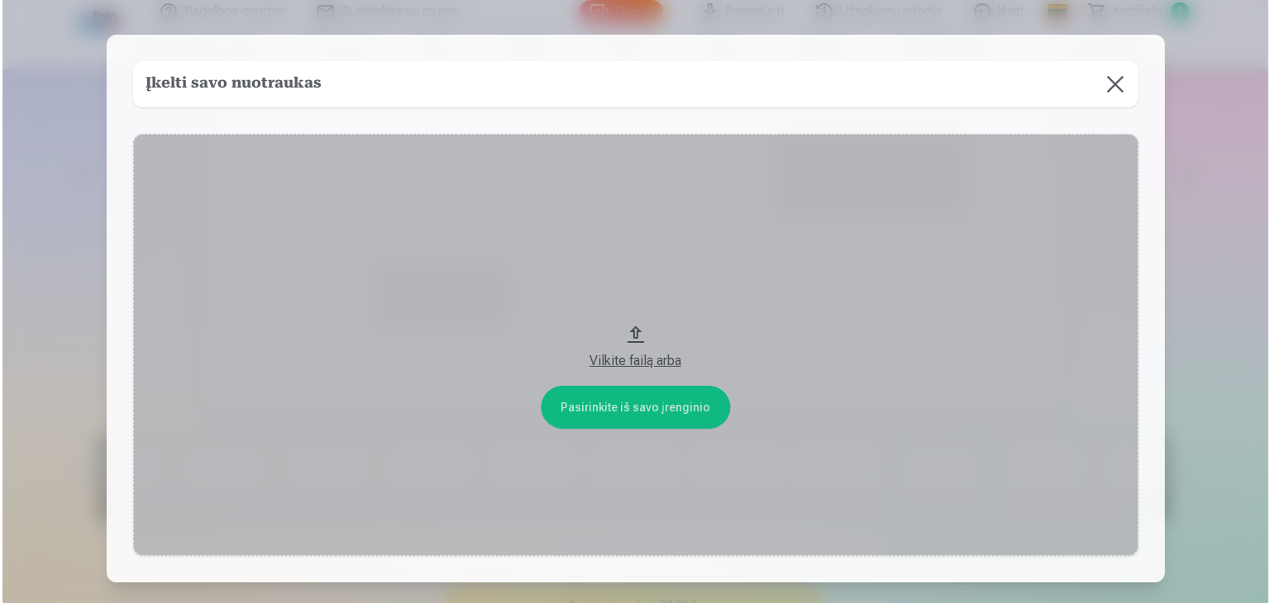
scroll to position [1066, 0]
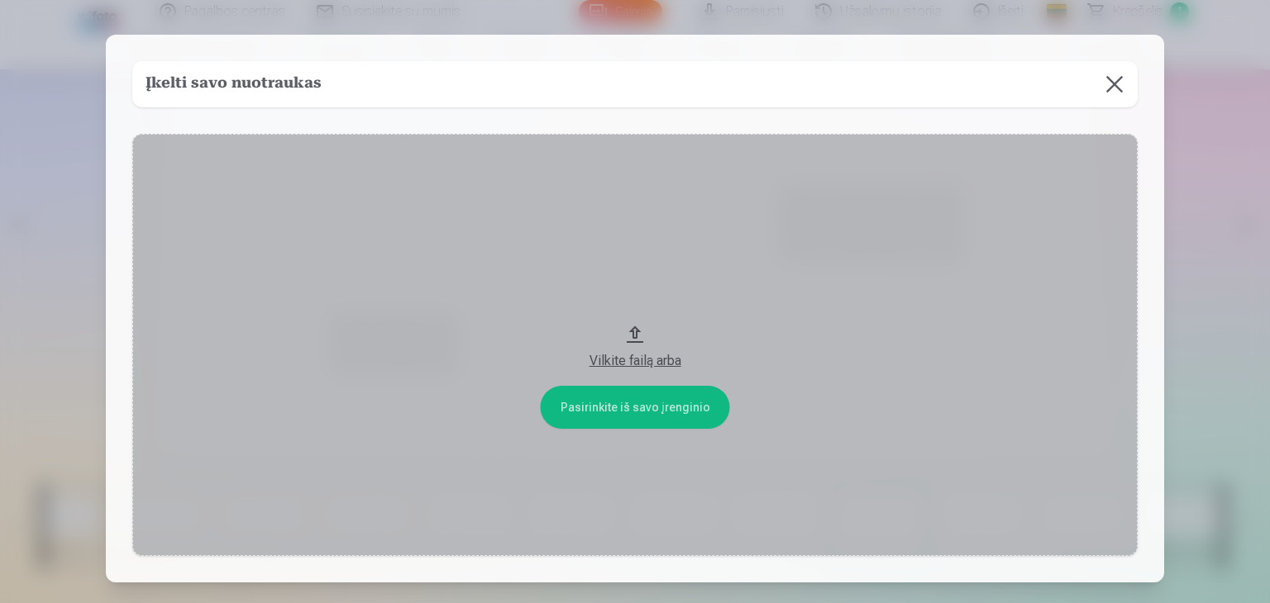
click at [647, 361] on div "Vilkite failą arba" at bounding box center [635, 361] width 972 height 20
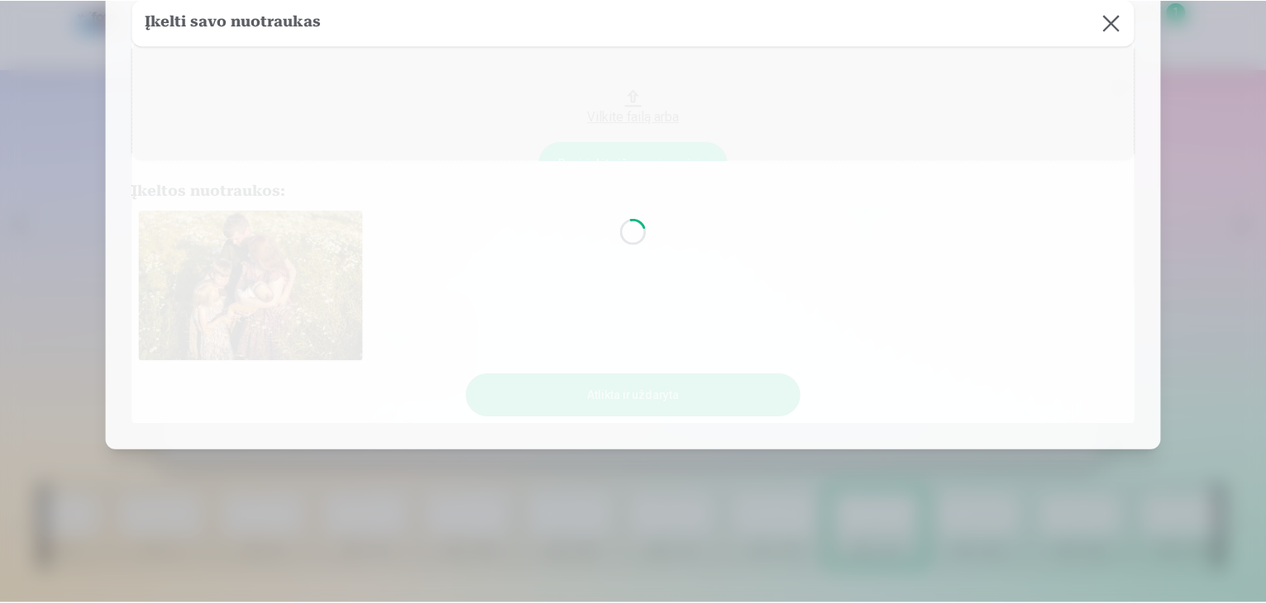
scroll to position [145, 0]
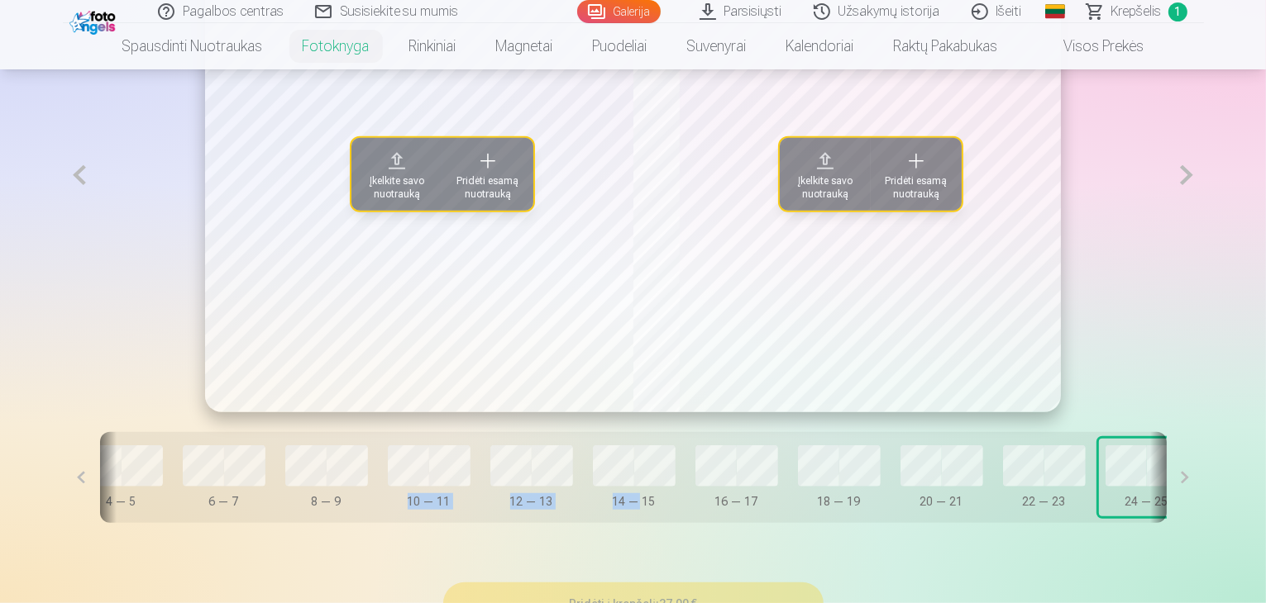
click at [367, 211] on button "Įkelkite savo nuotrauką" at bounding box center [396, 174] width 91 height 73
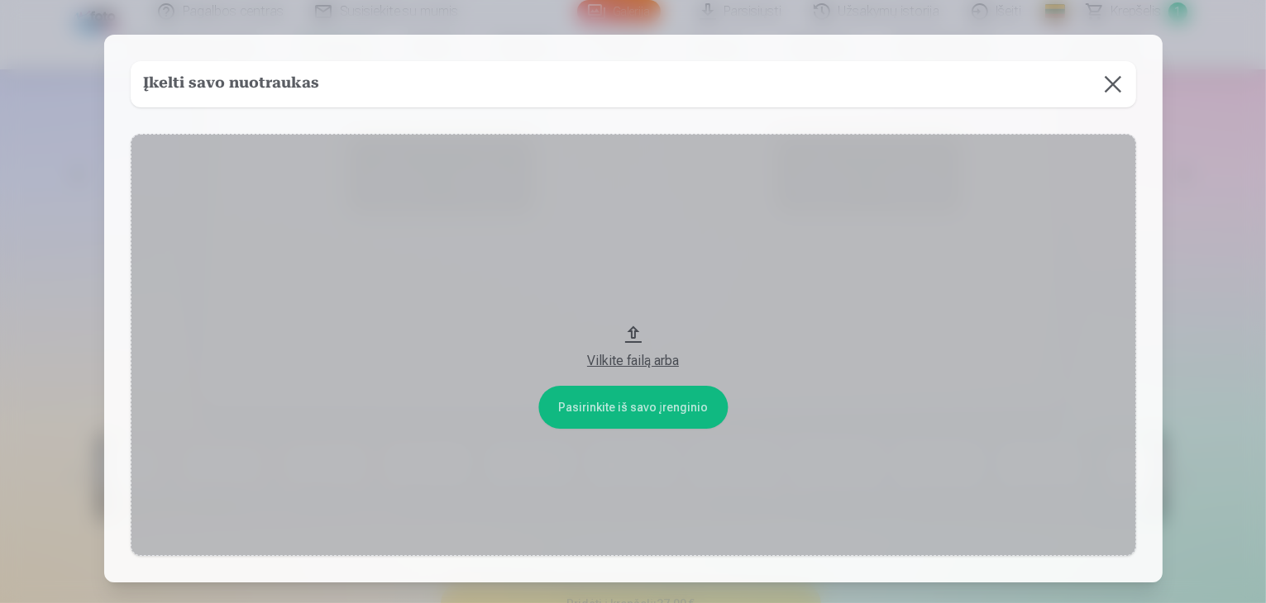
scroll to position [1068, 0]
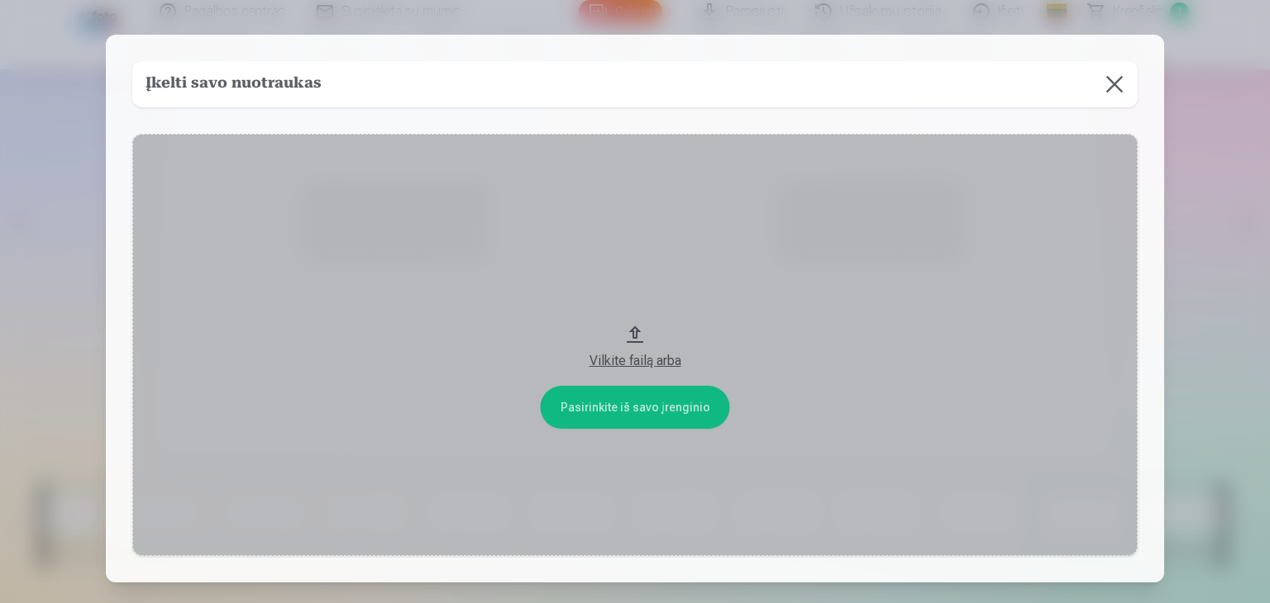
click at [632, 364] on div "Vilkite failą arba" at bounding box center [635, 361] width 972 height 20
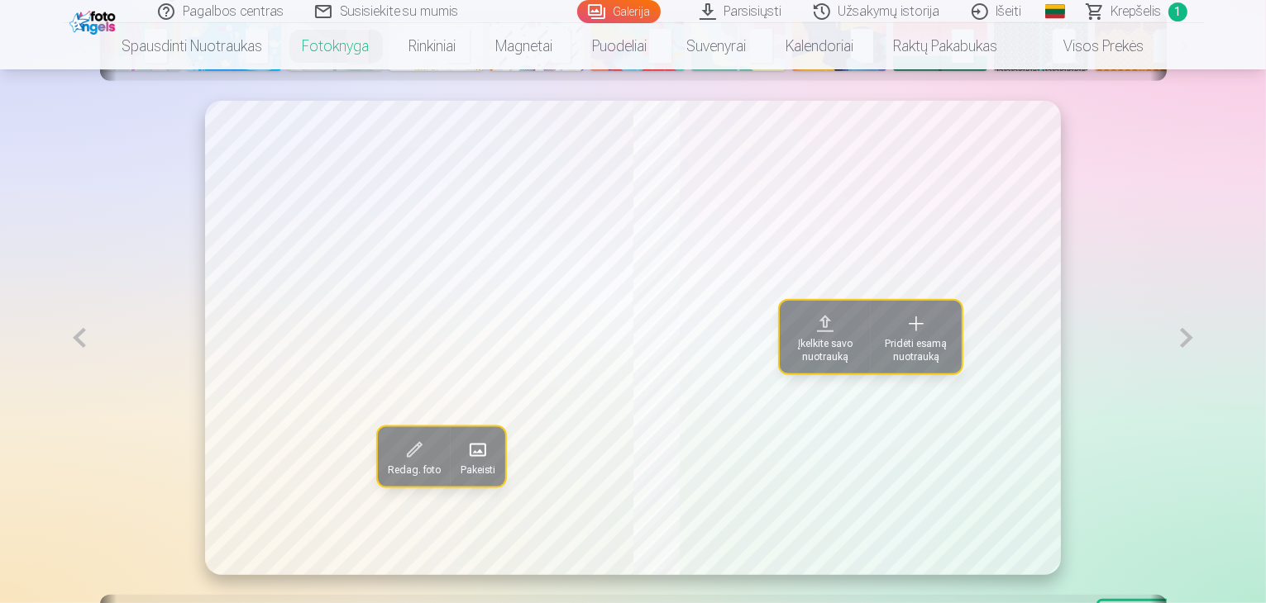
scroll to position [903, 0]
click at [832, 365] on span "Įkelkite savo nuotrauką" at bounding box center [824, 351] width 71 height 26
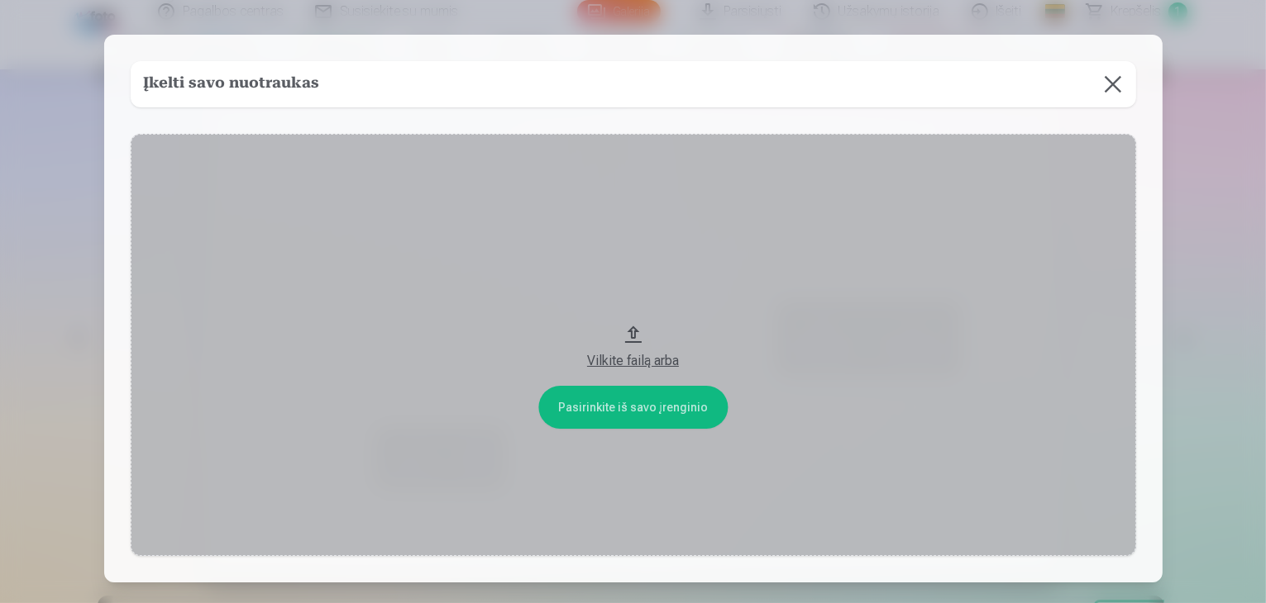
scroll to position [905, 0]
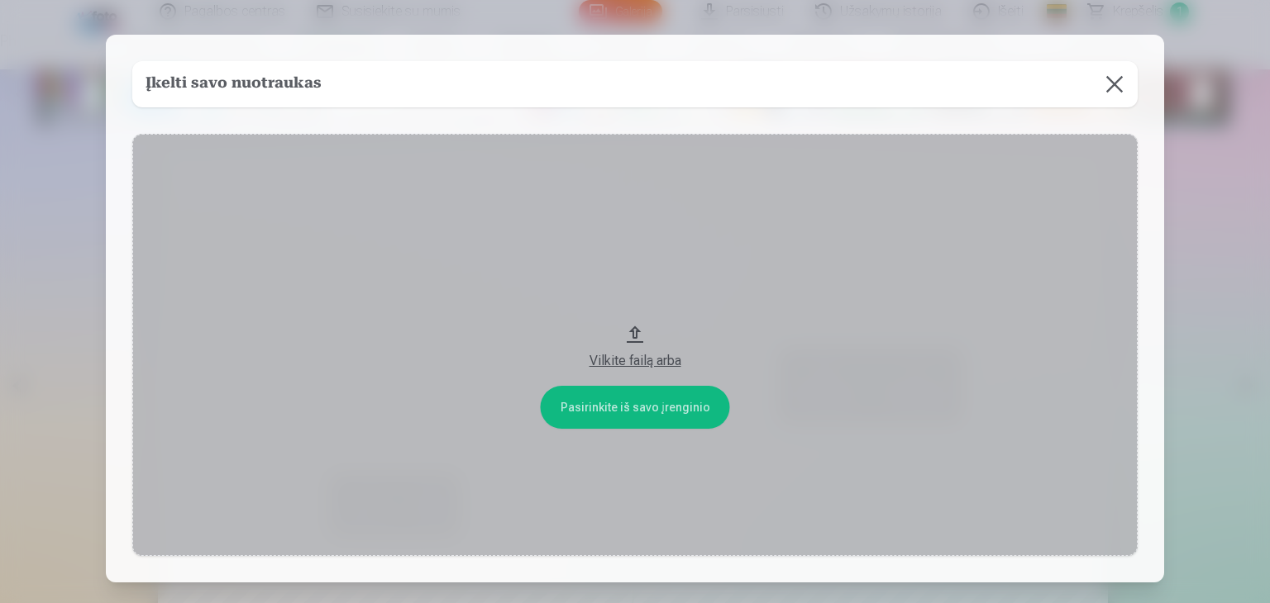
click at [668, 350] on div "Vilkite failą arba" at bounding box center [635, 356] width 972 height 30
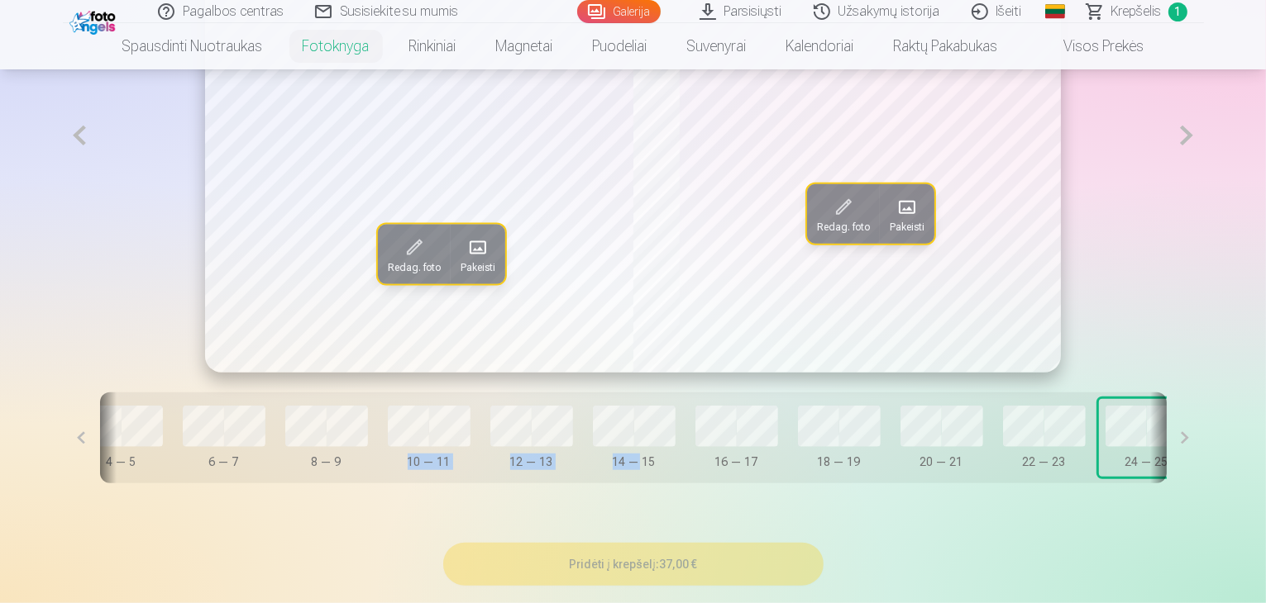
scroll to position [1153, 0]
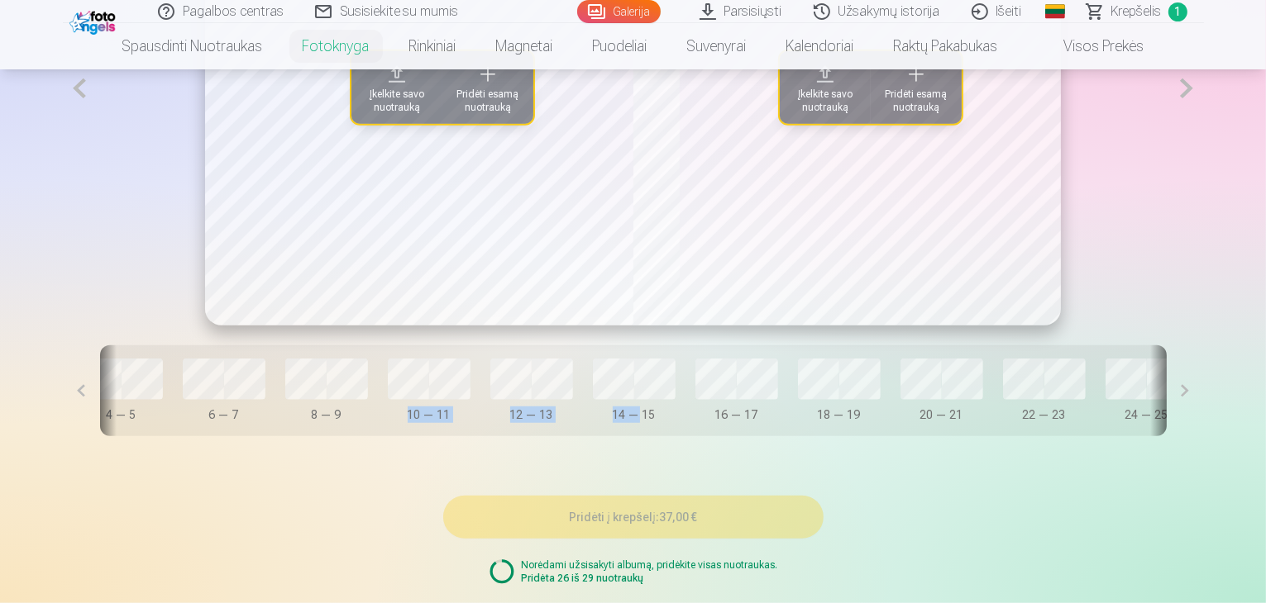
click at [354, 124] on button "Įkelkite savo nuotrauką" at bounding box center [396, 87] width 91 height 73
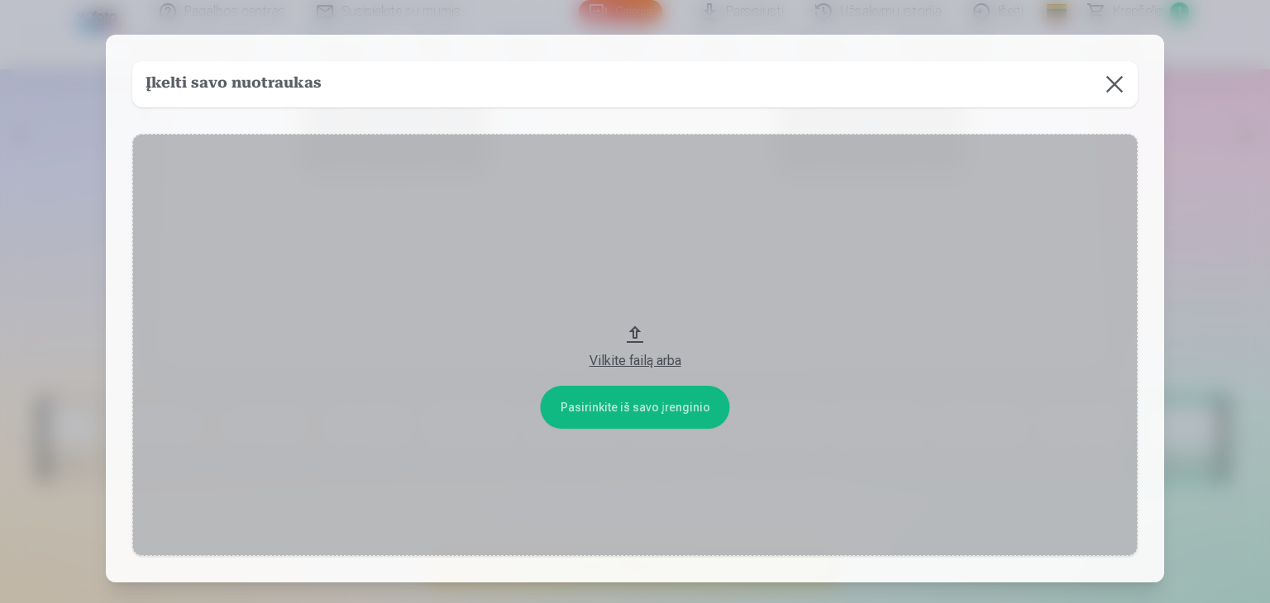
click at [629, 359] on div "Vilkite failą arba" at bounding box center [635, 361] width 972 height 20
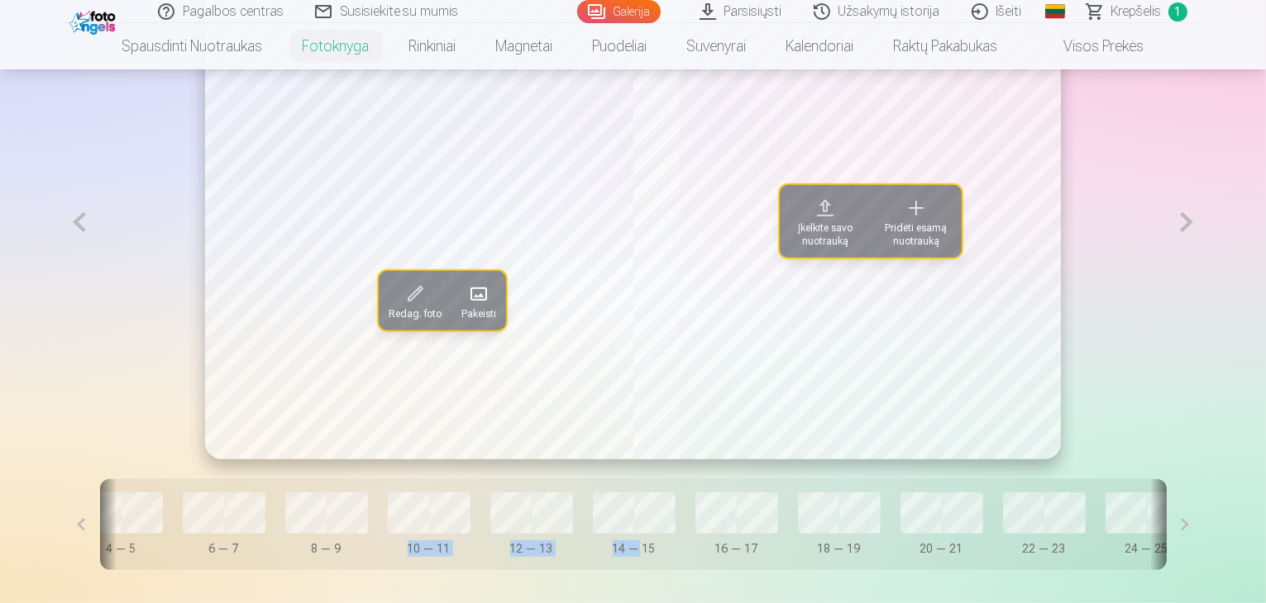
scroll to position [990, 0]
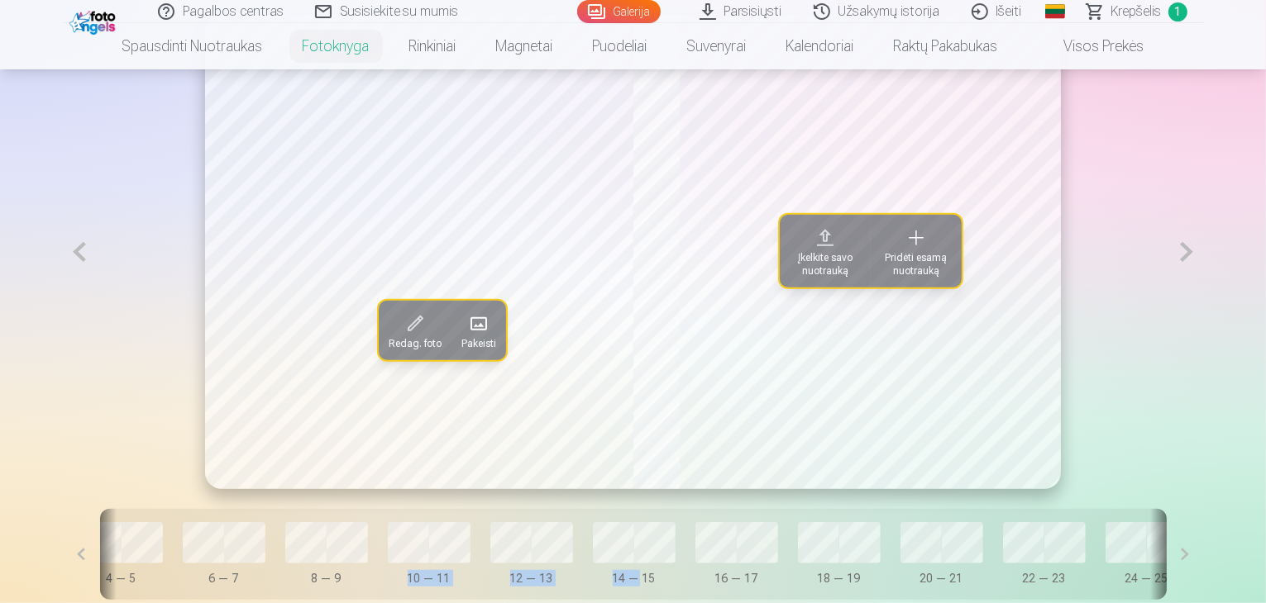
click at [814, 278] on span "Įkelkite savo nuotrauką" at bounding box center [824, 264] width 71 height 26
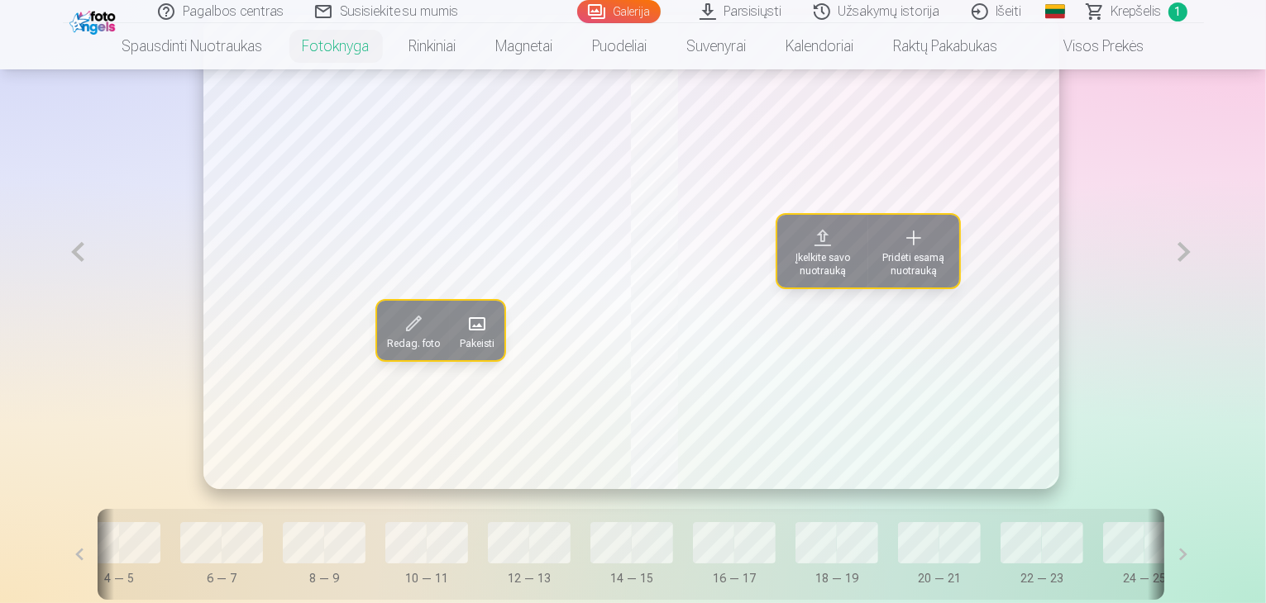
scroll to position [991, 0]
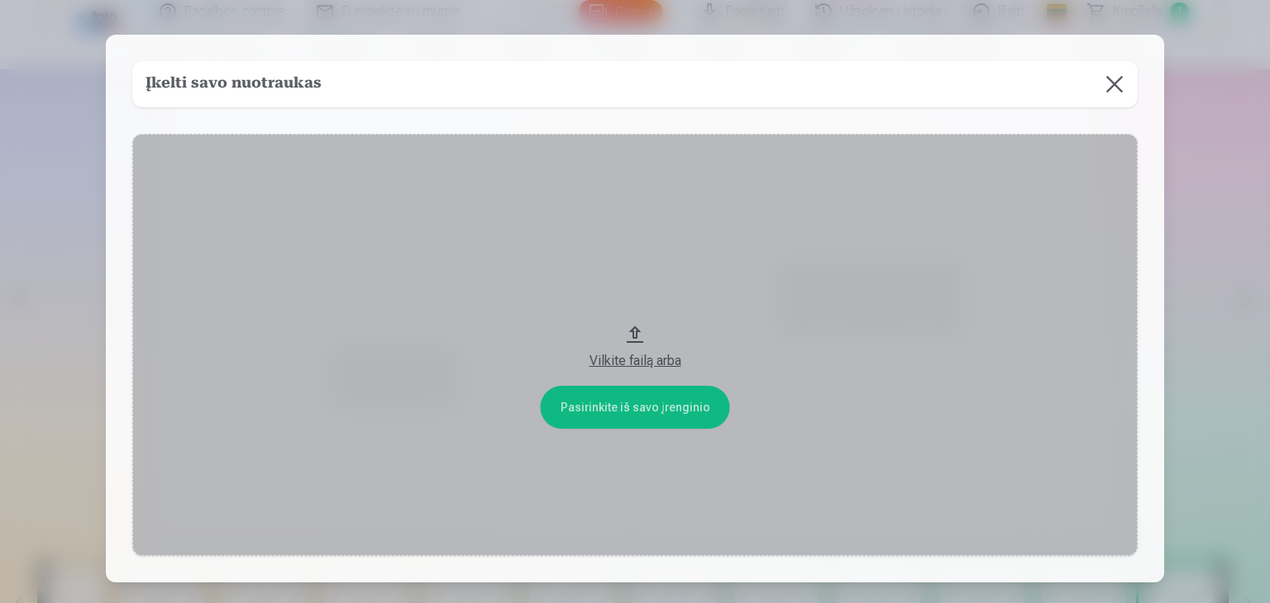
click at [651, 363] on div "Vilkite failą arba" at bounding box center [635, 361] width 972 height 20
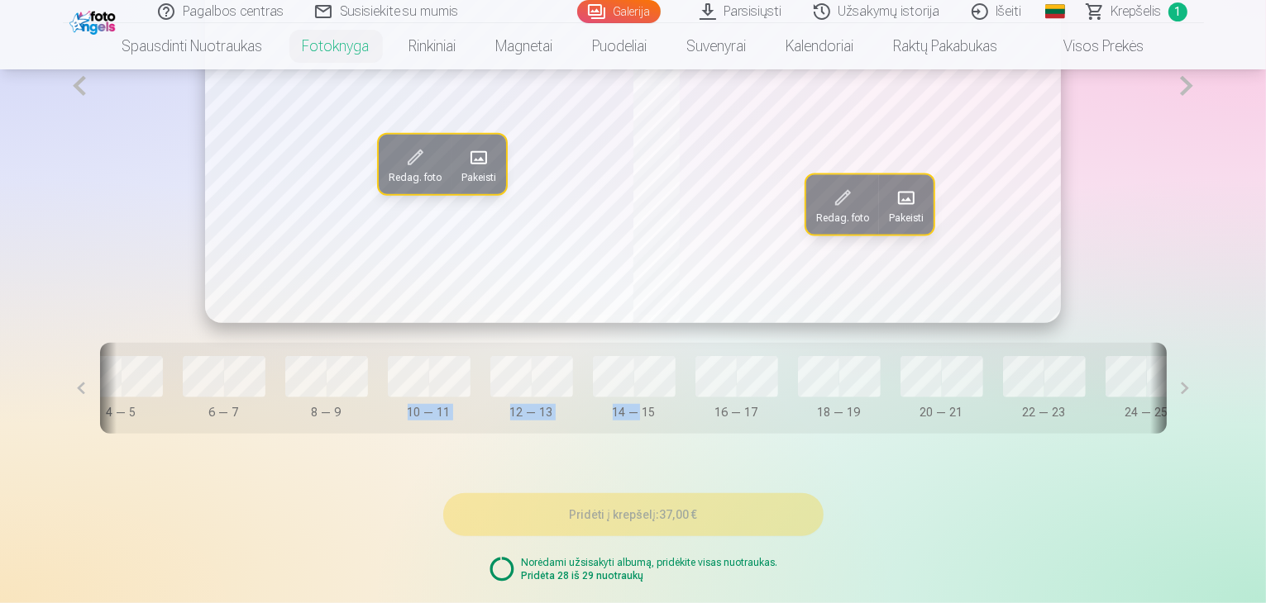
scroll to position [1156, 0]
click at [1123, 473] on div "Redag. foto Pakeisti Redag. foto Pakeisti Dangtelis 0 — 1 2 — 3 4 — 5 6 — 7 8 —…" at bounding box center [633, 150] width 1141 height 645
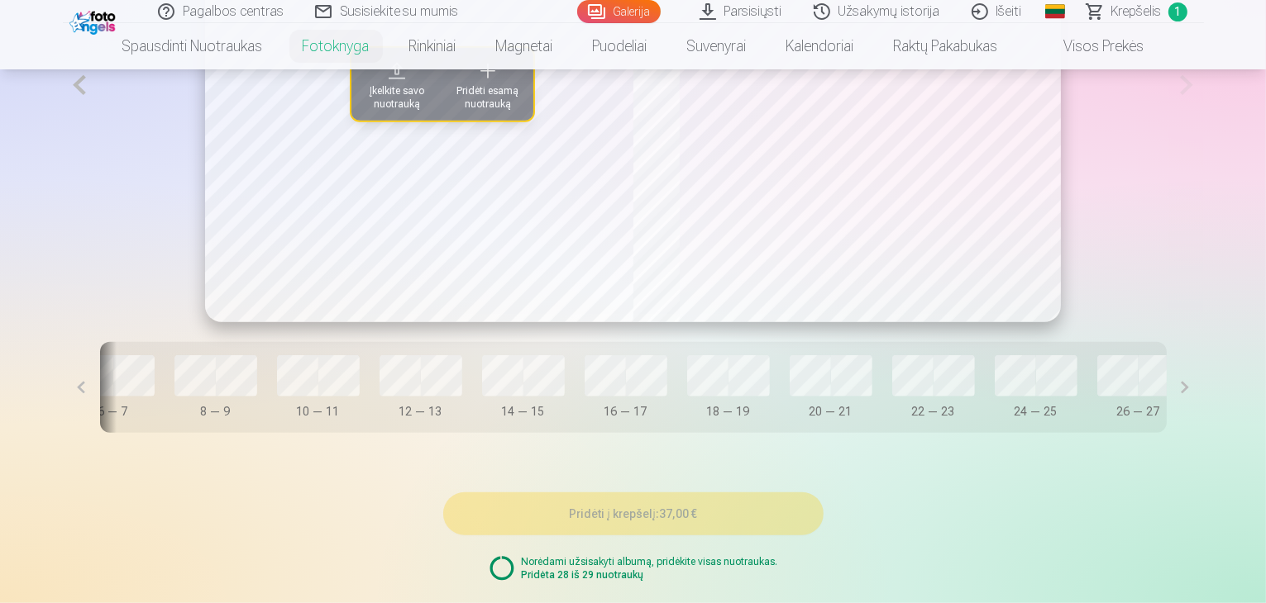
click at [384, 84] on span at bounding box center [397, 71] width 26 height 26
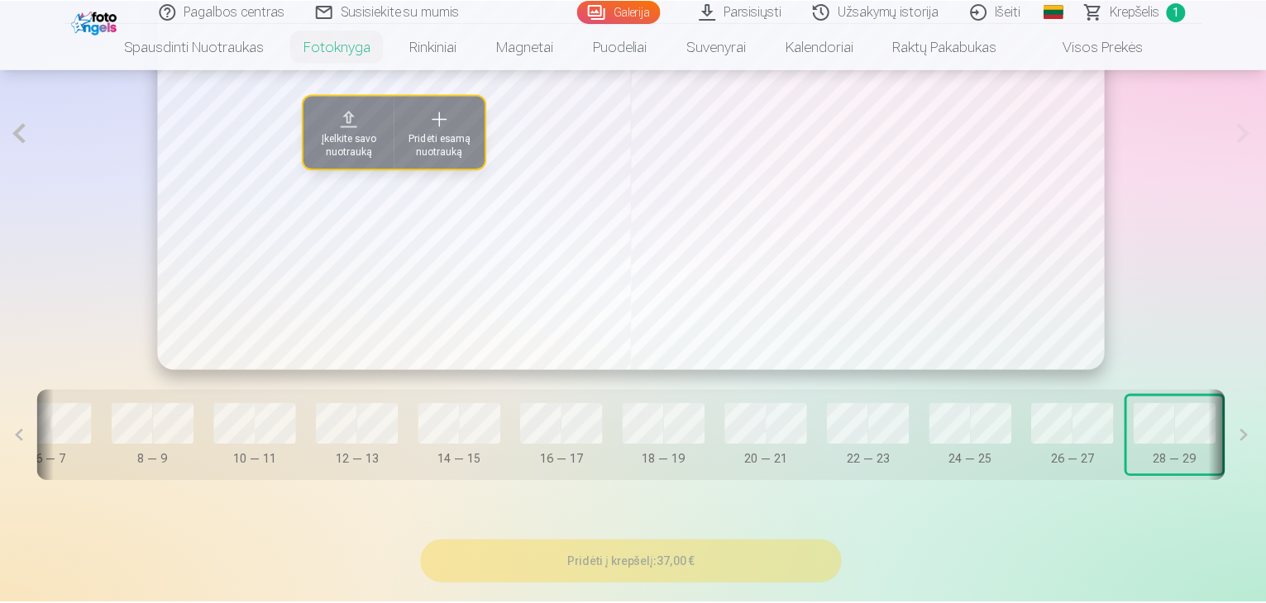
scroll to position [0, 444]
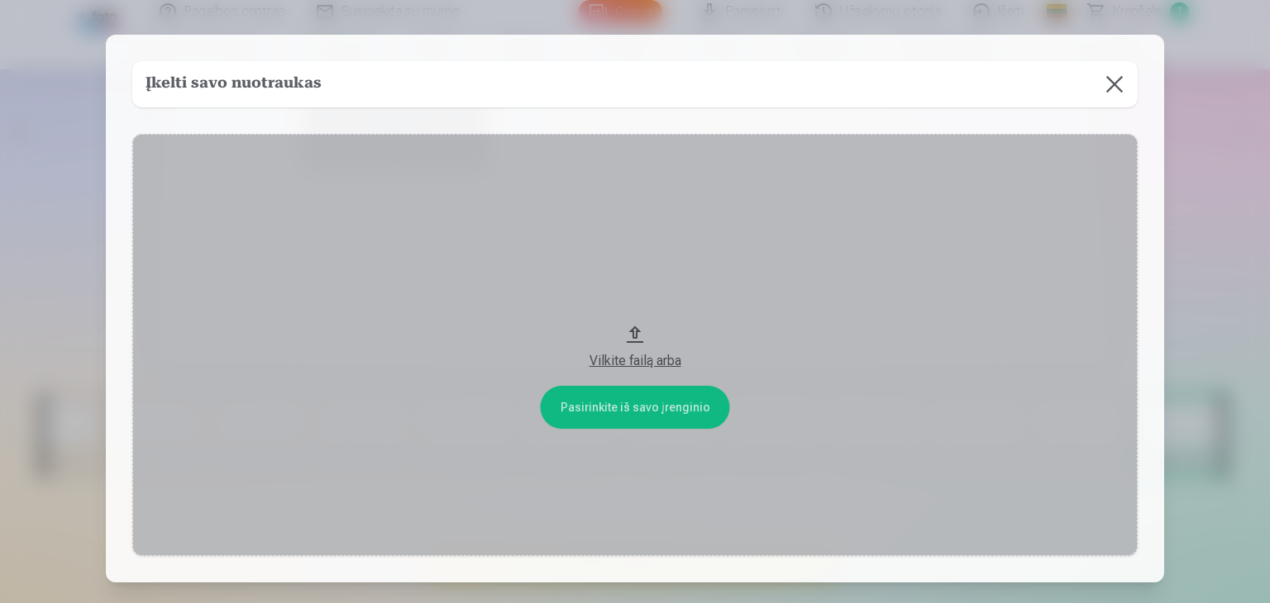
click at [669, 360] on div "Vilkite failą arba" at bounding box center [635, 361] width 972 height 20
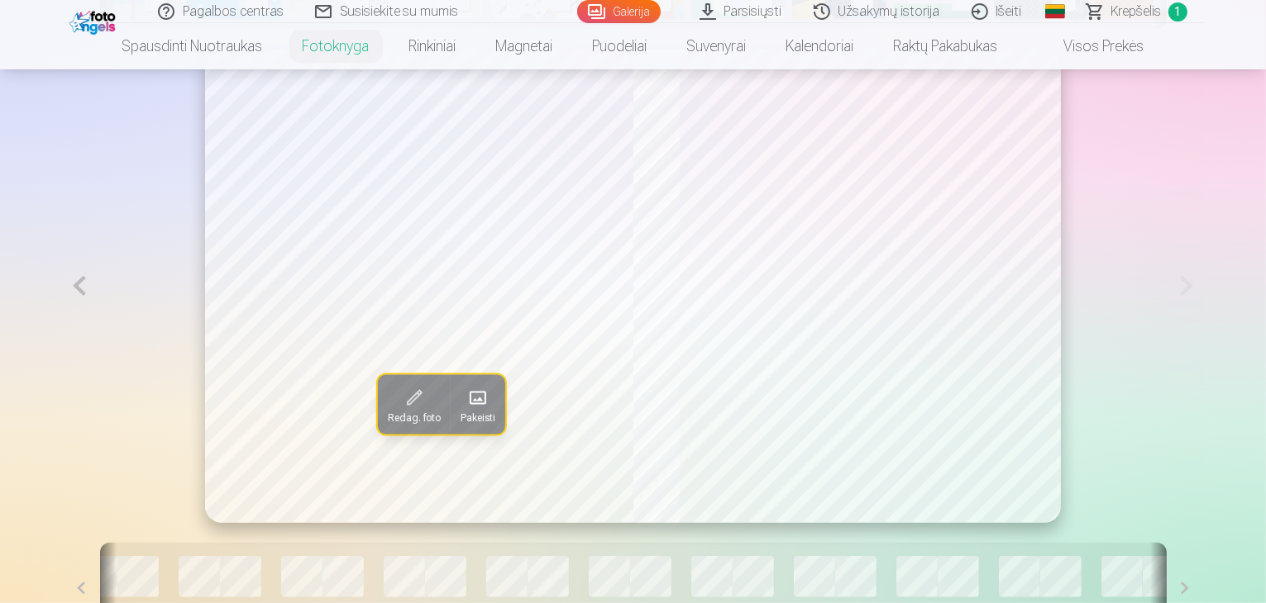
scroll to position [1158, 0]
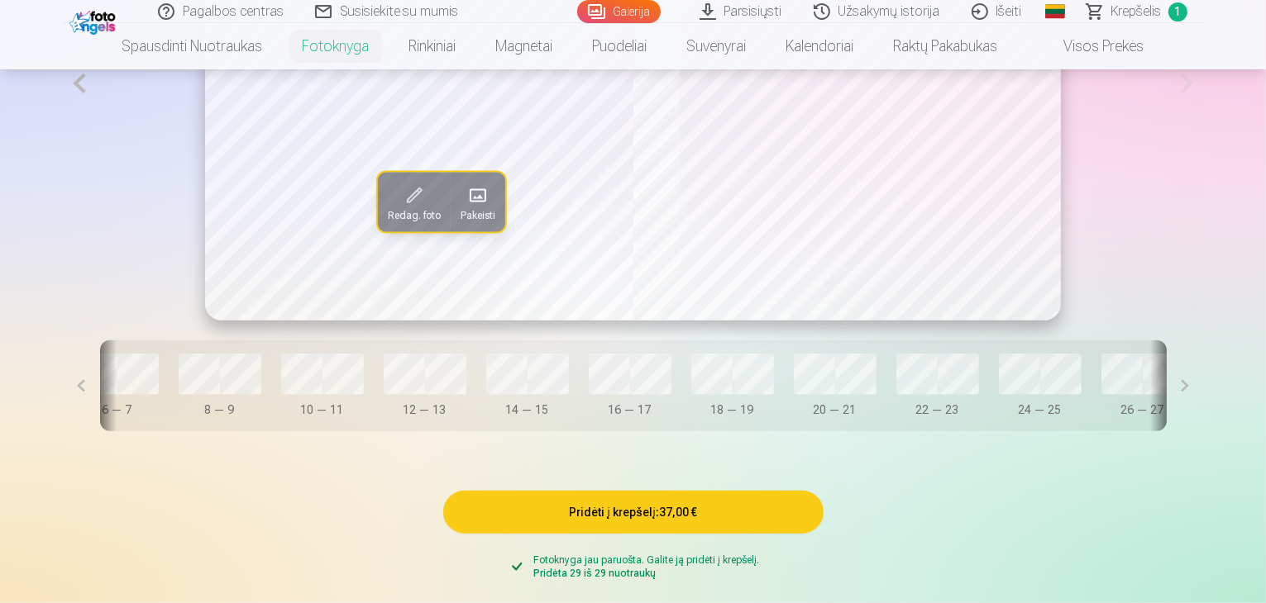
click at [378, 231] on button "Redag. foto" at bounding box center [414, 202] width 73 height 60
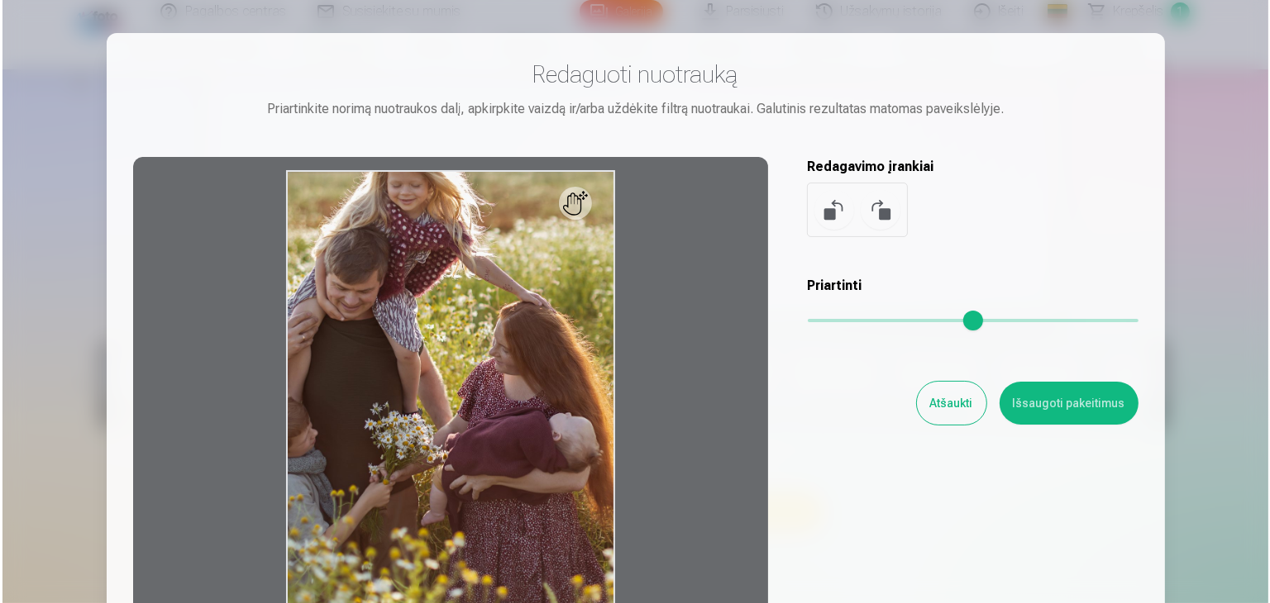
scroll to position [1161, 0]
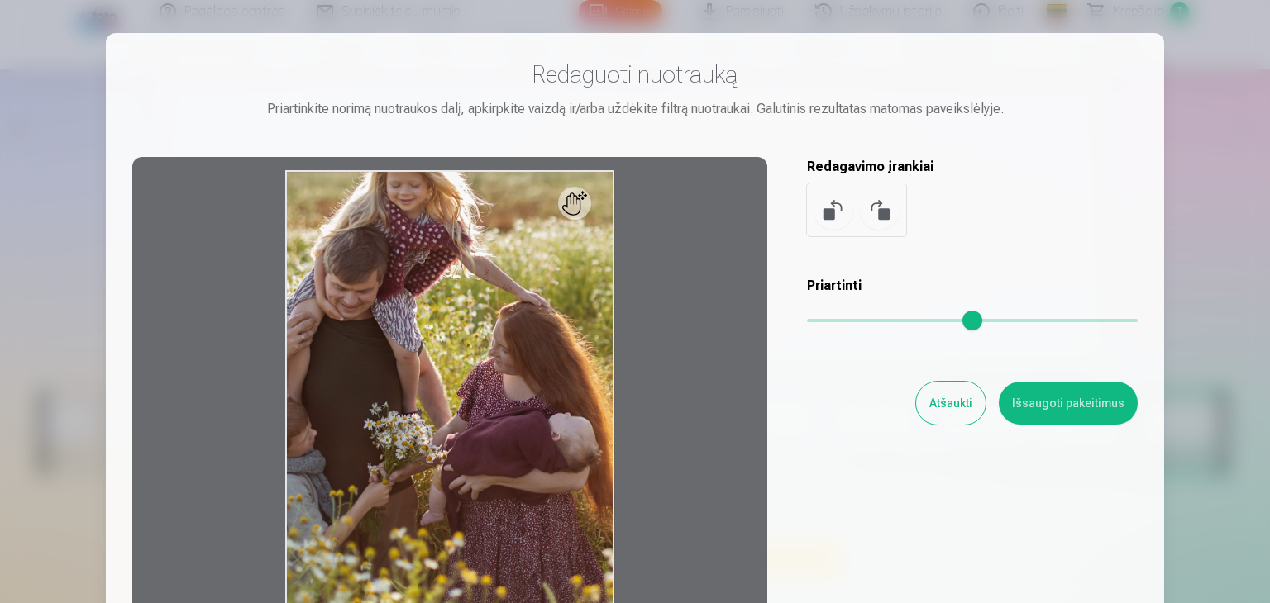
click at [937, 398] on button "Atšaukti" at bounding box center [950, 403] width 69 height 43
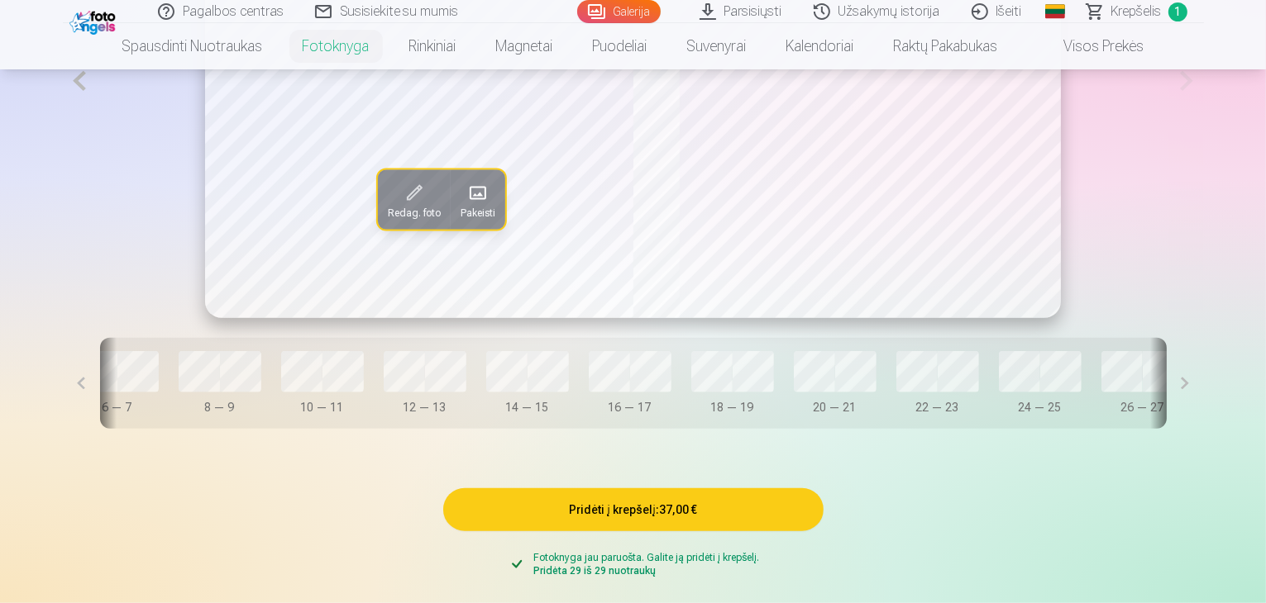
click at [465, 206] on span at bounding box center [478, 192] width 26 height 26
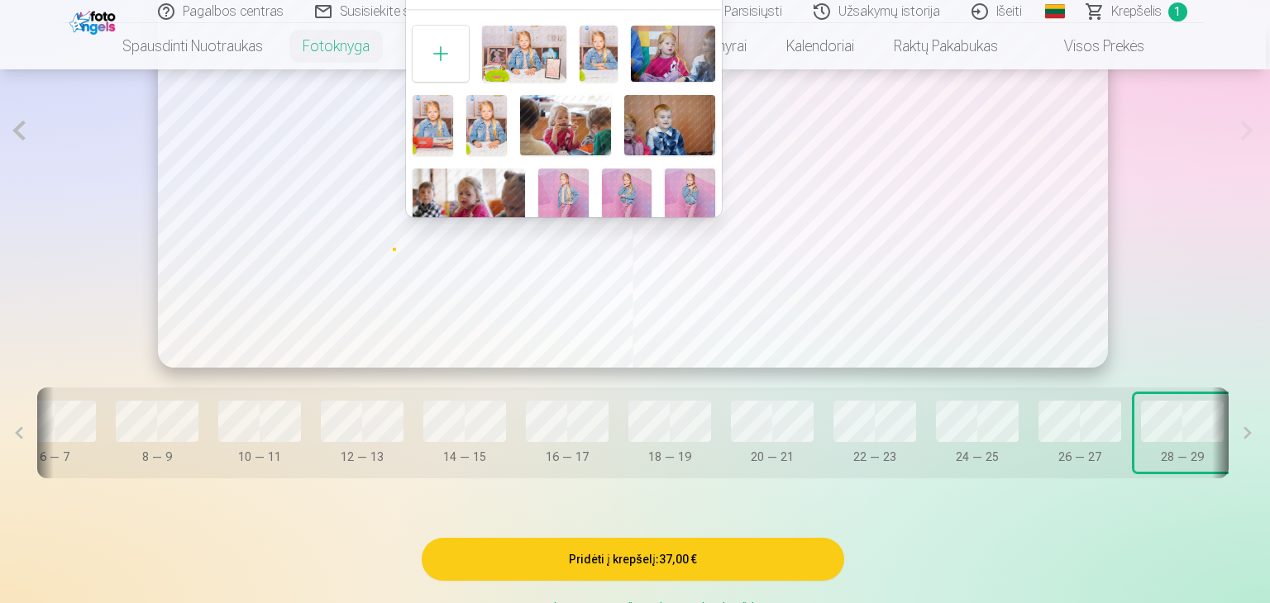
click at [447, 52] on div at bounding box center [441, 54] width 56 height 56
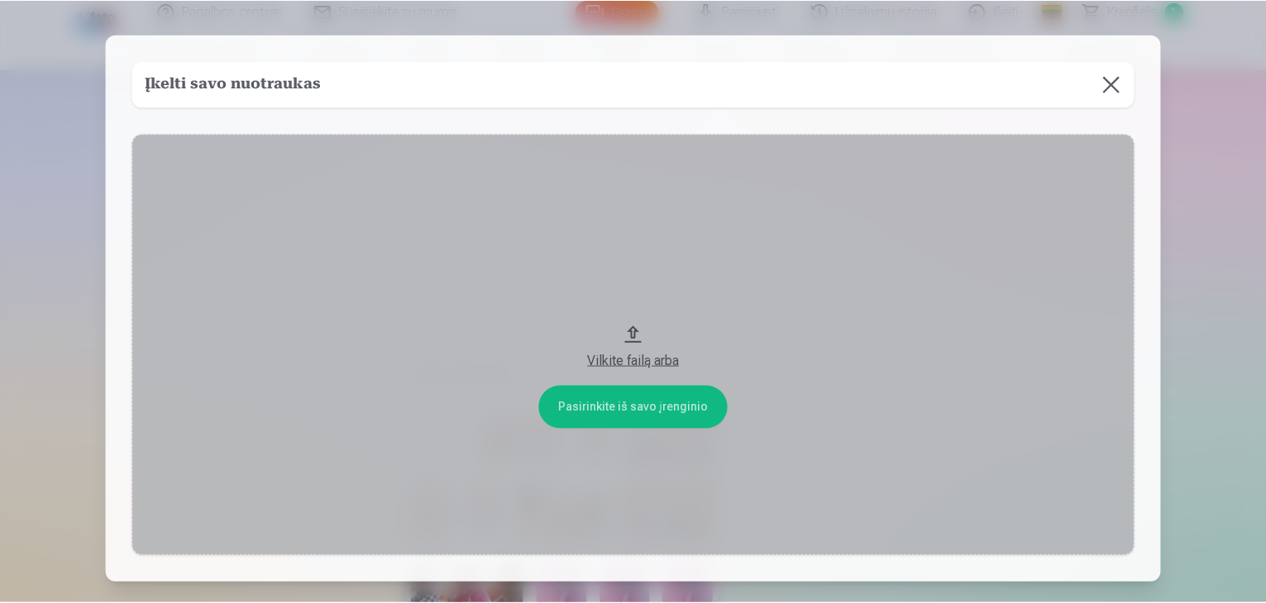
scroll to position [774, 0]
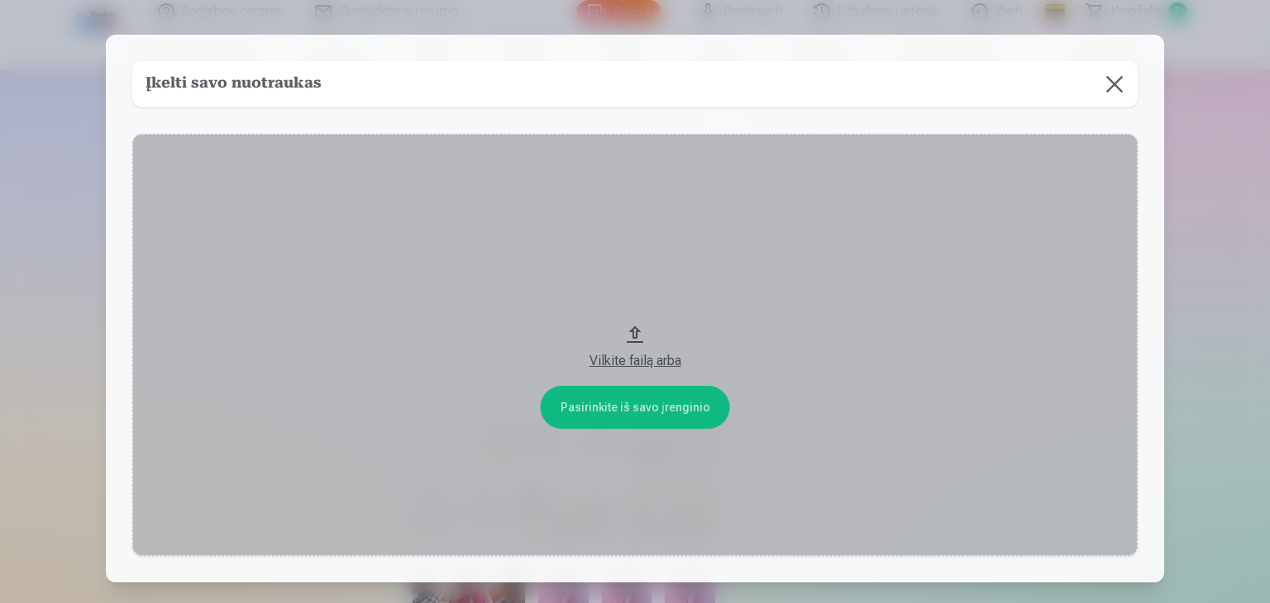
click at [642, 357] on div "Vilkite failą arba" at bounding box center [635, 361] width 972 height 20
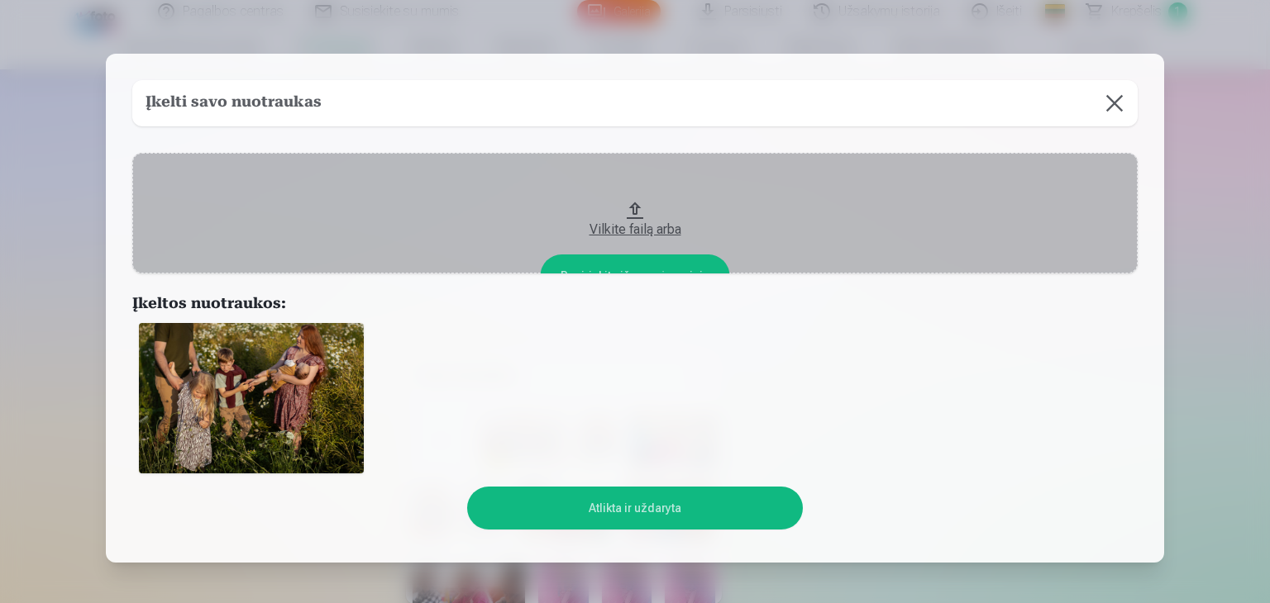
click at [651, 509] on button "Atlikta ir uždaryta" at bounding box center [634, 508] width 335 height 43
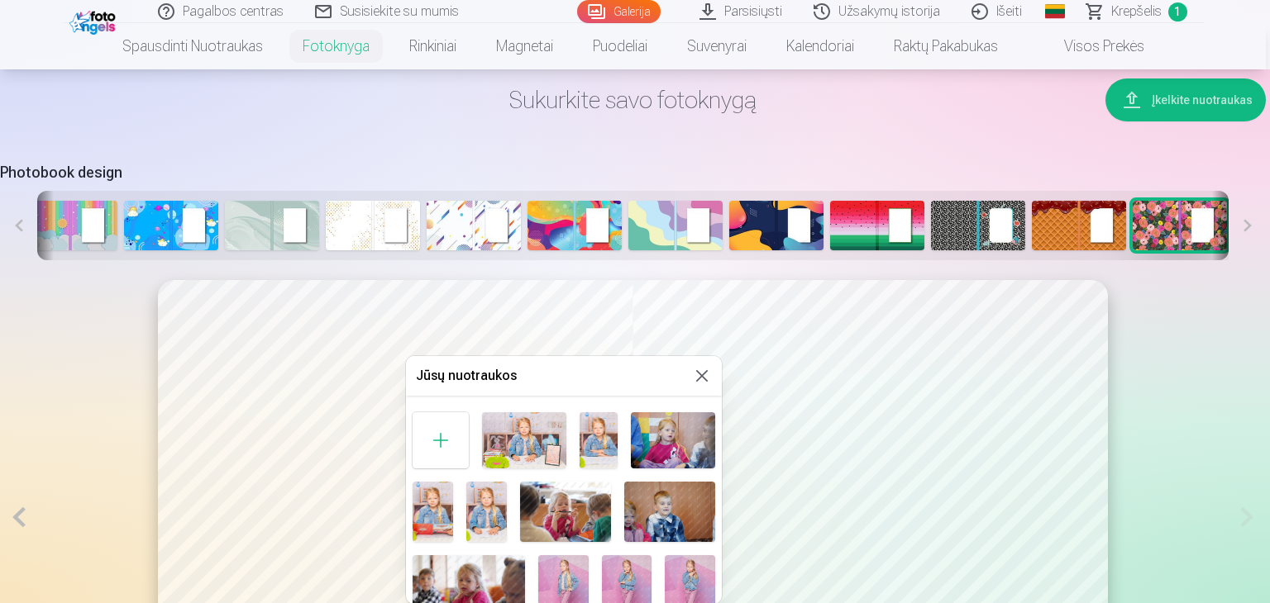
click at [692, 377] on button at bounding box center [702, 376] width 20 height 20
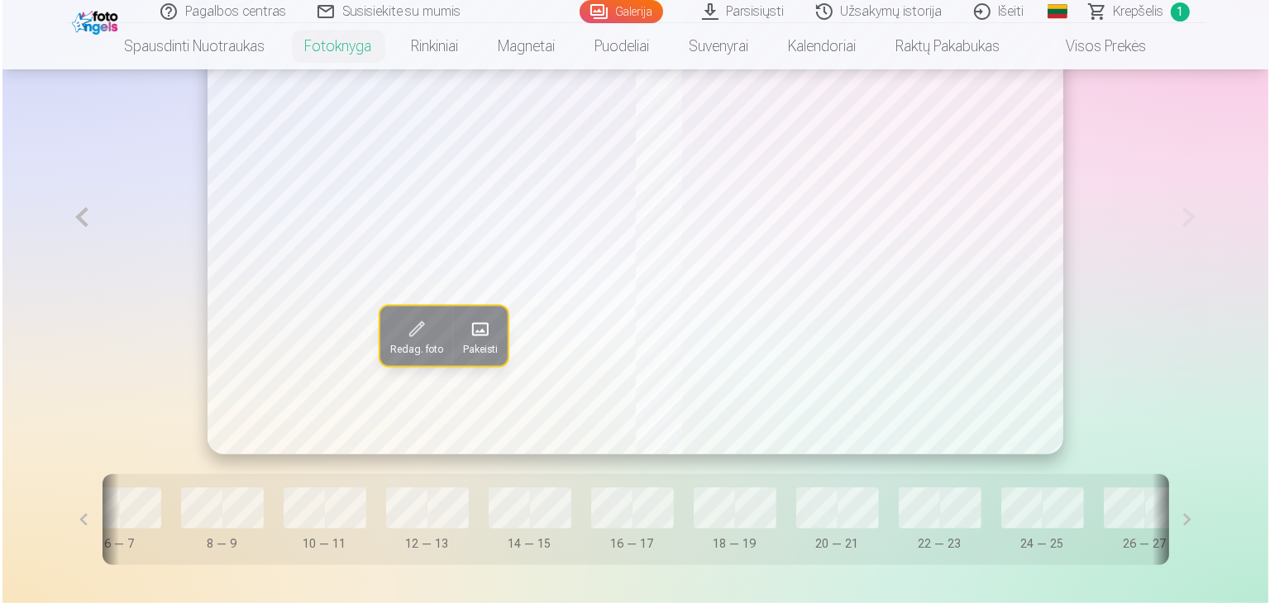
scroll to position [1022, 0]
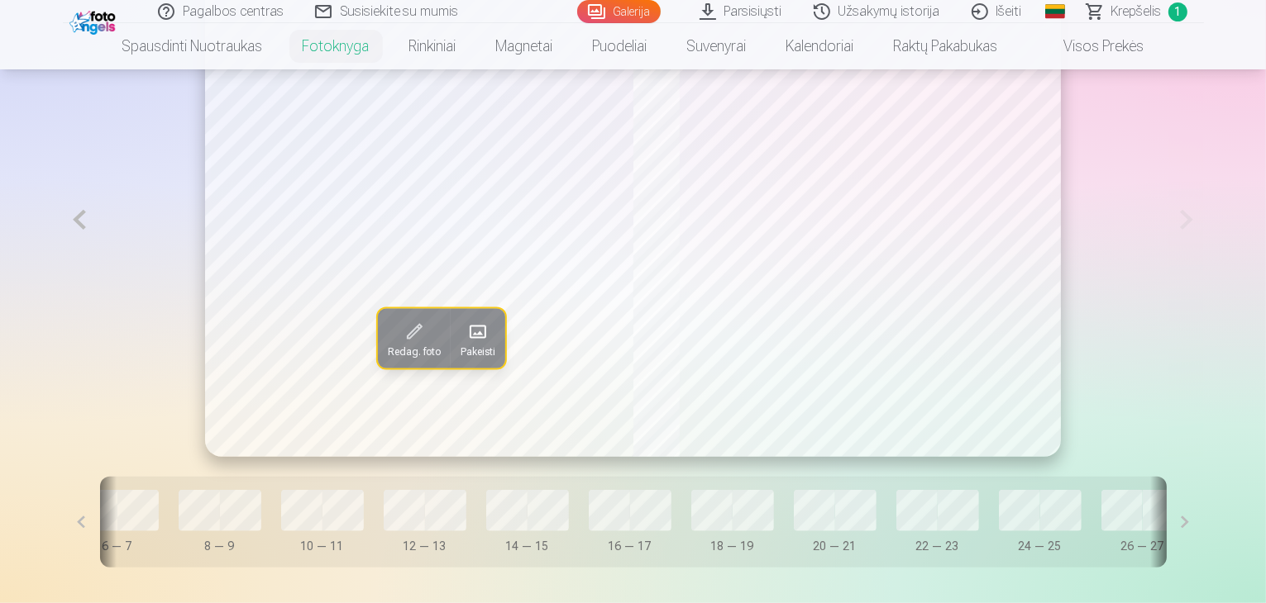
click at [465, 345] on span at bounding box center [478, 331] width 26 height 26
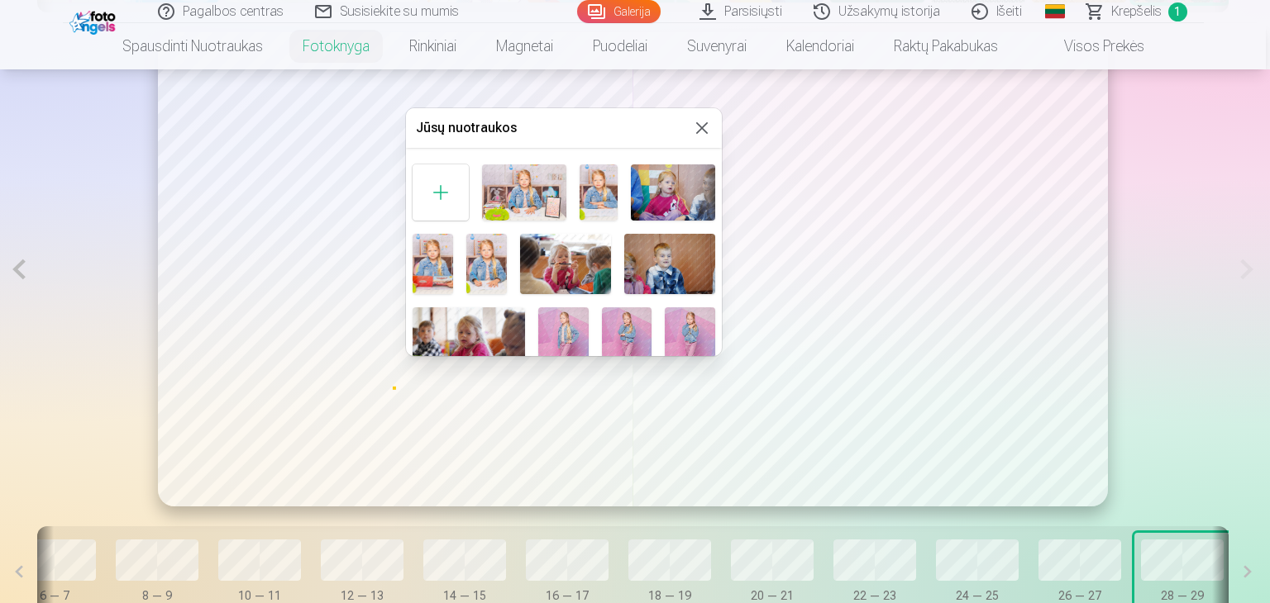
click at [440, 184] on div at bounding box center [441, 193] width 56 height 56
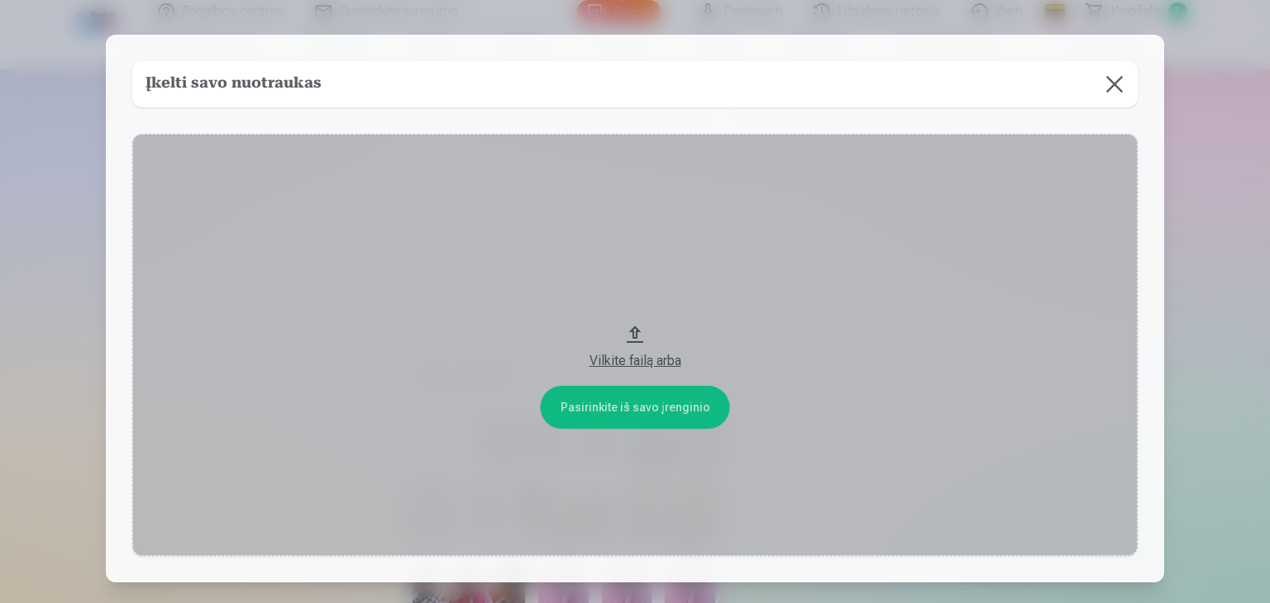
drag, startPoint x: 609, startPoint y: 347, endPoint x: 616, endPoint y: 358, distance: 12.6
click at [616, 358] on div "Vilkite failą arba" at bounding box center [635, 356] width 972 height 30
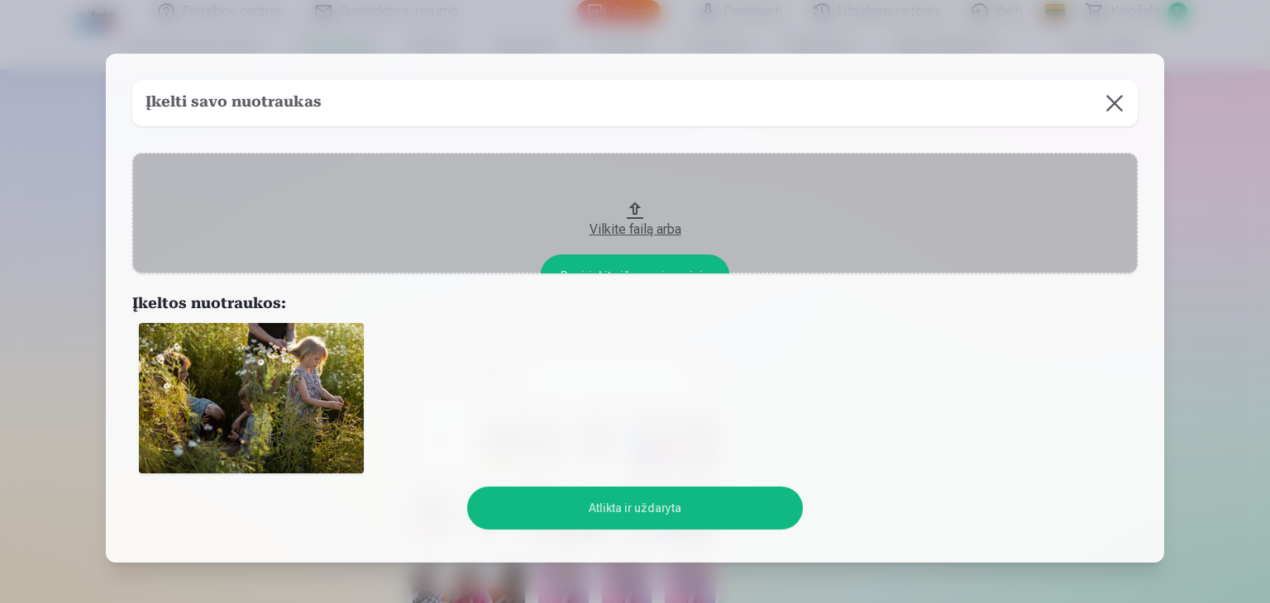
click at [244, 378] on img at bounding box center [251, 398] width 225 height 150
click at [629, 500] on button "Atlikta ir uždaryta" at bounding box center [634, 508] width 335 height 43
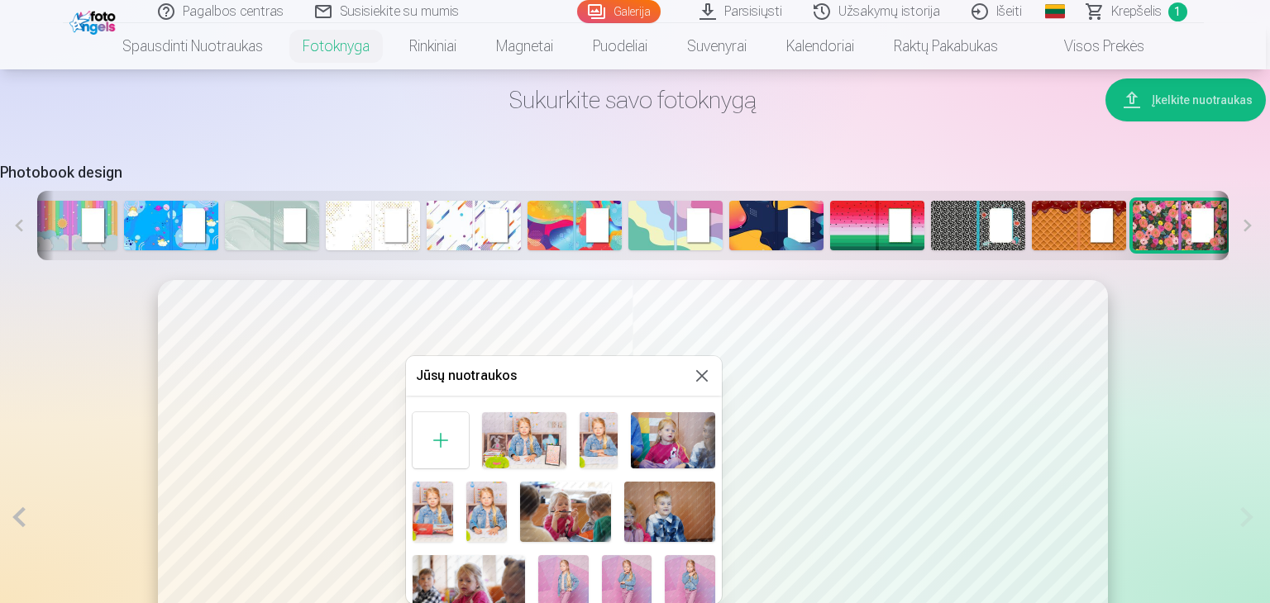
click at [698, 377] on button at bounding box center [702, 376] width 20 height 20
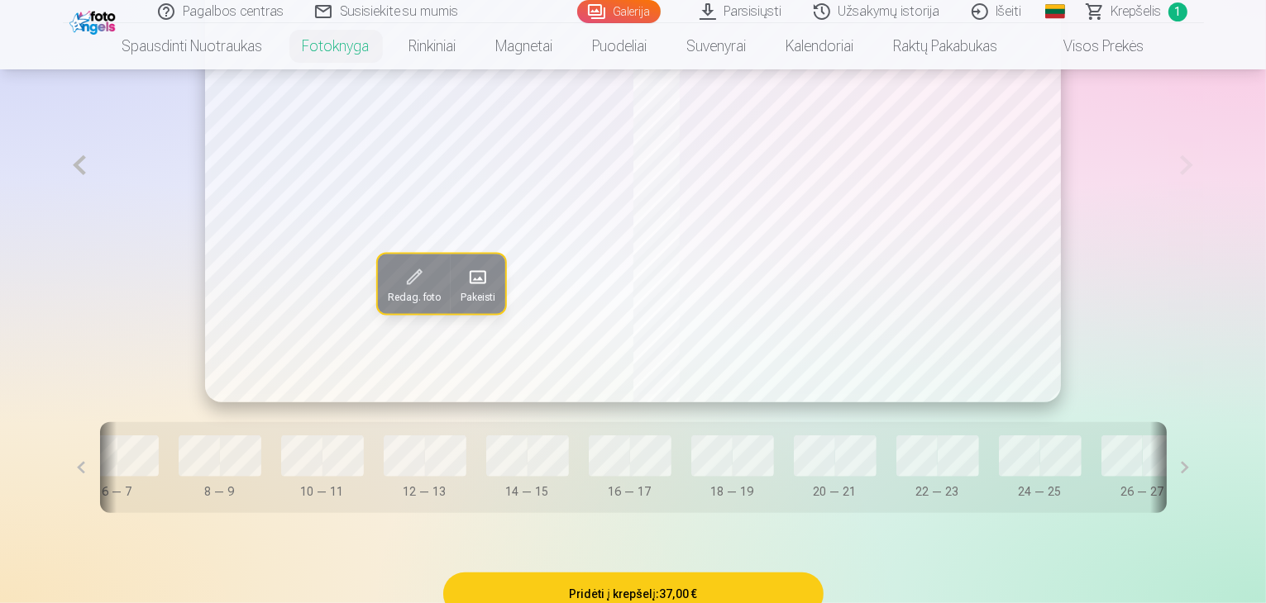
scroll to position [1104, 0]
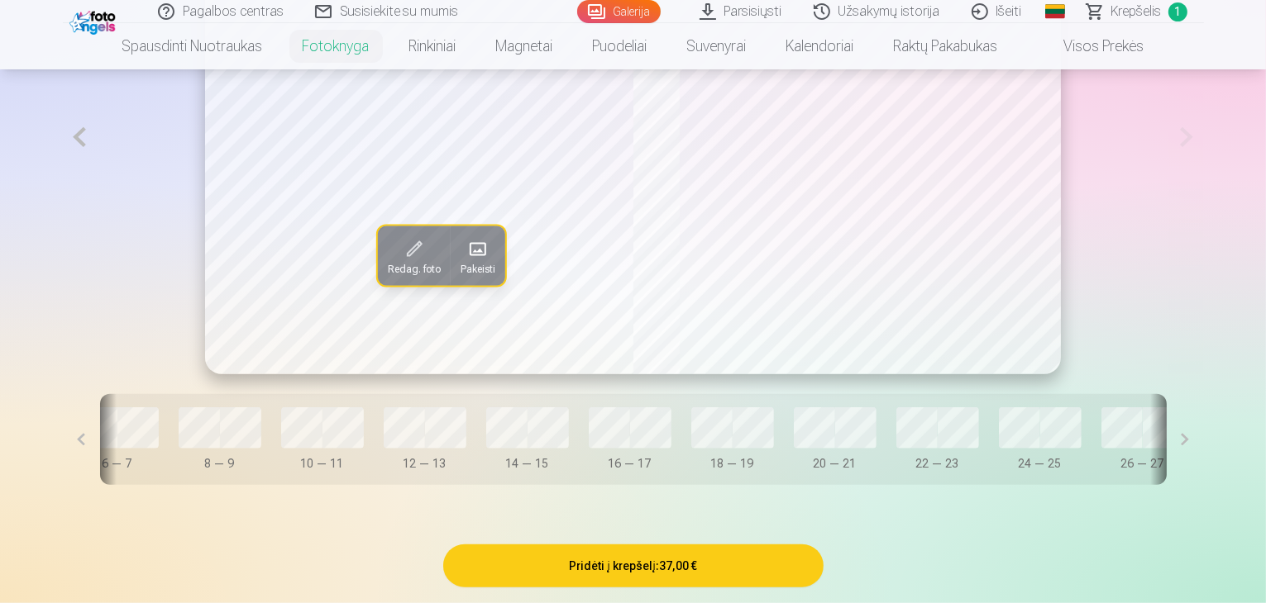
click at [1197, 479] on button "28 — 29" at bounding box center [1245, 440] width 96 height 78
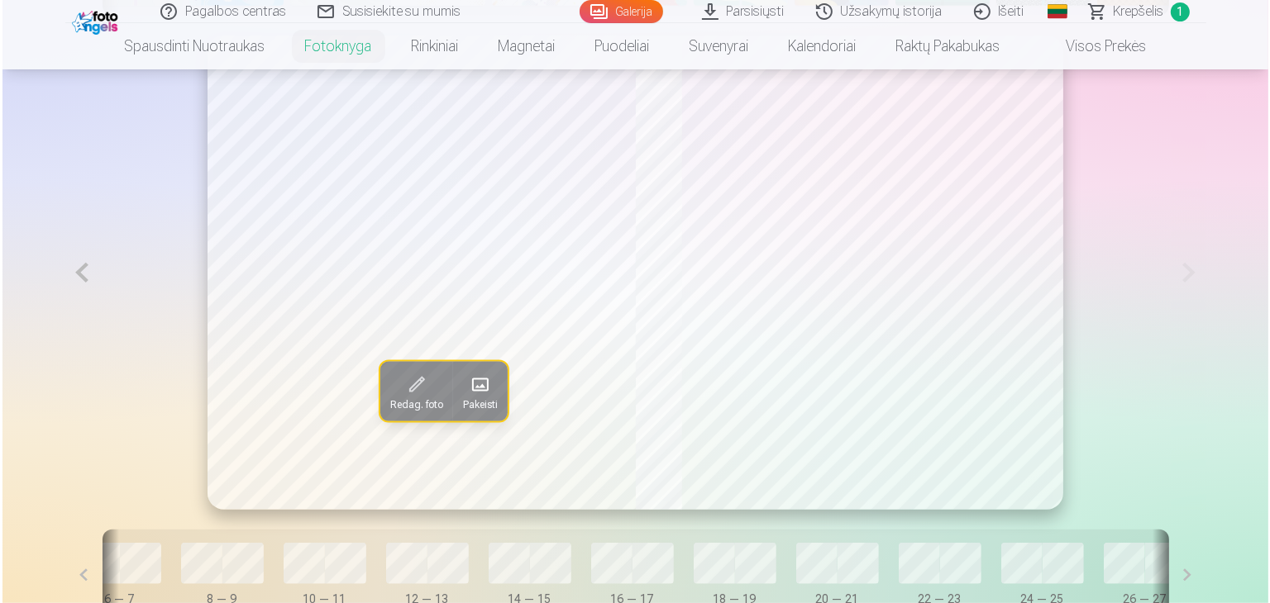
scroll to position [939, 0]
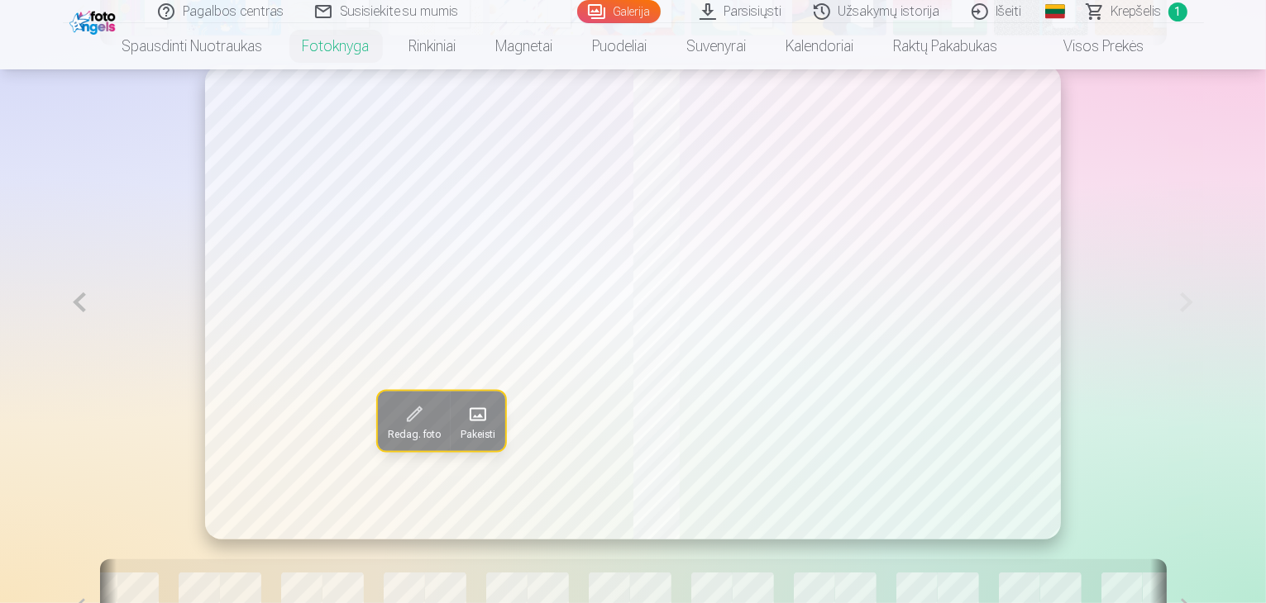
click at [465, 427] on span at bounding box center [478, 414] width 26 height 26
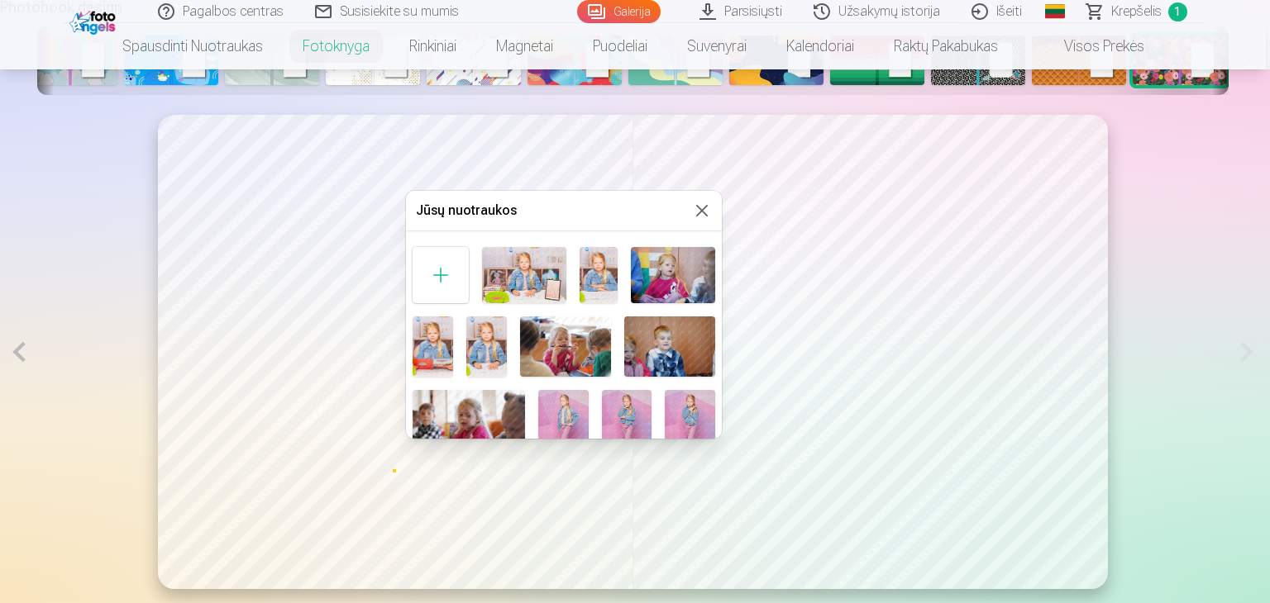
click at [453, 277] on div at bounding box center [441, 275] width 56 height 56
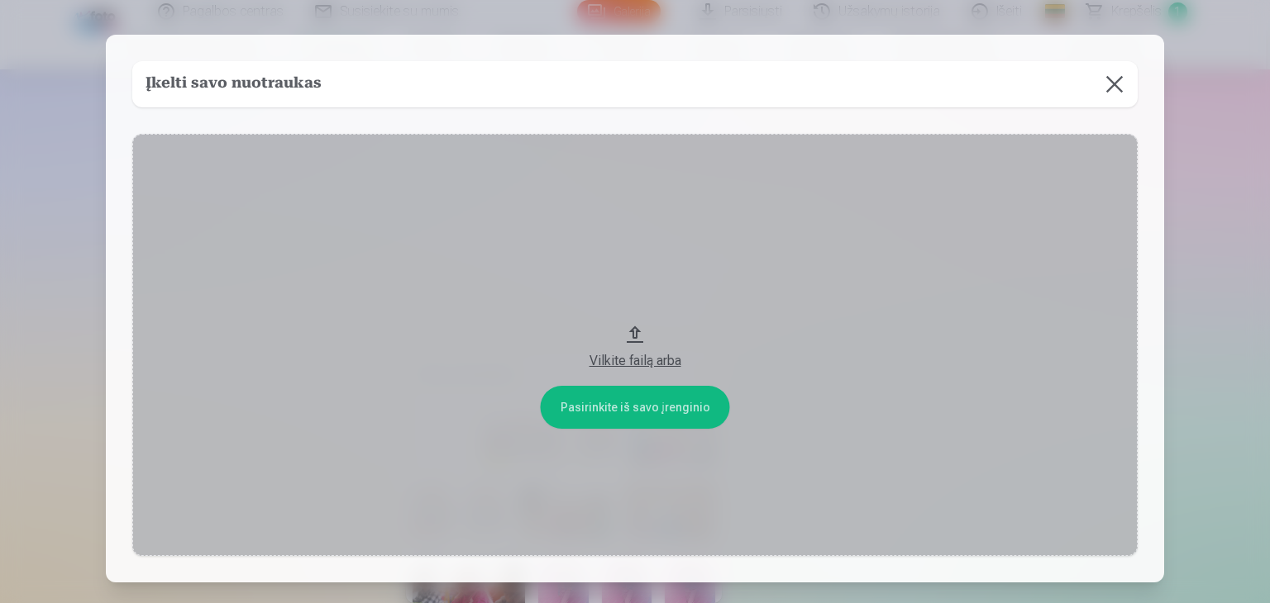
scroll to position [774, 0]
click at [671, 346] on div "Vilkite failą arba" at bounding box center [635, 356] width 972 height 30
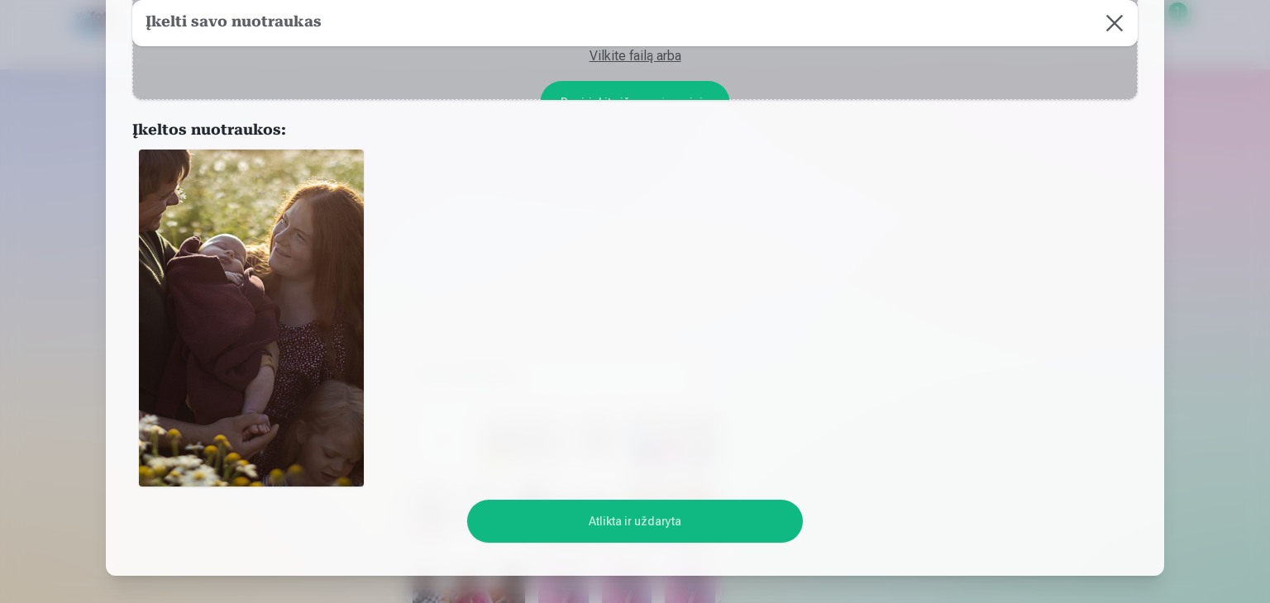
scroll to position [248, 0]
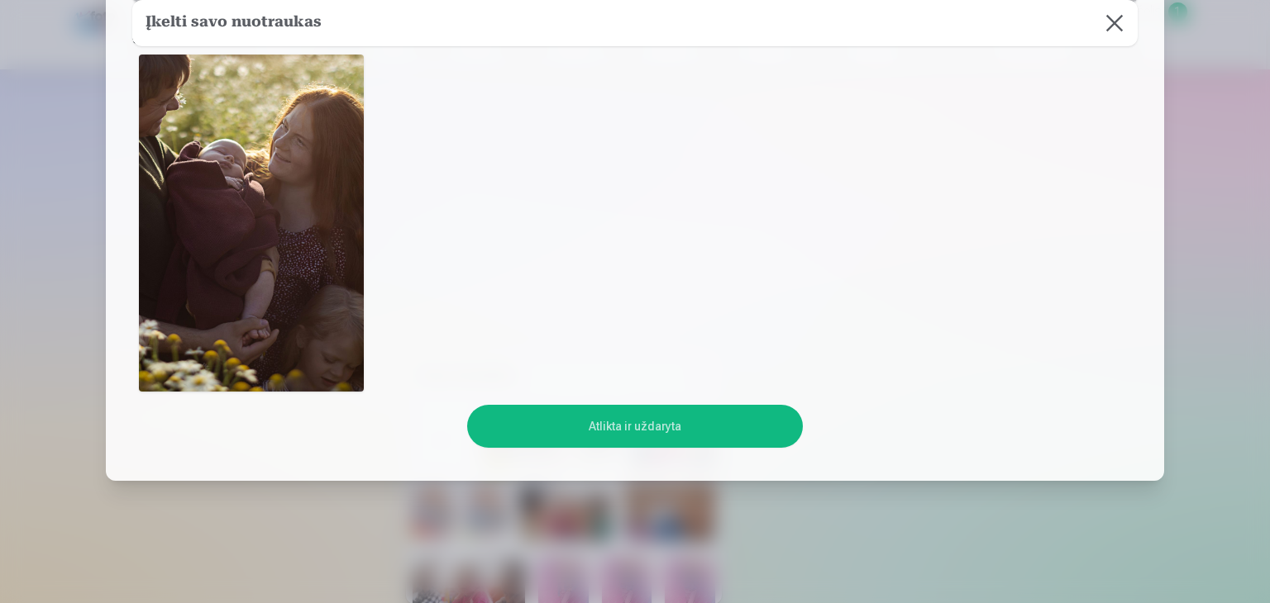
click at [647, 415] on button "Atlikta ir uždaryta" at bounding box center [634, 426] width 335 height 43
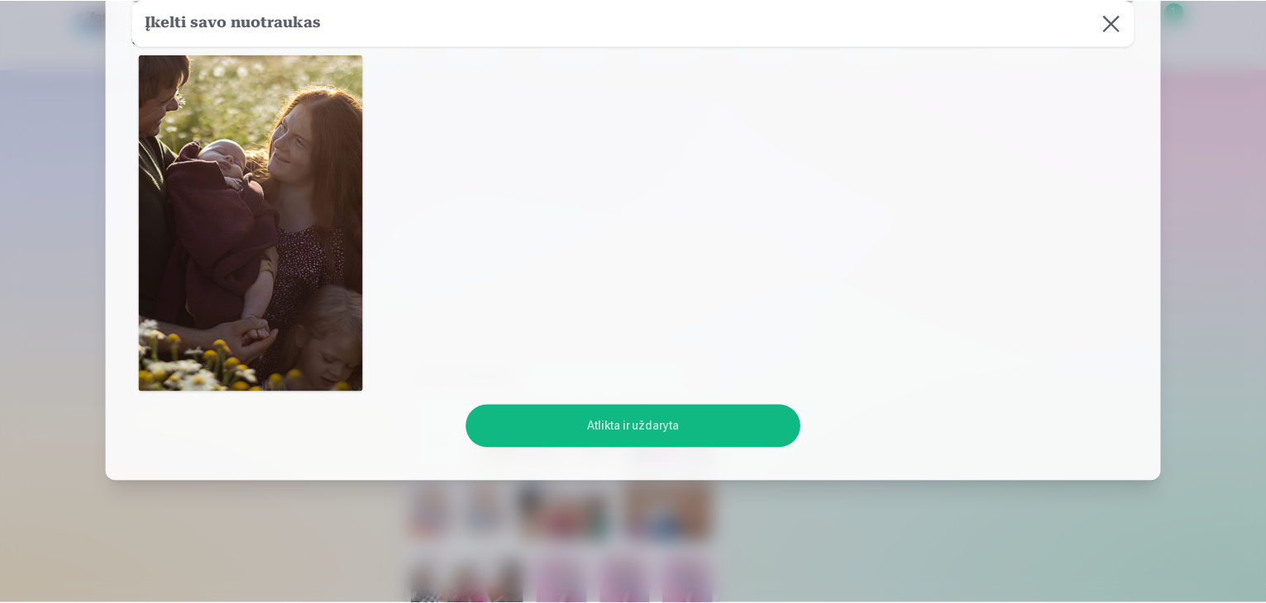
scroll to position [91, 0]
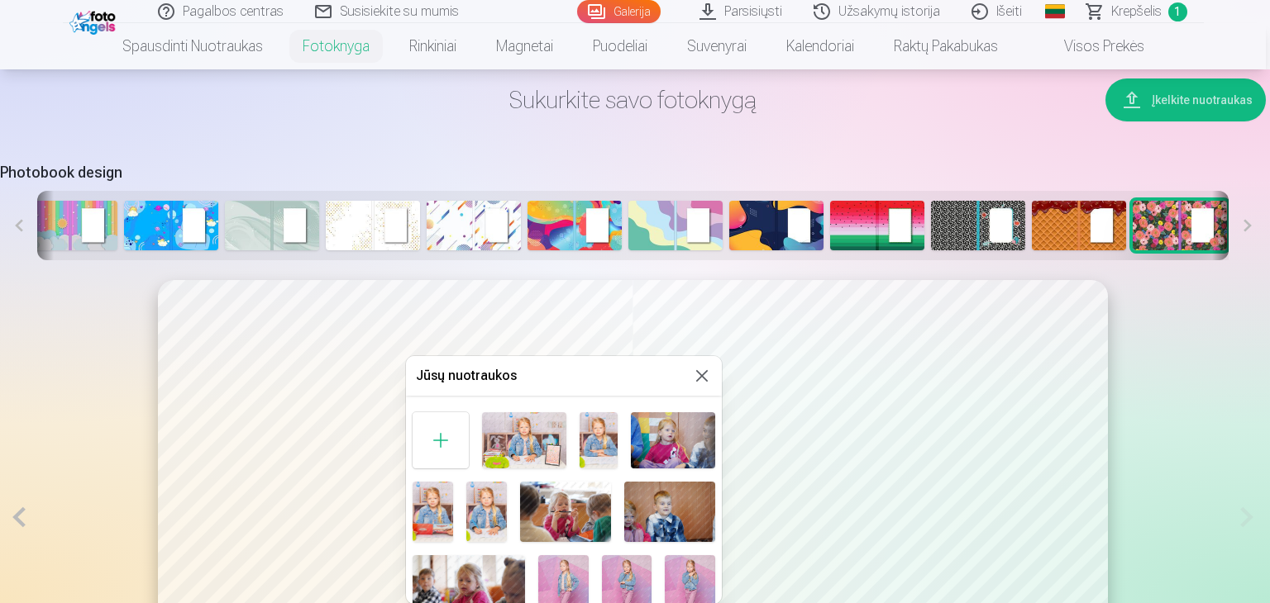
click at [697, 377] on button at bounding box center [702, 376] width 20 height 20
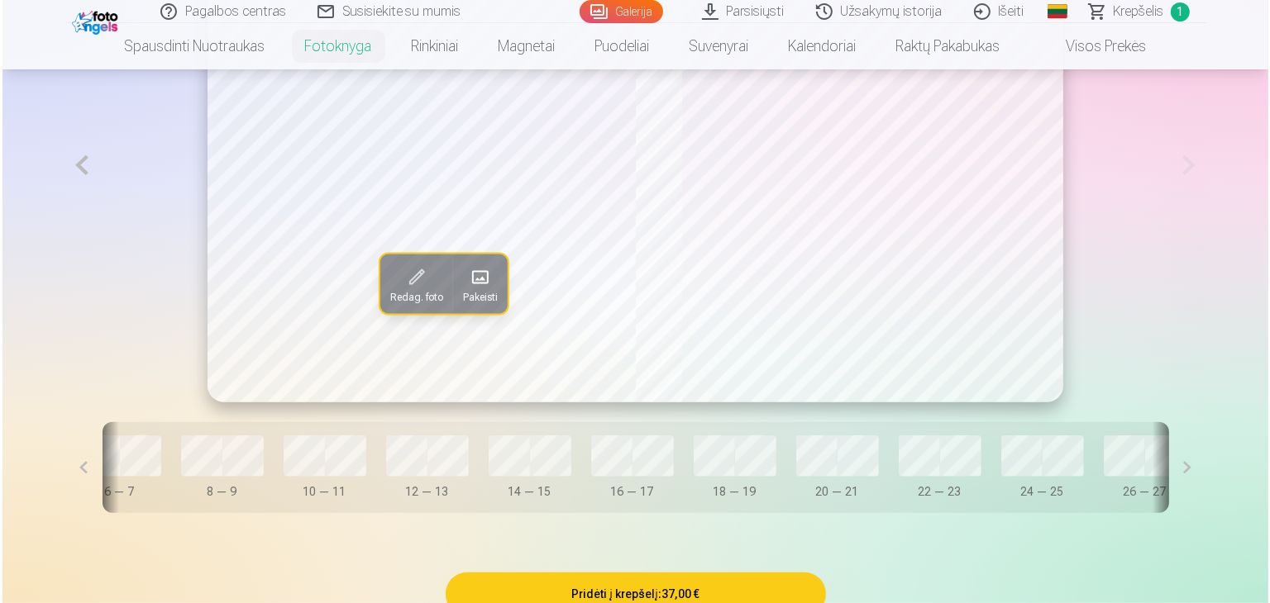
scroll to position [1104, 0]
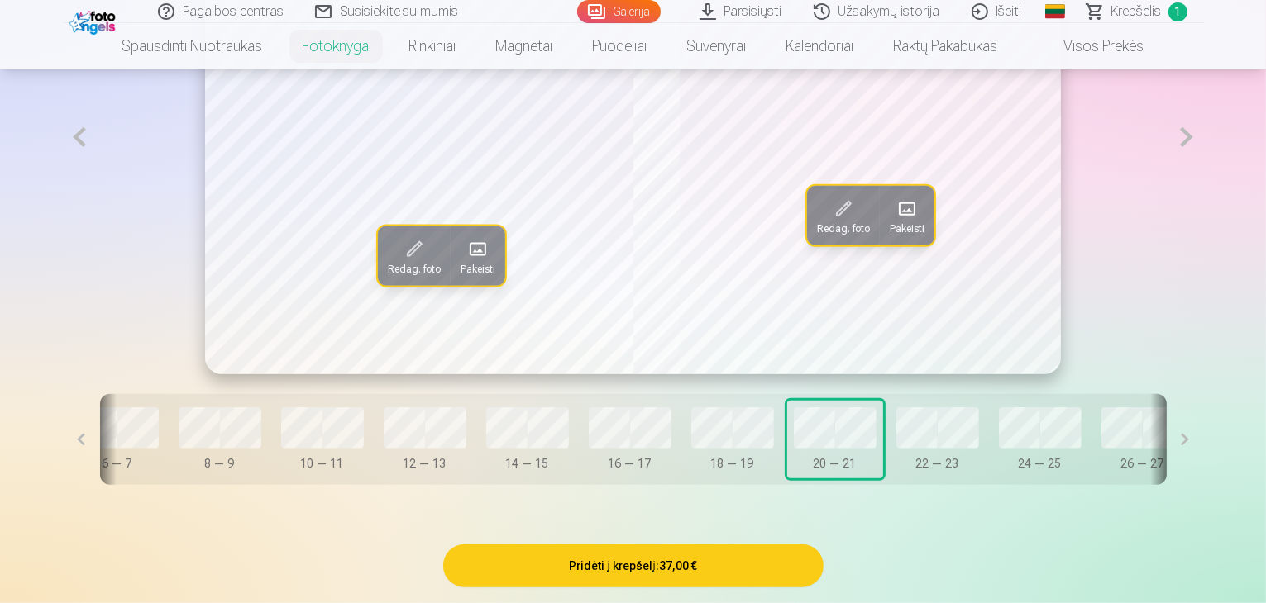
click at [910, 236] on span "Pakeisti" at bounding box center [906, 228] width 35 height 13
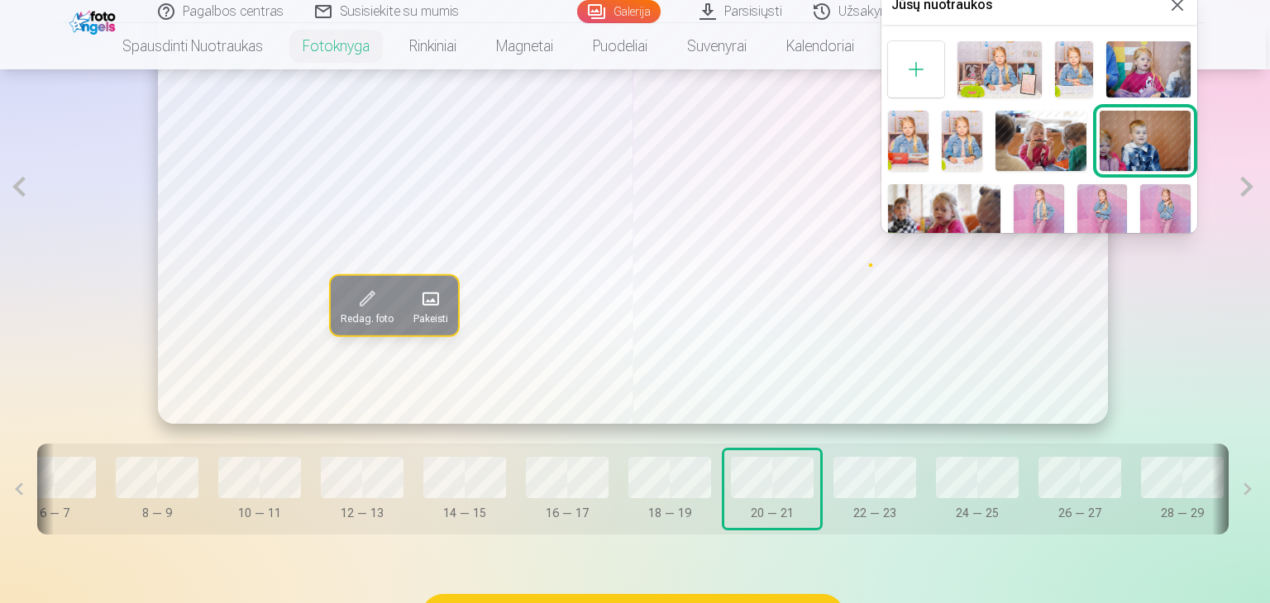
click at [917, 83] on div at bounding box center [916, 69] width 56 height 56
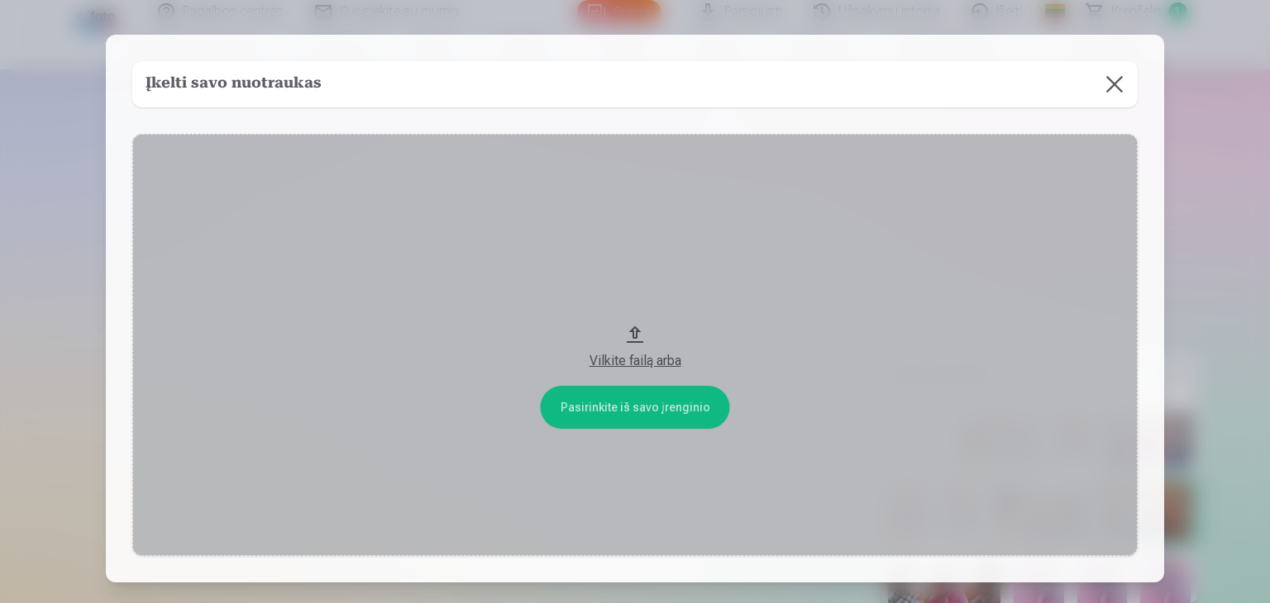
click at [622, 353] on div "Vilkite failą arba" at bounding box center [635, 361] width 972 height 20
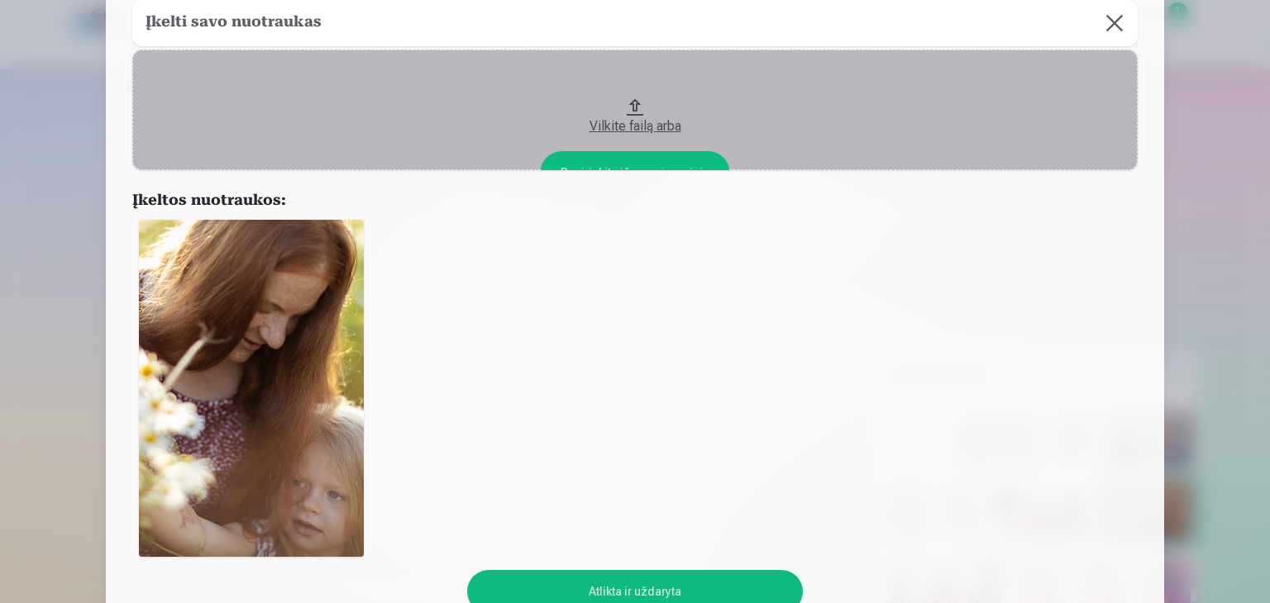
scroll to position [248, 0]
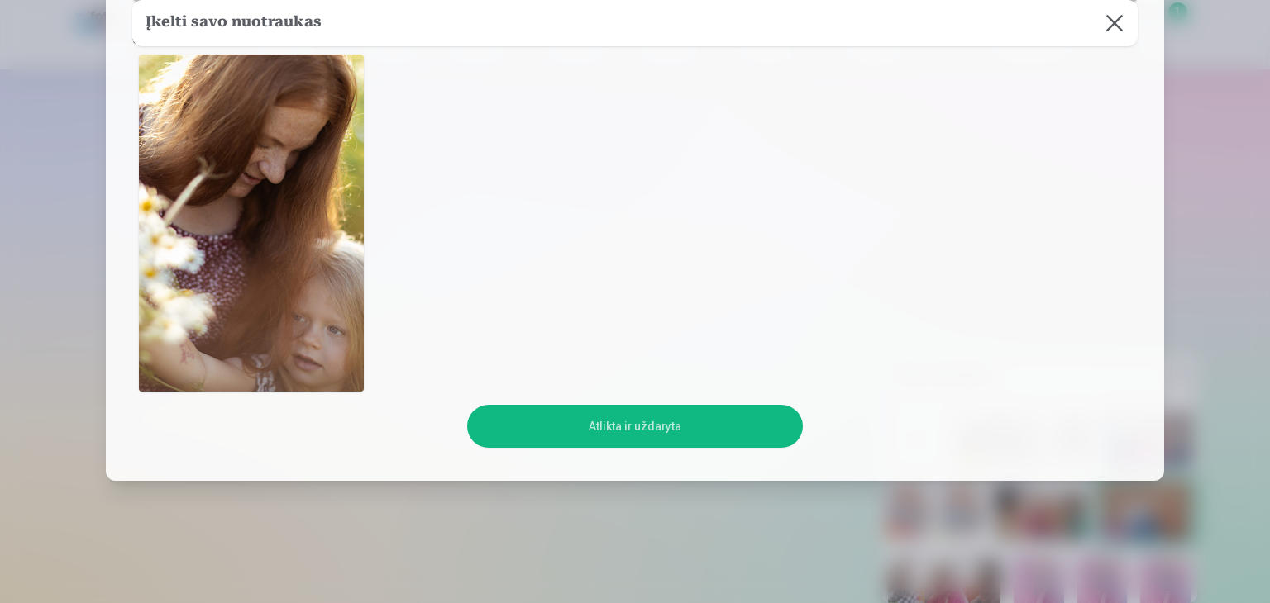
click at [686, 423] on button "Atlikta ir uždaryta" at bounding box center [634, 426] width 335 height 43
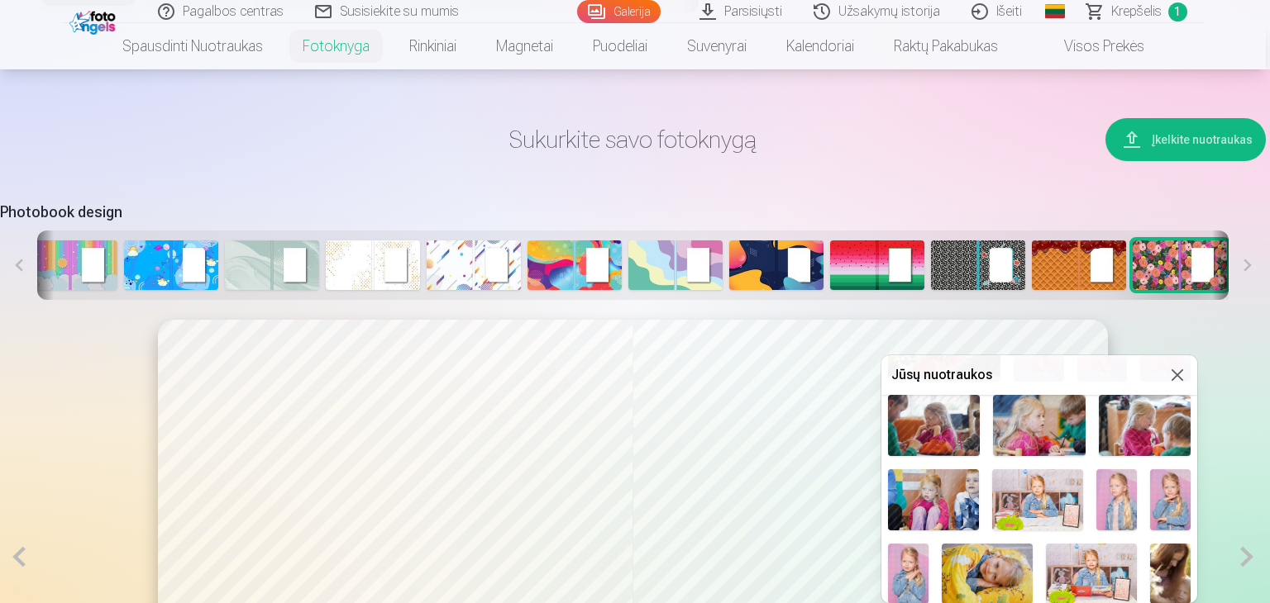
click at [1171, 371] on button at bounding box center [1177, 375] width 20 height 20
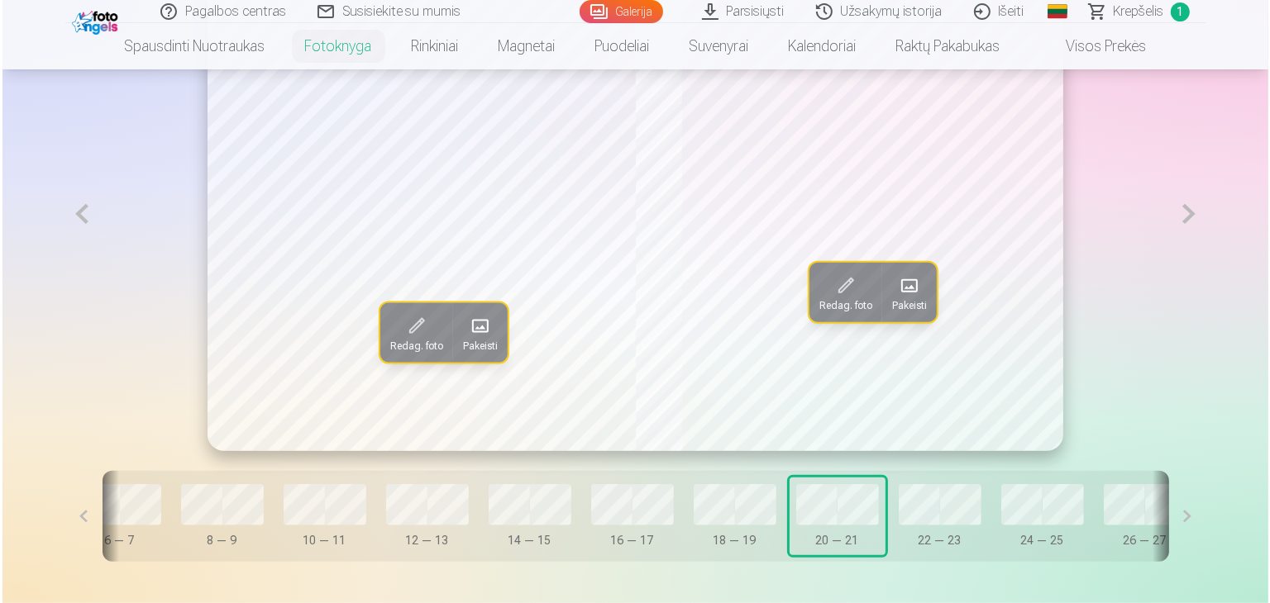
scroll to position [1065, 0]
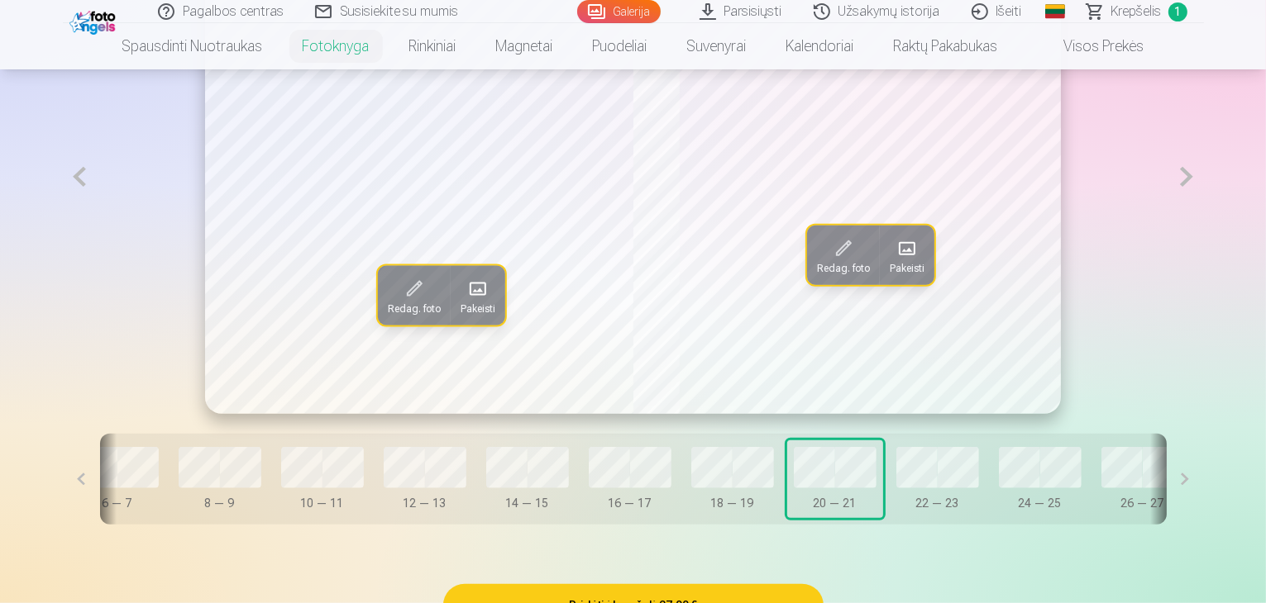
click at [910, 262] on span at bounding box center [907, 249] width 26 height 26
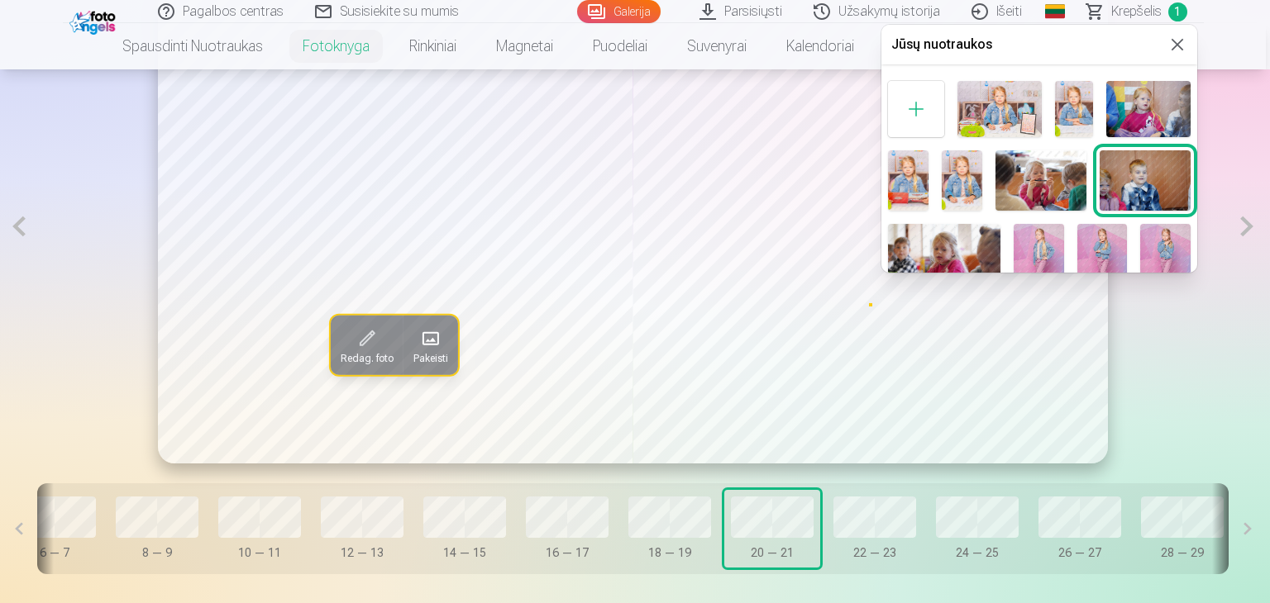
click at [935, 100] on div at bounding box center [916, 109] width 56 height 56
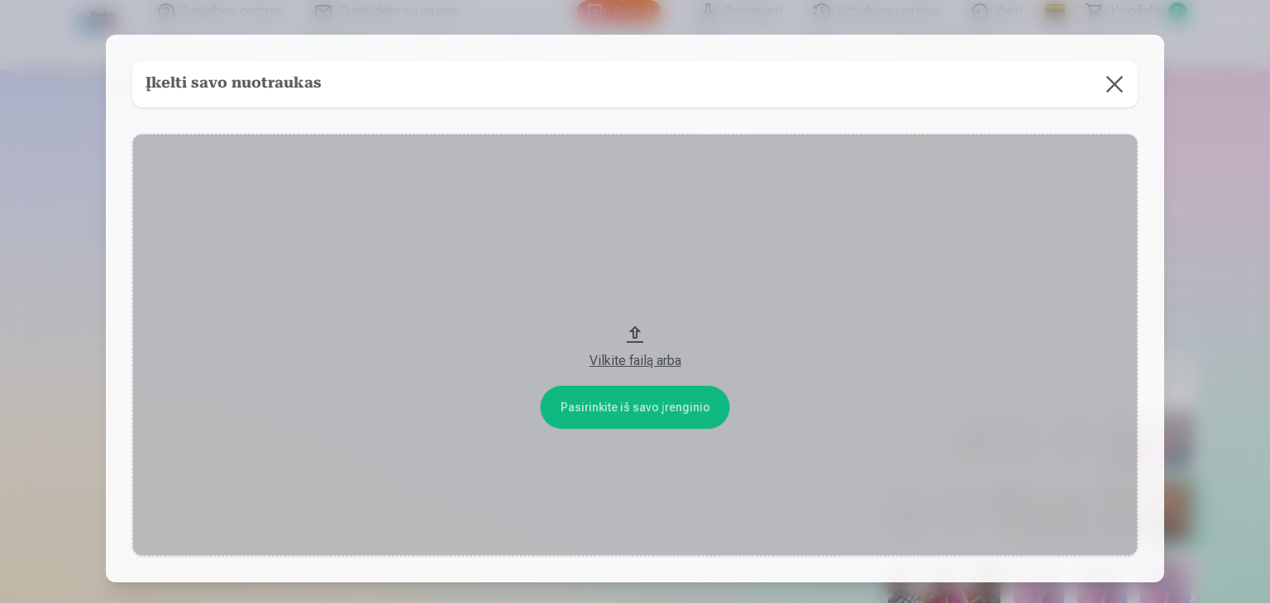
click at [655, 354] on div "Vilkite failą arba" at bounding box center [635, 356] width 972 height 30
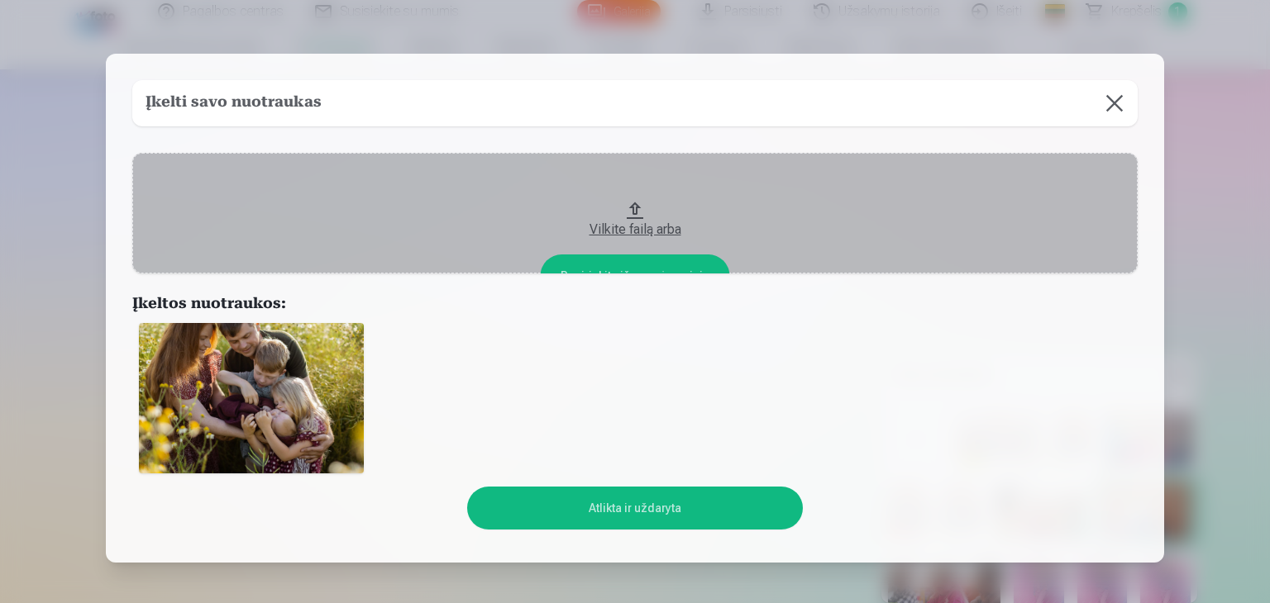
click at [637, 513] on button "Atlikta ir uždaryta" at bounding box center [634, 508] width 335 height 43
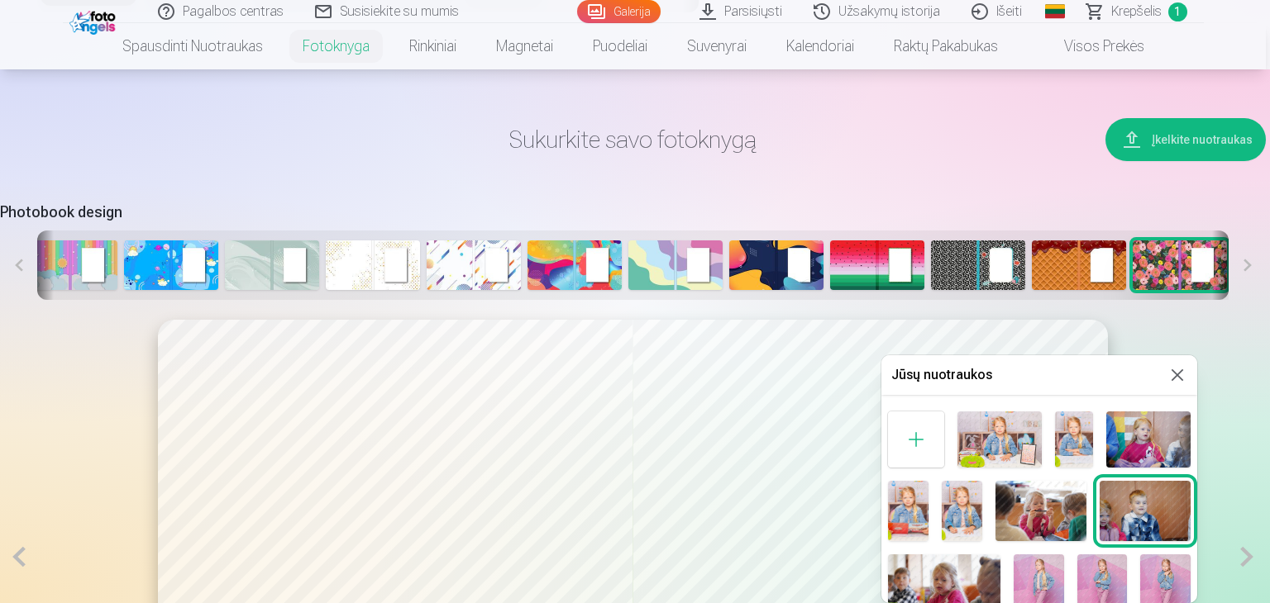
click at [1174, 375] on button at bounding box center [1177, 375] width 20 height 20
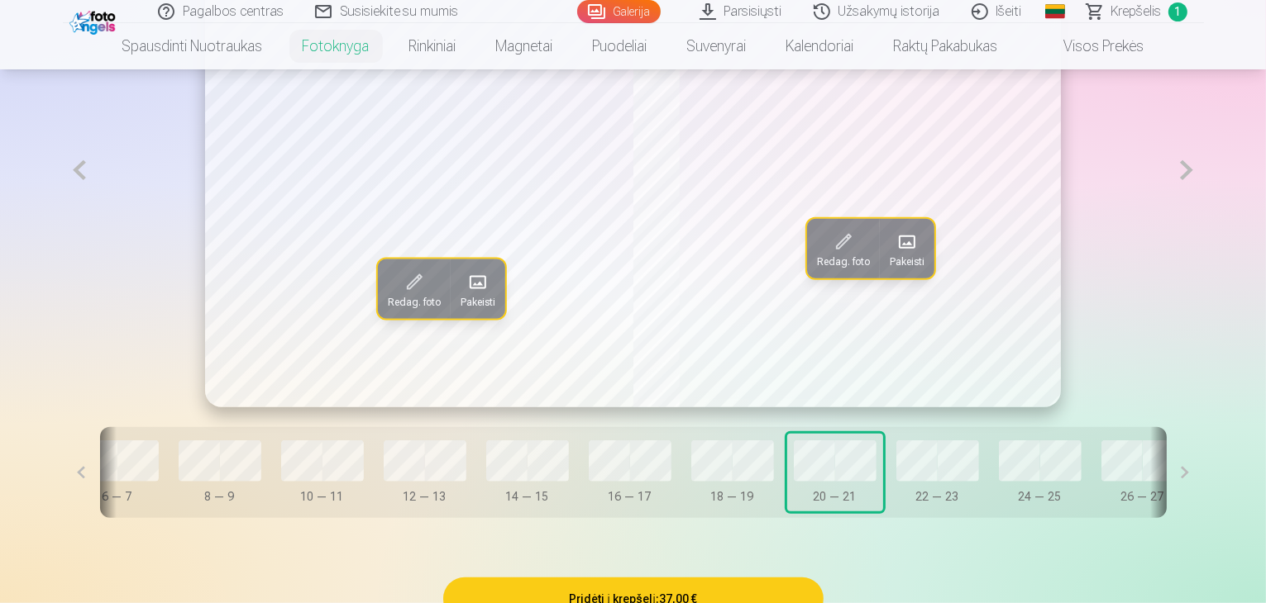
scroll to position [1230, 0]
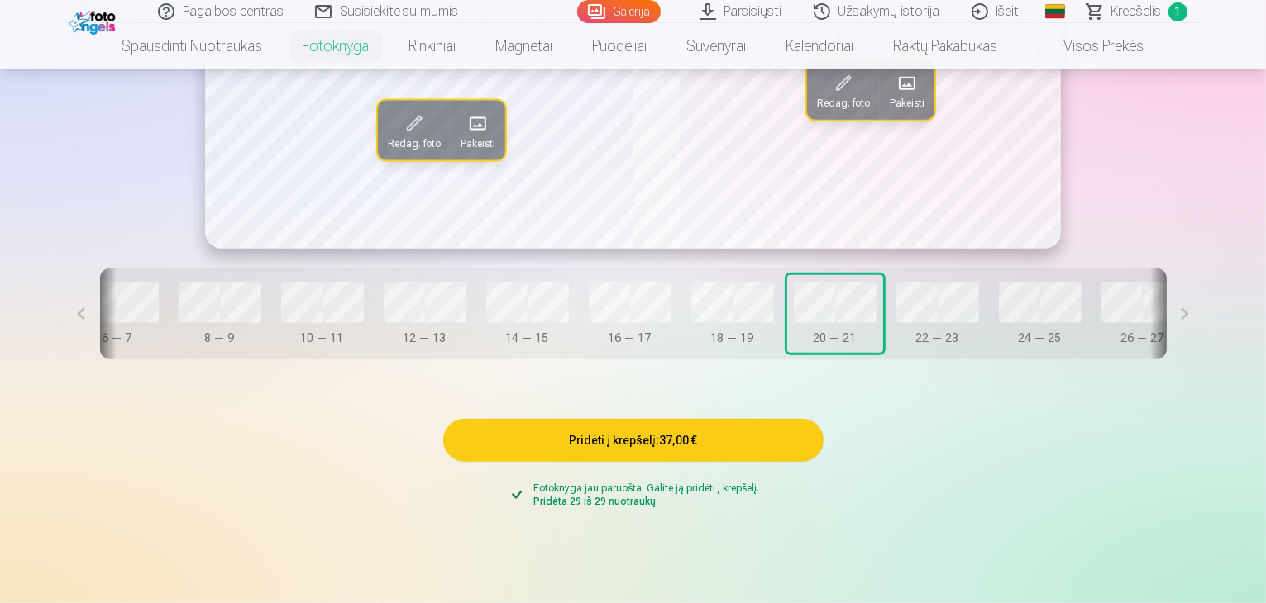
click at [1204, 360] on button at bounding box center [1184, 314] width 37 height 91
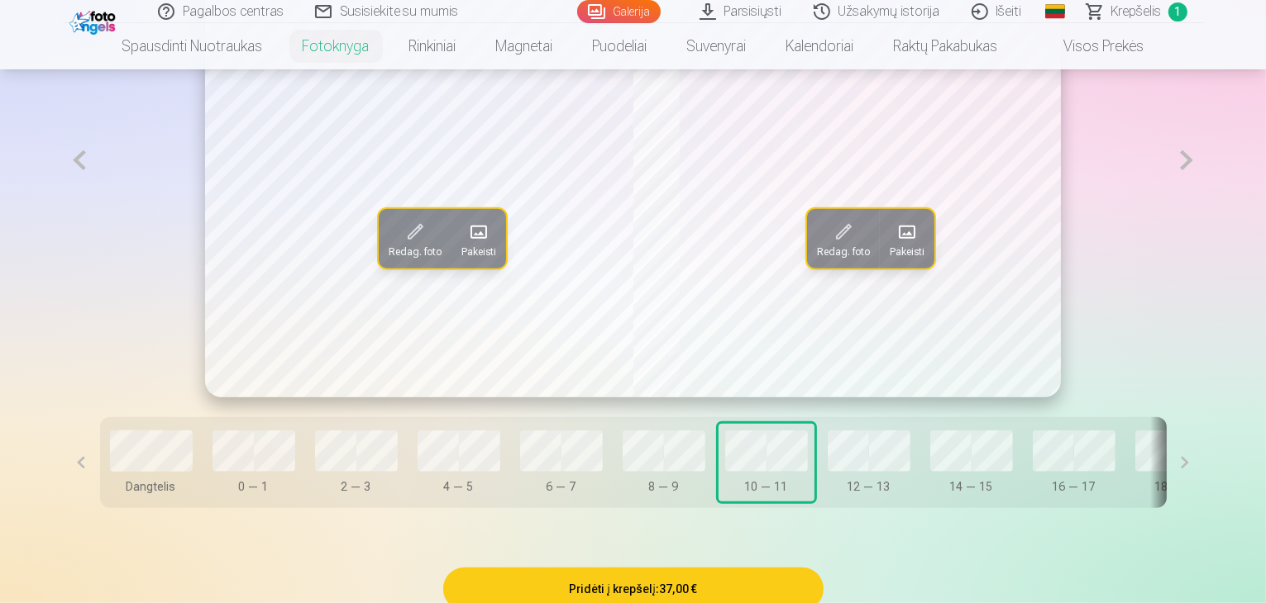
scroll to position [1065, 0]
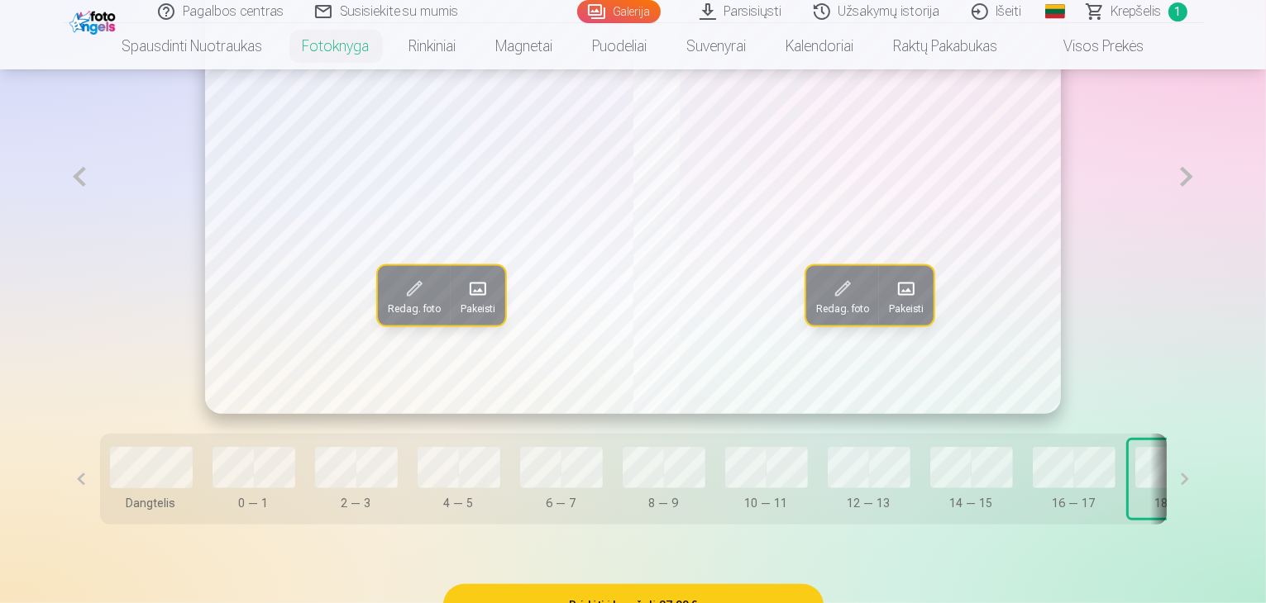
click at [1204, 525] on button at bounding box center [1184, 479] width 37 height 91
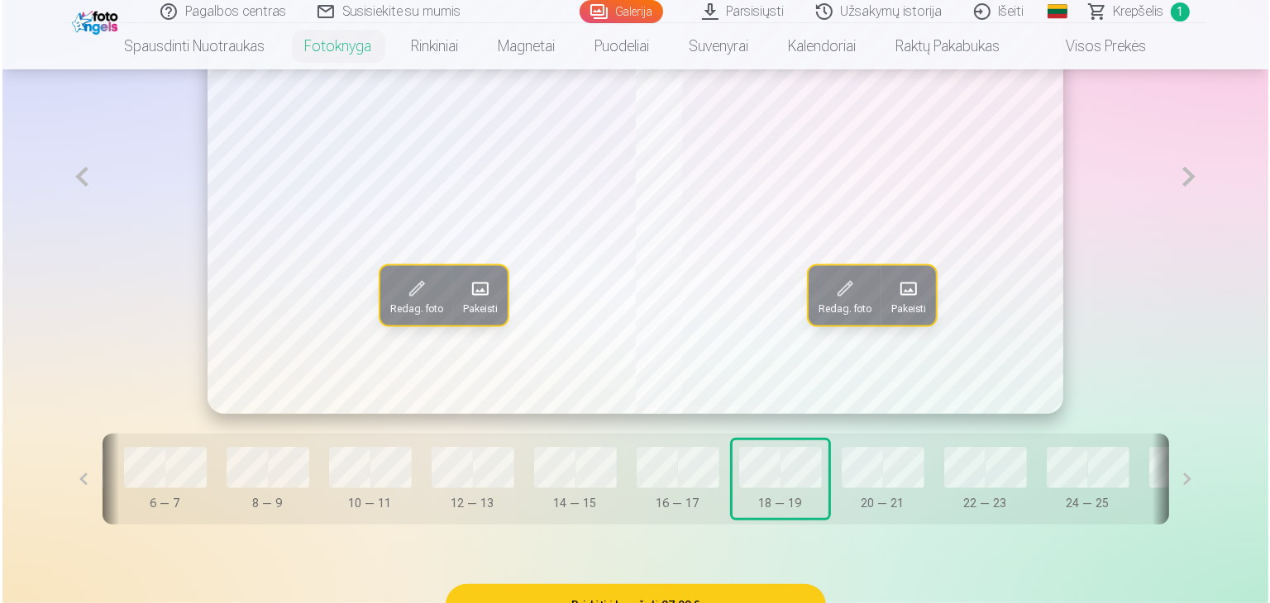
scroll to position [0, 448]
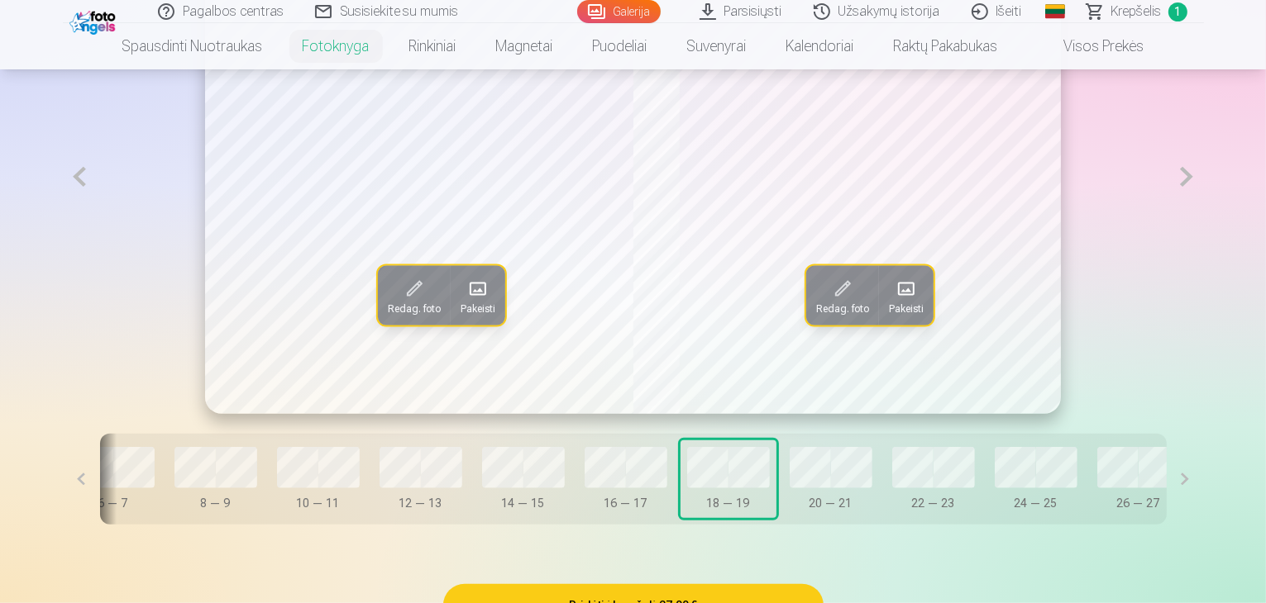
click at [783, 500] on button "20 — 21" at bounding box center [831, 480] width 96 height 78
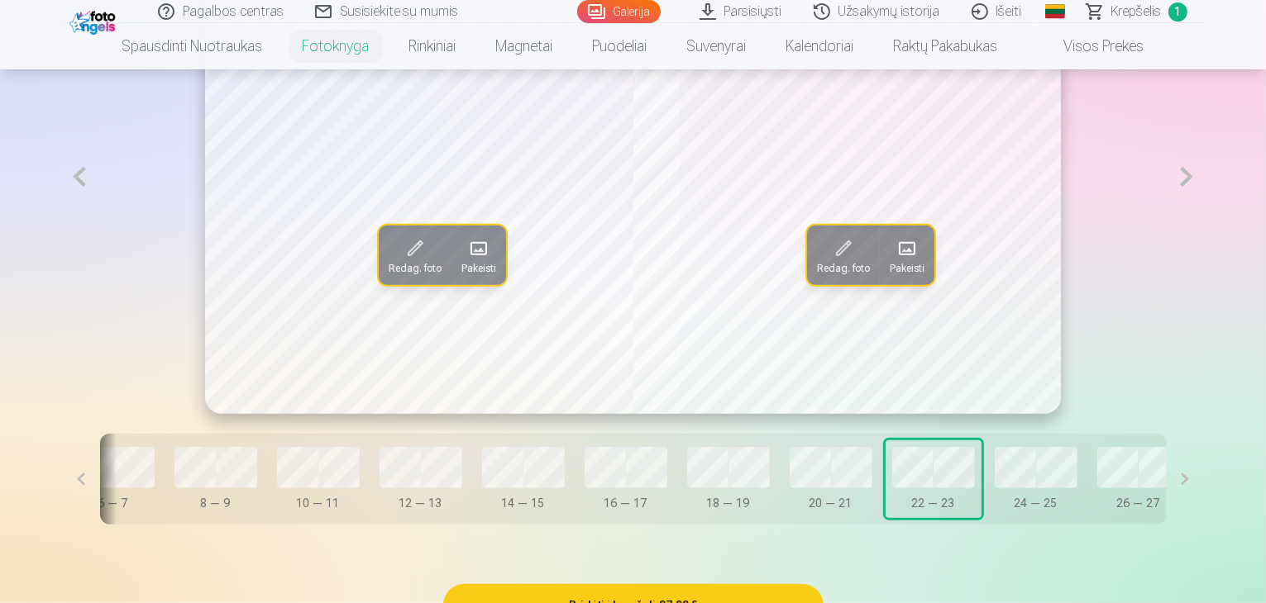
click at [465, 262] on span at bounding box center [478, 249] width 26 height 26
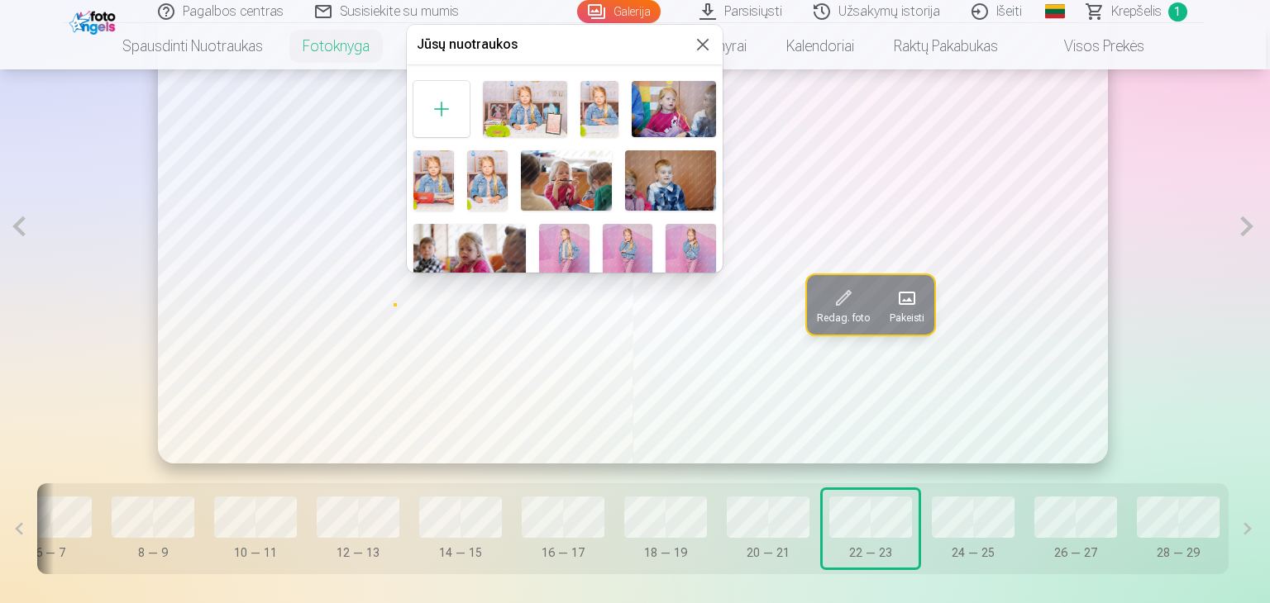
click at [440, 96] on div at bounding box center [441, 109] width 56 height 56
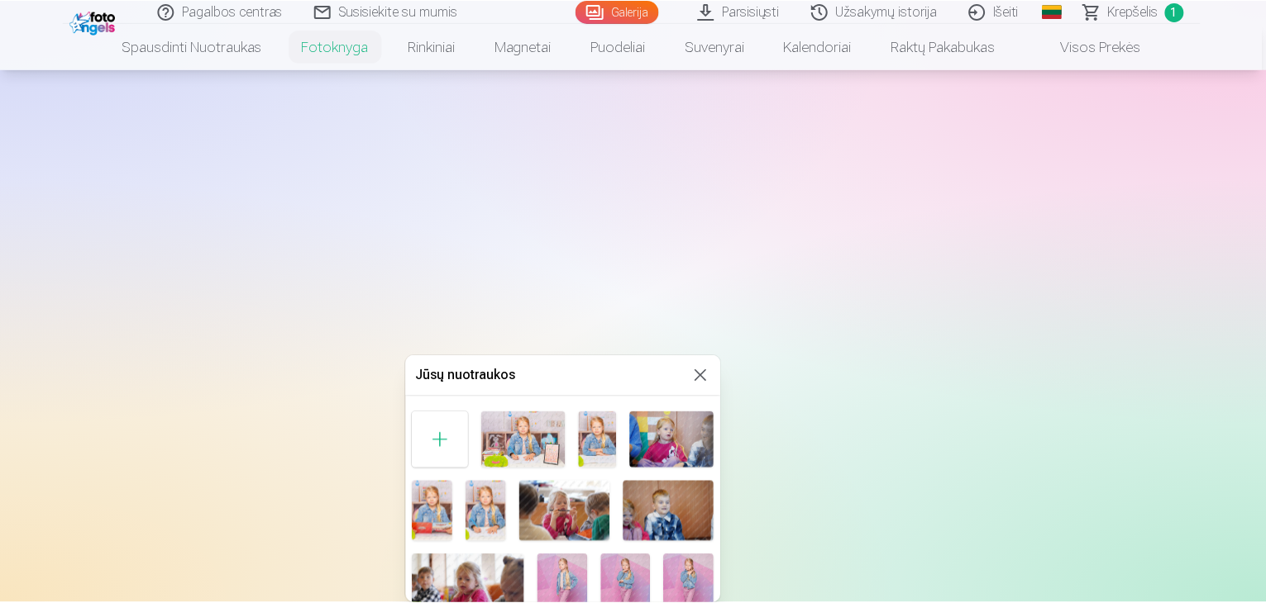
scroll to position [734, 0]
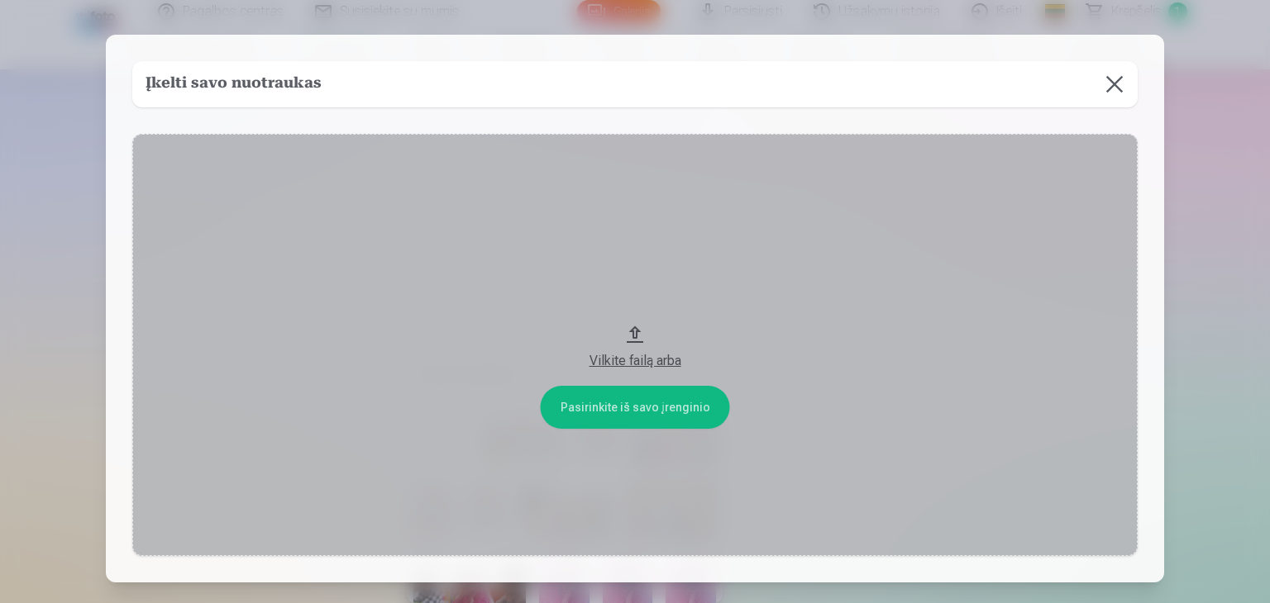
click at [646, 360] on div "Vilkite failą arba" at bounding box center [635, 361] width 972 height 20
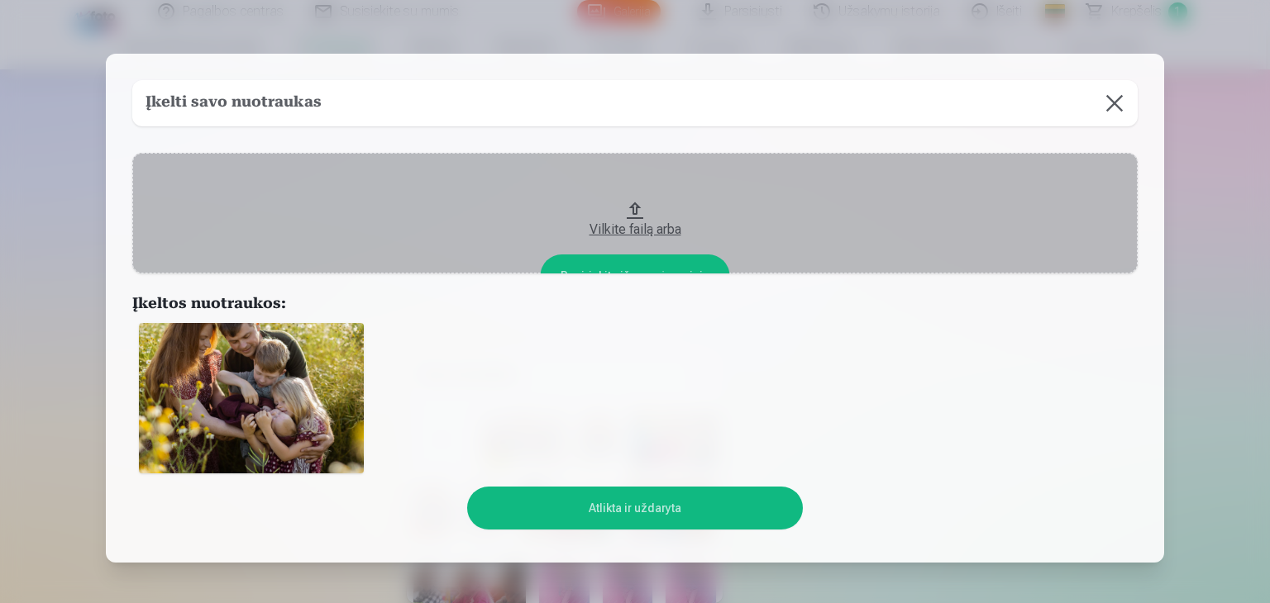
click at [651, 504] on button "Atlikta ir uždaryta" at bounding box center [634, 508] width 335 height 43
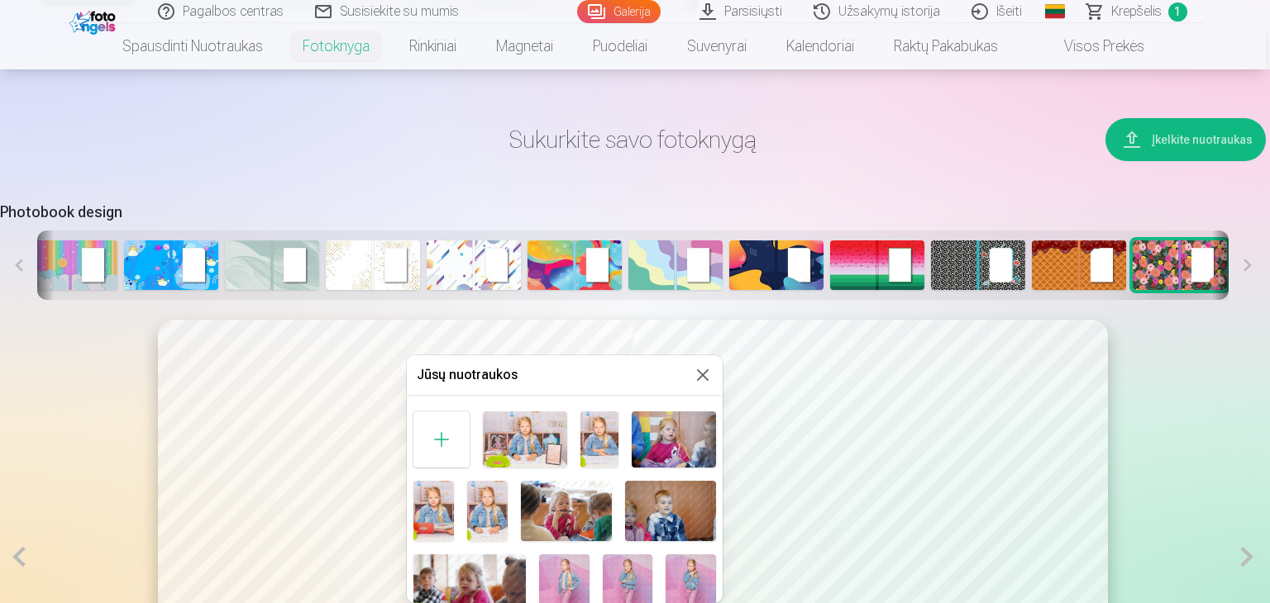
click at [46, 465] on div at bounding box center [635, 301] width 1270 height 603
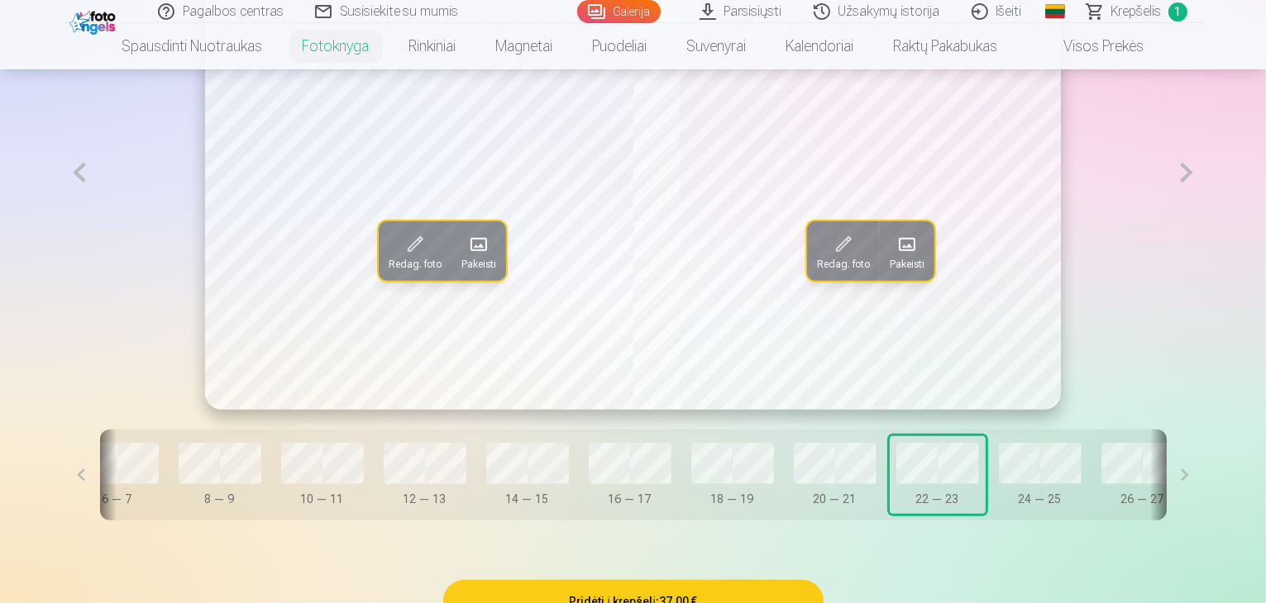
scroll to position [1147, 0]
